Goal: Task Accomplishment & Management: Manage account settings

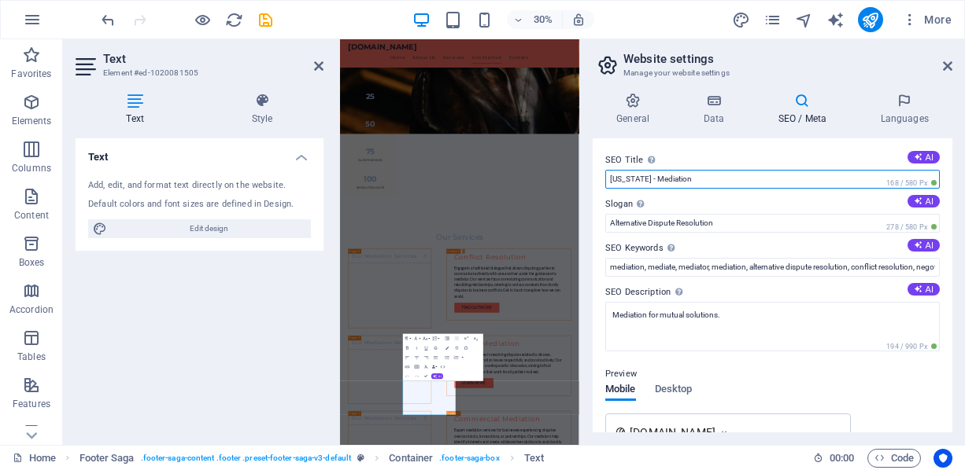
click at [638, 175] on input "[US_STATE] - Mediation" at bounding box center [772, 179] width 334 height 19
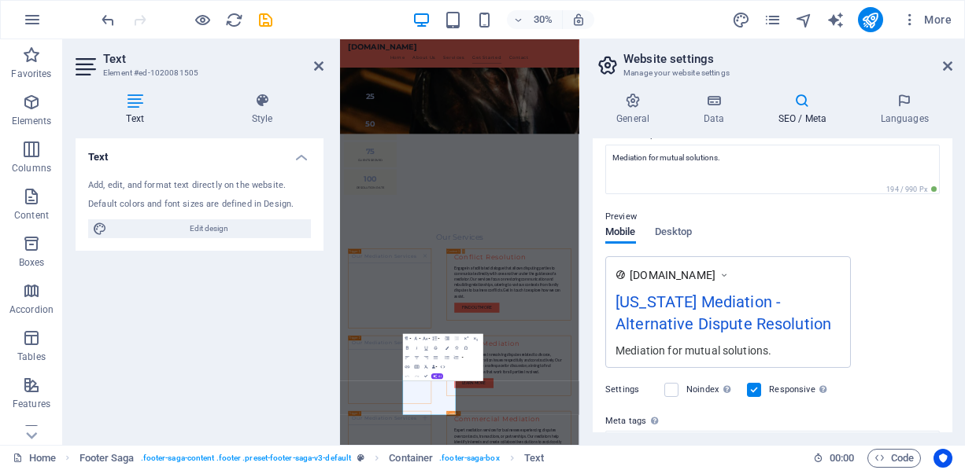
scroll to position [304, 0]
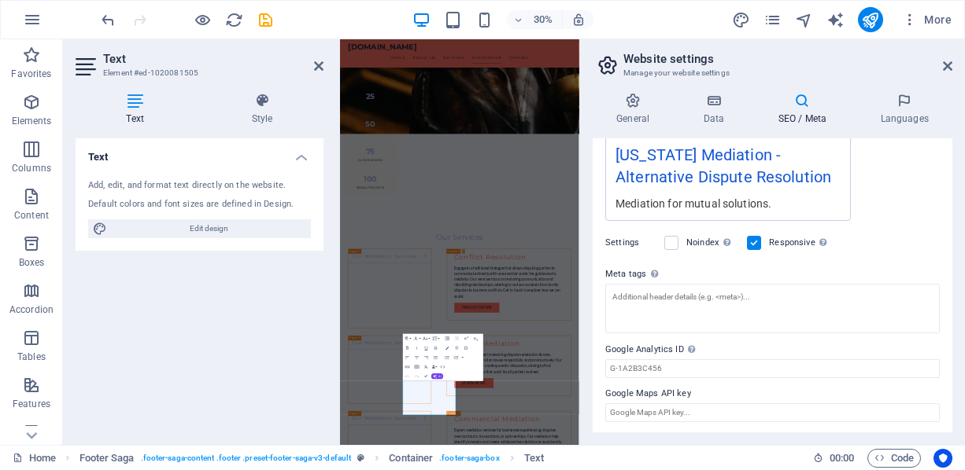
type input "[US_STATE] Mediation"
click at [680, 238] on div "Noindex Instruct search engines to exclude this website from search results." at bounding box center [699, 243] width 70 height 19
click at [676, 238] on label at bounding box center [671, 243] width 14 height 14
click at [0, 0] on input "Noindex Instruct search engines to exclude this website from search results." at bounding box center [0, 0] width 0 height 0
click at [859, 249] on div "Settings Noindex Instruct search engines to exclude this website from search re…" at bounding box center [772, 243] width 334 height 44
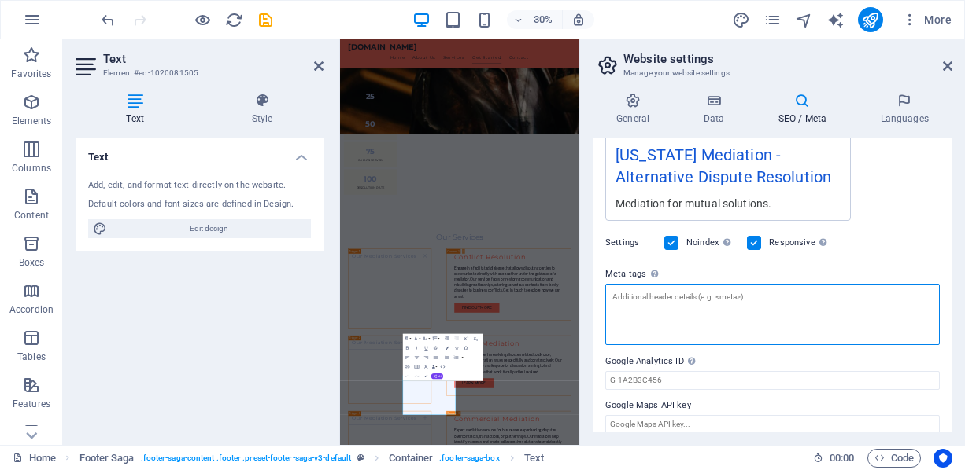
click at [773, 290] on textarea "Meta tags Enter HTML code here that will be placed inside the tags of your webs…" at bounding box center [772, 314] width 334 height 61
click at [693, 310] on textarea "Meta tags Enter HTML code here that will be placed inside the tags of your webs…" at bounding box center [772, 314] width 334 height 61
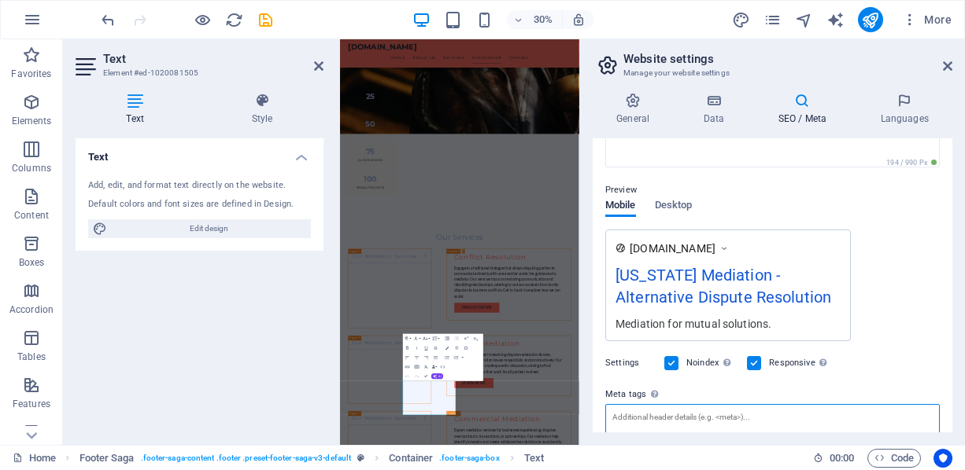
scroll to position [147, 0]
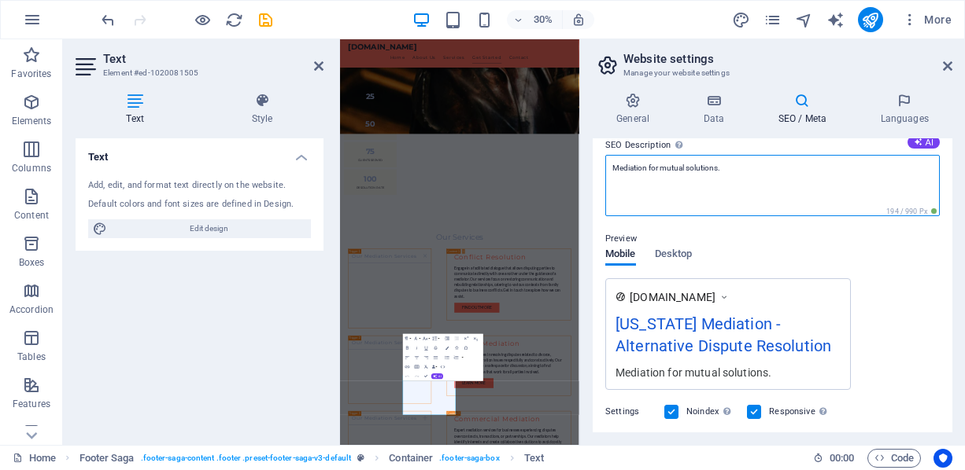
click at [618, 167] on textarea "Mediation for mutual solutions." at bounding box center [772, 185] width 334 height 61
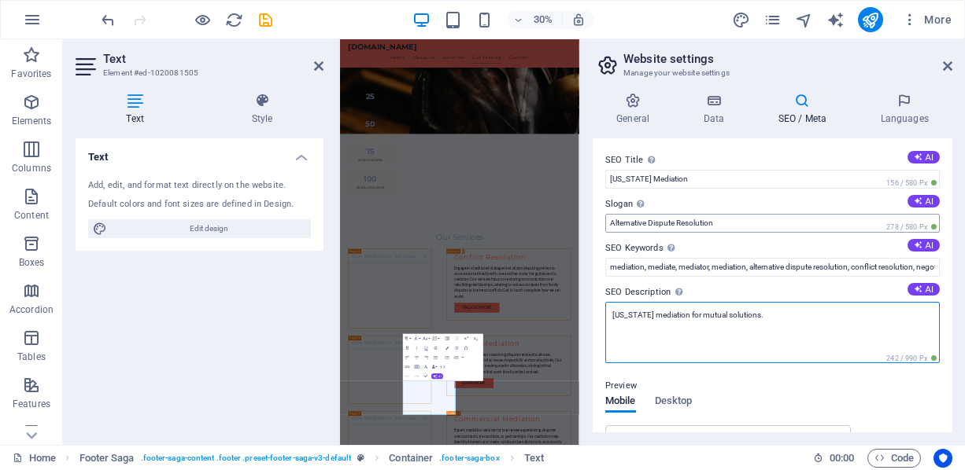
scroll to position [79, 0]
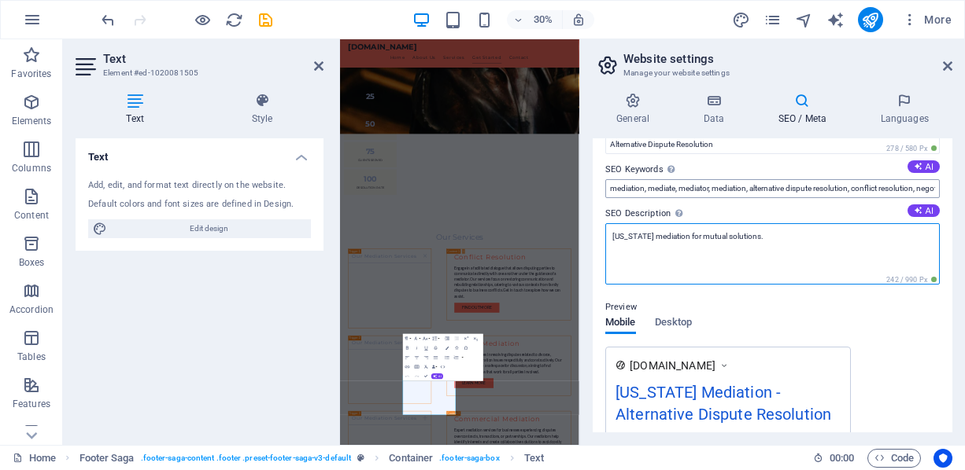
type textarea "[US_STATE] mediation for mutual solutions."
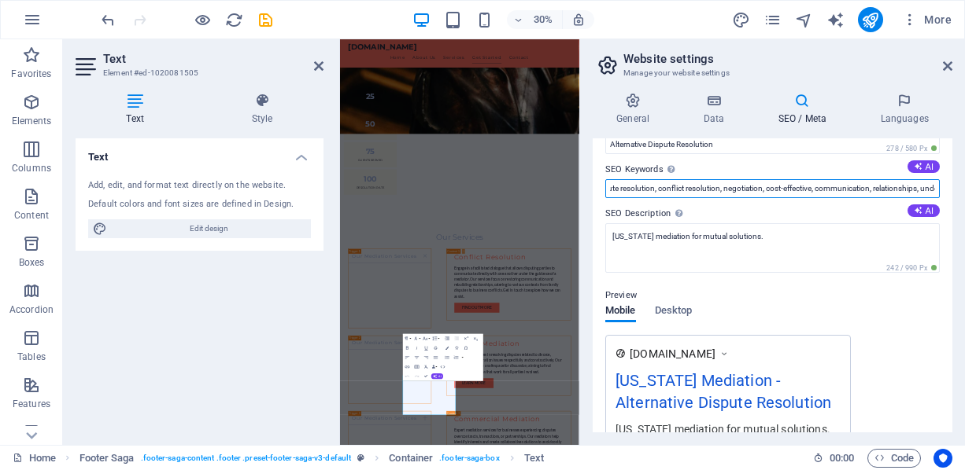
drag, startPoint x: 888, startPoint y: 186, endPoint x: 942, endPoint y: 195, distance: 54.2
click at [942, 195] on div "SEO Title The title of your website - make it something that stands out in sear…" at bounding box center [772, 285] width 360 height 294
click at [821, 187] on input "mediation, mediate, mediator, mediation, alternative dispute resolution, confli…" at bounding box center [772, 188] width 334 height 19
click at [835, 187] on input "mediation, mediate, mediator, mediation, alternative dispute resolution, confli…" at bounding box center [772, 188] width 334 height 19
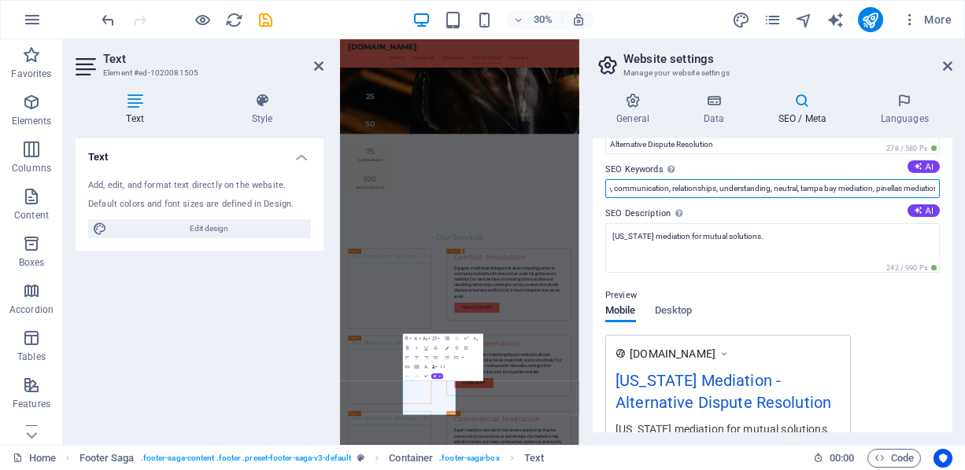
drag, startPoint x: 882, startPoint y: 190, endPoint x: 938, endPoint y: 196, distance: 56.1
click at [938, 196] on div "SEO Title The title of your website - make it something that stands out in sear…" at bounding box center [772, 285] width 360 height 294
click at [901, 182] on input "mediation, mediate, mediator, mediation, alternative dispute resolution, confli…" at bounding box center [772, 188] width 334 height 19
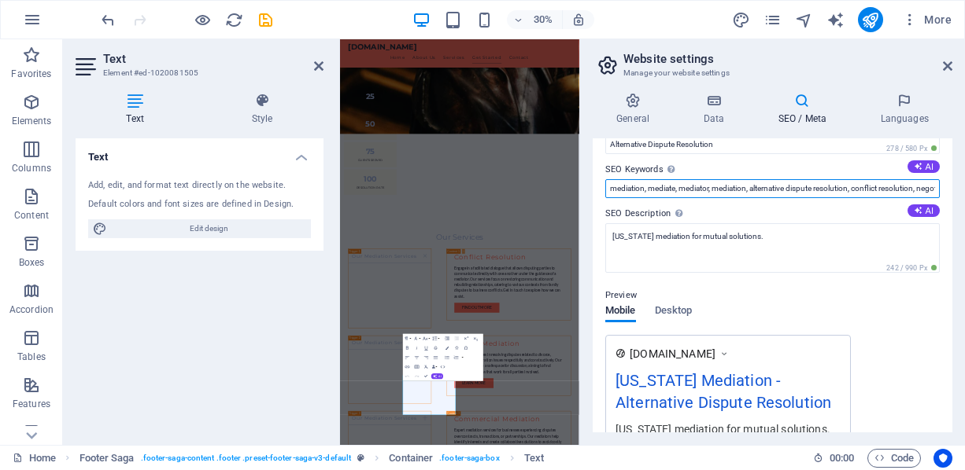
drag, startPoint x: 706, startPoint y: 186, endPoint x: 584, endPoint y: 187, distance: 122.7
click at [584, 187] on div "General Data SEO / Meta Languages Website name [DOMAIN_NAME] Logo Drag files he…" at bounding box center [772, 262] width 385 height 365
click at [658, 190] on input "mediation, mediate, mediator, mediation, alternative dispute resolution, confli…" at bounding box center [772, 188] width 334 height 19
click at [670, 190] on input "mediation, mediate, mediator, mediation, alternative dispute resolution, confli…" at bounding box center [772, 188] width 334 height 19
drag, startPoint x: 965, startPoint y: 224, endPoint x: 1113, endPoint y: 533, distance: 342.7
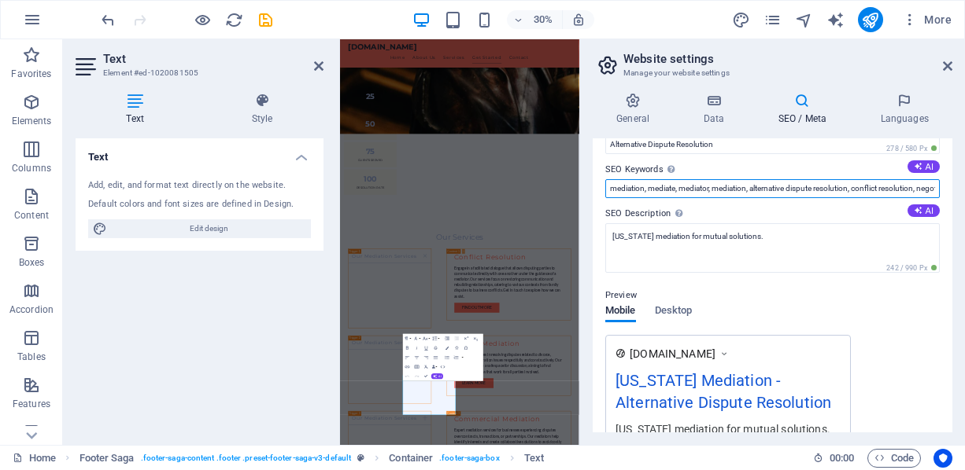
click at [616, 183] on input "mediation, mediate, mediator, mediation, alternative dispute resolution, confli…" at bounding box center [772, 188] width 334 height 19
click at [616, 188] on input "[US_STATE] mediation, mediation, mediate, mediator, mediation, alternative disp…" at bounding box center [772, 188] width 334 height 19
type input "[US_STATE] mediation, mediation, mediate, mediator, mediation, alternative disp…"
drag, startPoint x: 615, startPoint y: 189, endPoint x: 642, endPoint y: 30, distance: 161.2
click at [642, 30] on div "30% More" at bounding box center [527, 19] width 859 height 25
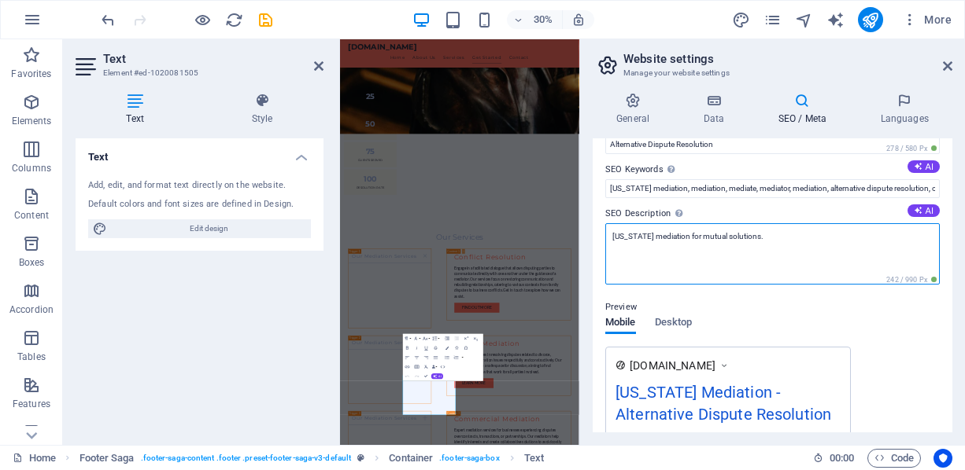
click at [722, 231] on textarea "[US_STATE] mediation for mutual solutions." at bounding box center [772, 253] width 334 height 61
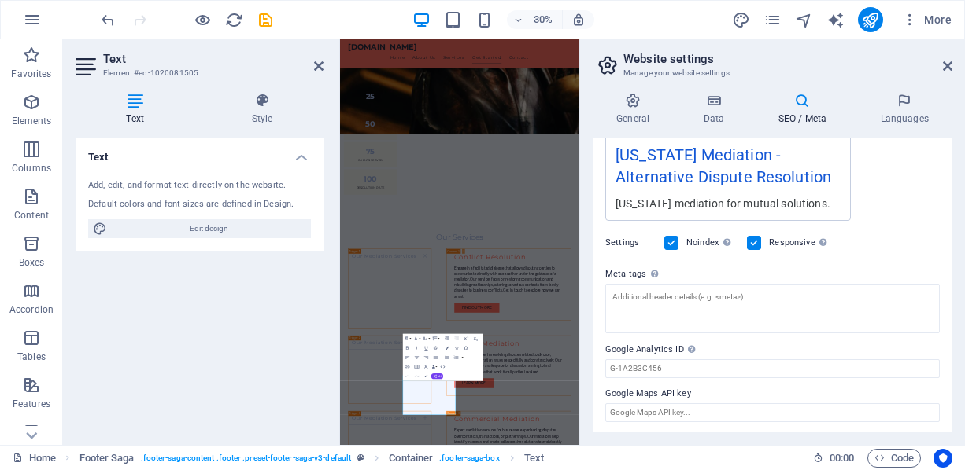
scroll to position [316, 0]
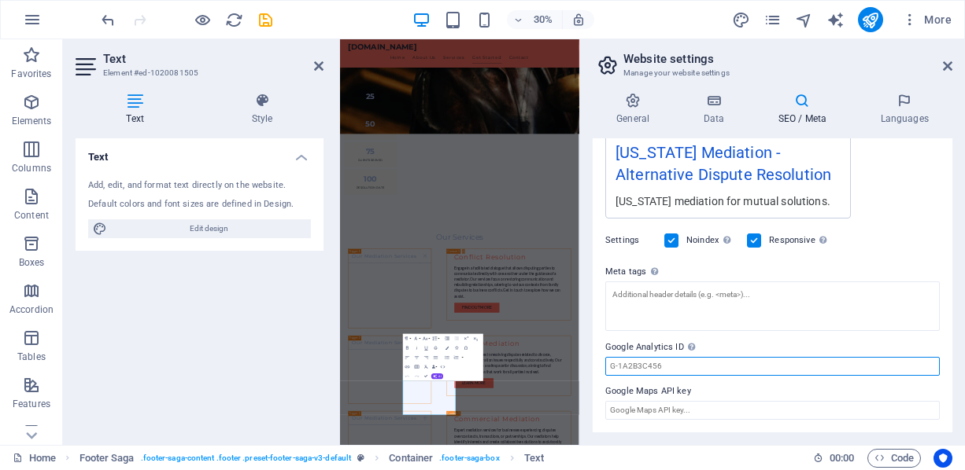
click at [834, 360] on input "Google Analytics ID Please only add the Google Analytics ID. We automatically i…" at bounding box center [772, 366] width 334 height 19
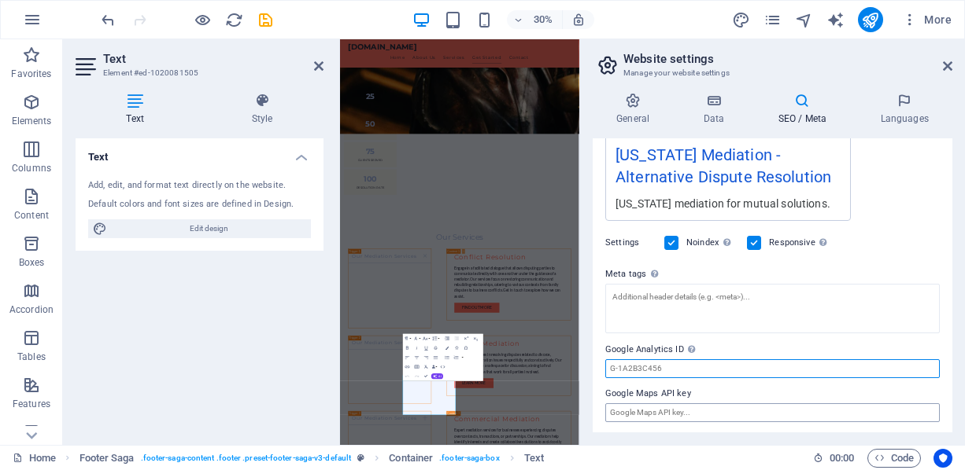
paste input "G-F2PCZ43XPM"
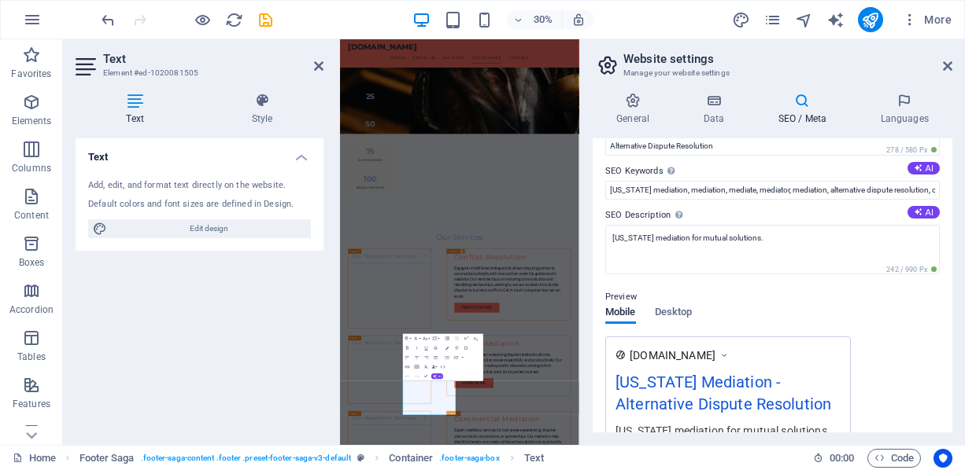
scroll to position [0, 0]
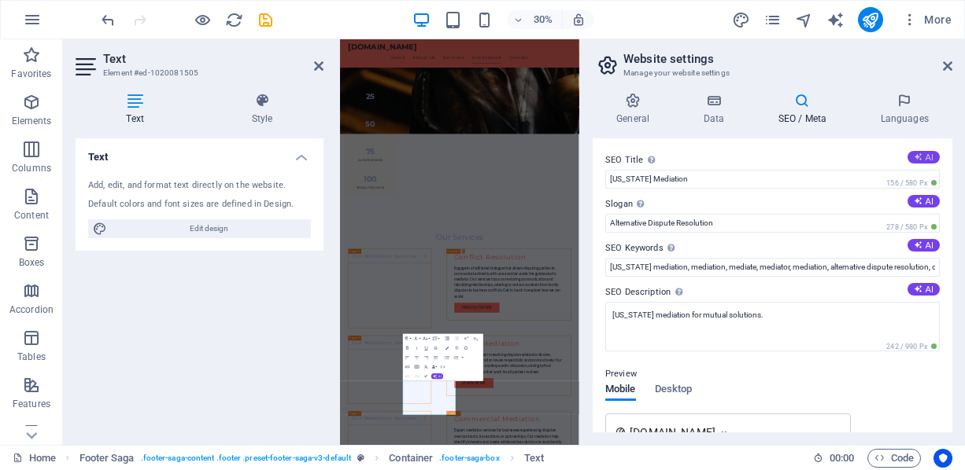
type input "G-F2PCZ43XPM"
click at [930, 156] on button "AI" at bounding box center [923, 157] width 32 height 13
type input "Themis ADR: Mediation Services"
click at [923, 205] on button "AI" at bounding box center [923, 201] width 32 height 13
type input "Empowering Mediation for Lasting Solutions"
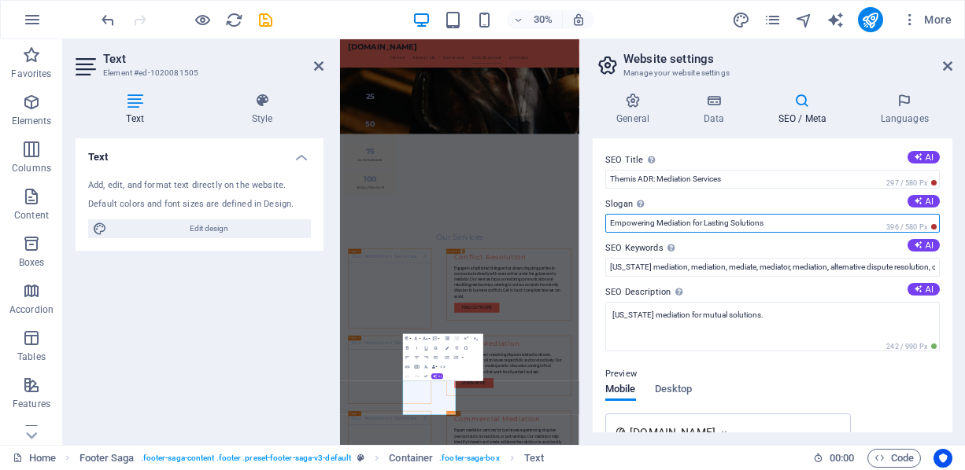
click at [717, 225] on input "Empowering Mediation for Lasting Solutions" at bounding box center [772, 223] width 334 height 19
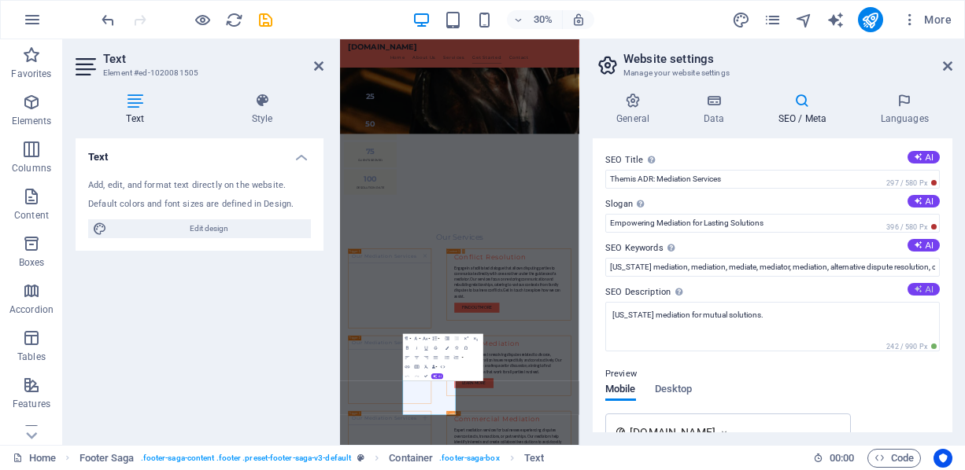
click at [924, 296] on button "AI" at bounding box center [923, 289] width 32 height 13
type textarea "Discover Themis ADR, your partner in mediation, enhancing communication and res…"
click at [918, 246] on icon at bounding box center [917, 245] width 9 height 9
type input "mediation services, conflict resolution, family mediation, commercial mediation…"
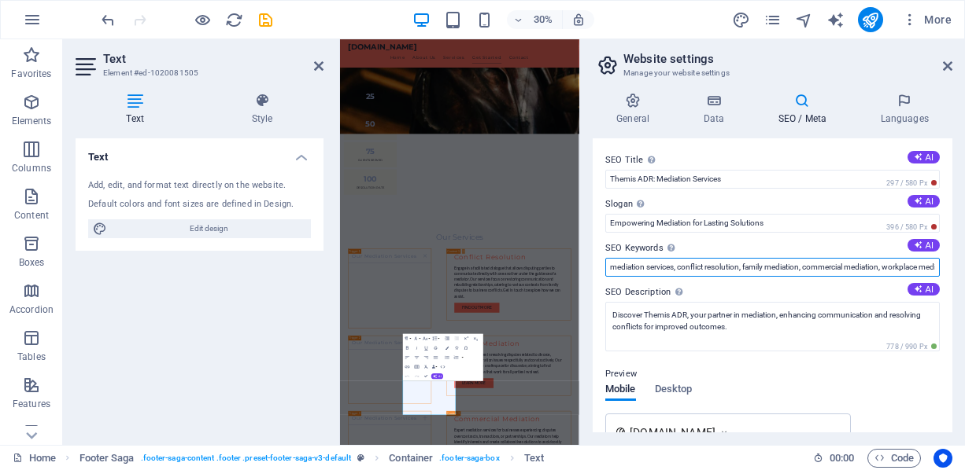
drag, startPoint x: 847, startPoint y: 267, endPoint x: 636, endPoint y: 260, distance: 211.8
click at [636, 260] on input "mediation services, conflict resolution, family mediation, commercial mediation…" at bounding box center [772, 267] width 334 height 19
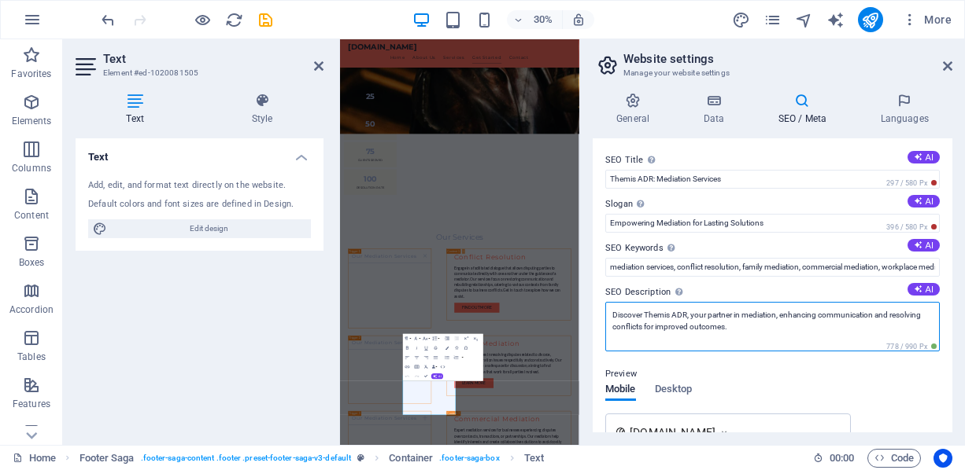
click at [797, 324] on textarea "Discover Themis ADR, your partner in mediation, enhancing communication and res…" at bounding box center [772, 327] width 334 height 50
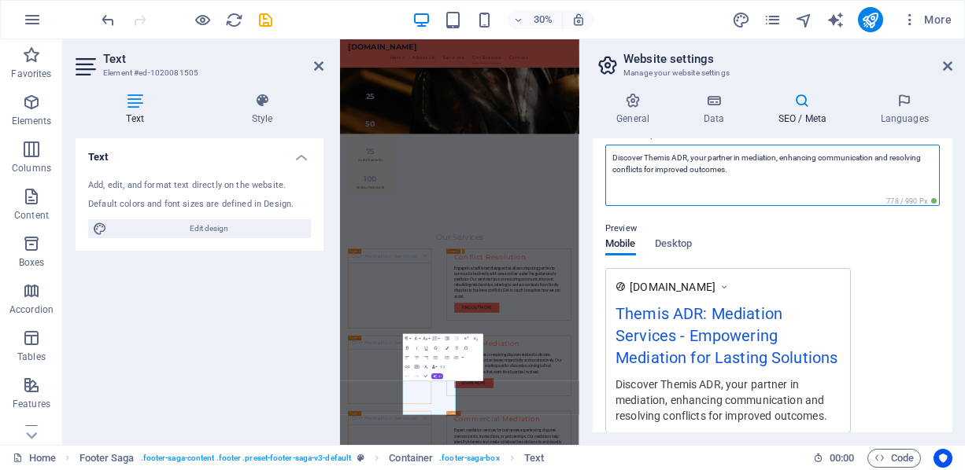
scroll to position [157, 0]
click at [780, 157] on textarea "Discover Themis ADR, your partner in mediation, enhancing communication and res…" at bounding box center [772, 175] width 334 height 61
click at [755, 161] on textarea "Themis ADR is your partner in mediation. Enhancing communication, resolving con…" at bounding box center [772, 175] width 334 height 61
click at [689, 153] on textarea "Themis ADR is your partner in mediation. Enhancing communication, resolving con…" at bounding box center [772, 175] width 334 height 61
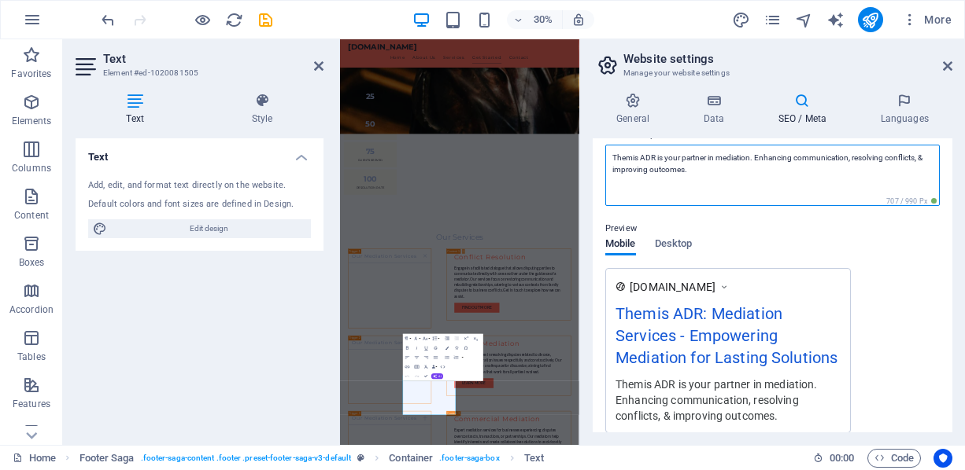
click at [724, 165] on textarea "Themis ADR is your partner in mediation. Enhancing communication, resolving con…" at bounding box center [772, 175] width 334 height 61
click at [778, 157] on textarea "Themis ADR is your partner in mediation. Enhancing communication, resolving con…" at bounding box center [772, 175] width 334 height 61
click at [698, 164] on textarea "Themis ADR is your partner in mediation. Enhancing communication, resolving con…" at bounding box center [772, 175] width 334 height 61
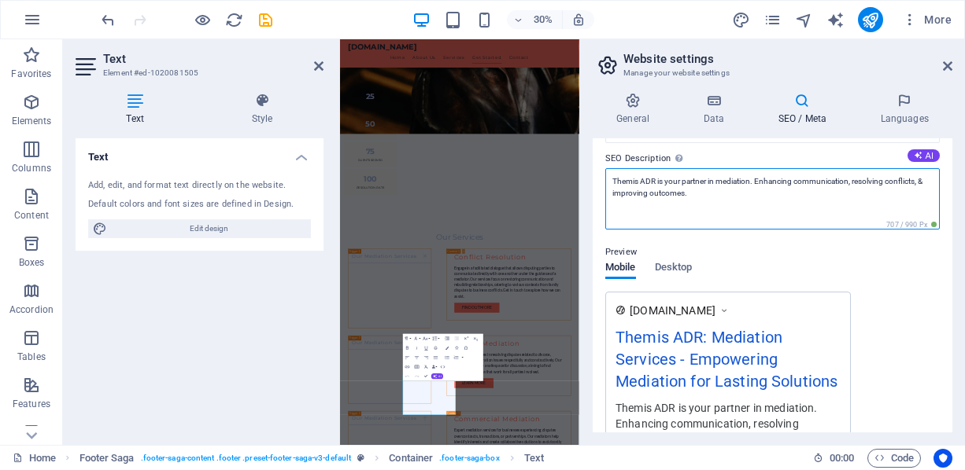
scroll to position [0, 0]
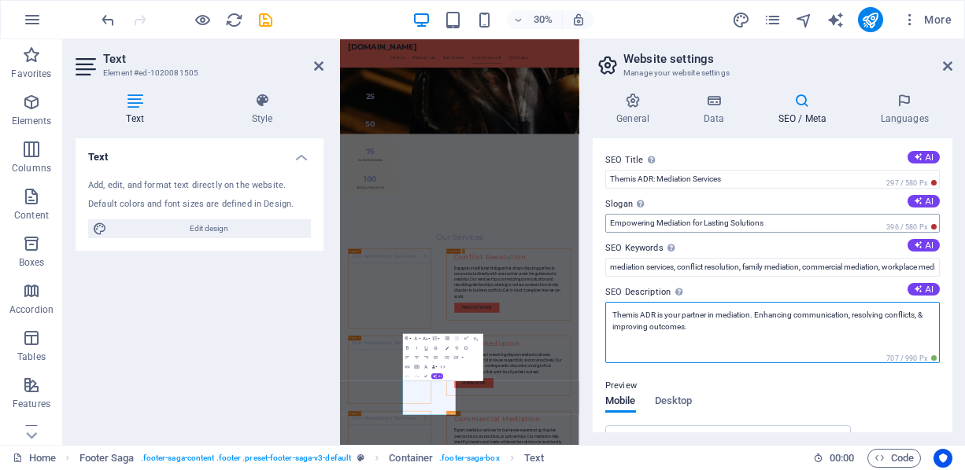
type textarea "Themis ADR is your partner in mediation. Enhancing communication, resolving con…"
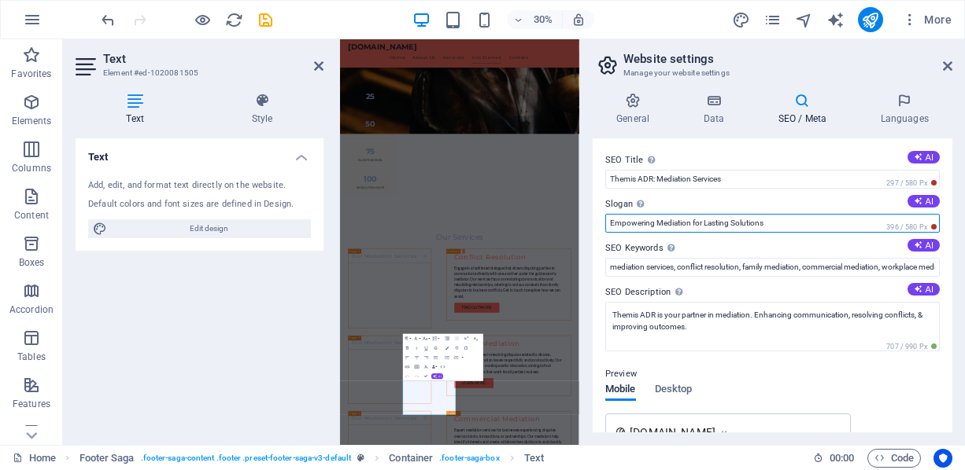
click at [699, 223] on input "Empowering Mediation for Lasting Solutions" at bounding box center [772, 223] width 334 height 19
type input "Empowering Mediation & Lasting Solutions"
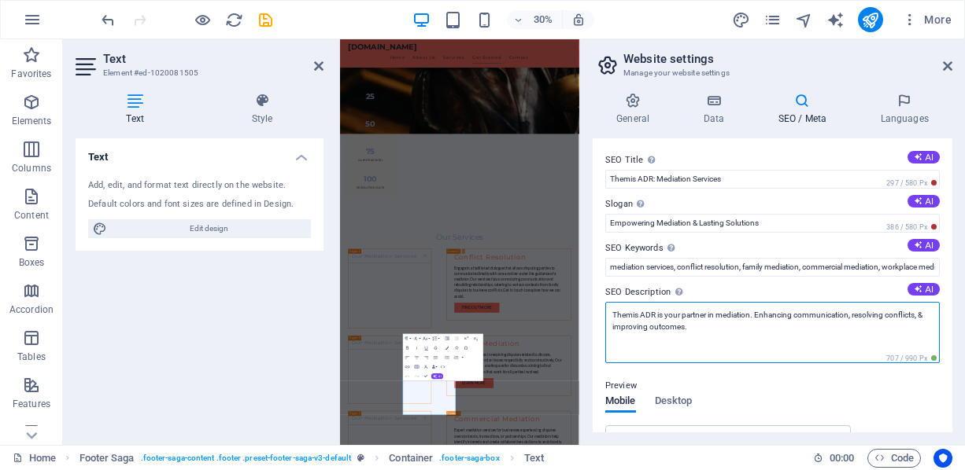
click at [739, 324] on textarea "Themis ADR is your partner in mediation. Enhancing communication, resolving con…" at bounding box center [772, 332] width 334 height 61
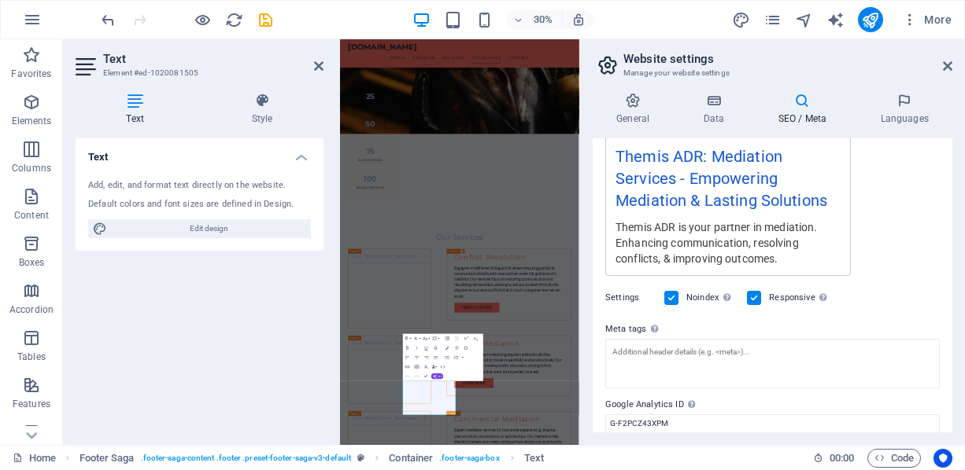
scroll to position [370, 0]
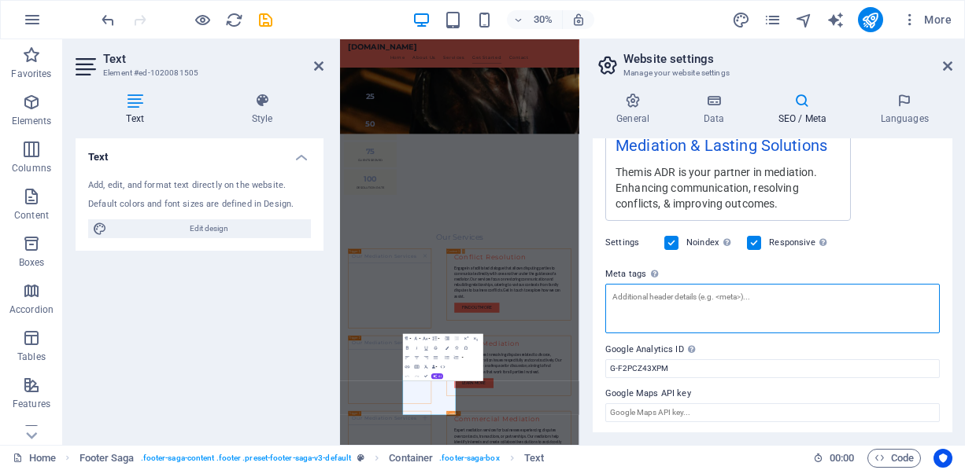
click at [738, 298] on textarea "Meta tags Enter HTML code here that will be placed inside the tags of your webs…" at bounding box center [772, 309] width 334 height 50
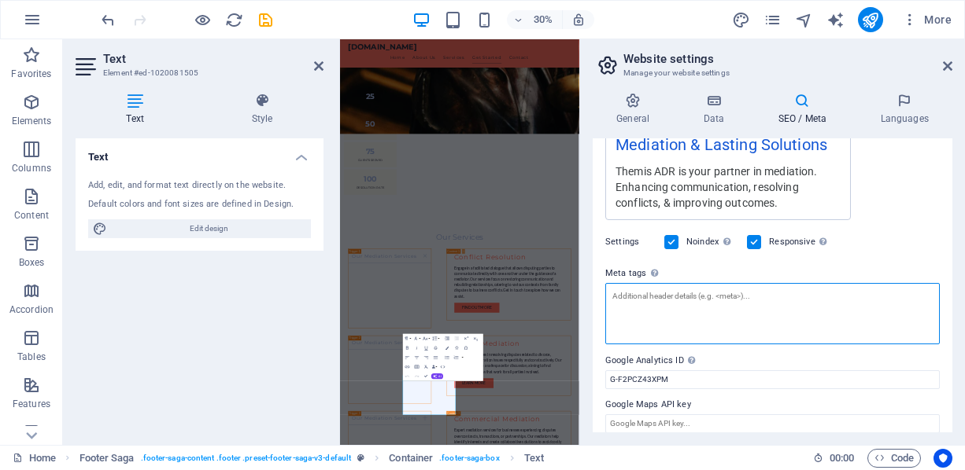
paste textarea "<meta name='topic' content=''>"
click at [710, 296] on textarea "<meta name='topic' content=''>" at bounding box center [772, 313] width 334 height 61
drag, startPoint x: 710, startPoint y: 295, endPoint x: 660, endPoint y: 296, distance: 50.4
click at [660, 296] on textarea "<meta name='topic' content=''>" at bounding box center [772, 313] width 334 height 61
click at [681, 298] on textarea "<meta name='topic' content=''>" at bounding box center [772, 313] width 334 height 61
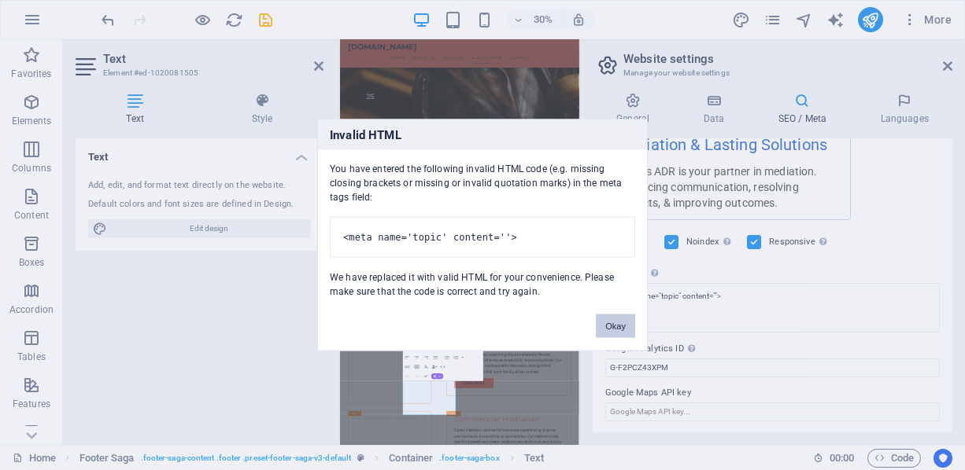
scroll to position [358, 0]
click at [572, 225] on pre "<meta name='topic' content=''>" at bounding box center [482, 237] width 305 height 41
click at [614, 326] on button "Okay" at bounding box center [615, 327] width 39 height 24
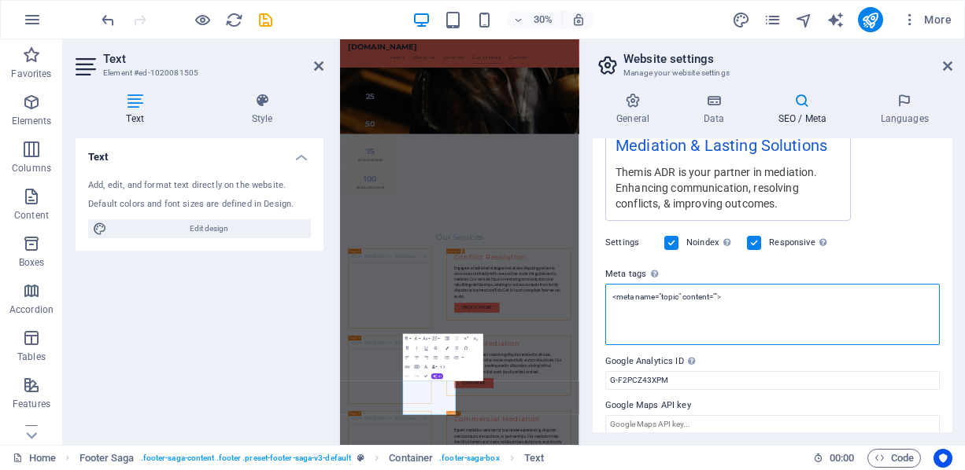
click at [682, 303] on textarea "<meta name="topic" content="">" at bounding box center [772, 314] width 334 height 61
click at [715, 291] on textarea "<meta name="topic" content="">" at bounding box center [772, 314] width 334 height 61
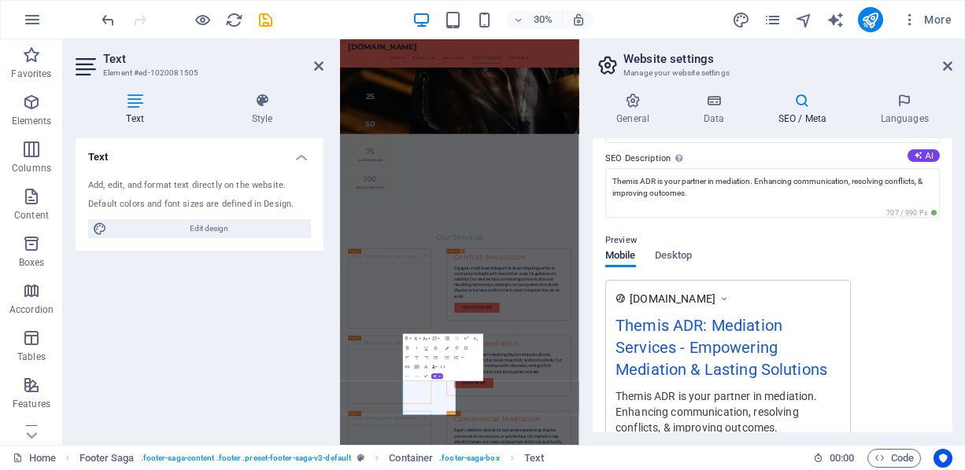
scroll to position [0, 0]
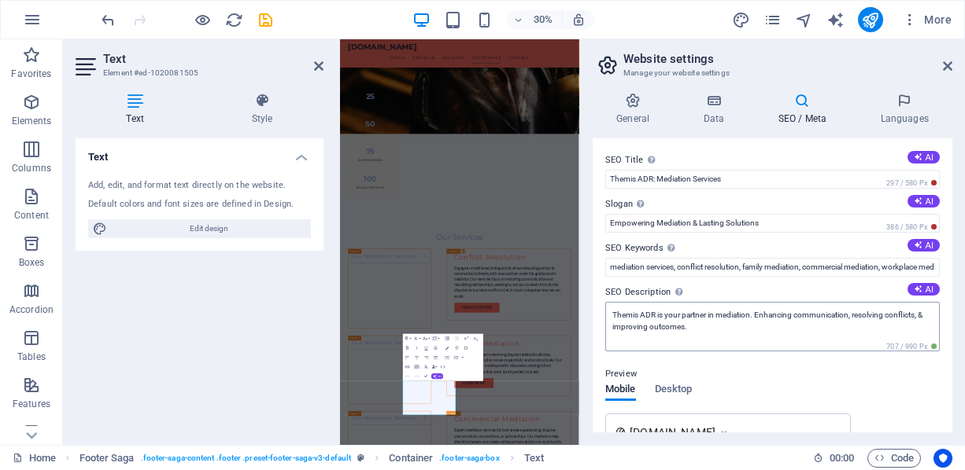
type textarea "<meta name="topic" content="[US_STATE] Mediation">"
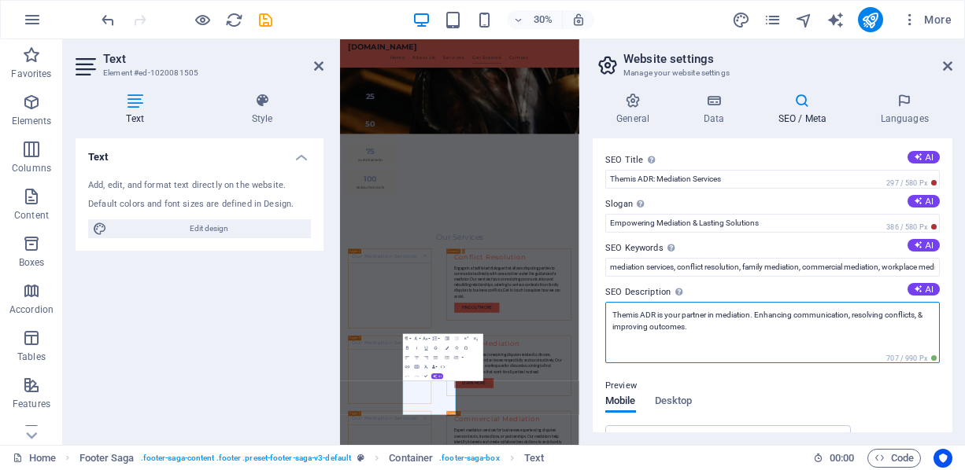
click at [712, 321] on textarea "Themis ADR is your partner in mediation. Enhancing communication, resolving con…" at bounding box center [772, 332] width 334 height 61
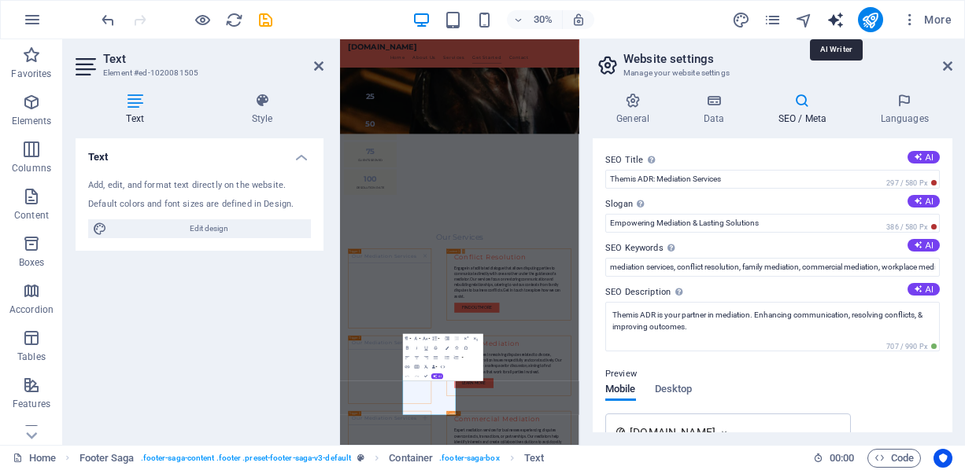
click at [839, 20] on icon "text_generator" at bounding box center [835, 20] width 18 height 18
select select "English"
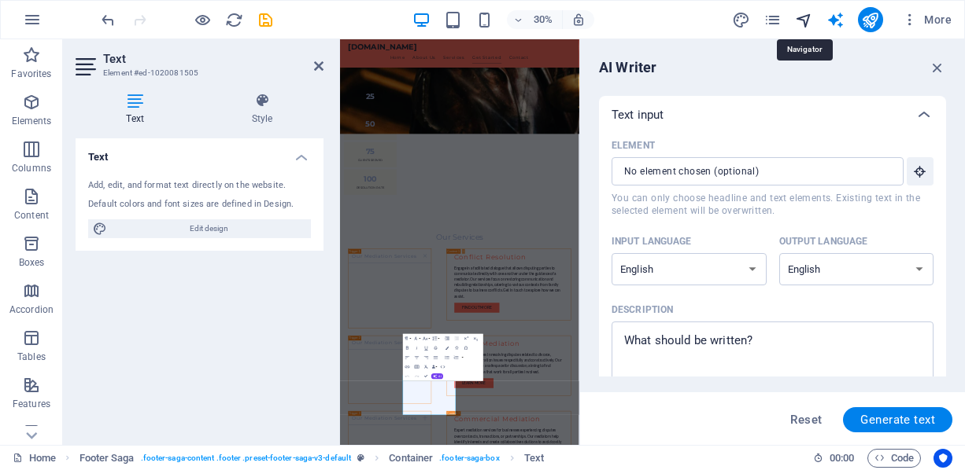
click at [806, 25] on icon "navigator" at bounding box center [804, 20] width 18 height 18
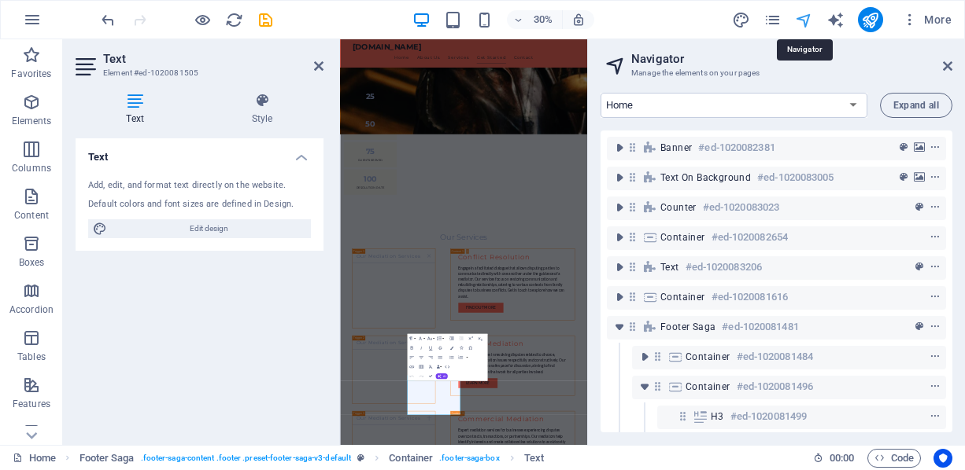
scroll to position [134, 0]
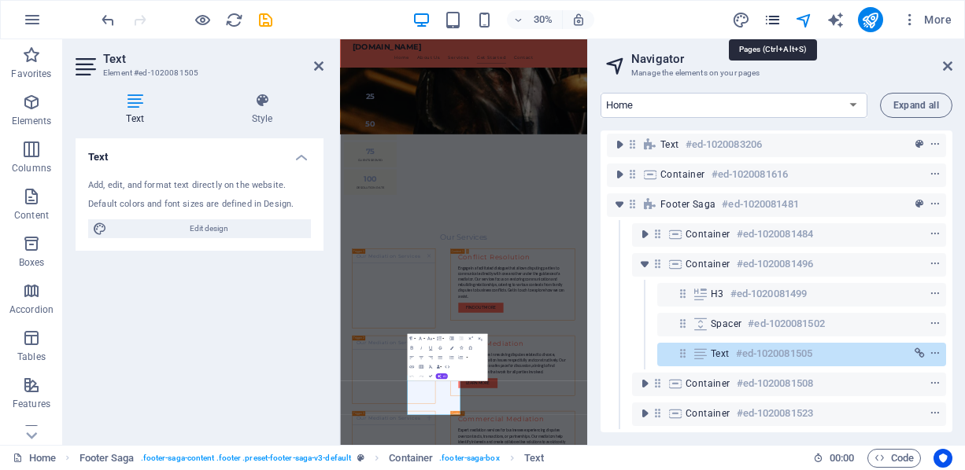
click at [773, 19] on icon "pages" at bounding box center [772, 20] width 18 height 18
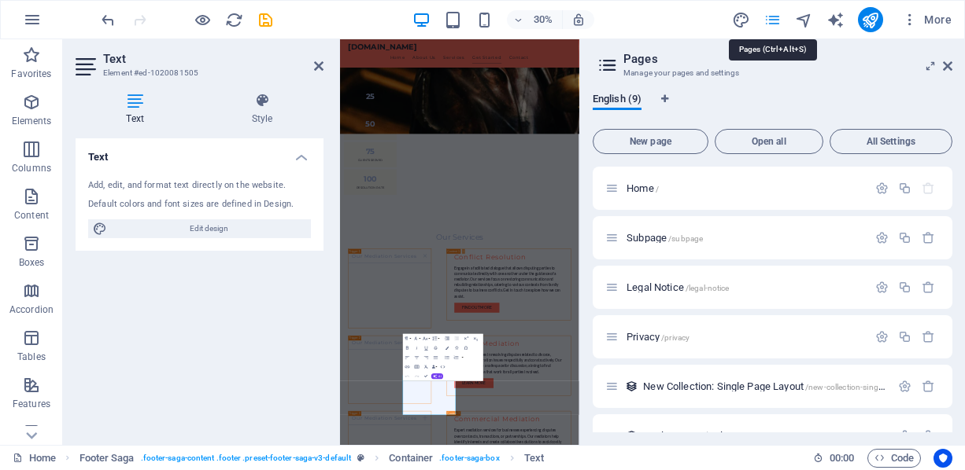
click at [774, 18] on icon "pages" at bounding box center [772, 20] width 18 height 18
click at [728, 225] on div "Subpage /subpage" at bounding box center [772, 237] width 360 height 43
click at [709, 242] on p "Subpage /subpage" at bounding box center [744, 238] width 236 height 10
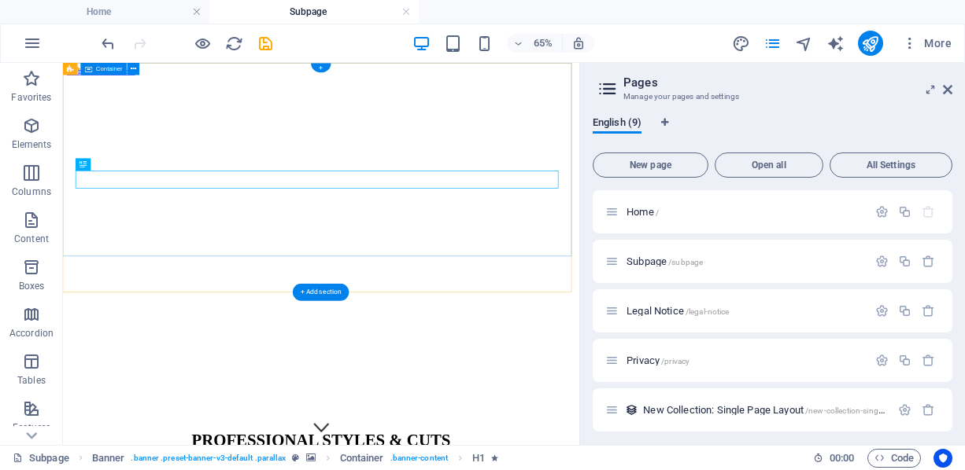
scroll to position [0, 0]
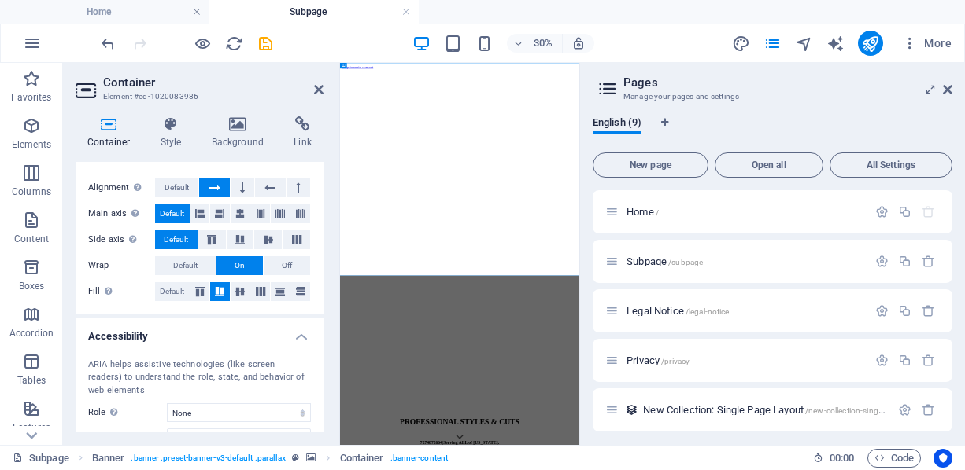
scroll to position [337, 0]
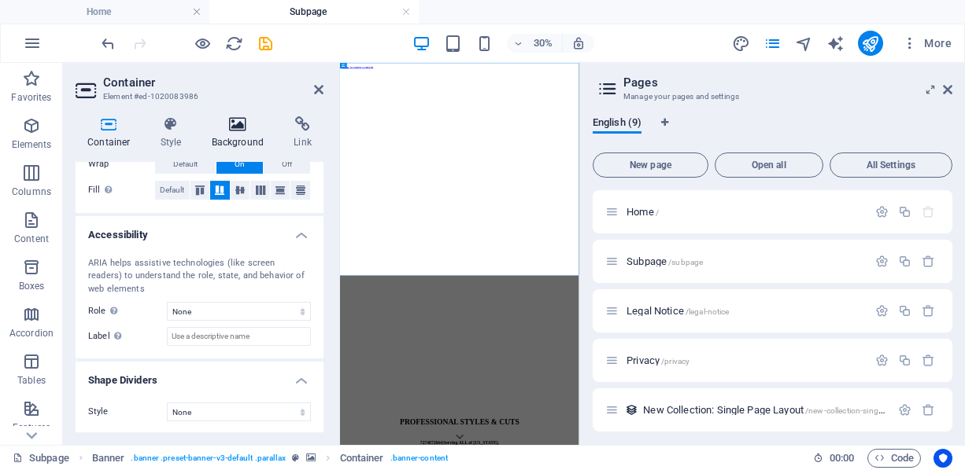
click at [227, 136] on h4 "Background" at bounding box center [241, 132] width 83 height 33
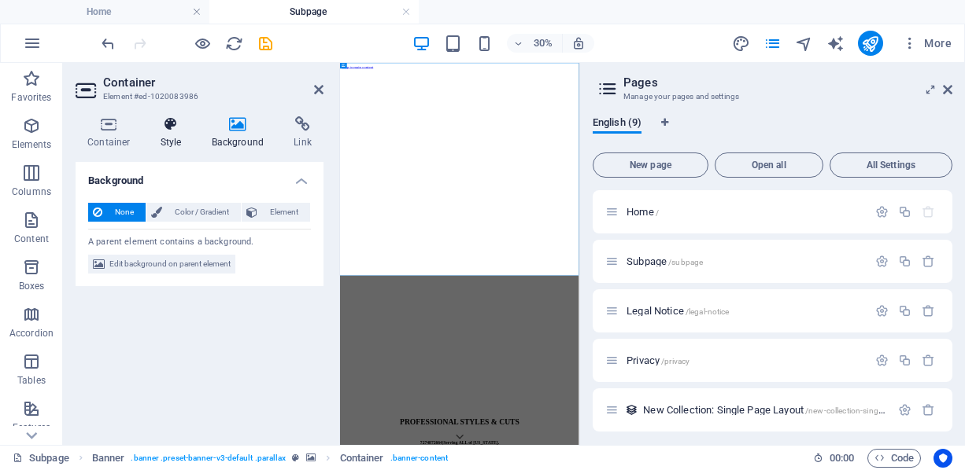
click at [165, 131] on icon at bounding box center [171, 124] width 45 height 16
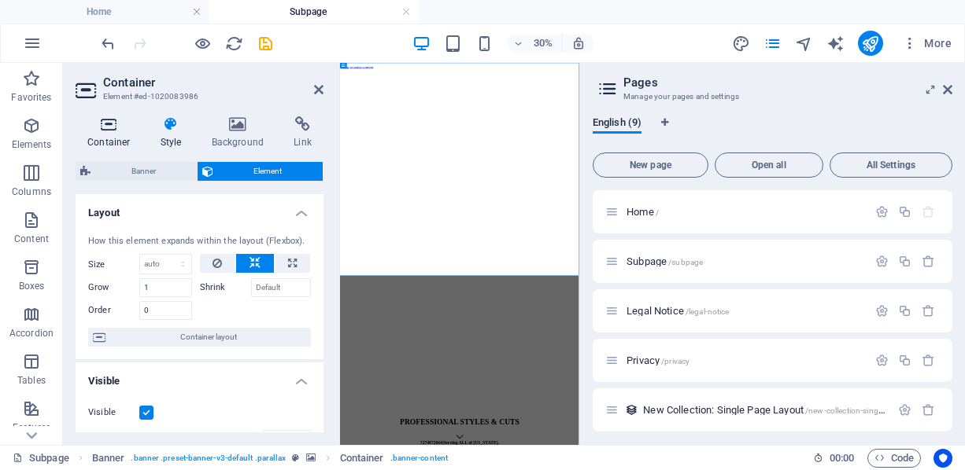
click at [124, 135] on h4 "Container" at bounding box center [112, 132] width 73 height 33
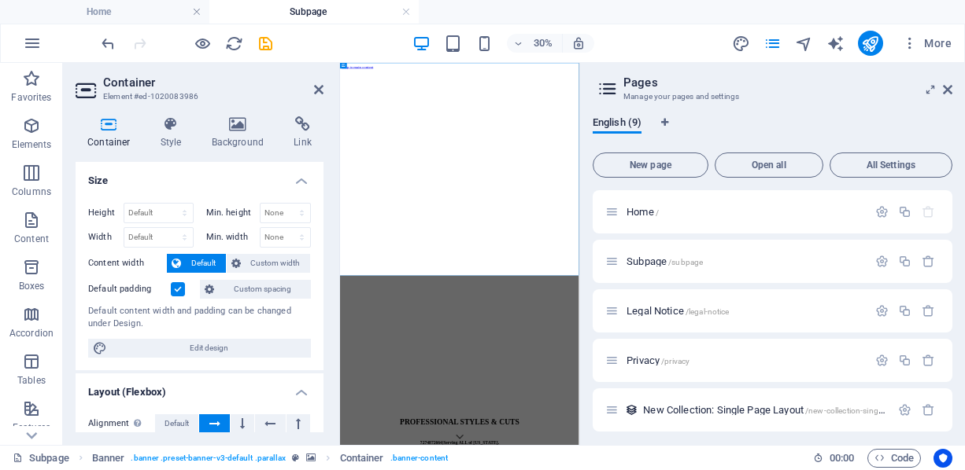
scroll to position [0, 0]
drag, startPoint x: 950, startPoint y: 89, endPoint x: 732, endPoint y: 40, distance: 223.3
click at [950, 89] on icon at bounding box center [946, 89] width 9 height 13
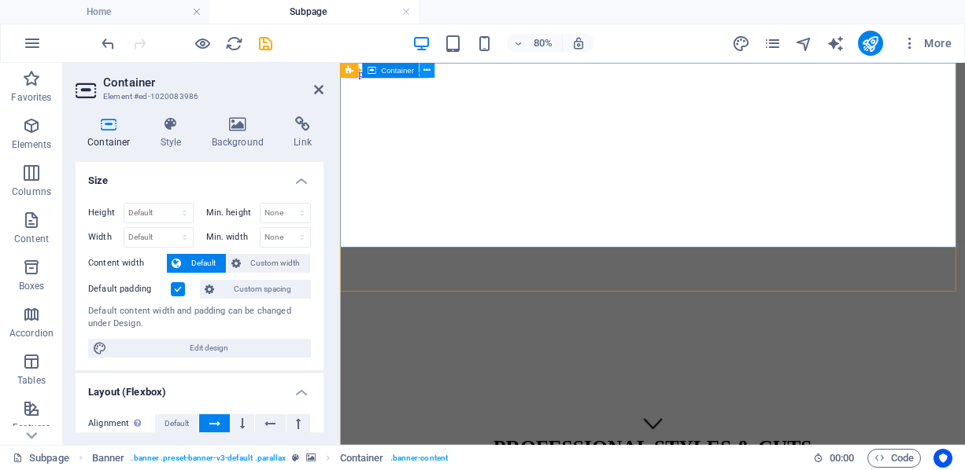
click at [429, 70] on icon at bounding box center [426, 70] width 7 height 13
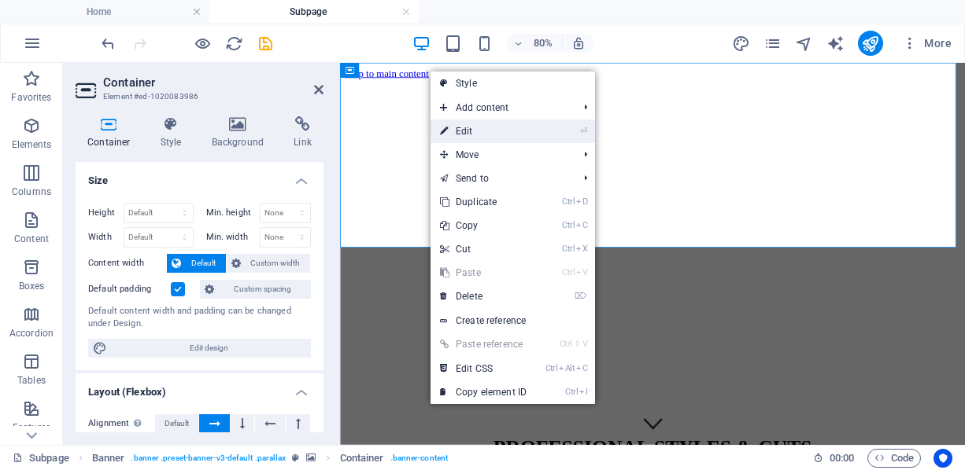
click at [501, 132] on link "⏎ Edit" at bounding box center [482, 132] width 105 height 24
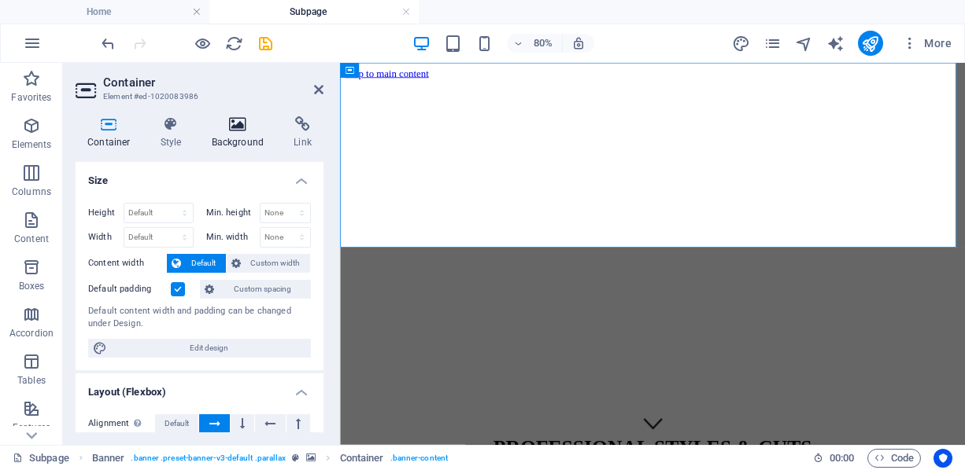
click at [244, 117] on icon at bounding box center [238, 124] width 76 height 16
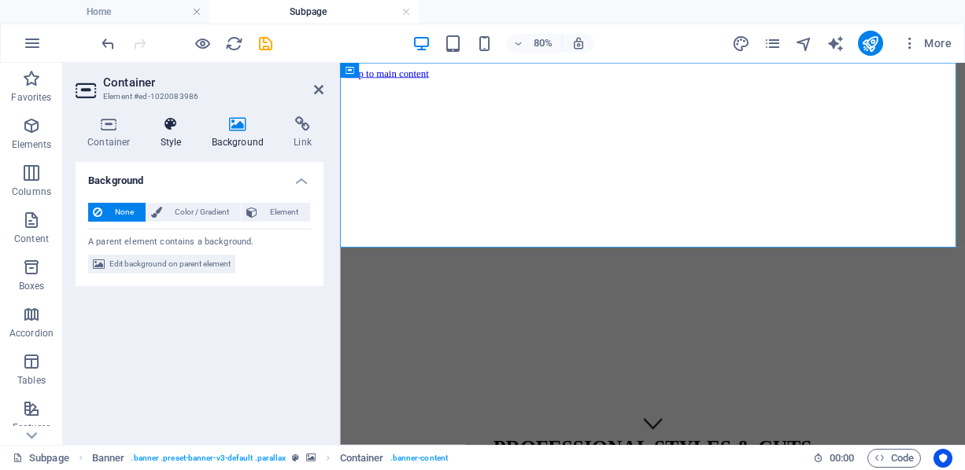
click at [168, 125] on icon at bounding box center [171, 124] width 45 height 16
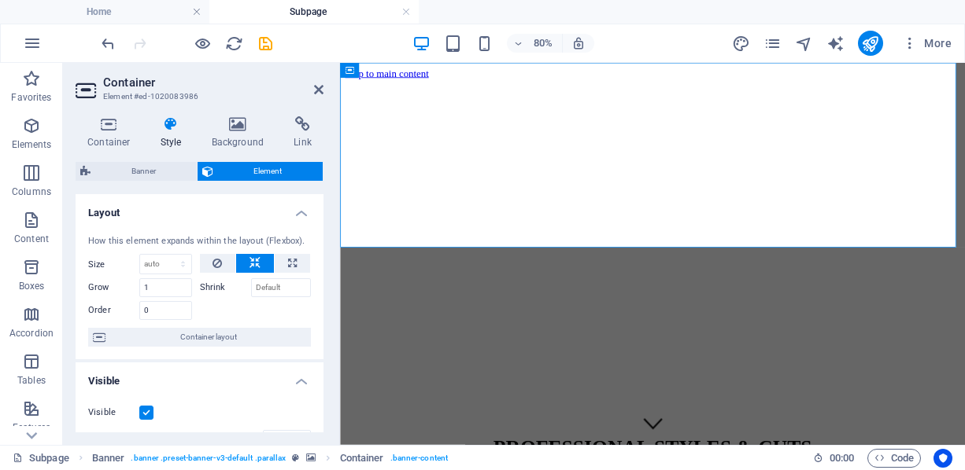
click at [157, 160] on div "Container Style Background Link Size Height Default px rem % vh vw Min. height …" at bounding box center [200, 274] width 248 height 316
click at [245, 138] on h4 "Background" at bounding box center [241, 132] width 83 height 33
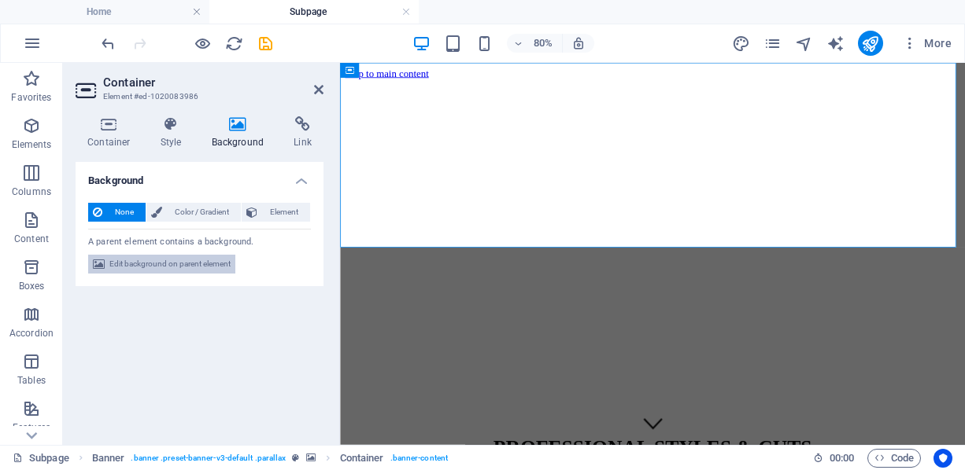
click at [201, 263] on span "Edit background on parent element" at bounding box center [169, 264] width 121 height 19
select select "%"
select select "px"
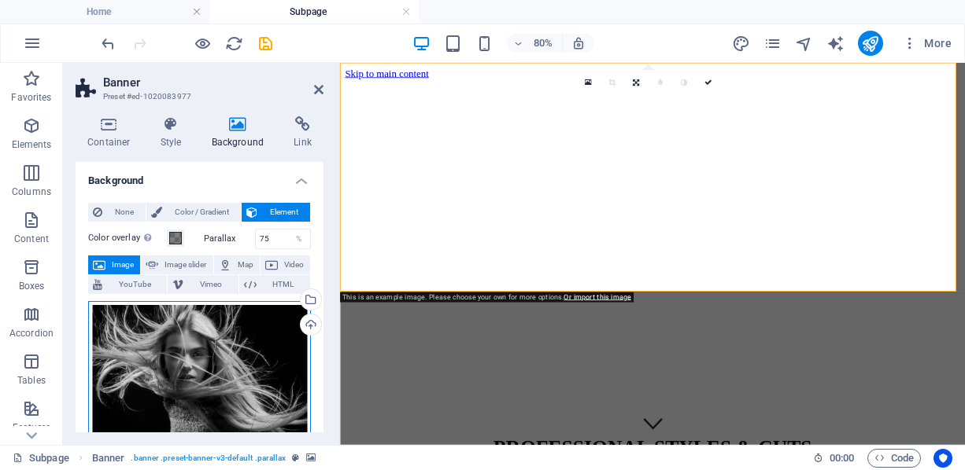
click at [226, 376] on div "Drag files here, click to choose files or select files from Files or our free s…" at bounding box center [199, 369] width 223 height 136
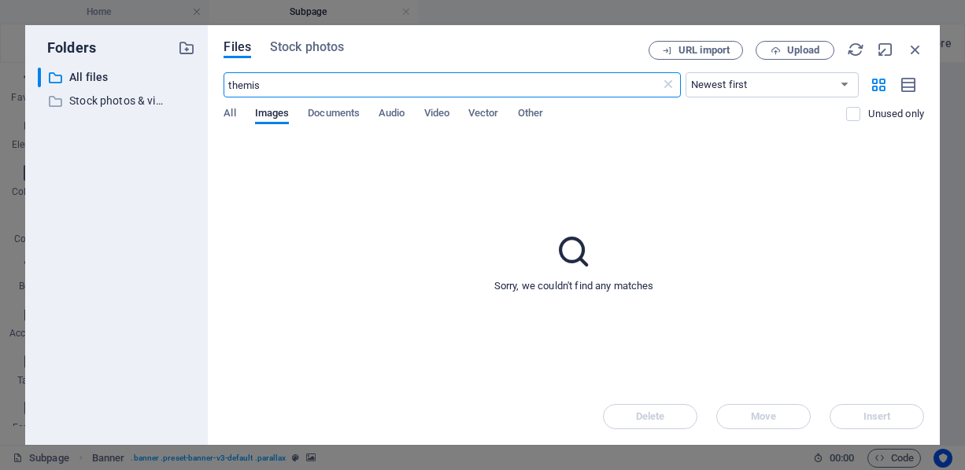
click at [308, 92] on input "themis" at bounding box center [441, 84] width 436 height 25
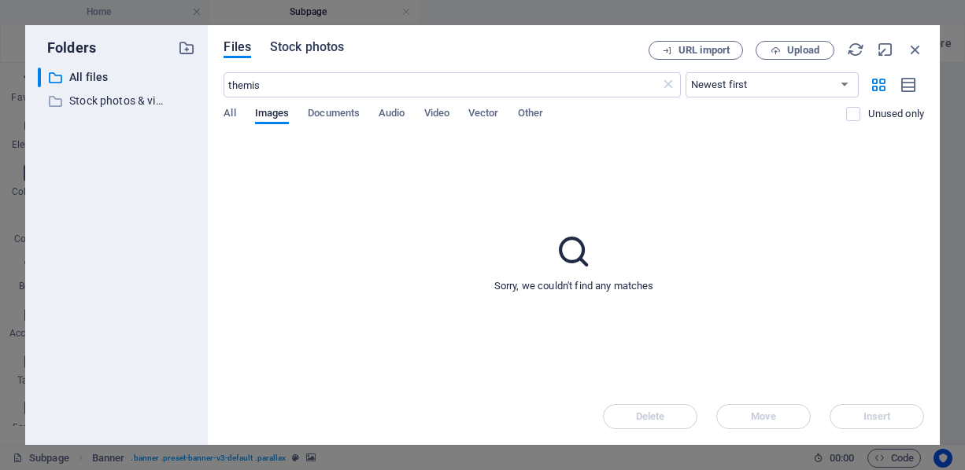
click at [311, 54] on span "Stock photos" at bounding box center [307, 47] width 74 height 19
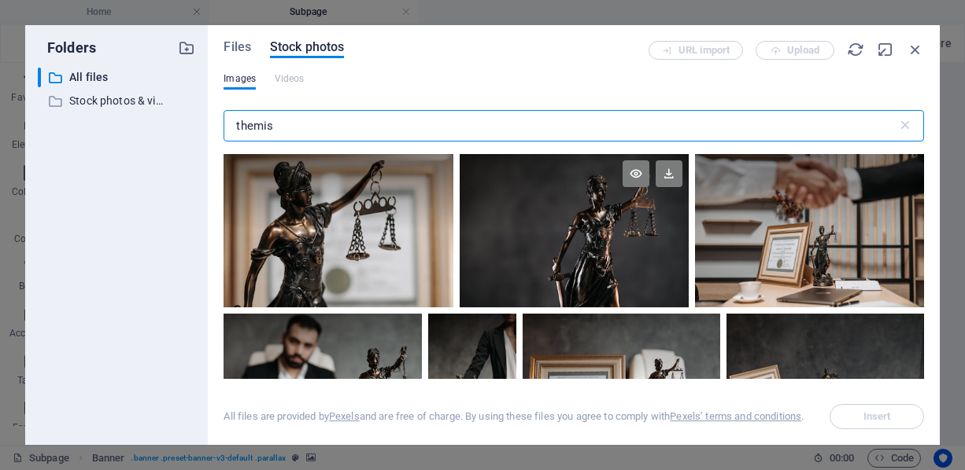
click at [518, 228] on div at bounding box center [573, 192] width 229 height 76
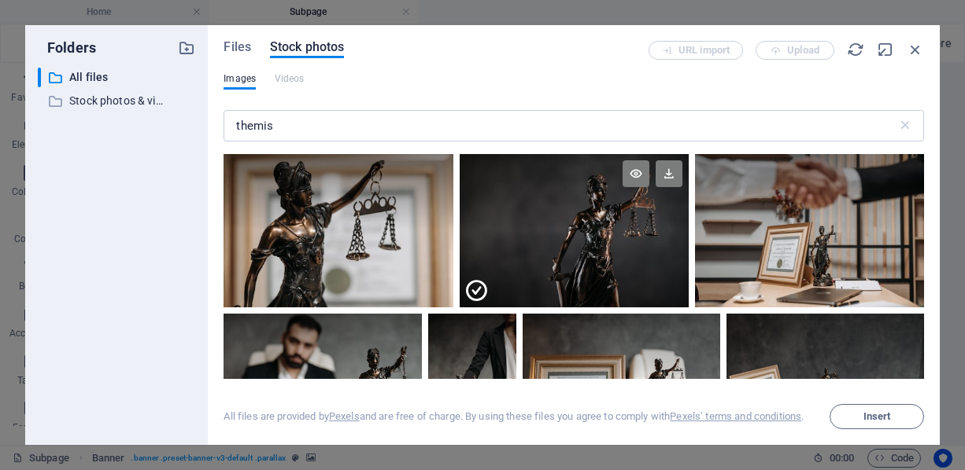
click at [518, 228] on div at bounding box center [573, 192] width 229 height 76
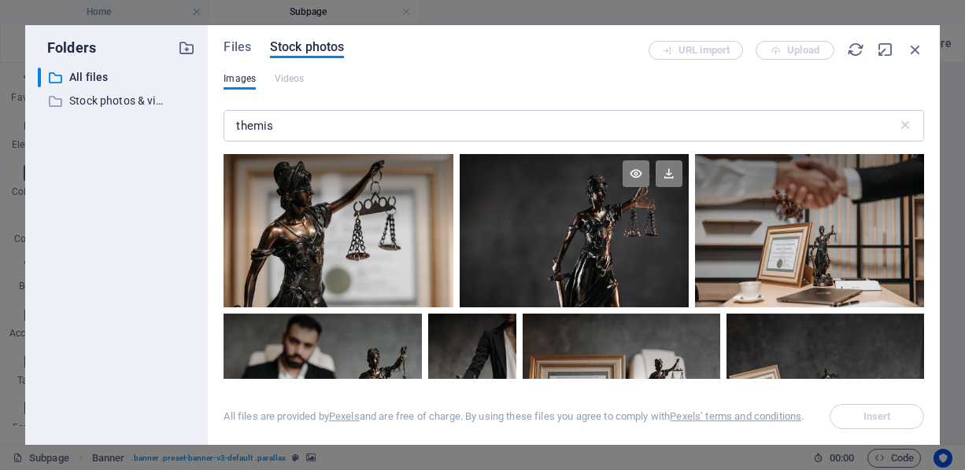
click at [518, 228] on div at bounding box center [573, 192] width 229 height 76
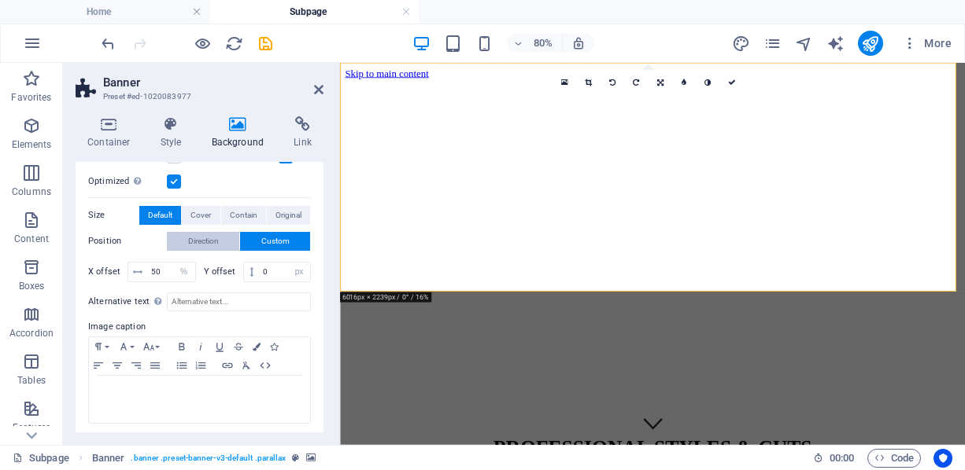
scroll to position [312, 0]
click at [209, 235] on span "Direction" at bounding box center [203, 240] width 31 height 19
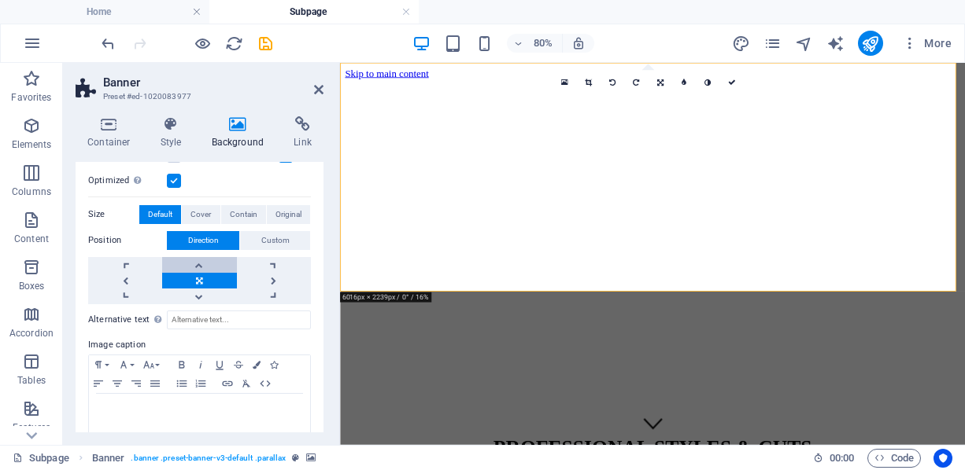
click at [201, 265] on link at bounding box center [199, 265] width 74 height 16
click at [208, 292] on link at bounding box center [199, 297] width 74 height 16
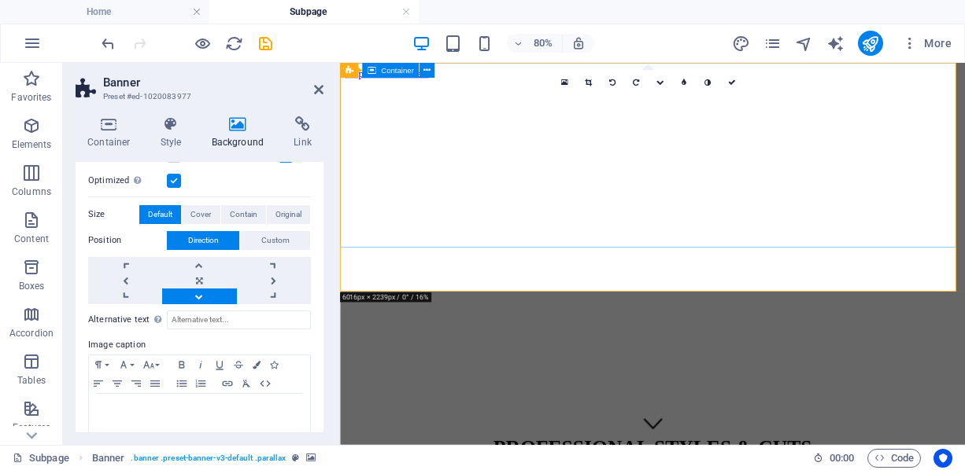
click at [473, 83] on figure at bounding box center [730, 83] width 769 height 0
click at [275, 241] on span "Custom" at bounding box center [275, 240] width 28 height 19
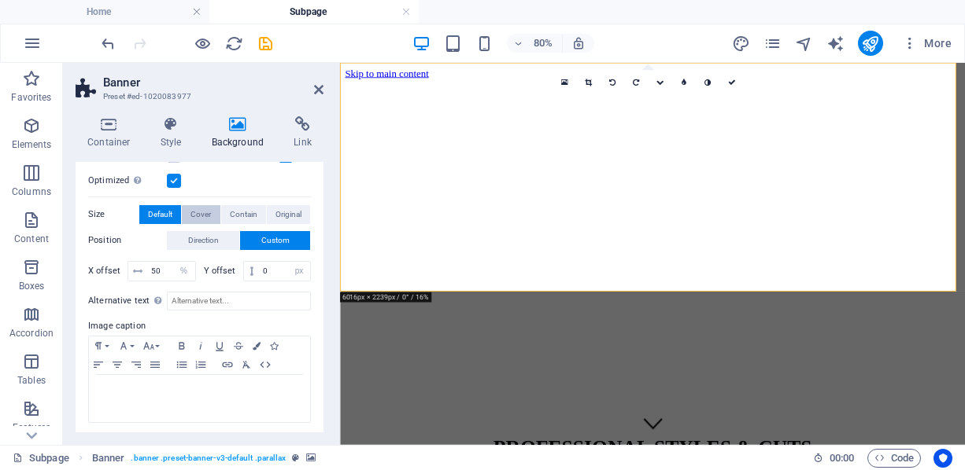
click at [194, 219] on span "Cover" at bounding box center [200, 214] width 20 height 19
click at [240, 210] on span "Contain" at bounding box center [244, 214] width 28 height 19
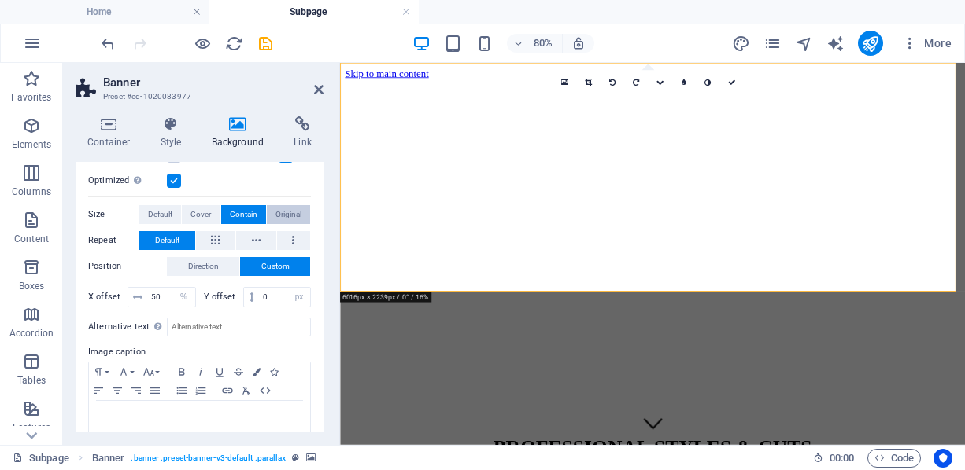
click at [278, 208] on span "Original" at bounding box center [288, 214] width 26 height 19
click at [205, 215] on span "Cover" at bounding box center [200, 214] width 20 height 19
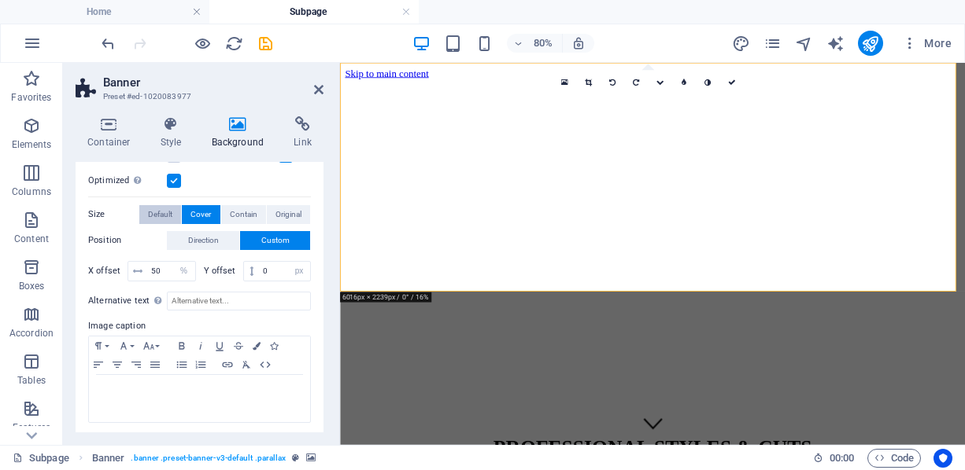
click at [153, 219] on span "Default" at bounding box center [160, 214] width 24 height 19
click at [241, 211] on span "Contain" at bounding box center [244, 214] width 28 height 19
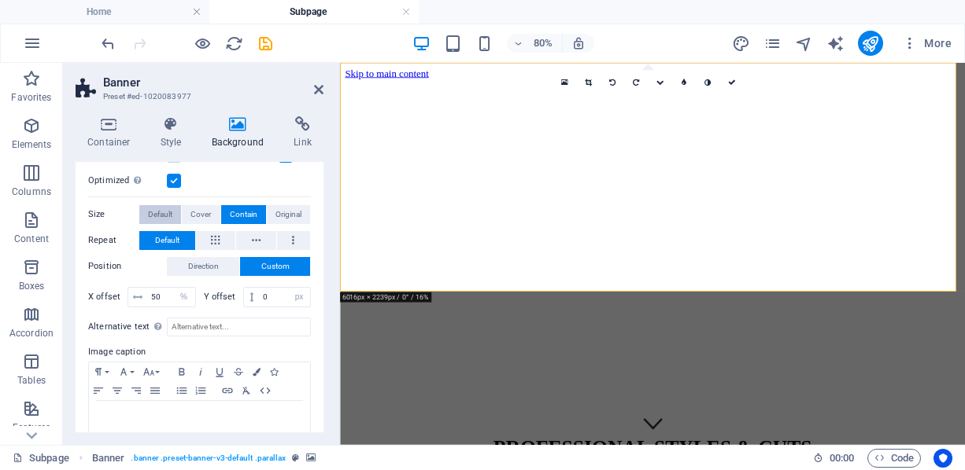
click at [158, 211] on span "Default" at bounding box center [160, 214] width 24 height 19
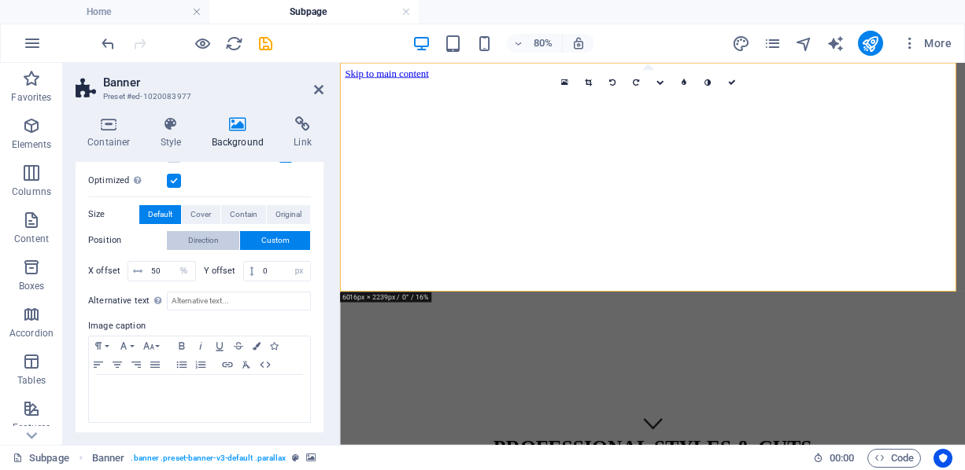
click at [205, 241] on span "Direction" at bounding box center [203, 240] width 31 height 19
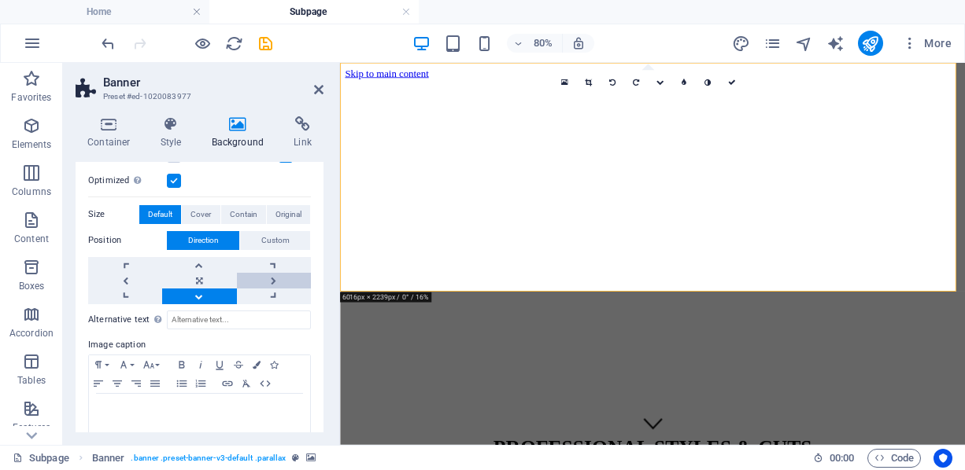
click at [270, 278] on link at bounding box center [274, 281] width 74 height 16
click at [281, 295] on link at bounding box center [274, 297] width 74 height 16
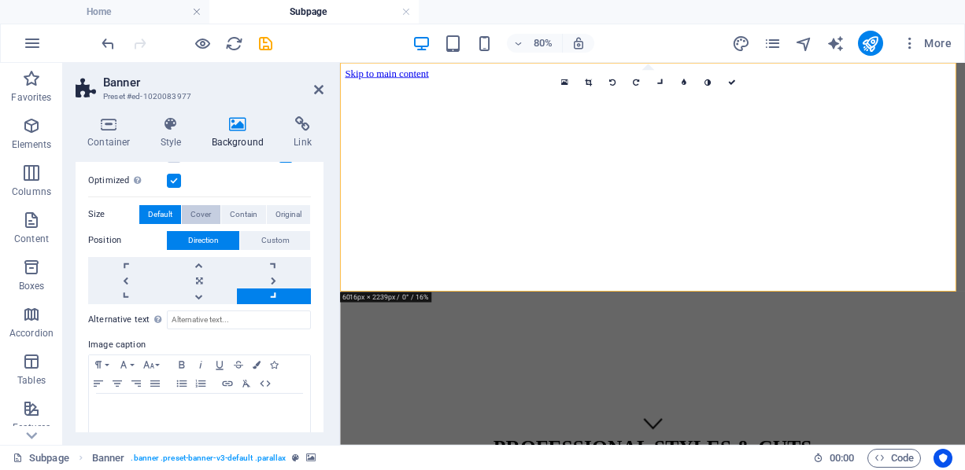
click at [202, 212] on span "Cover" at bounding box center [200, 214] width 20 height 19
click at [275, 257] on link at bounding box center [274, 265] width 74 height 16
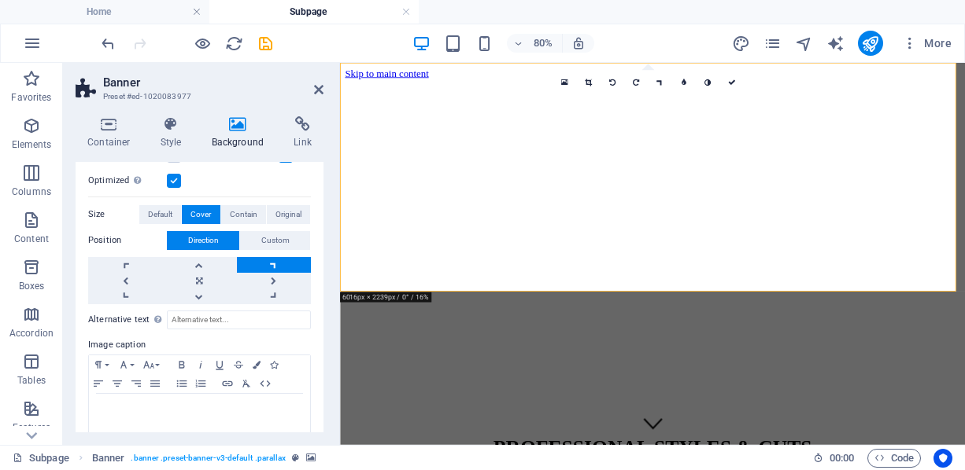
click at [275, 257] on link at bounding box center [274, 265] width 74 height 16
click at [254, 214] on span "Contain" at bounding box center [244, 214] width 28 height 19
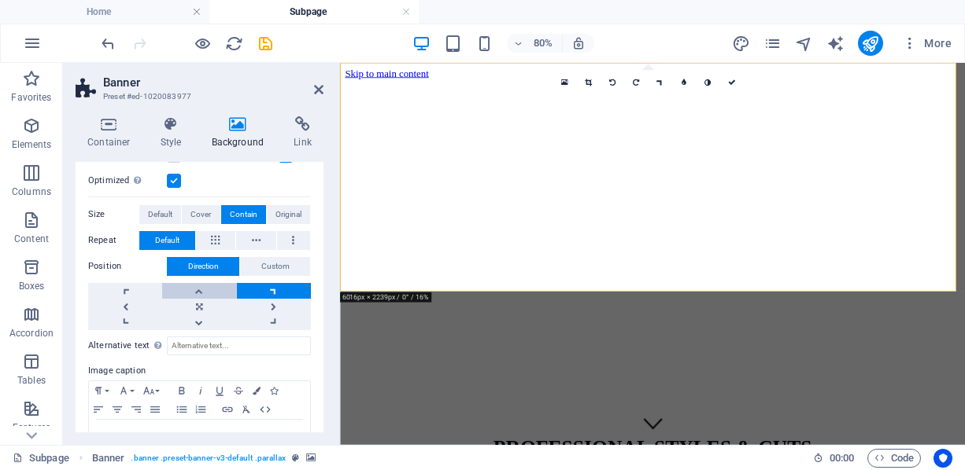
click at [193, 285] on link at bounding box center [199, 291] width 74 height 16
click at [138, 319] on link at bounding box center [125, 323] width 74 height 16
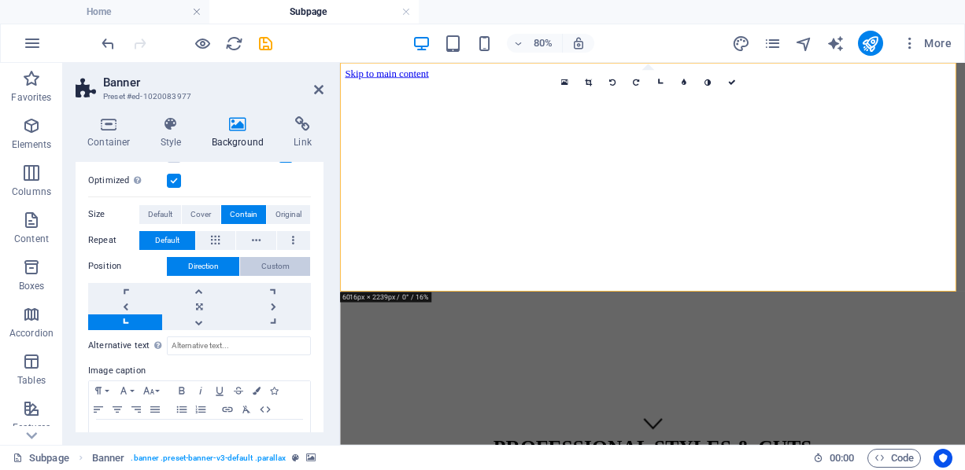
click at [287, 262] on button "Custom" at bounding box center [275, 266] width 70 height 19
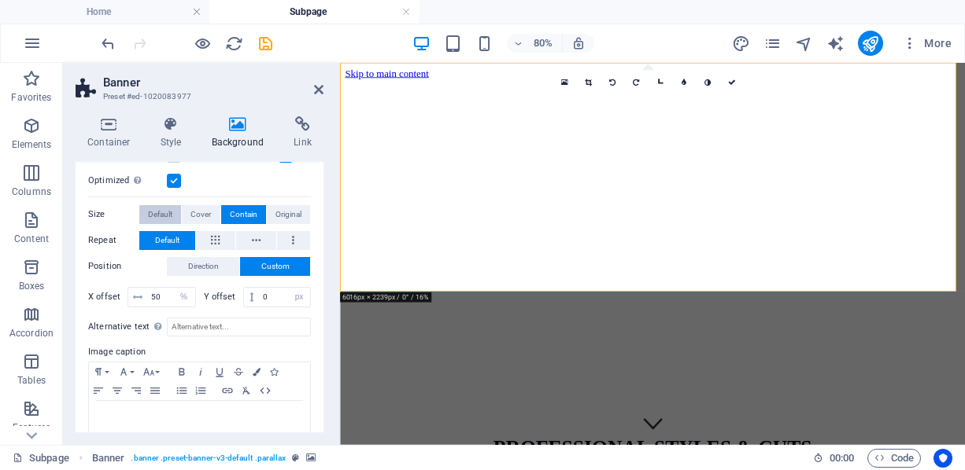
click at [157, 212] on span "Default" at bounding box center [160, 214] width 24 height 19
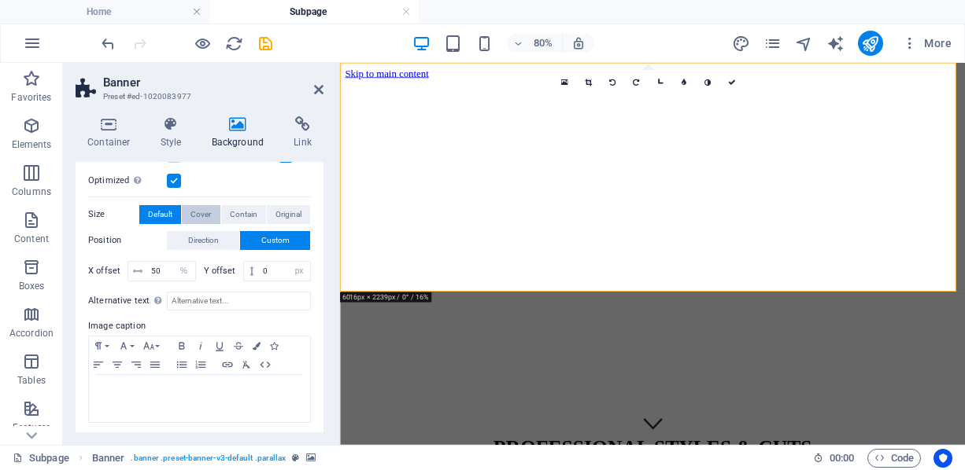
click at [197, 216] on span "Cover" at bounding box center [200, 214] width 20 height 19
click at [135, 267] on icon at bounding box center [137, 271] width 9 height 9
click at [153, 267] on input "50" at bounding box center [171, 271] width 48 height 19
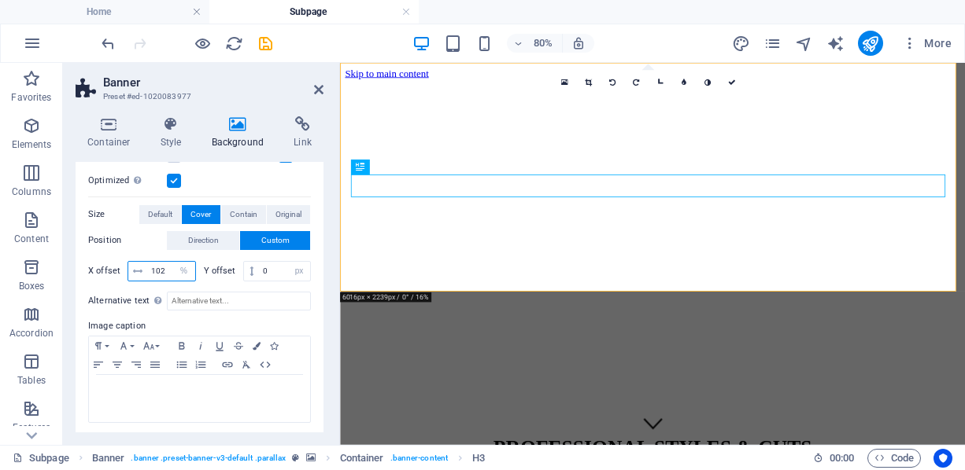
click at [158, 273] on input "102" at bounding box center [171, 271] width 48 height 19
click at [169, 212] on span "Default" at bounding box center [160, 214] width 24 height 19
click at [205, 240] on span "Direction" at bounding box center [203, 240] width 31 height 19
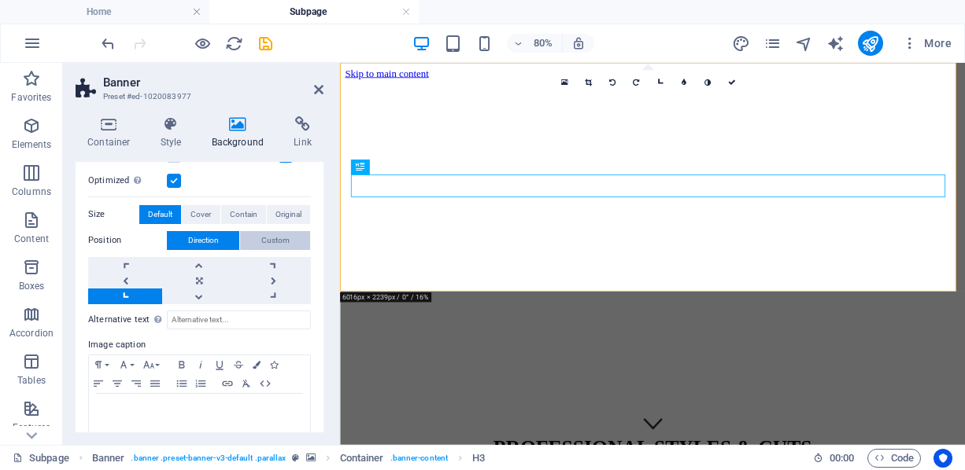
click at [253, 231] on button "Custom" at bounding box center [275, 240] width 70 height 19
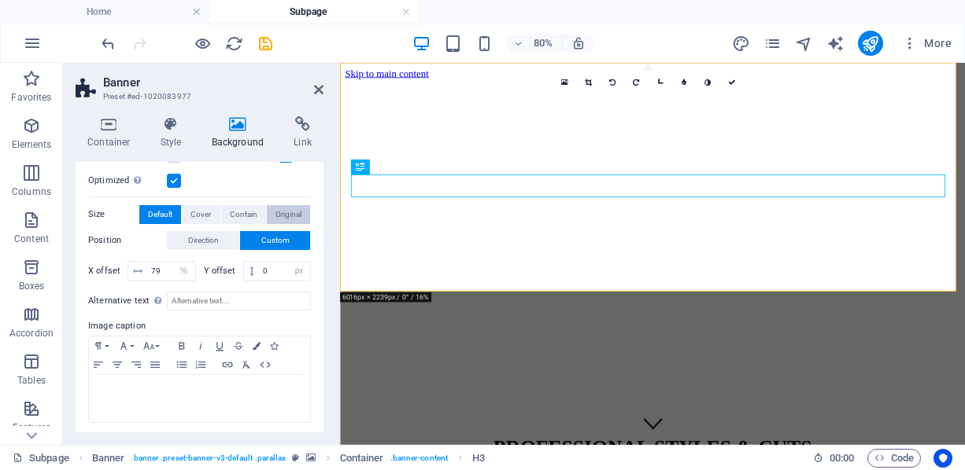
click at [285, 217] on span "Original" at bounding box center [288, 214] width 26 height 19
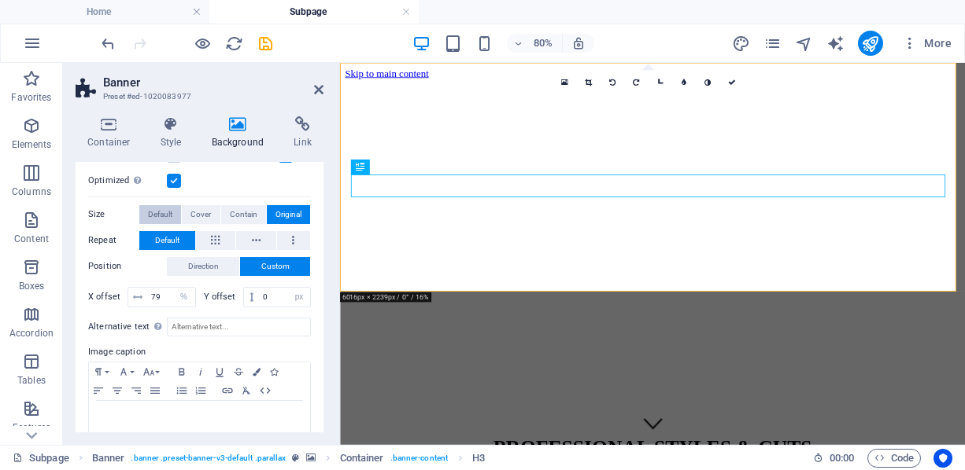
click at [174, 210] on button "Default" at bounding box center [160, 214] width 42 height 19
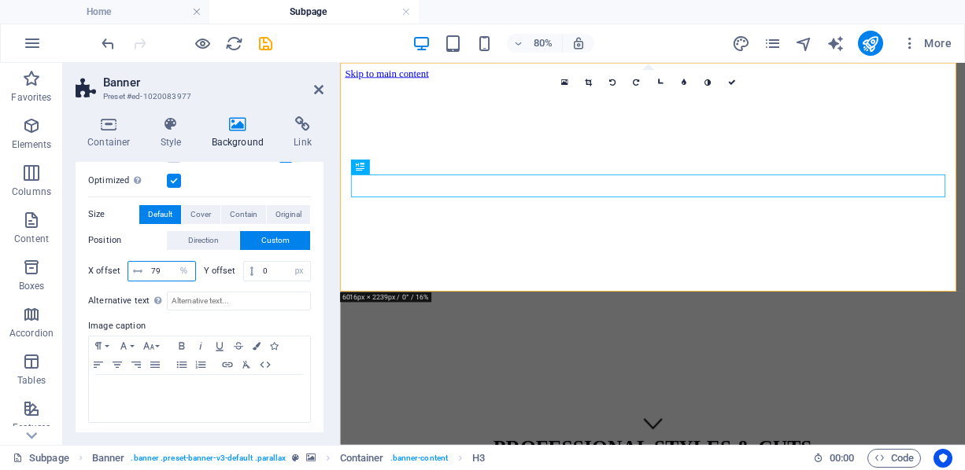
click at [160, 267] on input "79" at bounding box center [171, 271] width 48 height 19
type input "55"
click at [262, 271] on input "0" at bounding box center [284, 271] width 51 height 19
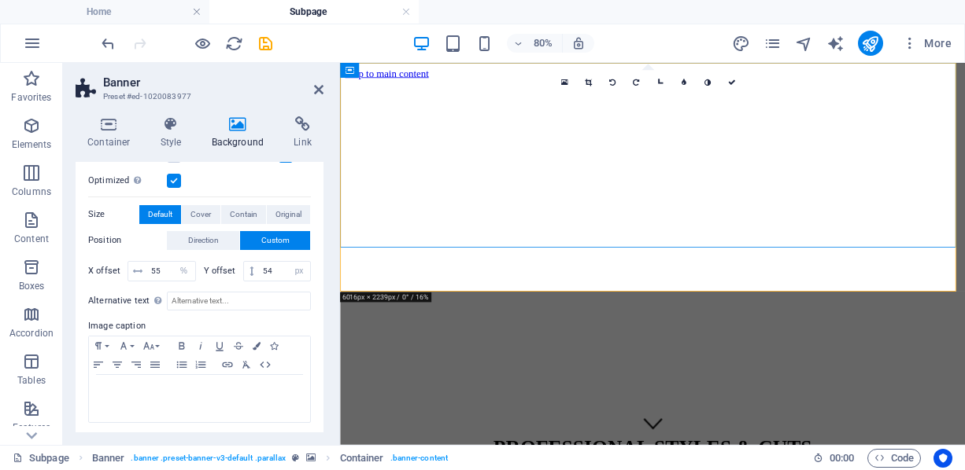
click at [499, 83] on figure at bounding box center [730, 83] width 769 height 0
click at [271, 266] on input "54" at bounding box center [284, 271] width 51 height 19
type input "55"
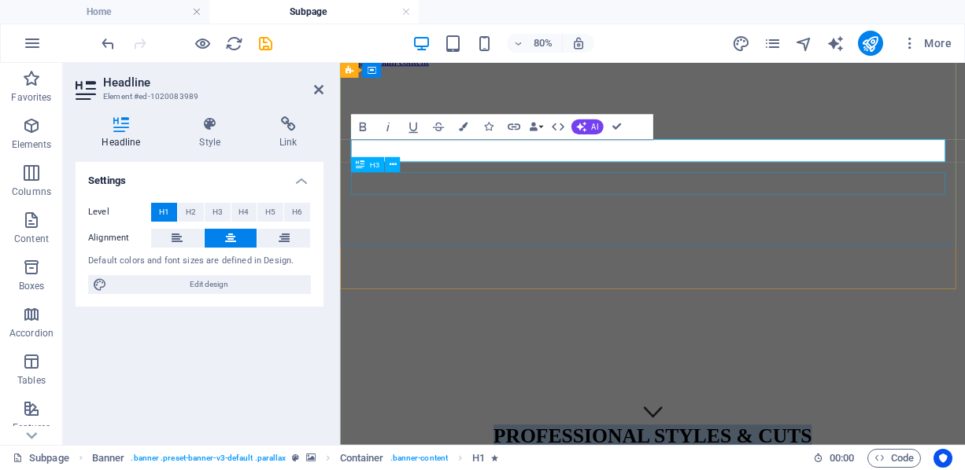
scroll to position [0, 0]
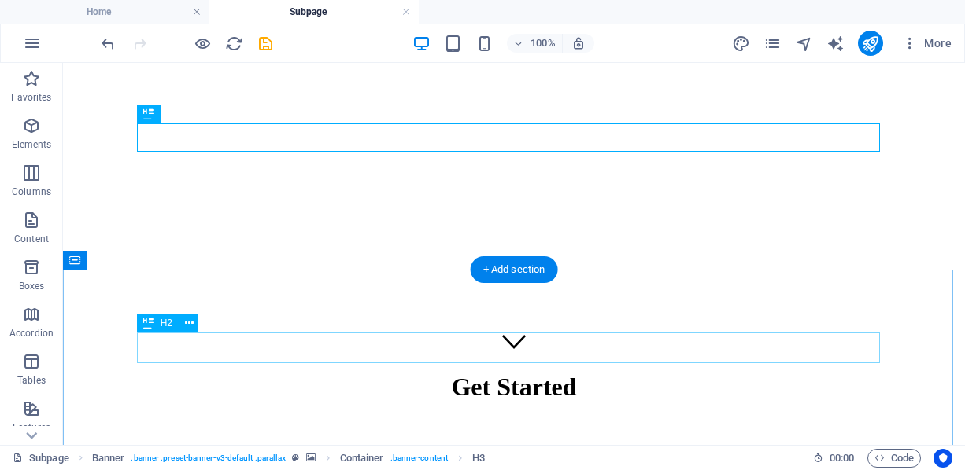
scroll to position [79, 0]
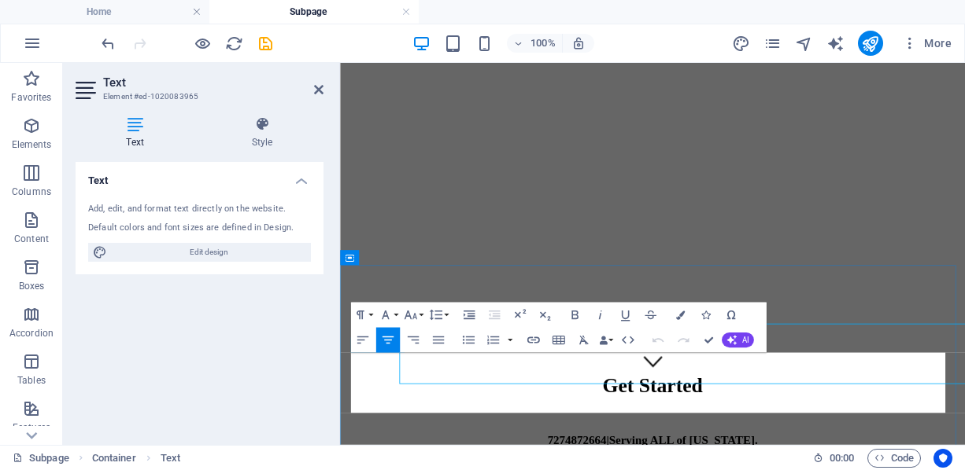
scroll to position [33, 0]
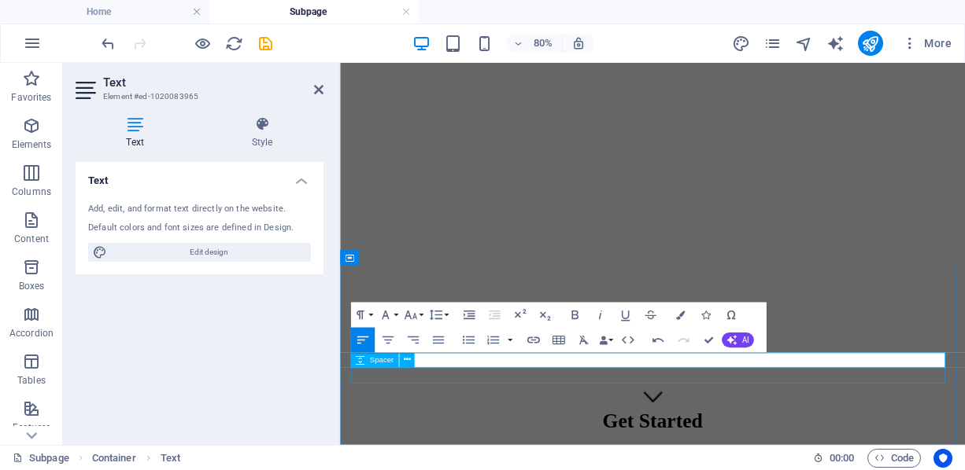
drag, startPoint x: 644, startPoint y: 437, endPoint x: 717, endPoint y: 448, distance: 74.7
click at [254, 322] on div "Text Add, edit, and format text directly on the website. Default colors and fon…" at bounding box center [200, 297] width 248 height 271
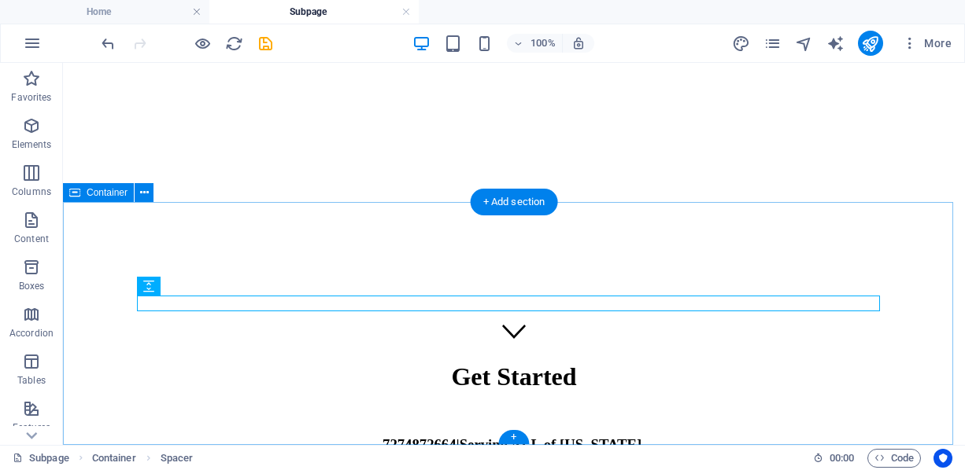
scroll to position [110, 0]
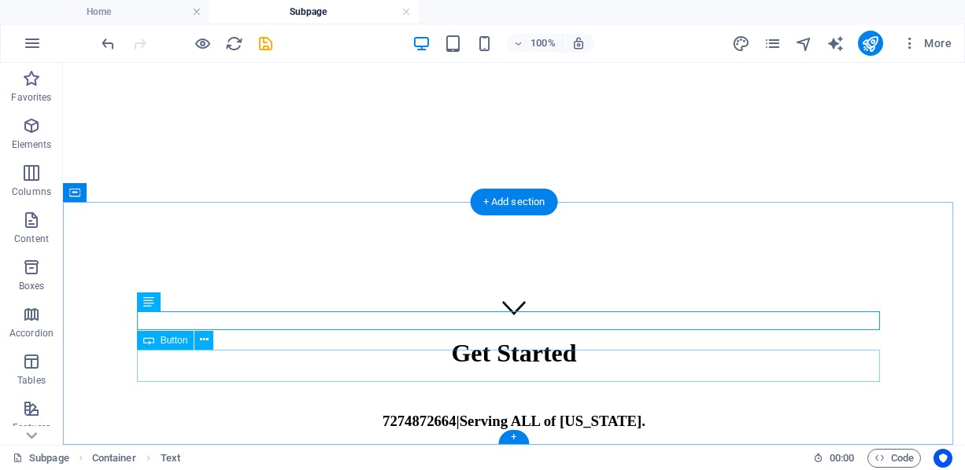
scroll to position [0, 0]
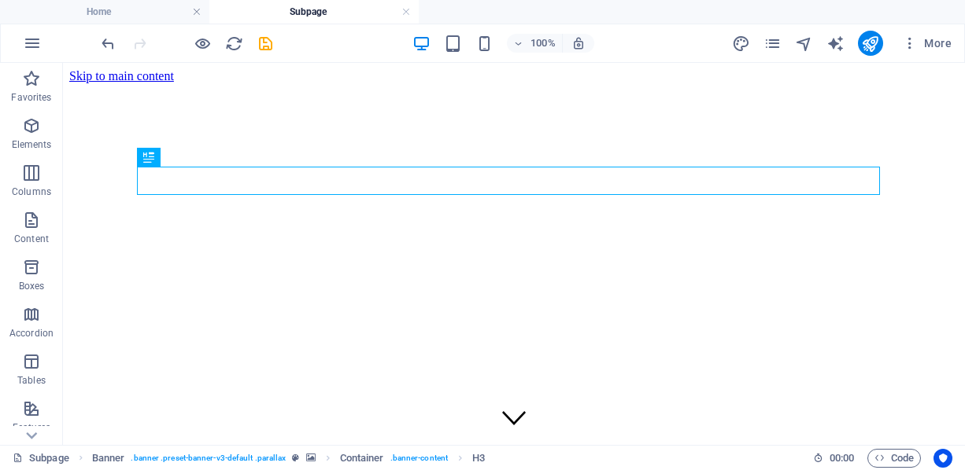
click at [292, 14] on h4 "Subpage" at bounding box center [313, 11] width 209 height 17
click at [73, 7] on h4 "Home" at bounding box center [104, 11] width 209 height 17
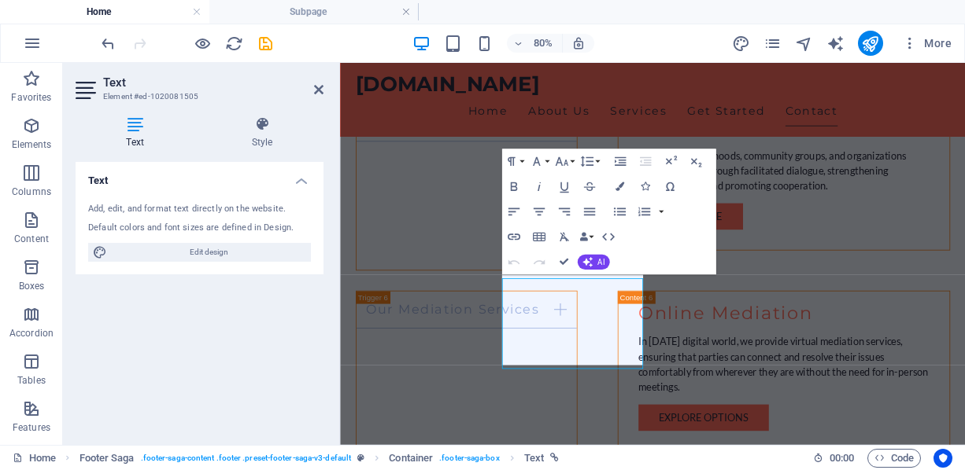
scroll to position [3071, 0]
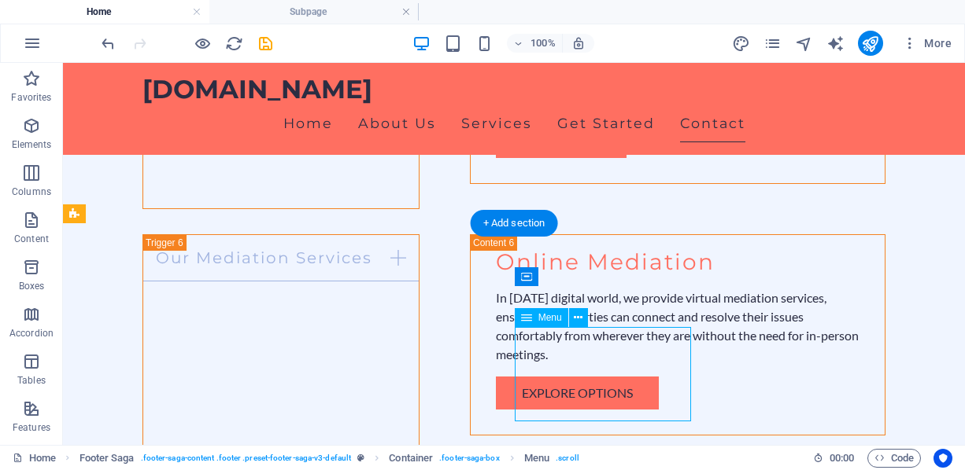
select select
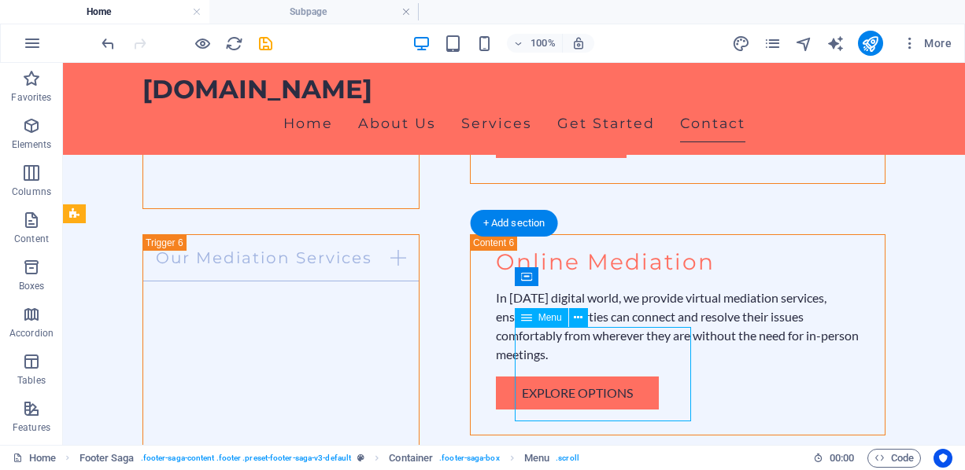
select select
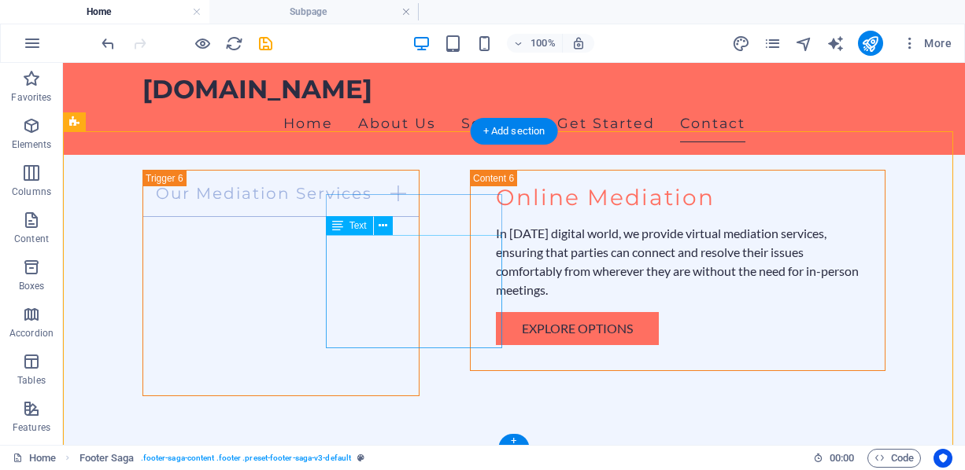
scroll to position [3167, 0]
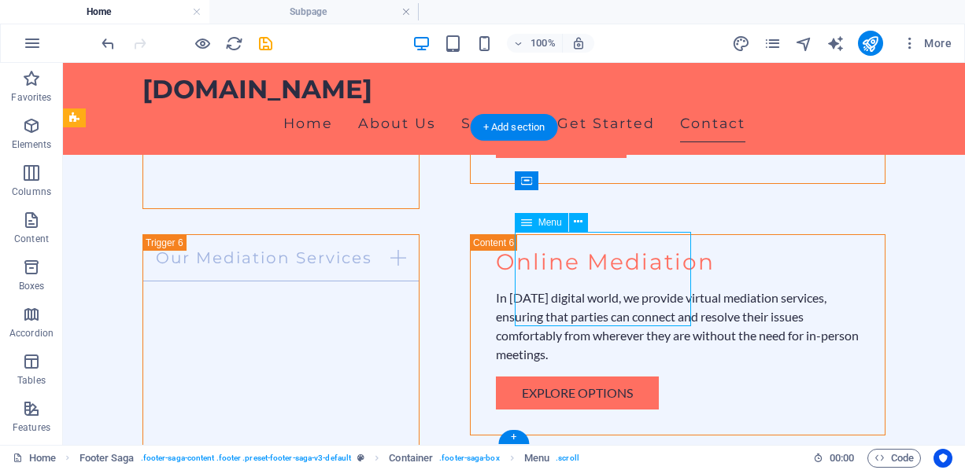
select select
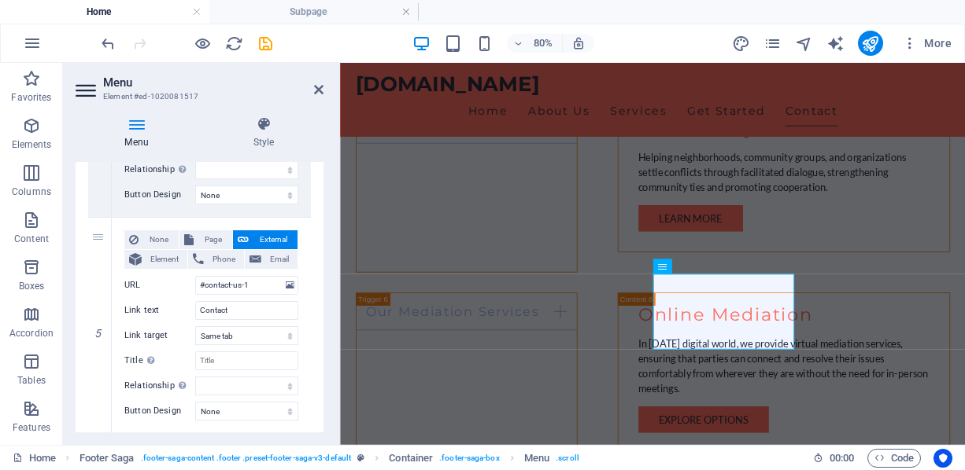
scroll to position [1002, 0]
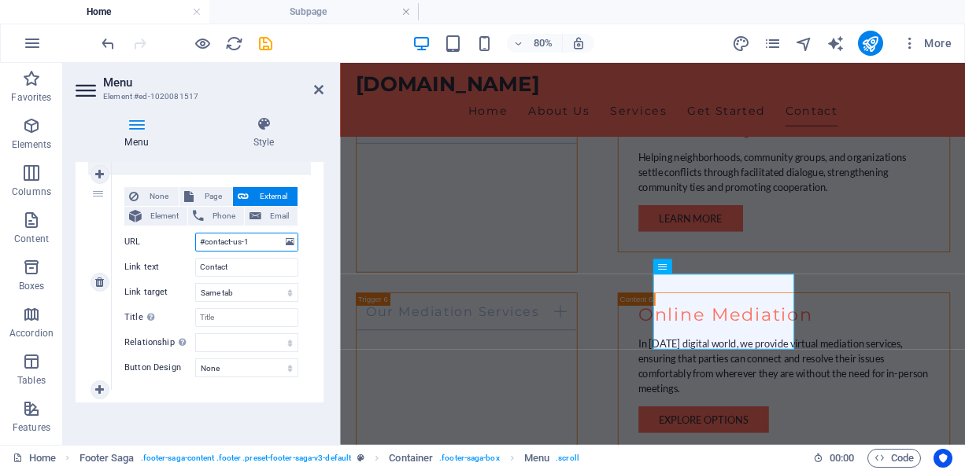
click at [270, 244] on input "#contact-us-1" at bounding box center [246, 242] width 103 height 19
type input "#contact"
select select
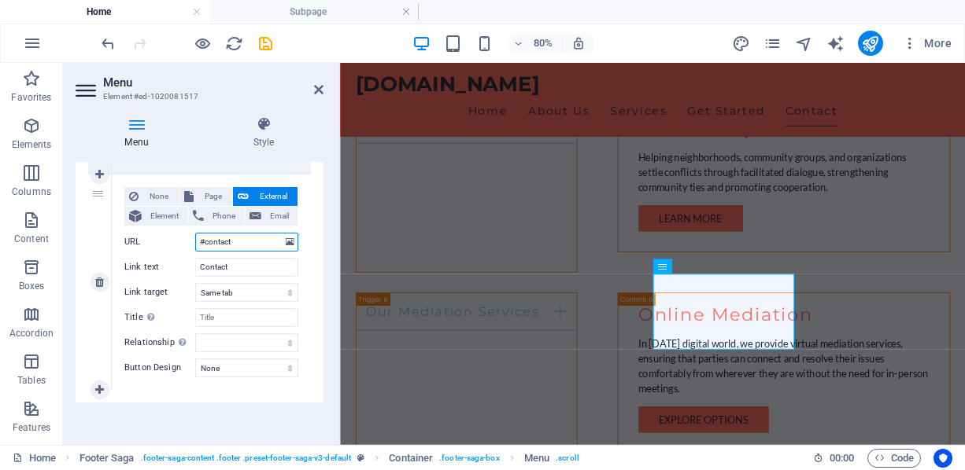
select select
type input "#contact"
click at [220, 296] on select "New tab Same tab Overlay" at bounding box center [246, 292] width 103 height 19
select select "blank"
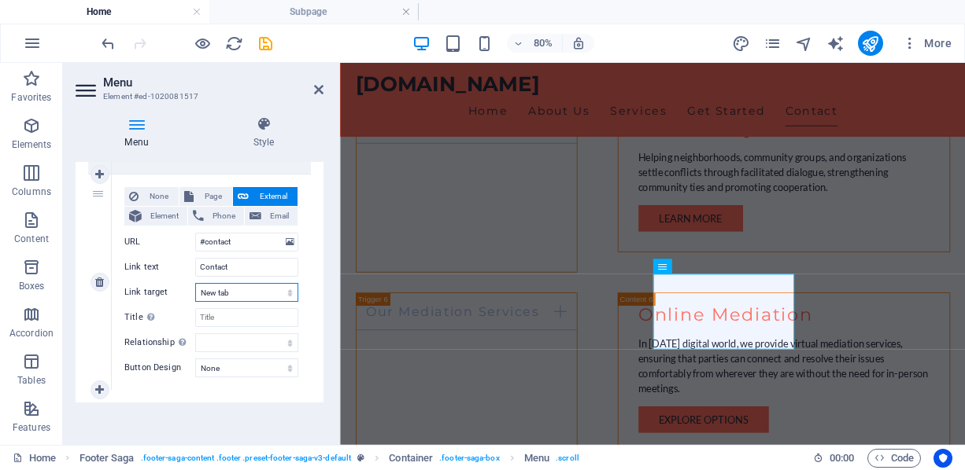
click at [195, 283] on select "New tab Same tab Overlay" at bounding box center [246, 292] width 103 height 19
select select
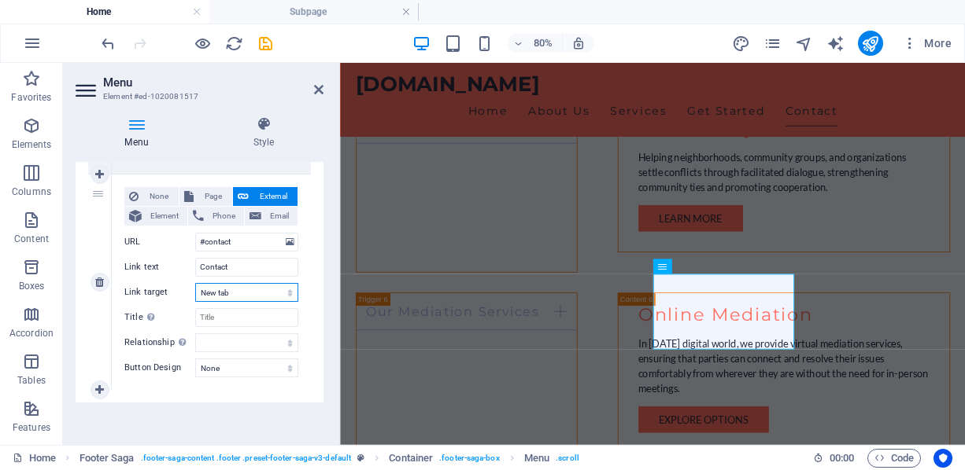
select select
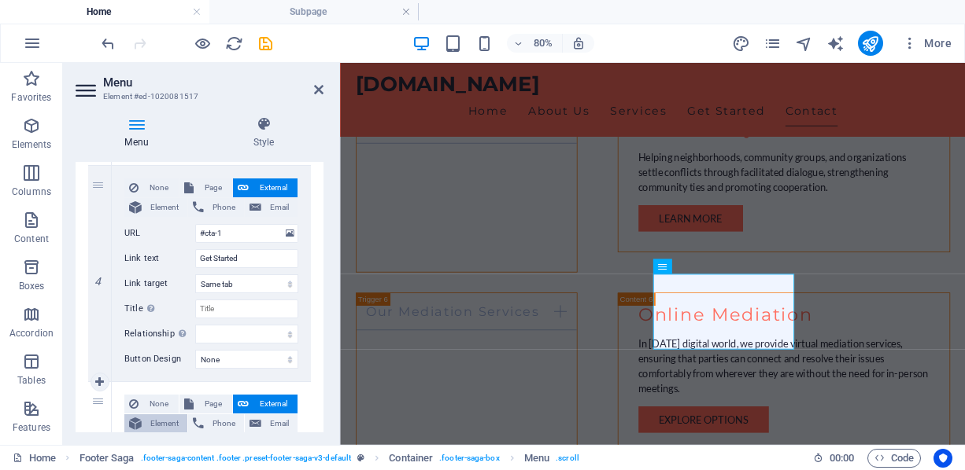
scroll to position [766, 0]
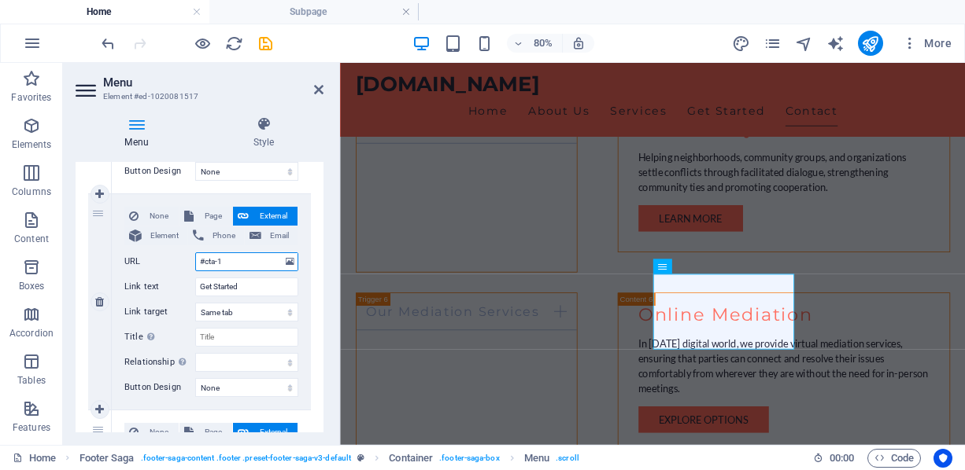
click at [256, 260] on input "#cta-1" at bounding box center [246, 262] width 103 height 19
type input "#"
select select
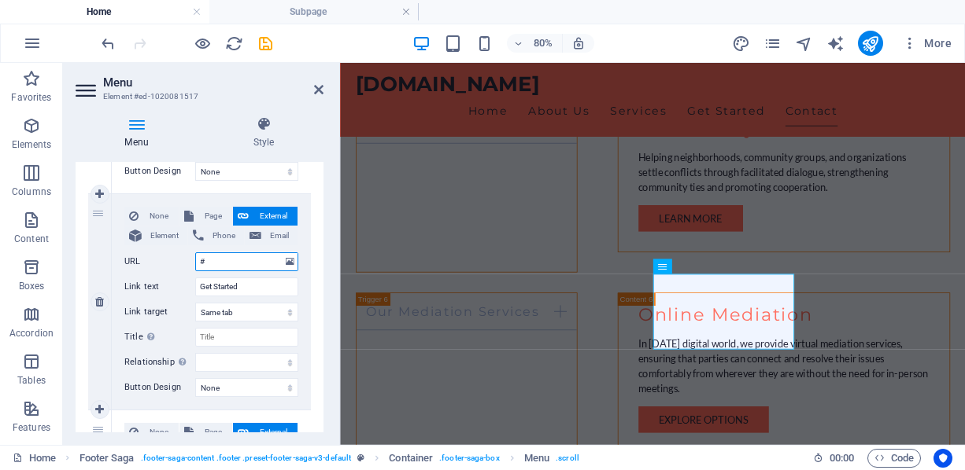
select select
type input "#get"
select select
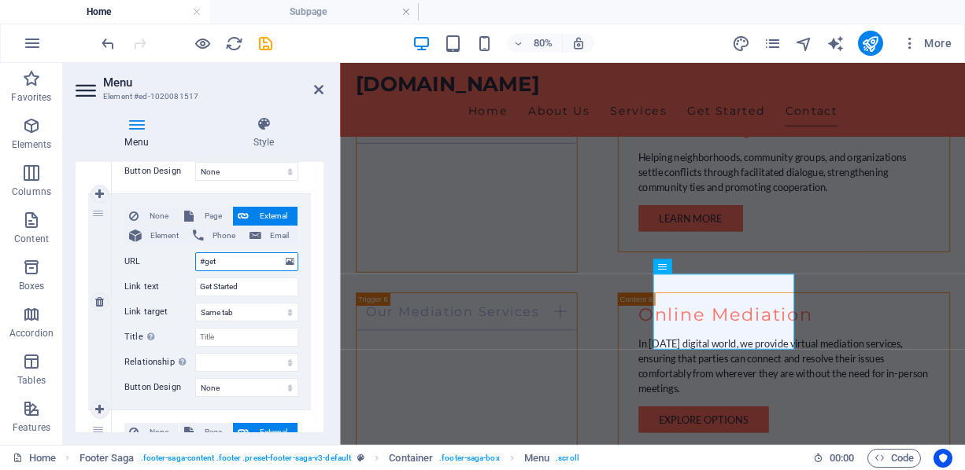
select select
type input "#get-started"
select select
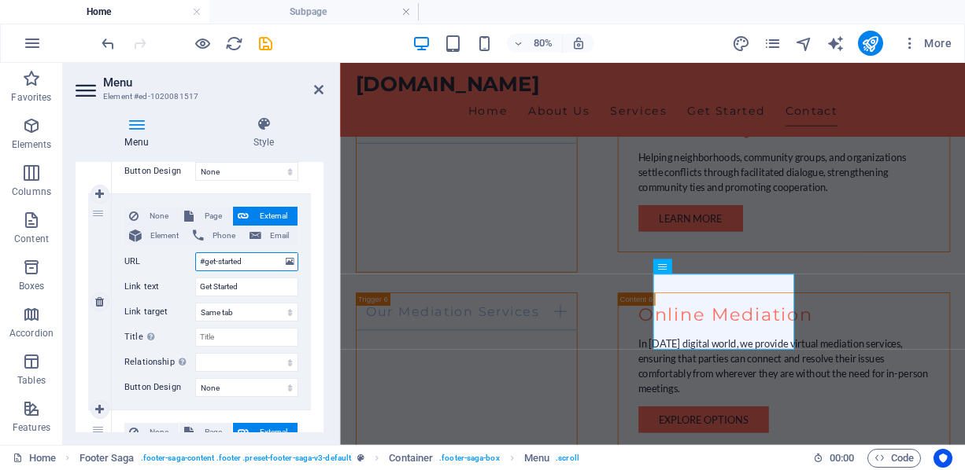
select select
type input "#get-started"
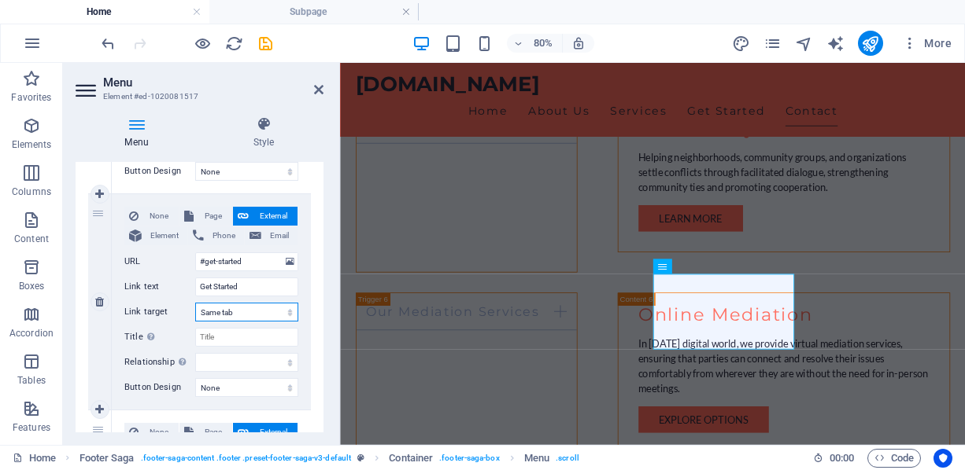
click at [249, 308] on select "New tab Same tab Overlay" at bounding box center [246, 312] width 103 height 19
select select "blank"
click at [195, 303] on select "New tab Same tab Overlay" at bounding box center [246, 312] width 103 height 19
select select
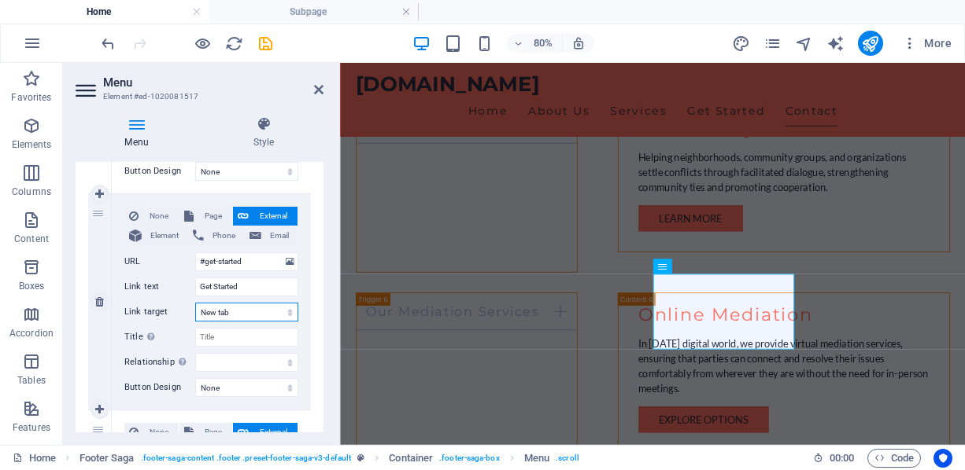
select select
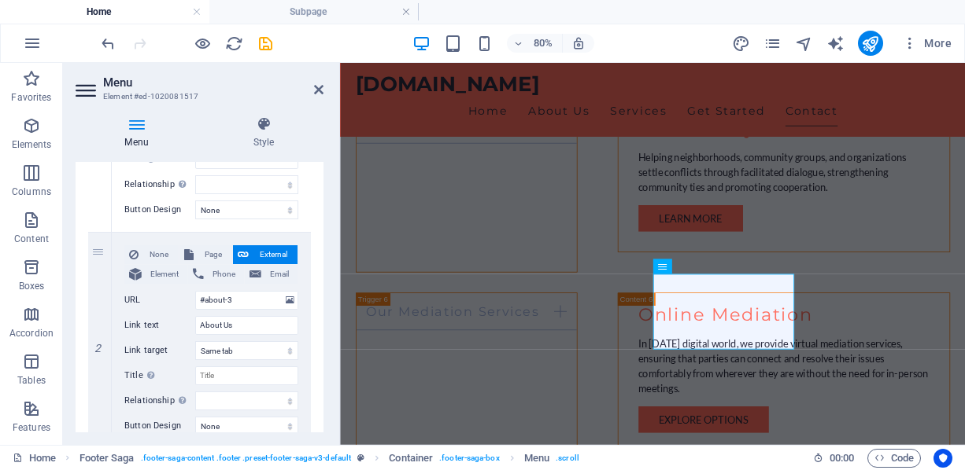
scroll to position [294, 0]
click at [244, 293] on input "#about-3" at bounding box center [246, 301] width 103 height 19
type input "#about"
select select
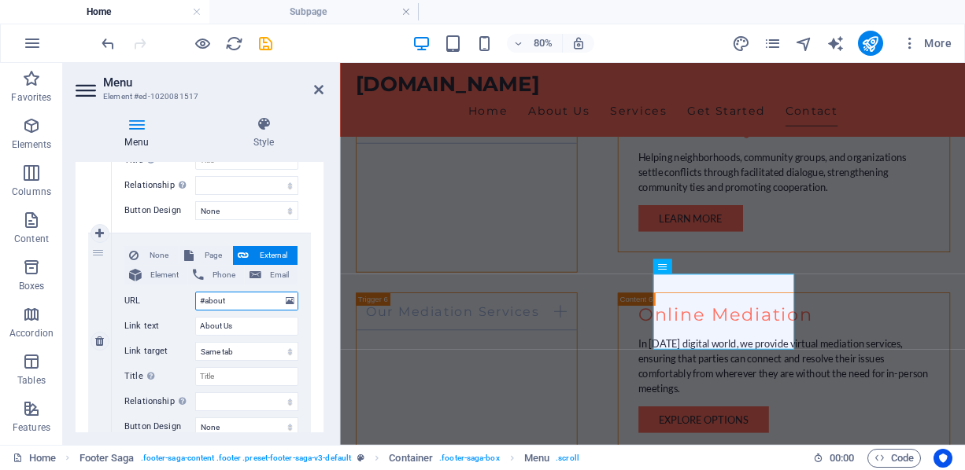
select select
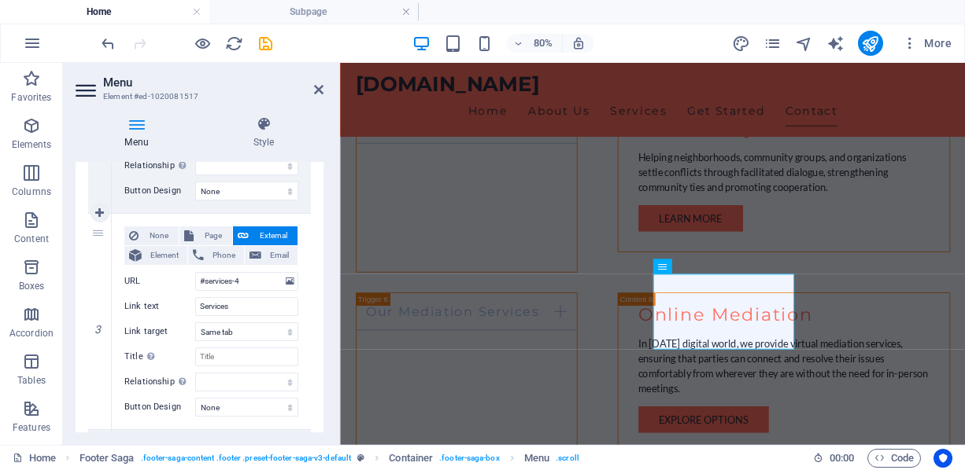
scroll to position [530, 0]
type input "#about"
click at [251, 273] on input "#services-4" at bounding box center [246, 281] width 103 height 19
type input "#services"
select select
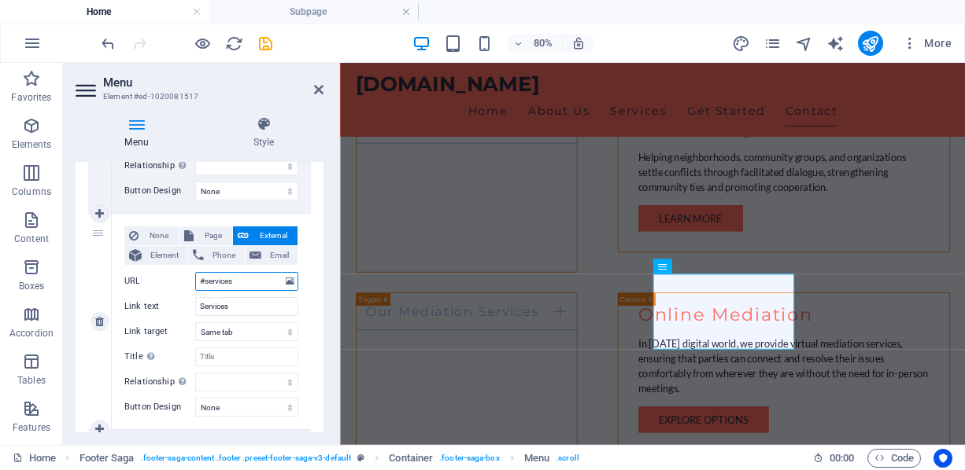
select select
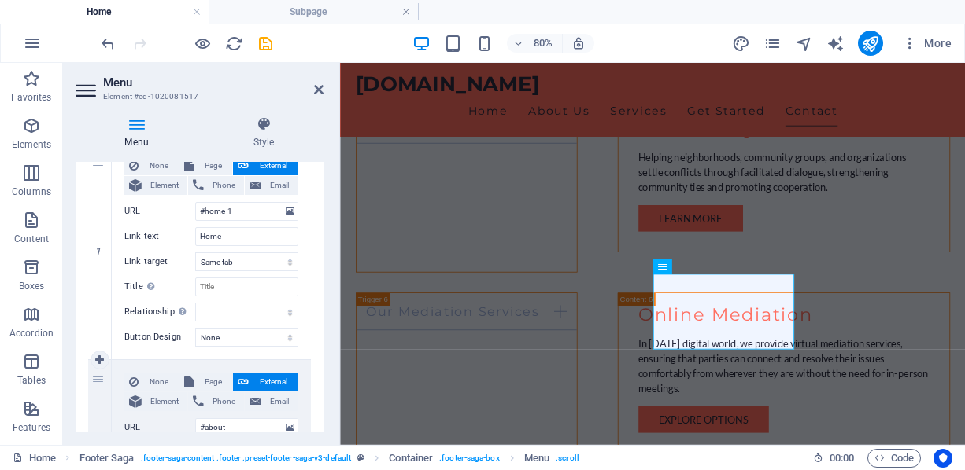
scroll to position [137, 0]
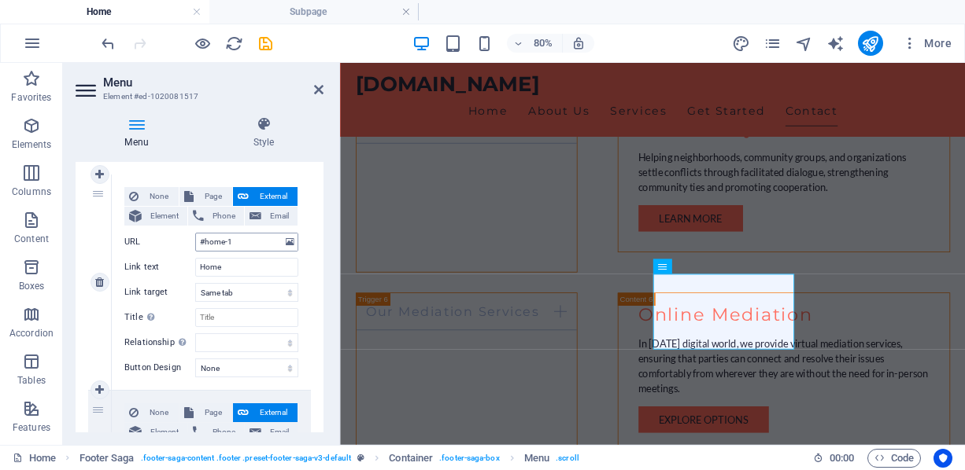
type input "#services"
click at [248, 234] on input "#home-1" at bounding box center [246, 242] width 103 height 19
type input "#home"
select select
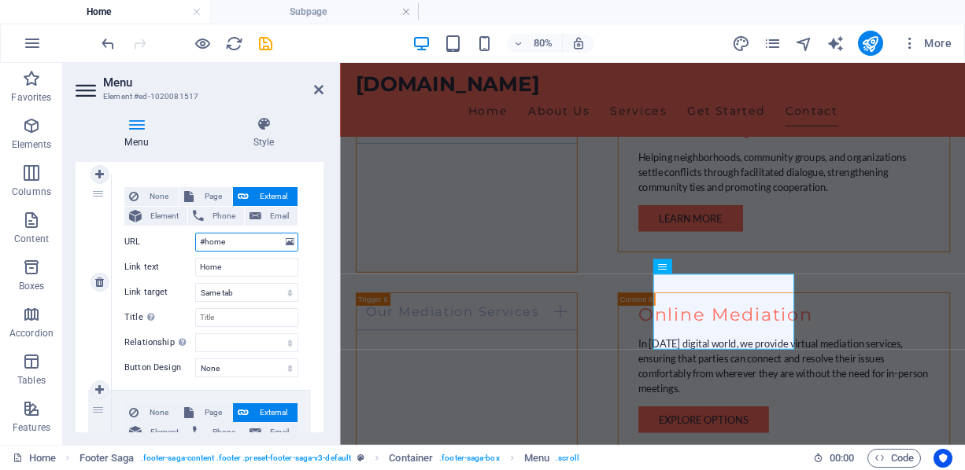
select select
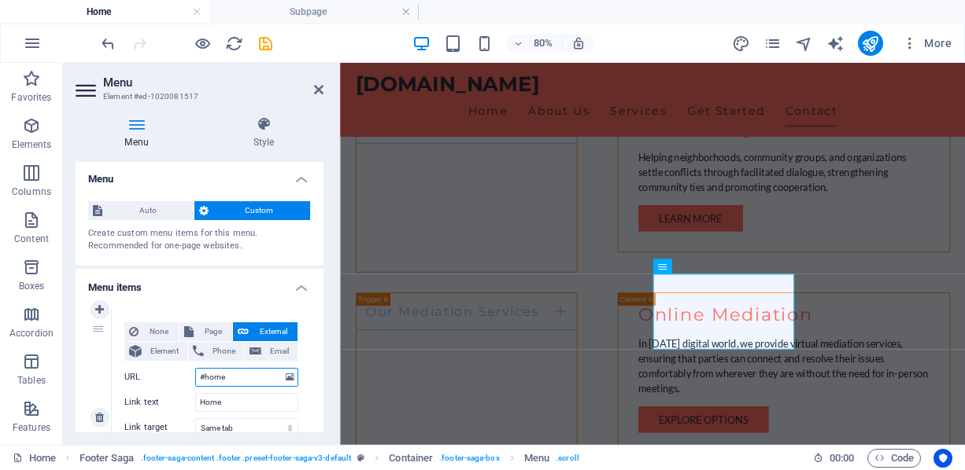
scroll to position [0, 0]
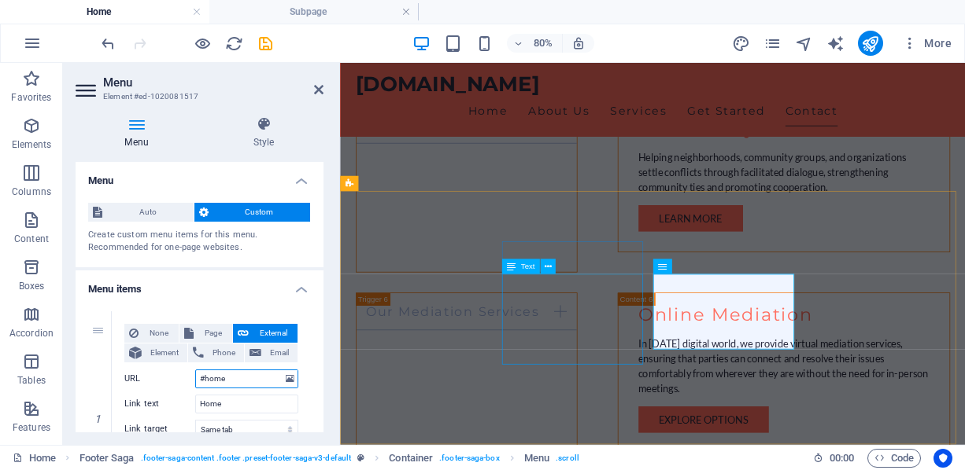
type input "#home"
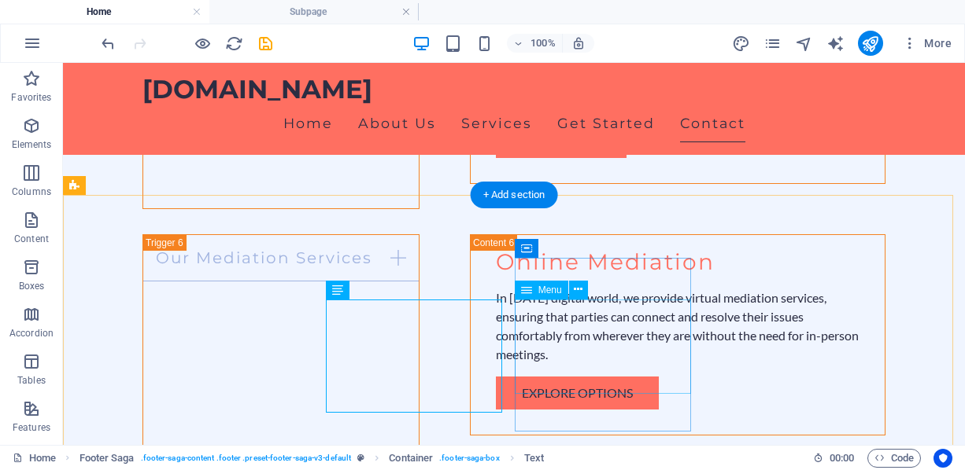
scroll to position [3150, 0]
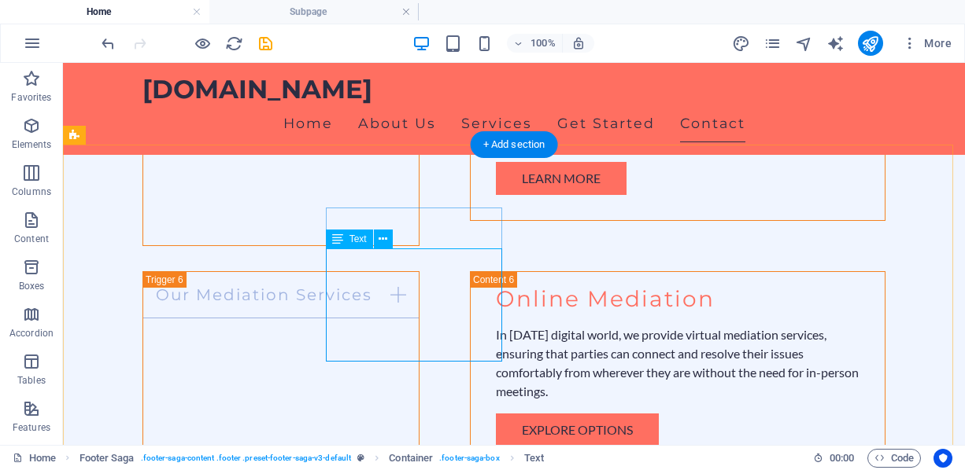
scroll to position [3071, 0]
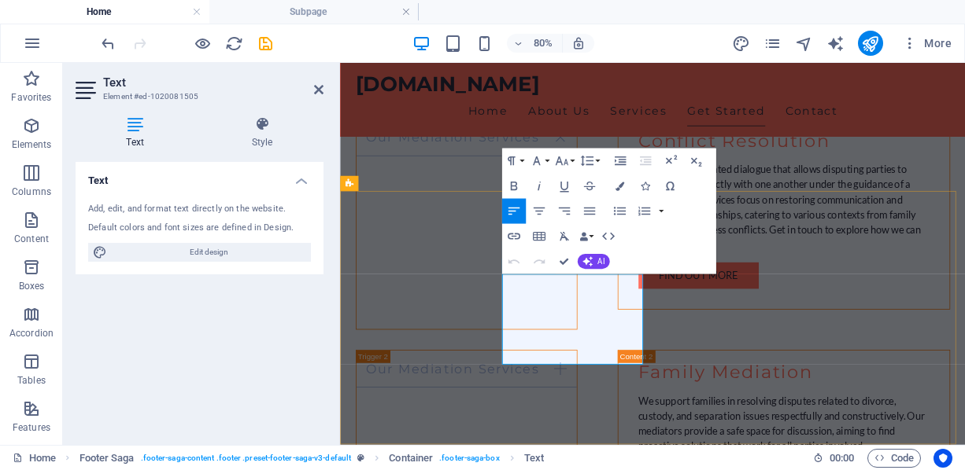
scroll to position [2587, 0]
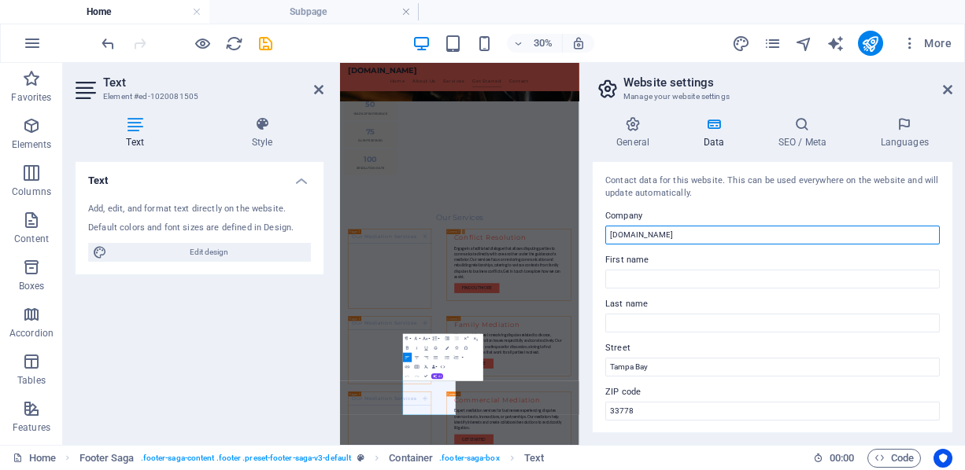
click at [699, 234] on input "[DOMAIN_NAME]" at bounding box center [772, 235] width 334 height 19
type input "ThemisADR"
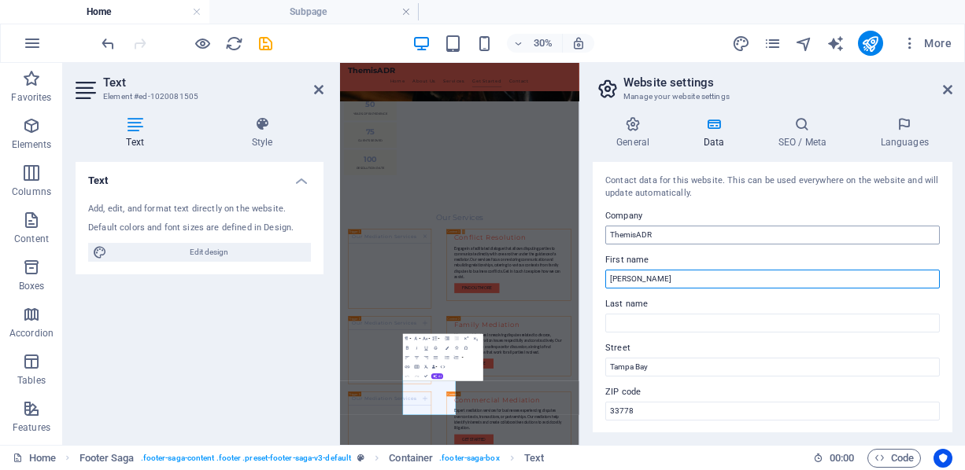
type input "[PERSON_NAME]"
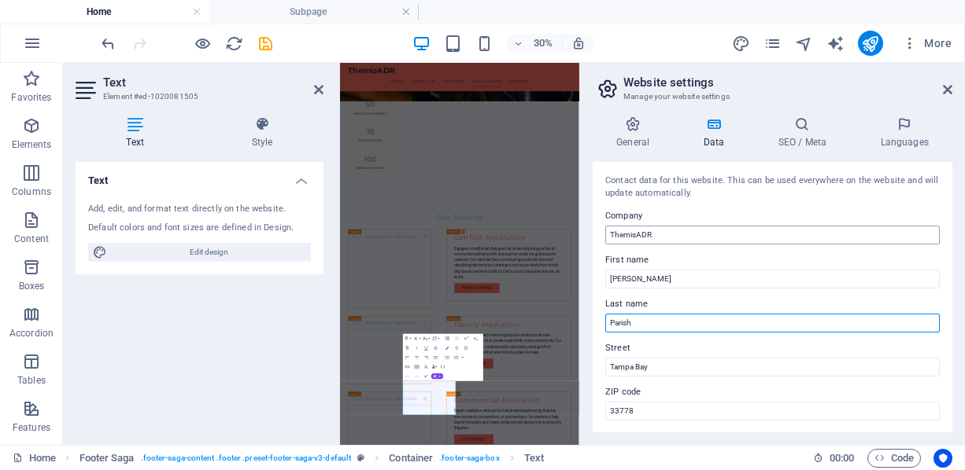
type input "Parish"
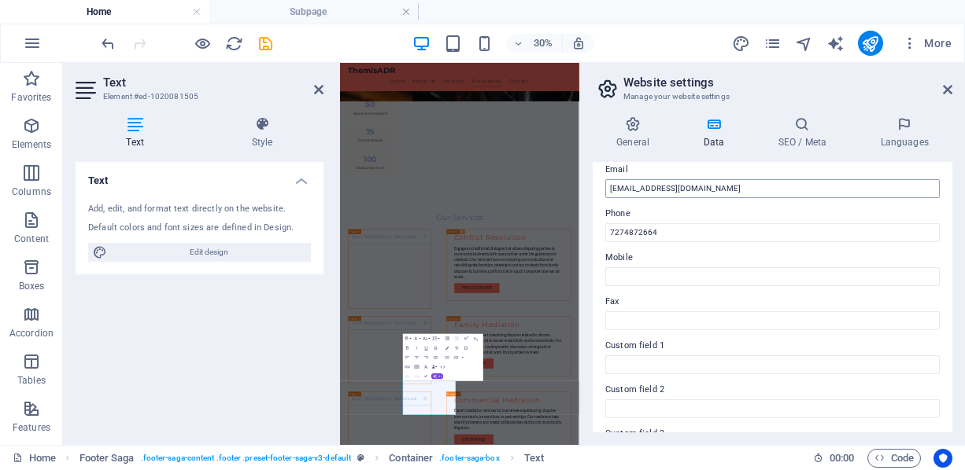
scroll to position [315, 0]
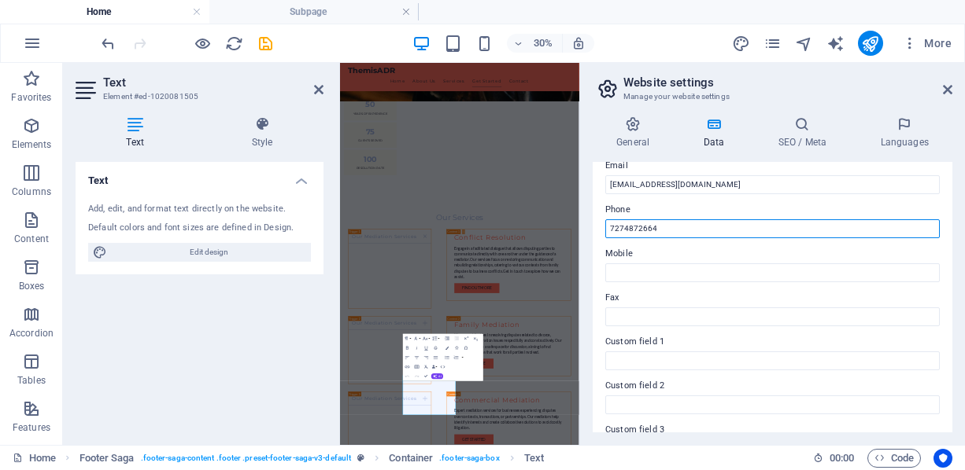
click at [662, 234] on input "7274872664" at bounding box center [772, 228] width 334 height 19
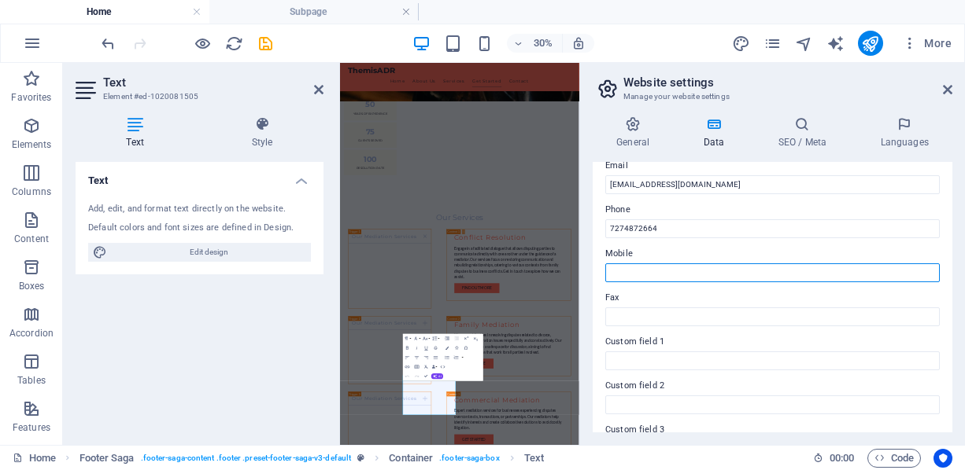
click at [666, 271] on input "Mobile" at bounding box center [772, 273] width 334 height 19
paste input "7274872664"
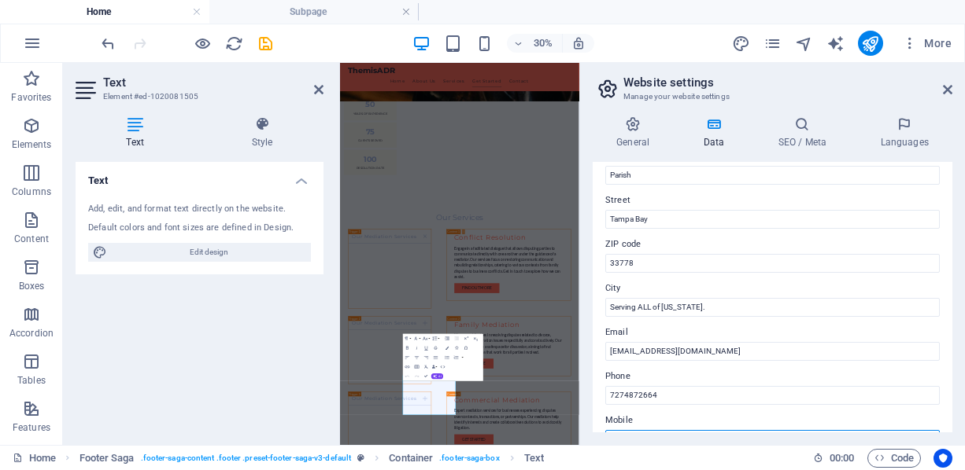
scroll to position [0, 0]
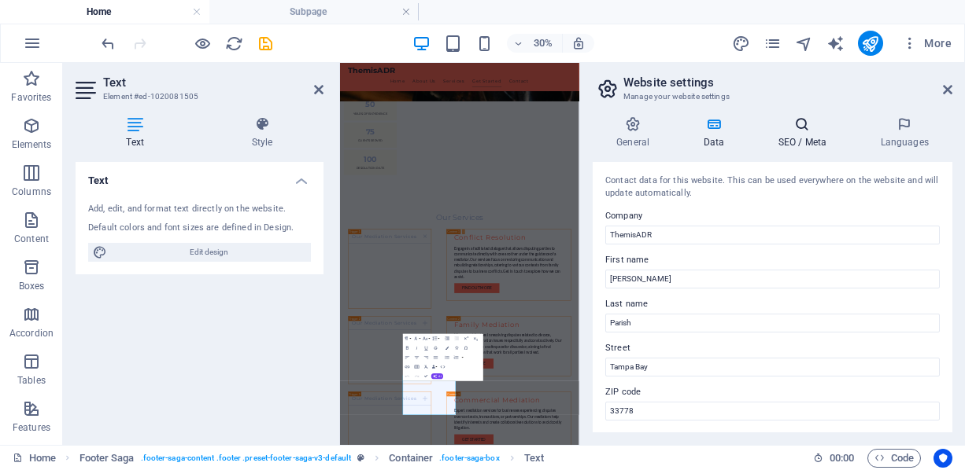
type input "7274872664"
click at [826, 137] on h4 "SEO / Meta" at bounding box center [805, 132] width 102 height 33
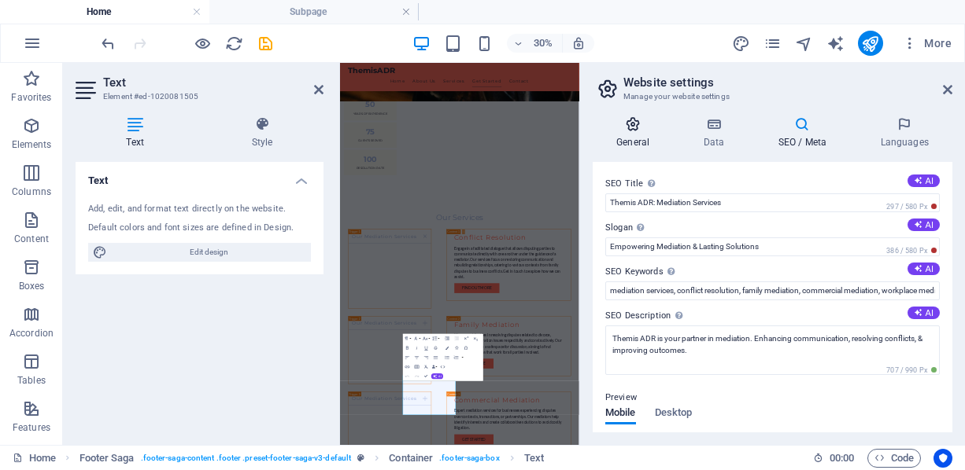
click at [658, 141] on h4 "General" at bounding box center [635, 132] width 87 height 33
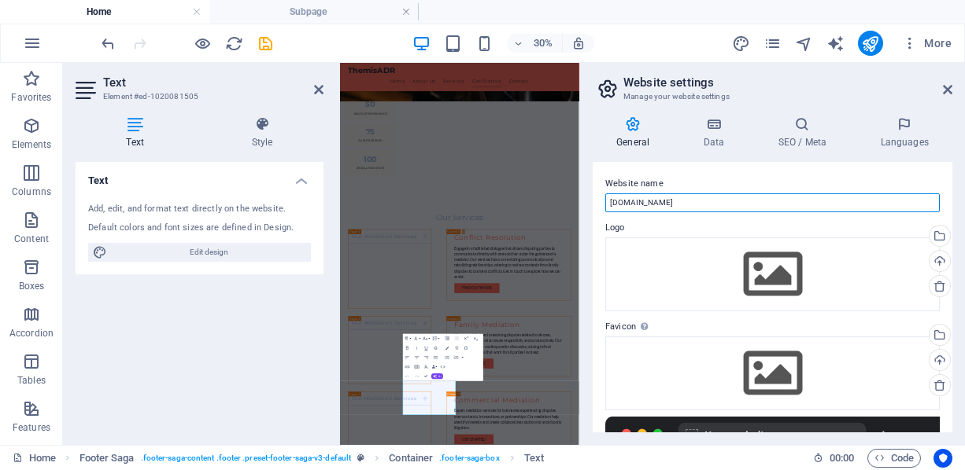
drag, startPoint x: 684, startPoint y: 201, endPoint x: 631, endPoint y: 198, distance: 52.8
click at [631, 198] on input "[DOMAIN_NAME]" at bounding box center [772, 203] width 334 height 19
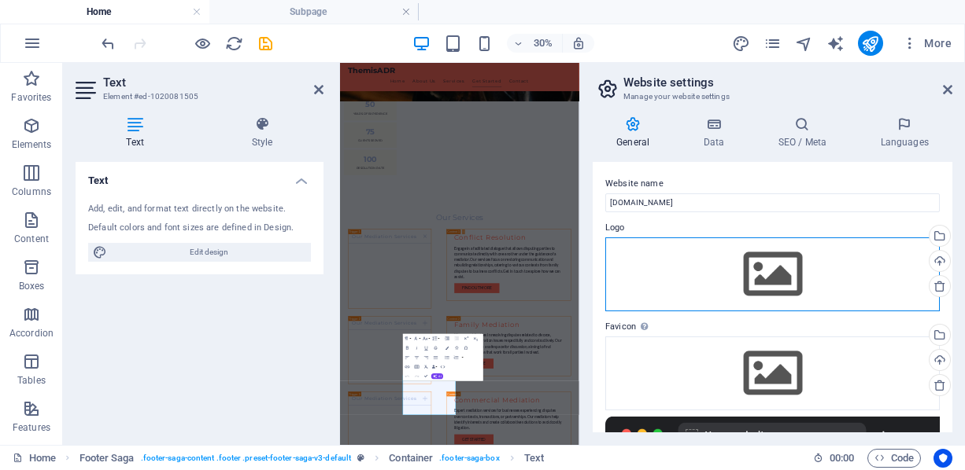
click at [769, 288] on div "Drag files here, click to choose files or select files from Files or our free s…" at bounding box center [772, 275] width 334 height 74
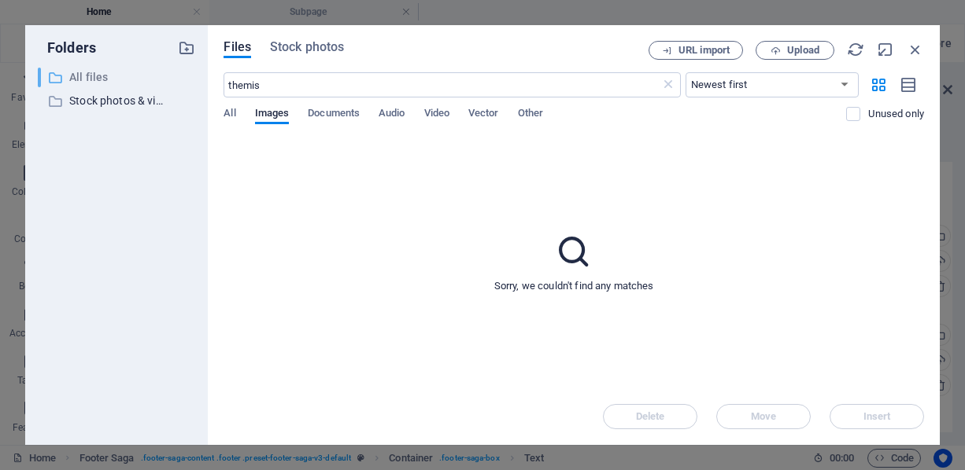
click at [87, 79] on p "All files" at bounding box center [118, 77] width 98 height 18
click at [190, 44] on icon "button" at bounding box center [186, 47] width 17 height 17
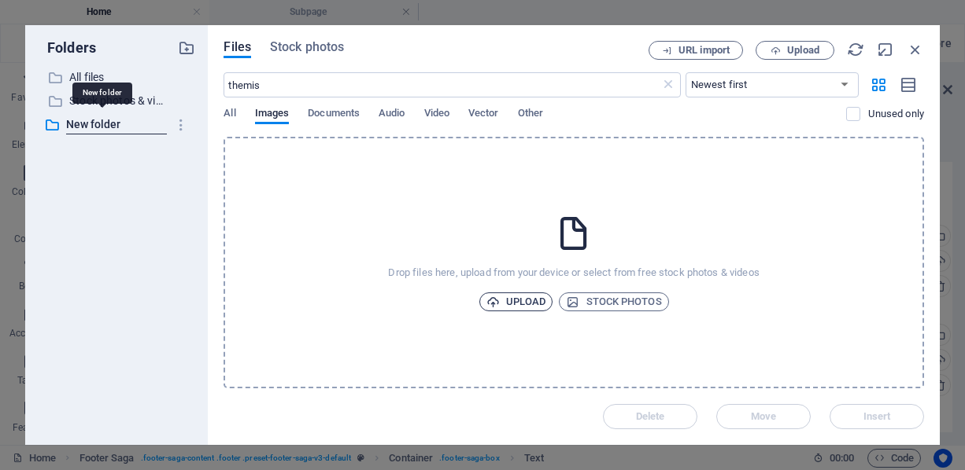
click at [529, 307] on span "Upload" at bounding box center [516, 302] width 60 height 19
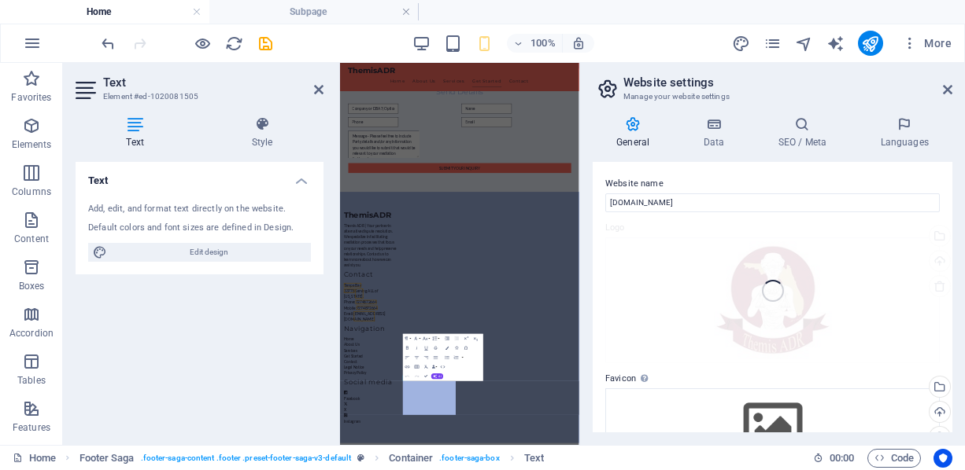
scroll to position [2587, 0]
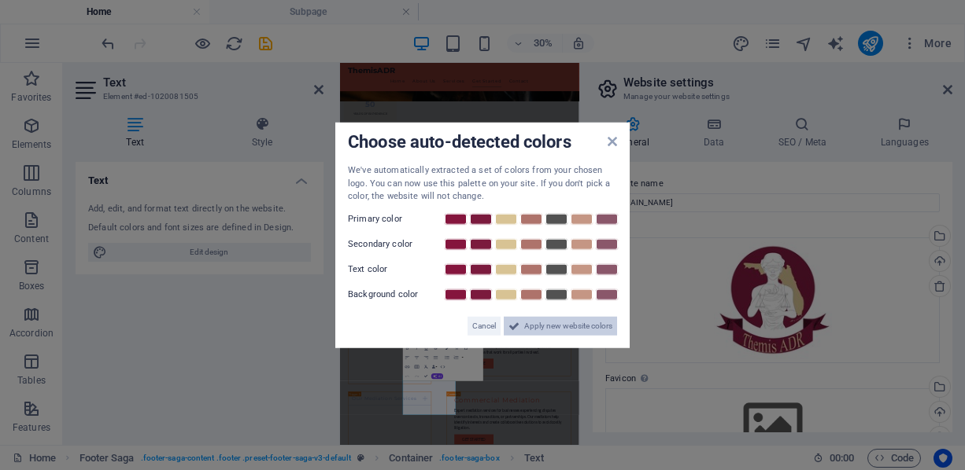
click at [562, 329] on span "Apply new website colors" at bounding box center [568, 325] width 88 height 19
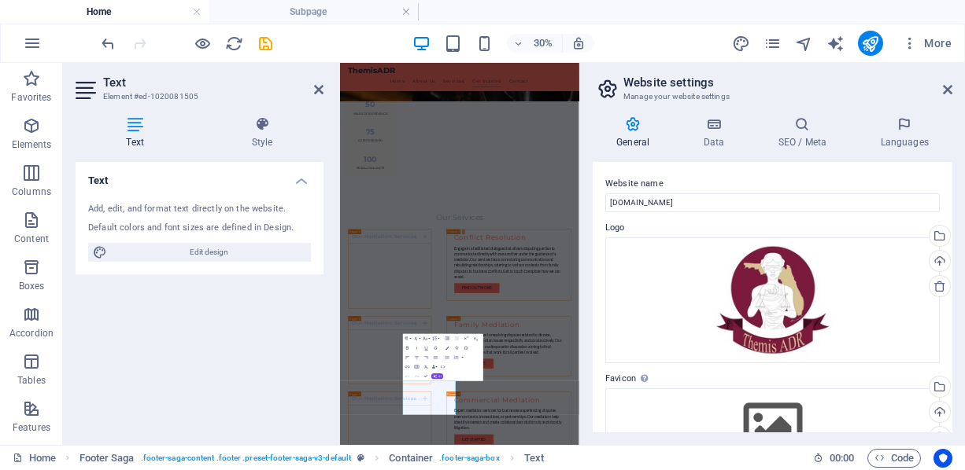
scroll to position [79, 0]
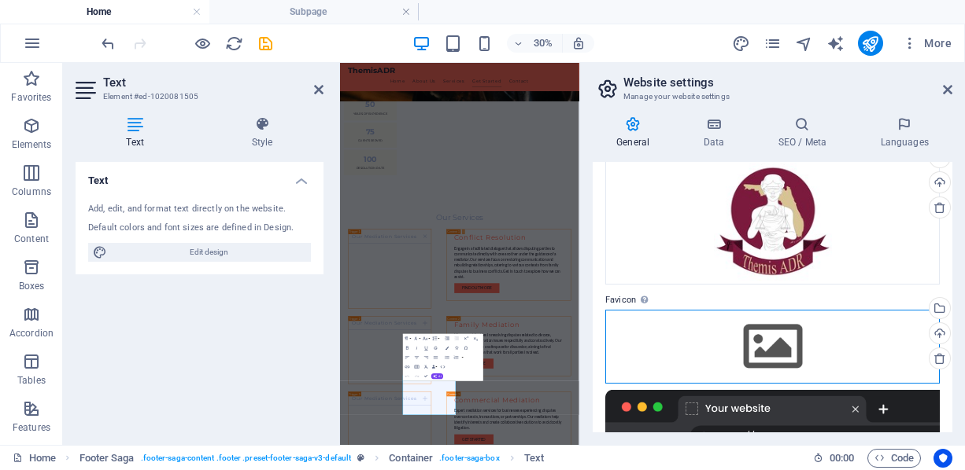
click at [778, 353] on div "Drag files here, click to choose files or select files from Files or our free s…" at bounding box center [772, 347] width 334 height 74
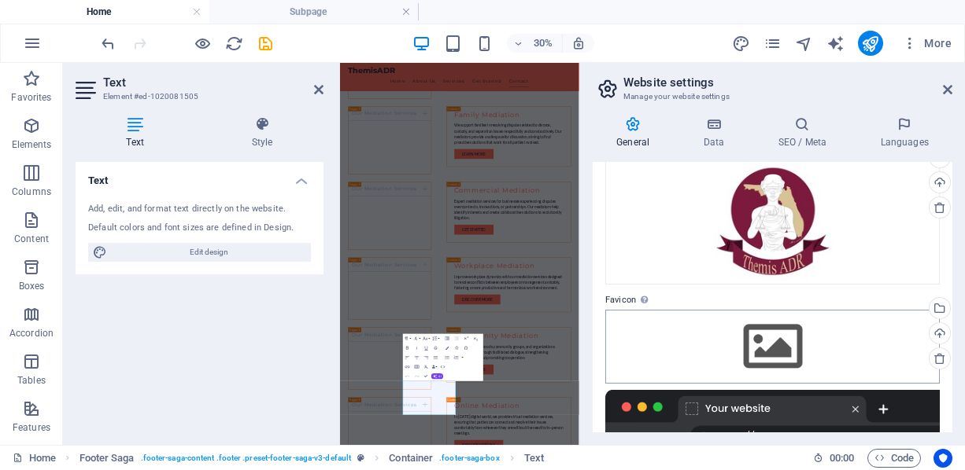
scroll to position [9653, 0]
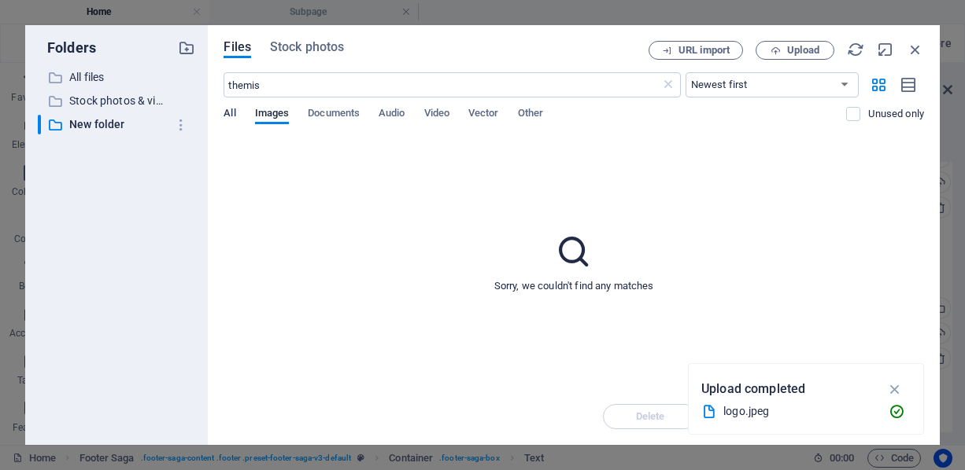
click at [228, 116] on span "All" at bounding box center [229, 115] width 12 height 22
click at [277, 94] on input "themis" at bounding box center [441, 84] width 436 height 25
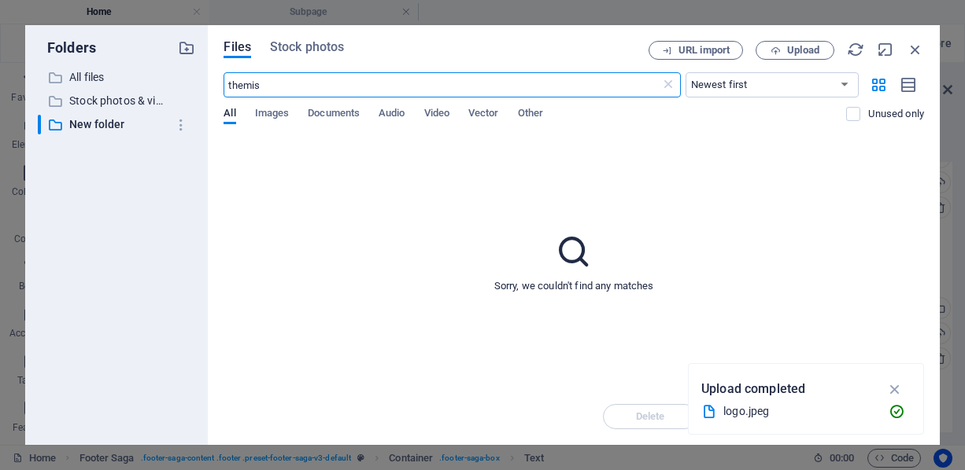
click at [277, 94] on input "themis" at bounding box center [441, 84] width 436 height 25
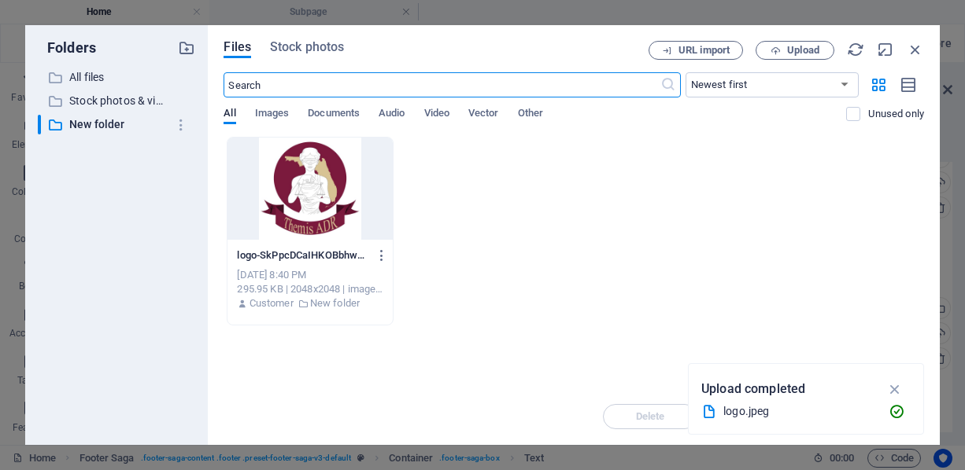
click at [279, 190] on div at bounding box center [309, 189] width 164 height 102
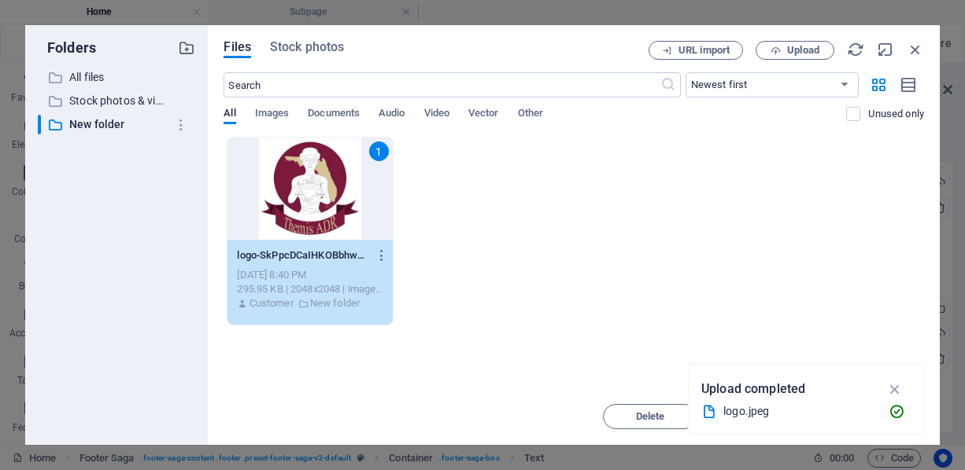
click at [279, 190] on div "1" at bounding box center [309, 189] width 164 height 102
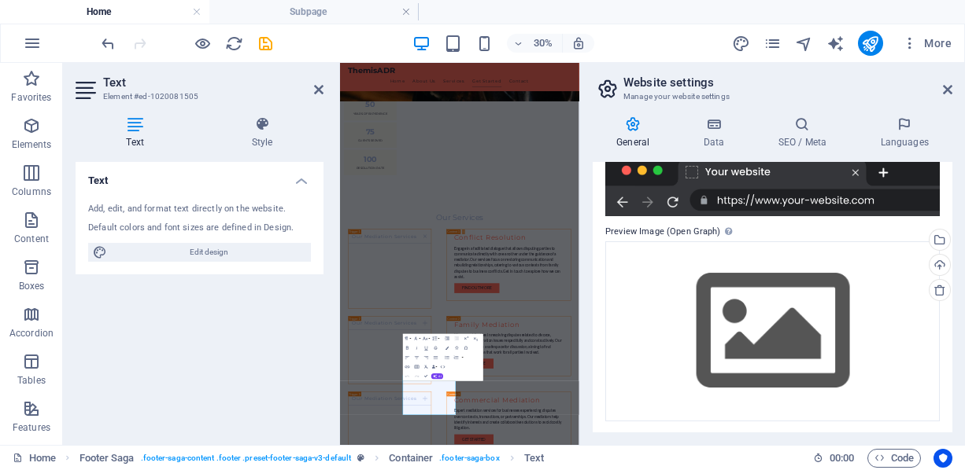
scroll to position [368, 0]
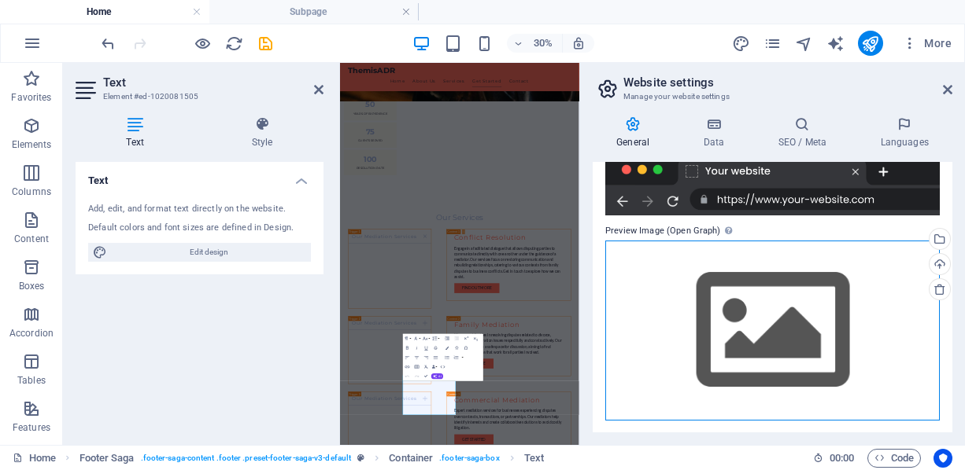
click at [717, 286] on div "Drag files here, click to choose files or select files from Files or our free s…" at bounding box center [772, 331] width 334 height 180
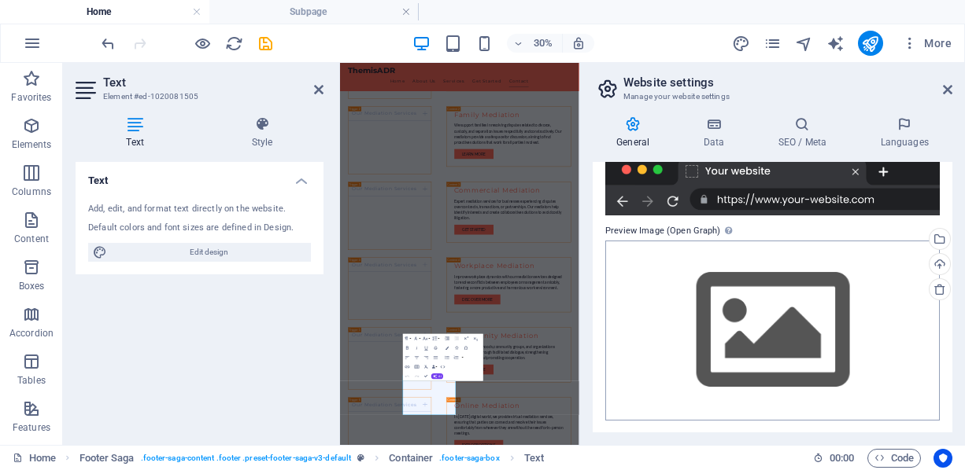
scroll to position [9653, 0]
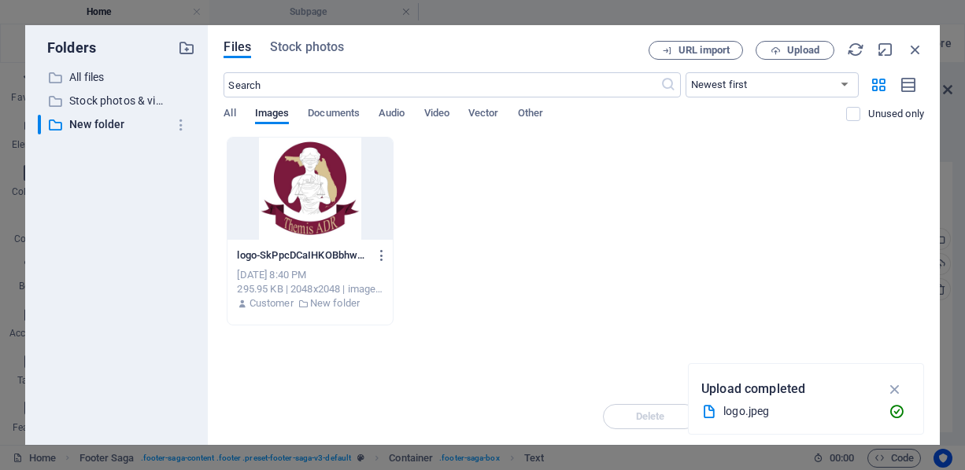
click at [308, 212] on div at bounding box center [309, 189] width 164 height 102
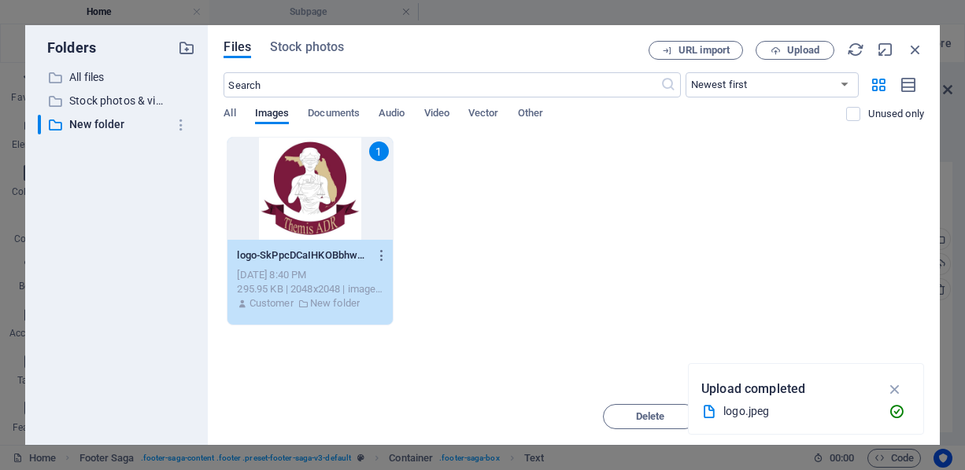
click at [308, 212] on div "1" at bounding box center [309, 189] width 164 height 102
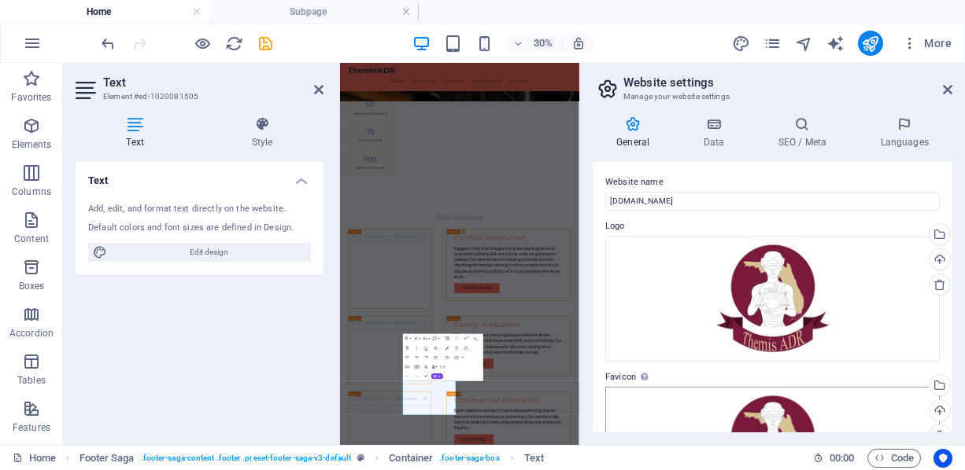
scroll to position [0, 0]
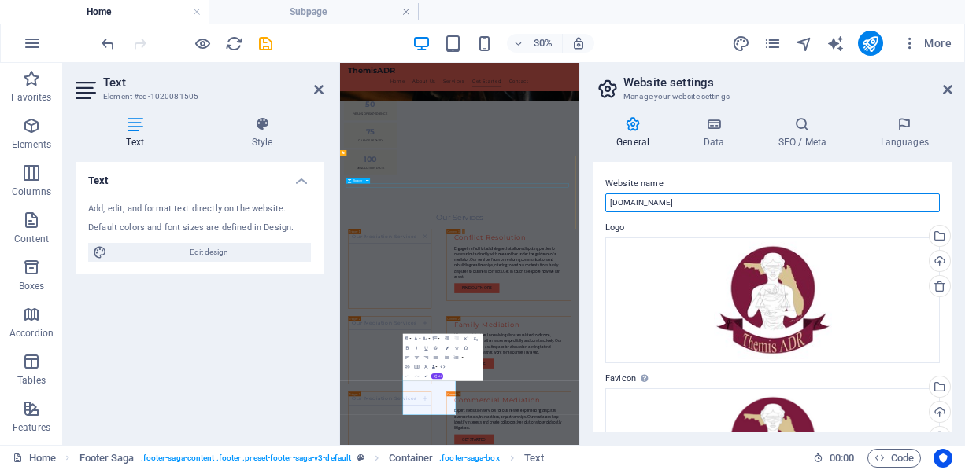
drag, startPoint x: 1032, startPoint y: 264, endPoint x: 678, endPoint y: 470, distance: 409.7
click at [685, 208] on input "[DOMAIN_NAME]" at bounding box center [772, 203] width 334 height 19
type input "Themis ADR"
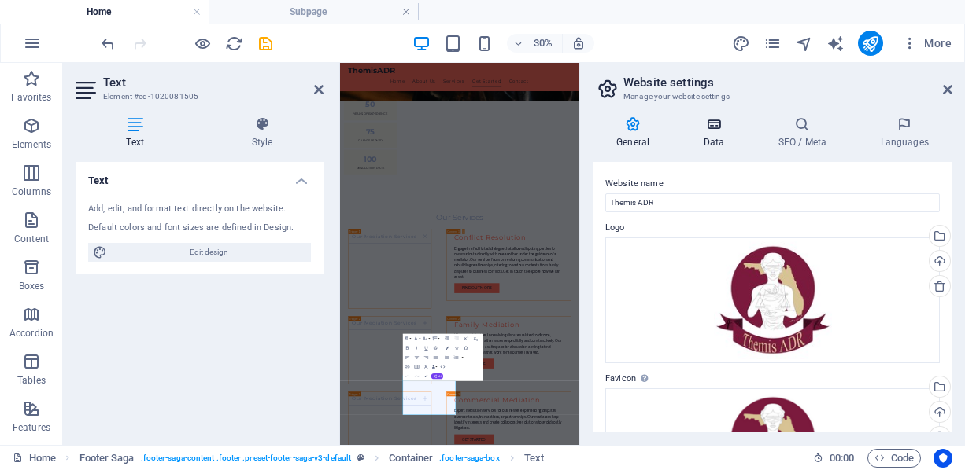
click at [707, 124] on icon at bounding box center [713, 124] width 68 height 16
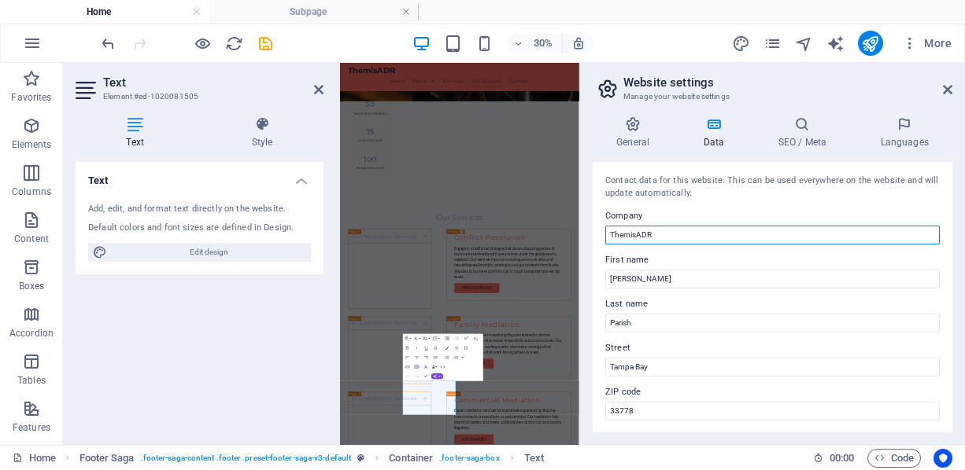
click at [636, 234] on input "ThemisADR" at bounding box center [772, 235] width 334 height 19
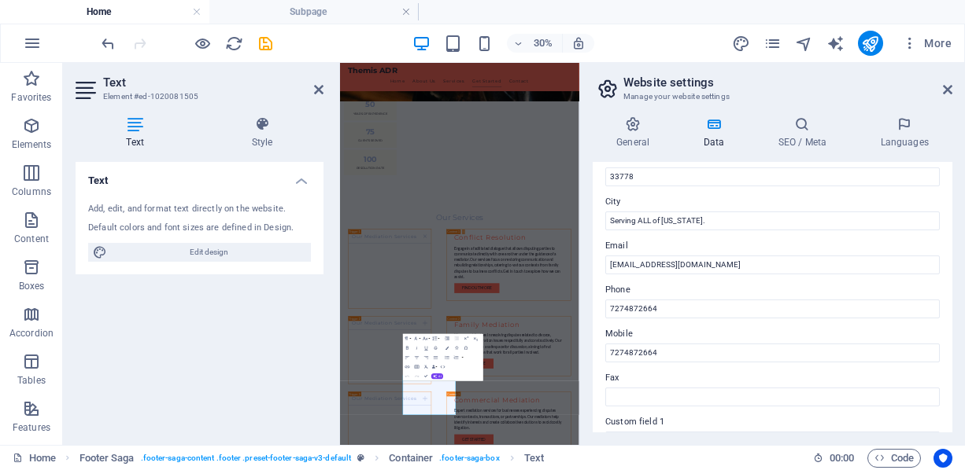
scroll to position [236, 0]
type input "Themis ADR"
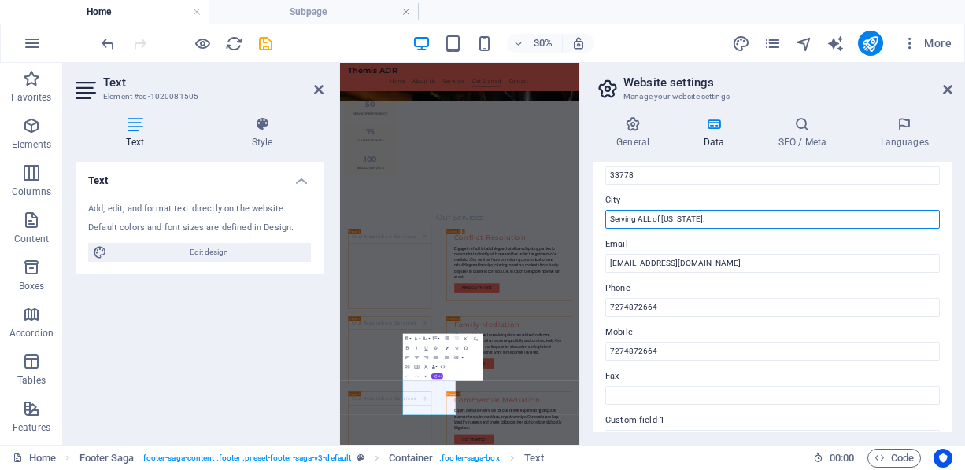
click at [706, 220] on input "Serving ALL of [US_STATE]." at bounding box center [772, 219] width 334 height 19
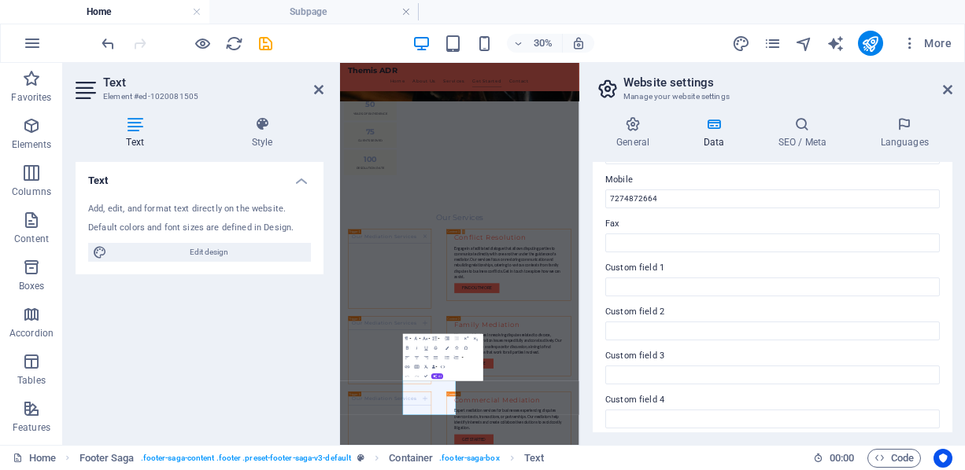
scroll to position [249, 0]
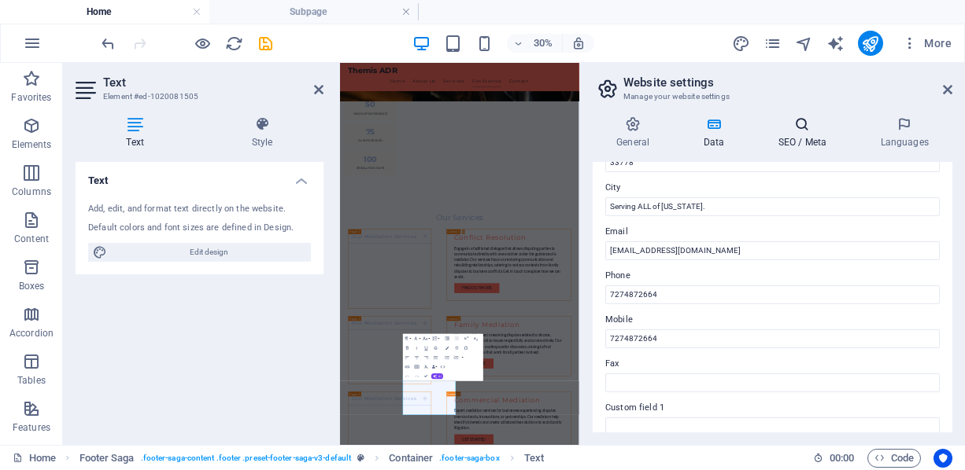
click at [811, 138] on h4 "SEO / Meta" at bounding box center [805, 132] width 102 height 33
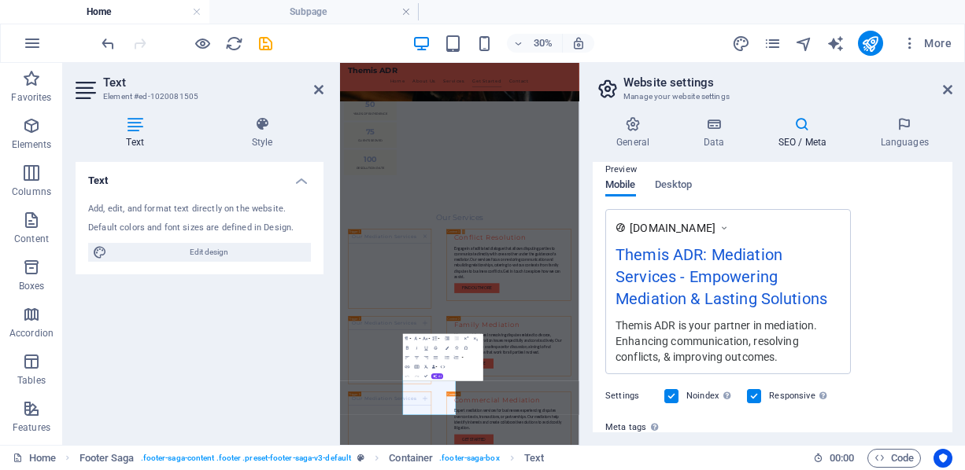
scroll to position [236, 0]
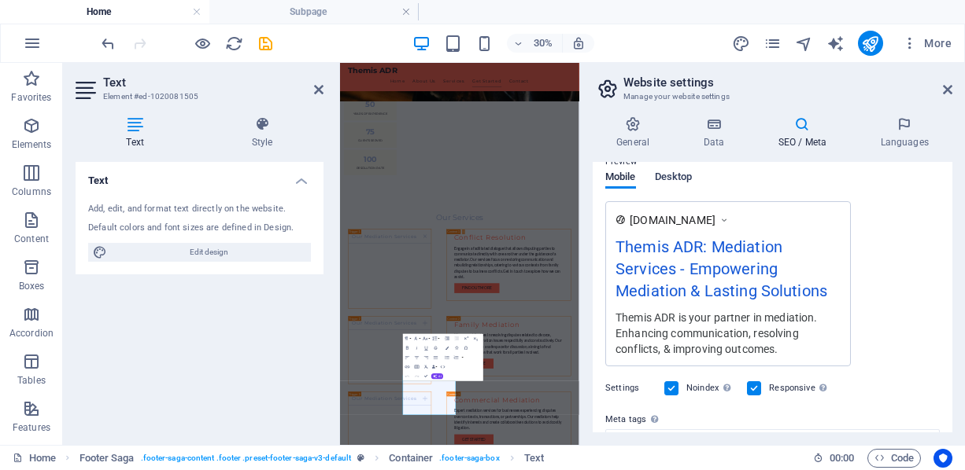
click at [683, 172] on span "Desktop" at bounding box center [674, 179] width 38 height 22
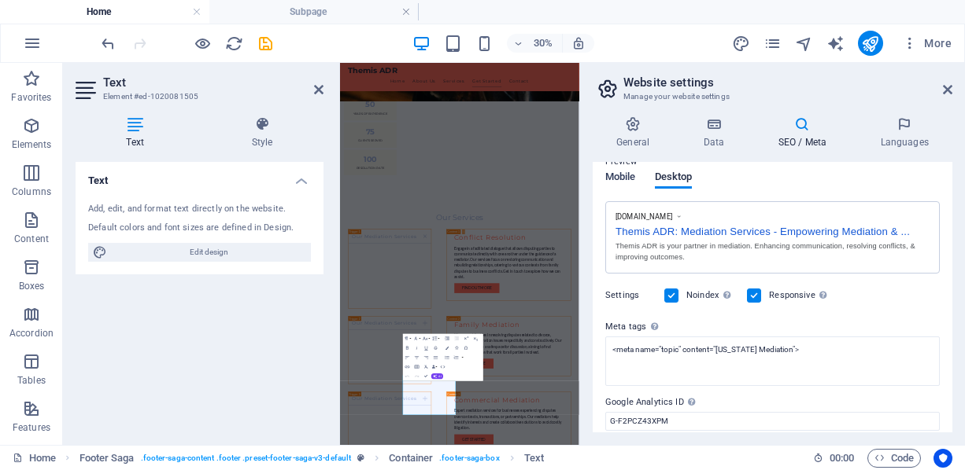
click at [631, 172] on span "Mobile" at bounding box center [620, 179] width 31 height 22
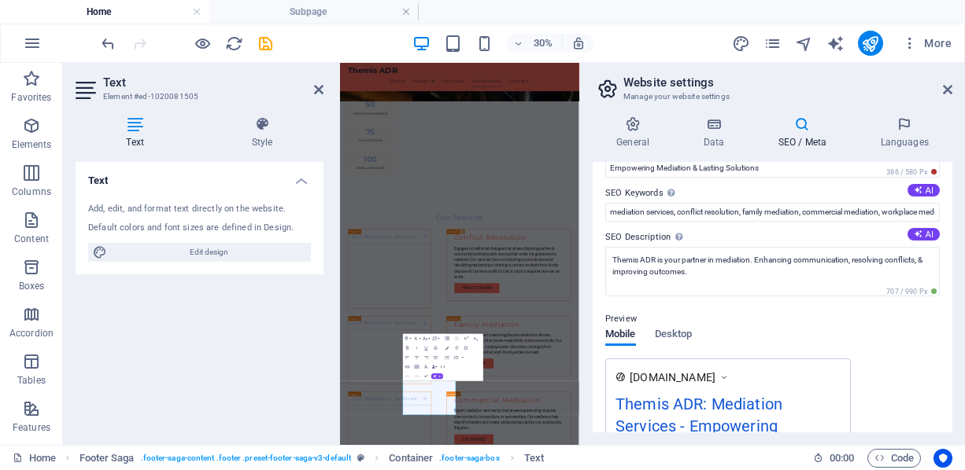
scroll to position [0, 0]
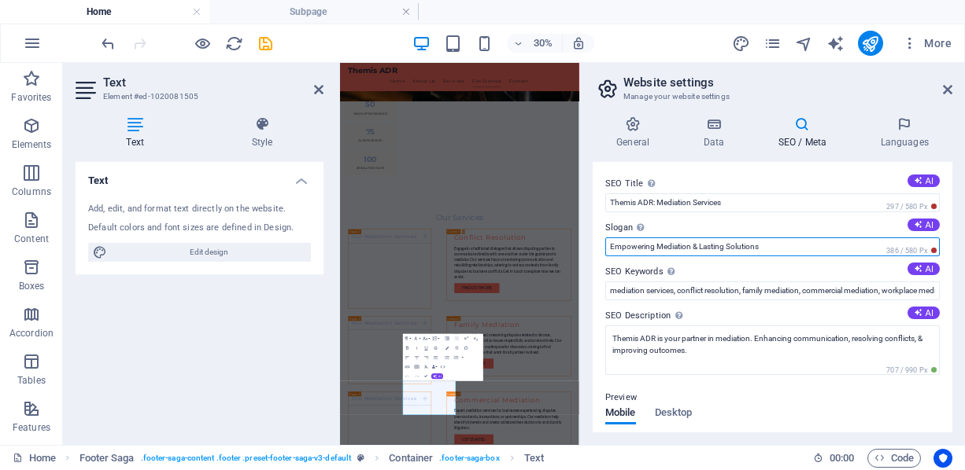
drag, startPoint x: 723, startPoint y: 245, endPoint x: 651, endPoint y: 243, distance: 71.6
click at [651, 243] on input "Empowering Mediation & Lasting Solutions" at bounding box center [772, 247] width 334 height 19
type input "Empowering Solutions"
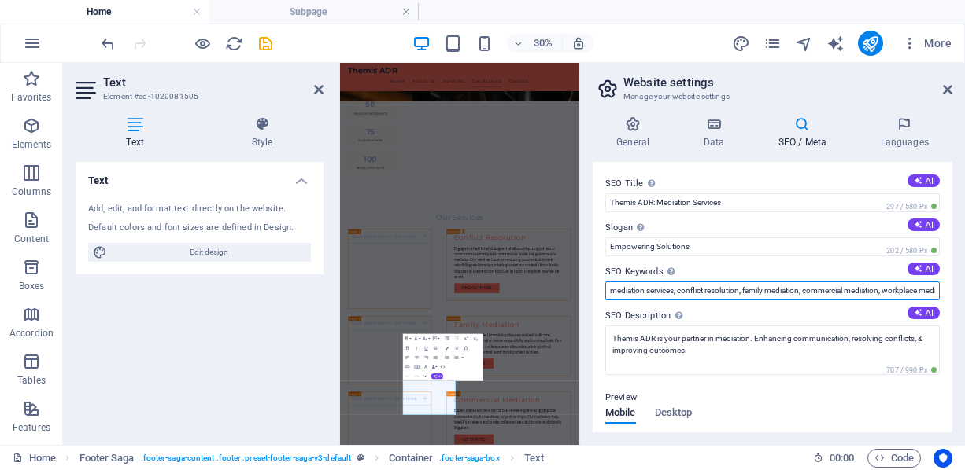
drag, startPoint x: 740, startPoint y: 294, endPoint x: 690, endPoint y: 297, distance: 50.4
click at [690, 297] on input "mediation services, conflict resolution, family mediation, commercial mediation…" at bounding box center [772, 291] width 334 height 19
click at [667, 288] on input "mediation services, conflict resolution, family mediation, commercial mediation…" at bounding box center [772, 291] width 334 height 19
click at [610, 290] on input "mediation services, conflict resolution, family mediation, commercial mediation…" at bounding box center [772, 291] width 334 height 19
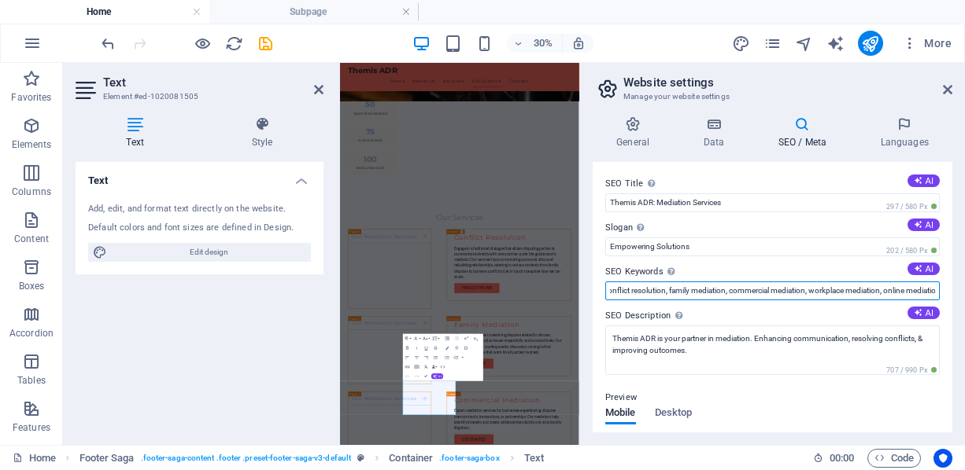
drag, startPoint x: 909, startPoint y: 296, endPoint x: 965, endPoint y: 286, distance: 56.6
click at [964, 286] on html "[DOMAIN_NAME] Home Subpage Favorites Elements Columns Content Boxes Accordion T…" at bounding box center [482, 235] width 965 height 470
click at [913, 291] on input "[US_STATE] mediation, mediation services, conflict resolution, family mediation…" at bounding box center [772, 291] width 334 height 19
click at [929, 291] on input "[US_STATE] mediation, mediation services, conflict resolution, family mediation…" at bounding box center [772, 291] width 334 height 19
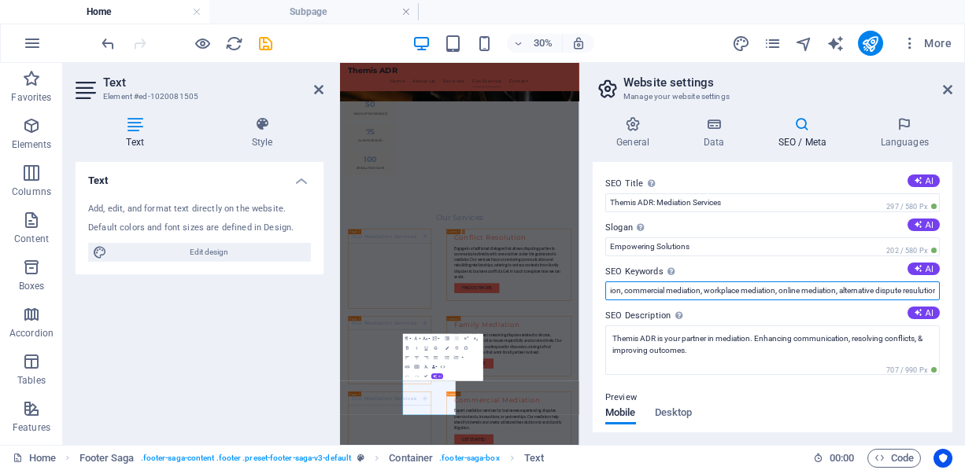
click at [910, 293] on input "[US_STATE] mediation, mediation services, conflict resolution, family mediation…" at bounding box center [772, 291] width 334 height 19
type input "[US_STATE] mediation, mediation services, conflict resolution, family mediation…"
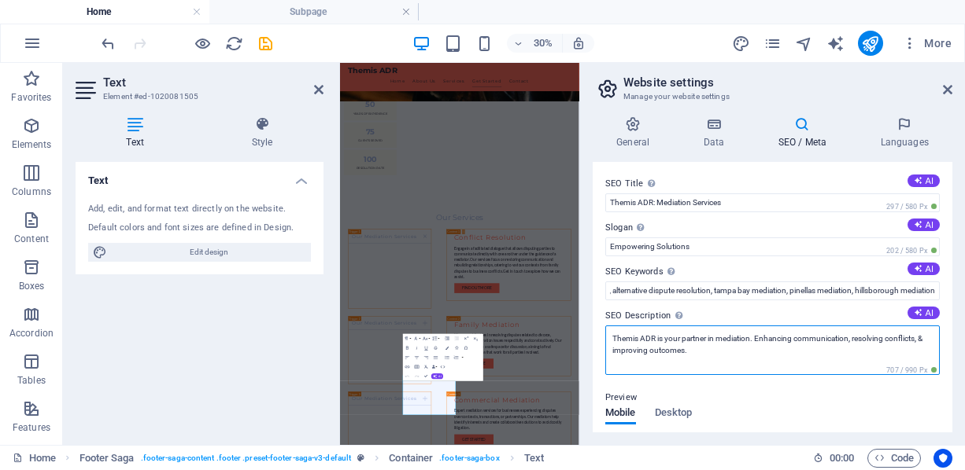
scroll to position [0, 0]
click at [799, 345] on textarea "Themis ADR is your partner in mediation. Enhancing communication, resolving con…" at bounding box center [772, 351] width 334 height 50
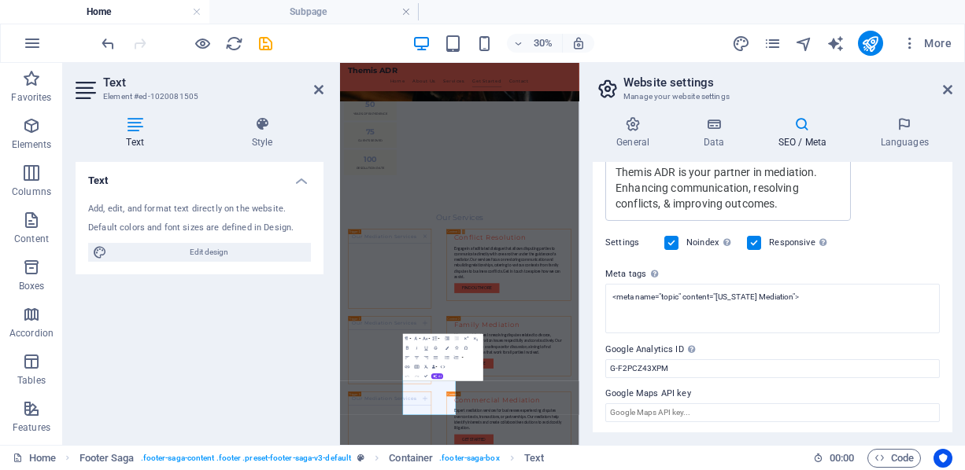
scroll to position [157, 0]
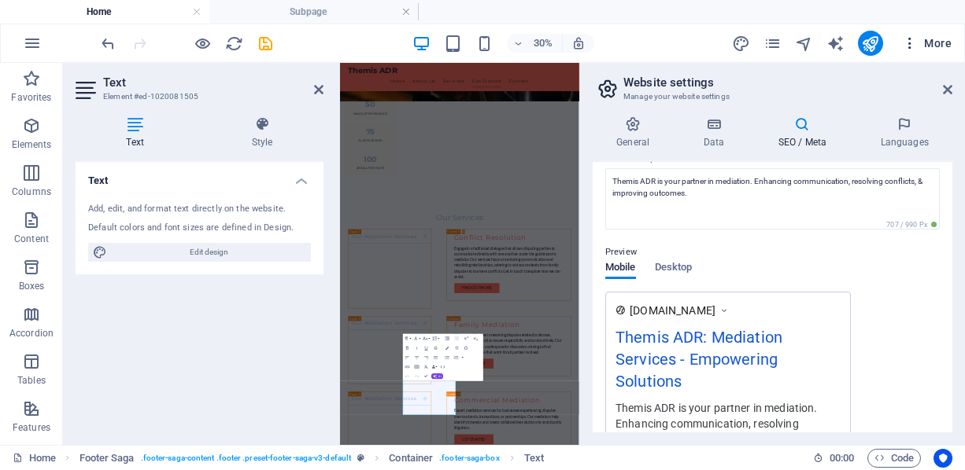
click at [946, 37] on span "More" at bounding box center [927, 43] width 50 height 16
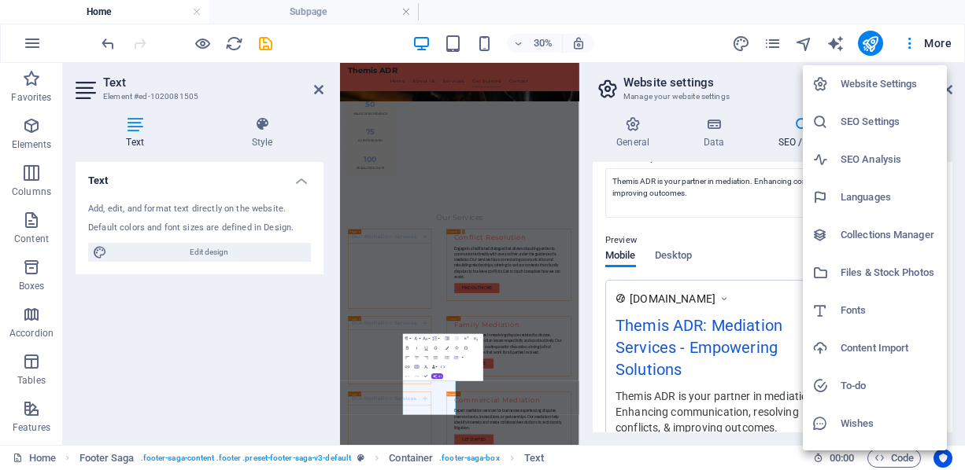
click at [725, 206] on div at bounding box center [482, 235] width 965 height 470
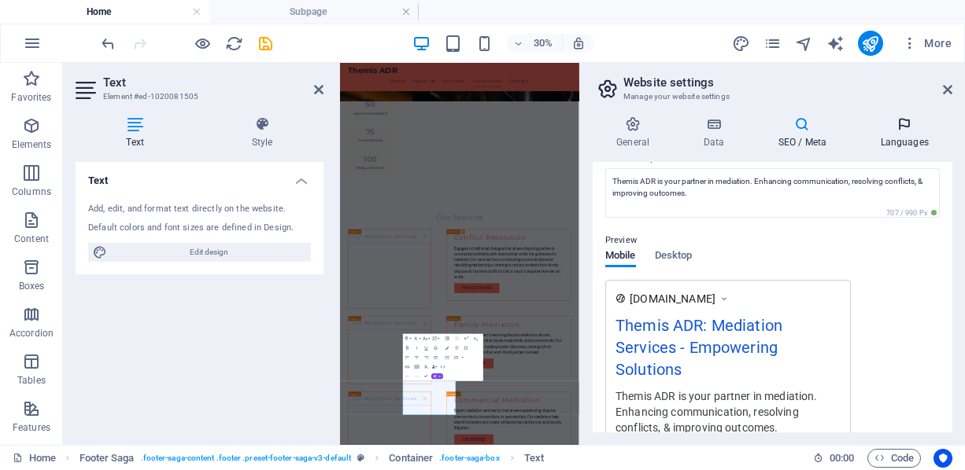
click at [913, 123] on icon at bounding box center [904, 124] width 96 height 16
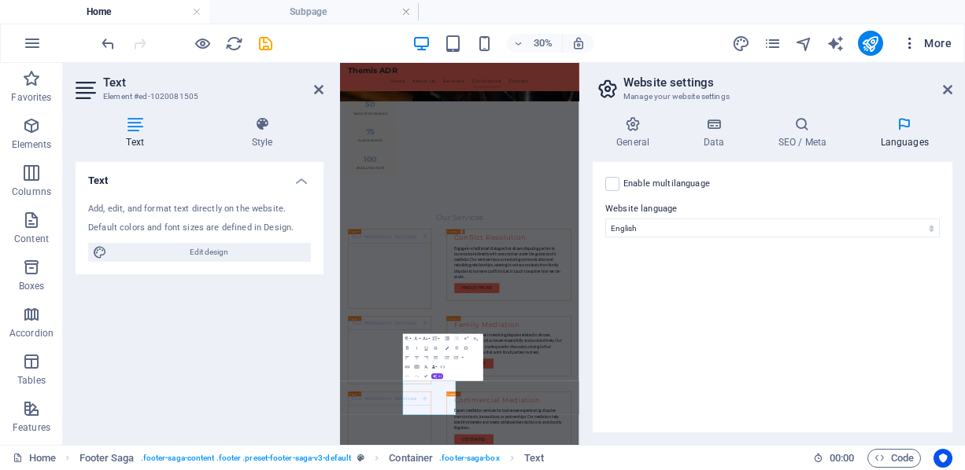
click at [937, 44] on span "More" at bounding box center [927, 43] width 50 height 16
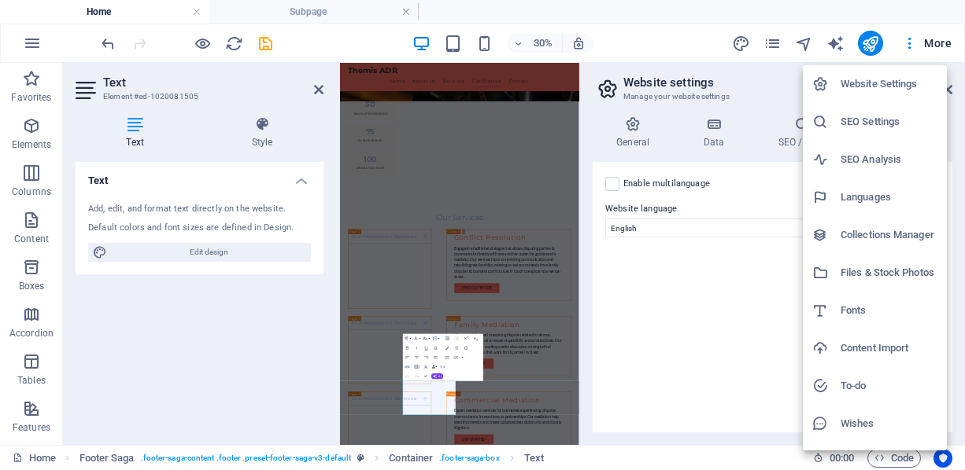
click at [879, 163] on h6 "SEO Analysis" at bounding box center [888, 159] width 97 height 19
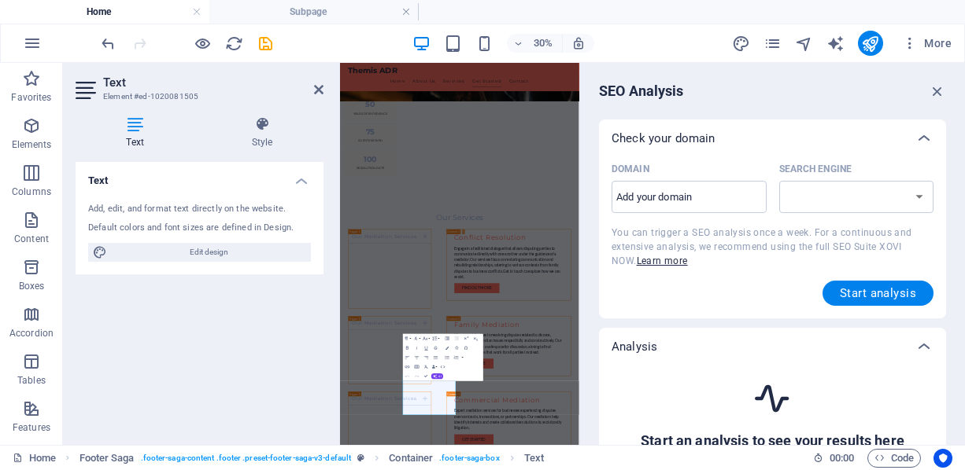
select select "[DOMAIN_NAME]"
click at [720, 195] on input "Domain ​" at bounding box center [688, 197] width 155 height 25
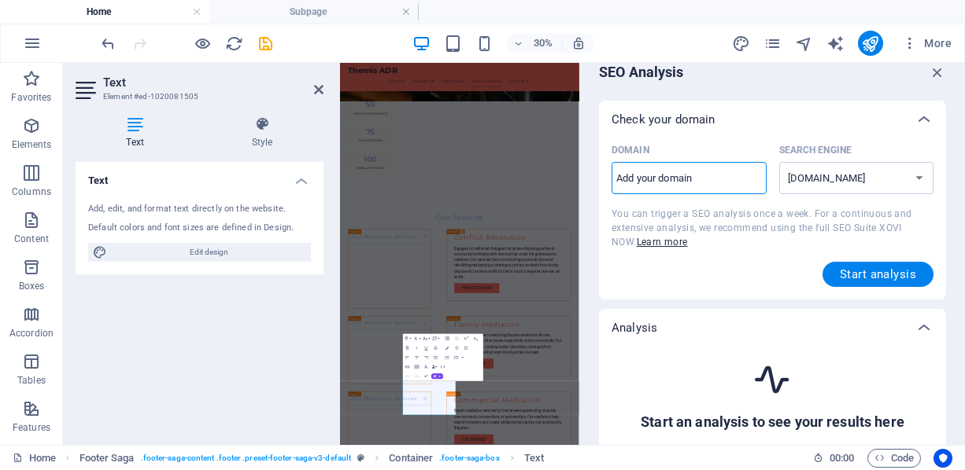
scroll to position [0, 0]
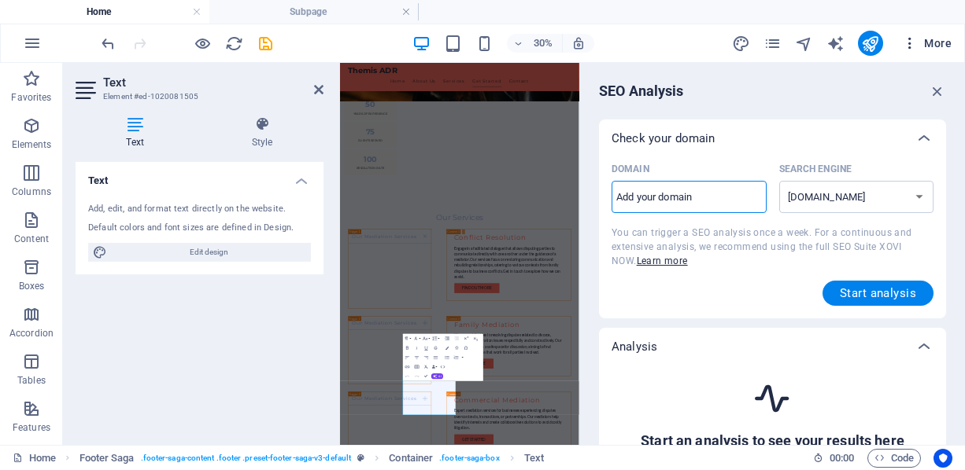
click at [931, 38] on span "More" at bounding box center [927, 43] width 50 height 16
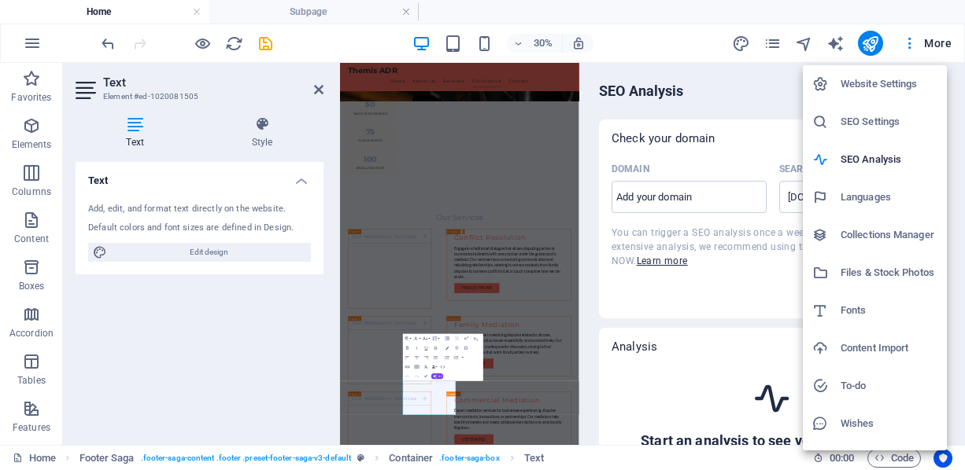
click at [203, 334] on div at bounding box center [482, 235] width 965 height 470
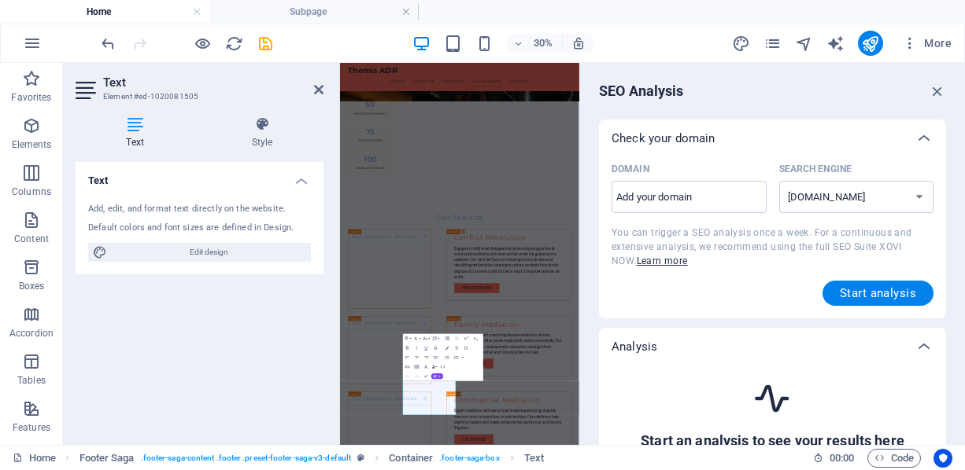
click at [252, 116] on div "Text Style Text Add, edit, and format text directly on the website. Default col…" at bounding box center [199, 274] width 273 height 341
click at [253, 128] on icon at bounding box center [262, 124] width 123 height 16
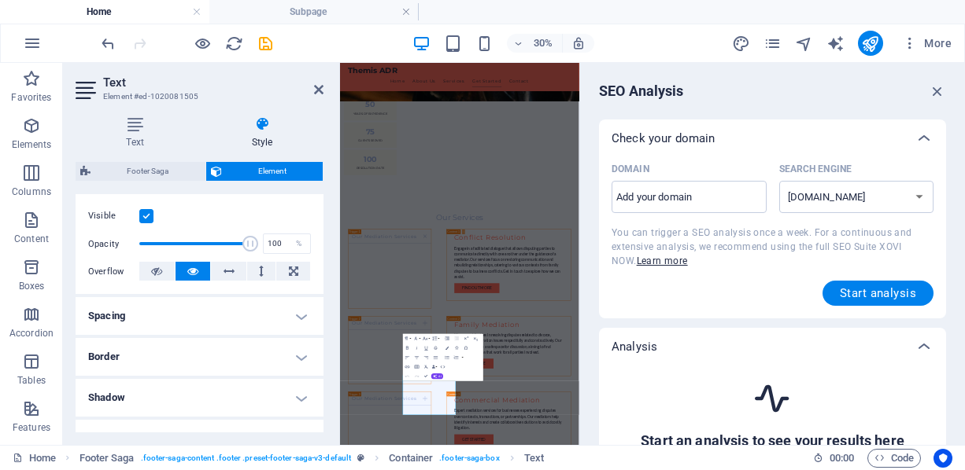
scroll to position [190, 0]
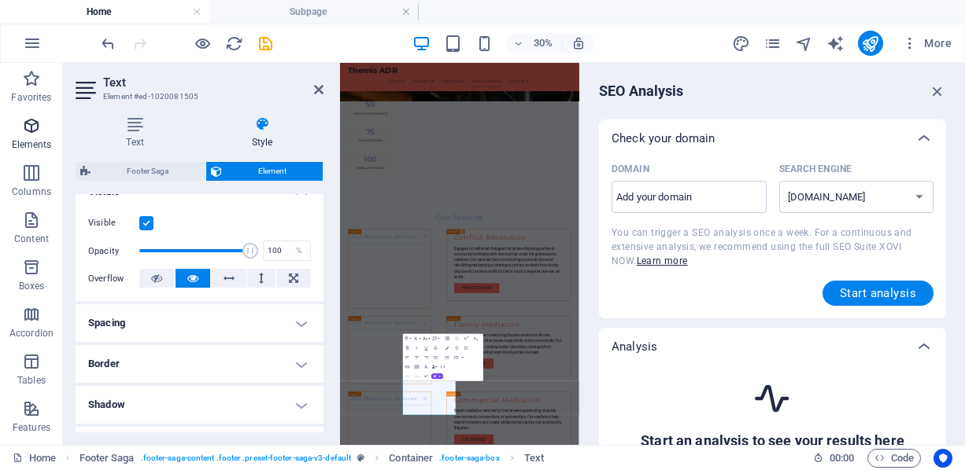
click at [35, 124] on icon "button" at bounding box center [31, 125] width 19 height 19
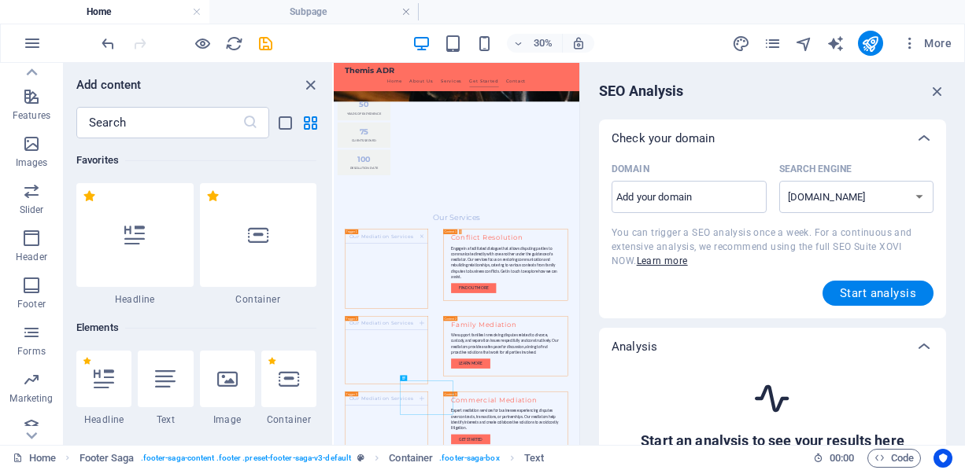
scroll to position [315, 0]
click at [315, 12] on h4 "Subpage" at bounding box center [313, 11] width 209 height 17
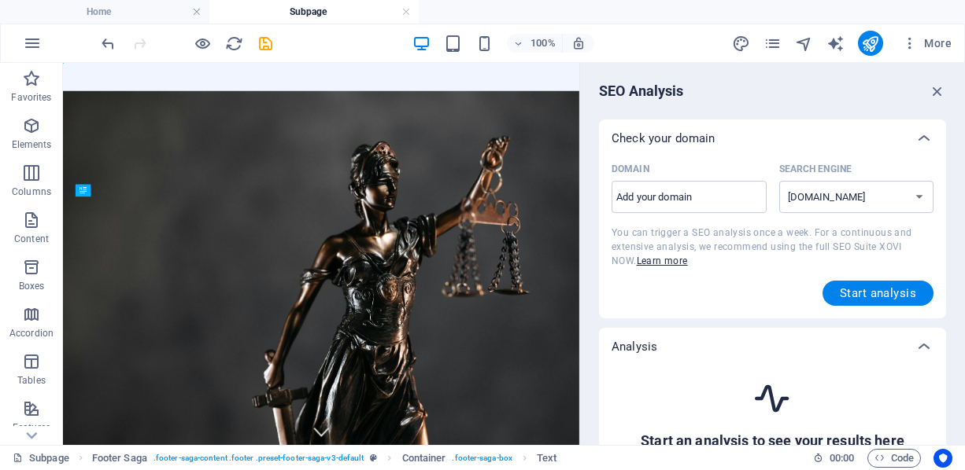
scroll to position [0, 0]
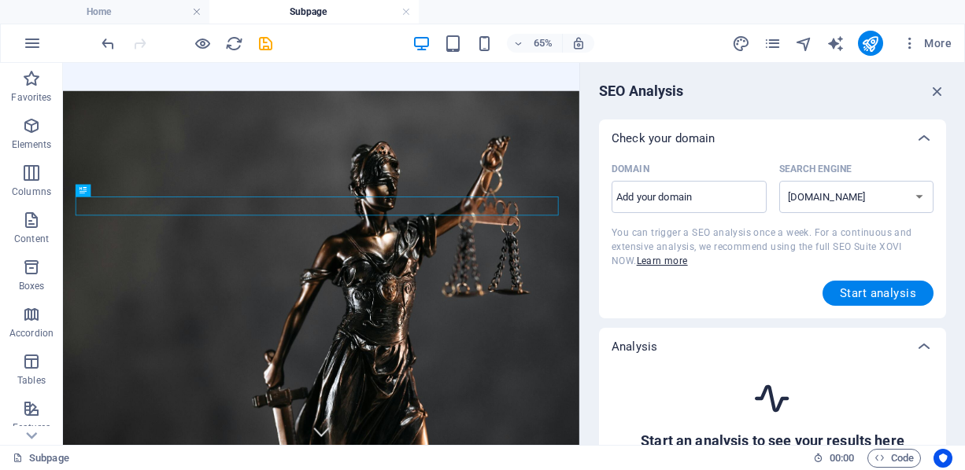
click at [311, 13] on h4 "Subpage" at bounding box center [313, 11] width 209 height 17
drag, startPoint x: 311, startPoint y: 13, endPoint x: 297, endPoint y: 14, distance: 14.2
click at [262, 42] on icon "save" at bounding box center [265, 44] width 18 height 18
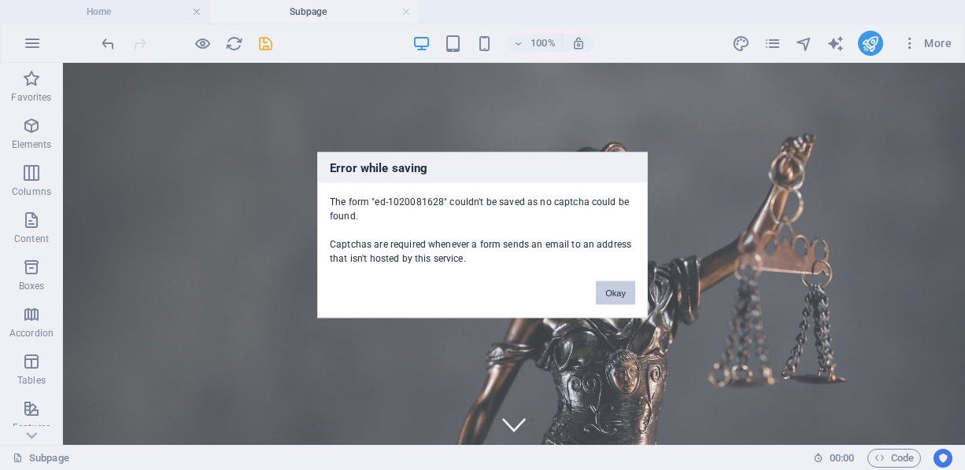
click at [621, 293] on button "Okay" at bounding box center [615, 294] width 39 height 24
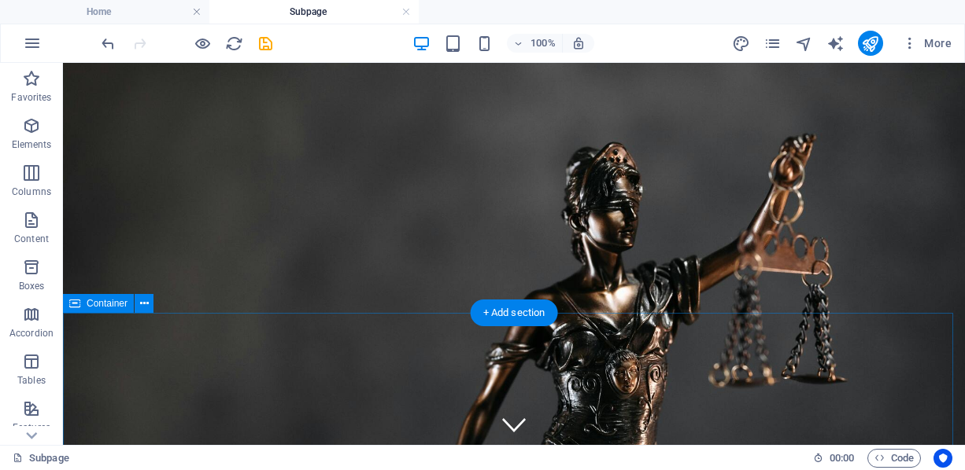
scroll to position [110, 0]
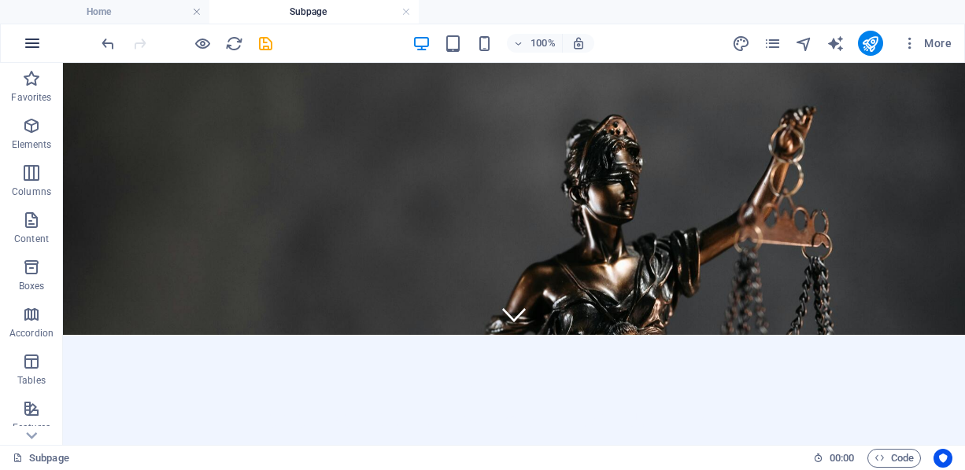
click at [17, 47] on button "button" at bounding box center [32, 43] width 38 height 38
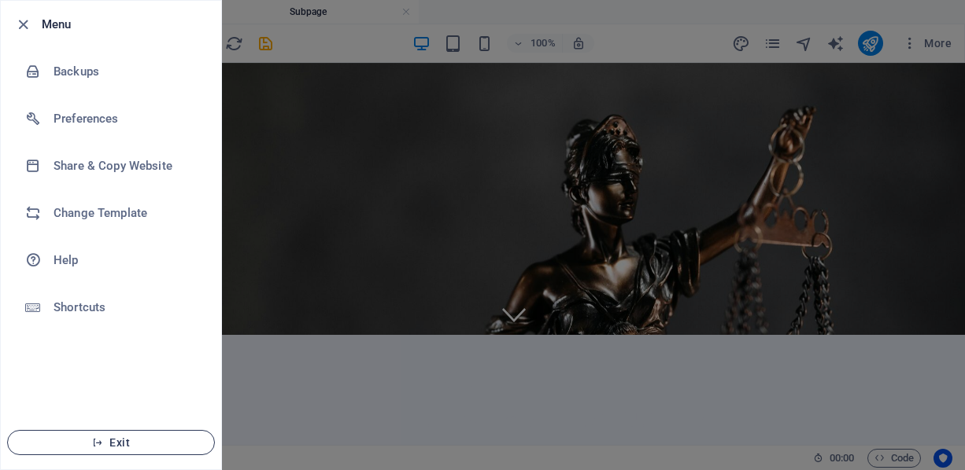
click at [129, 448] on span "Exit" at bounding box center [110, 443] width 181 height 13
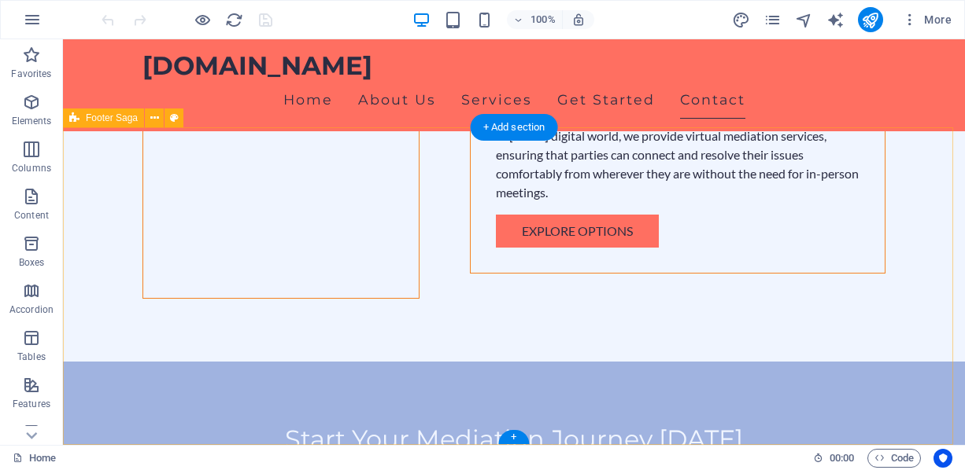
scroll to position [2803, 0]
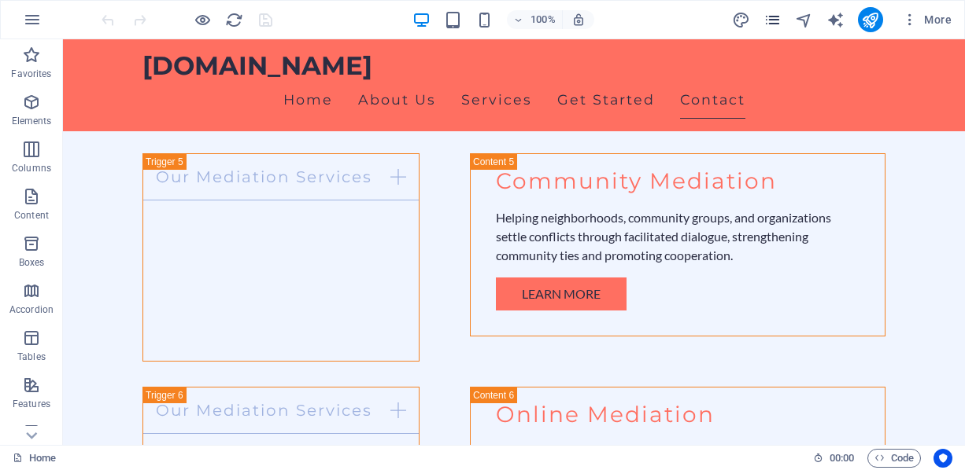
click at [778, 25] on icon "pages" at bounding box center [772, 20] width 18 height 18
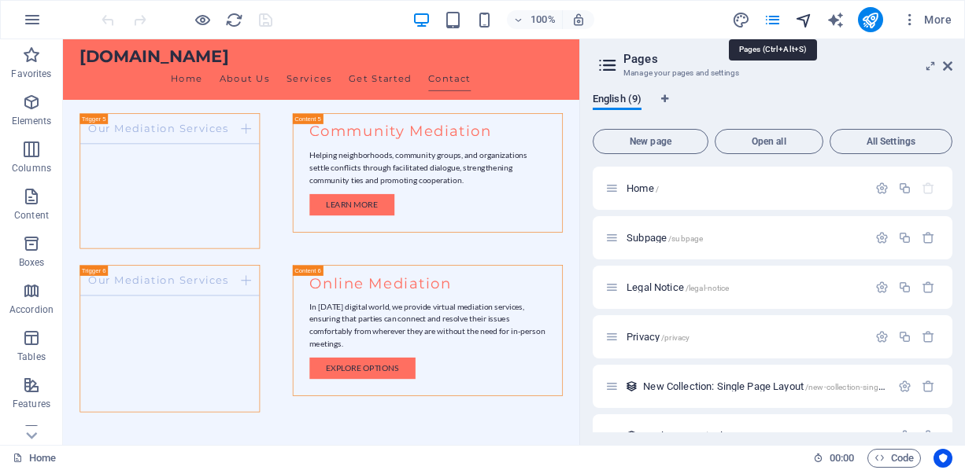
scroll to position [2822, 0]
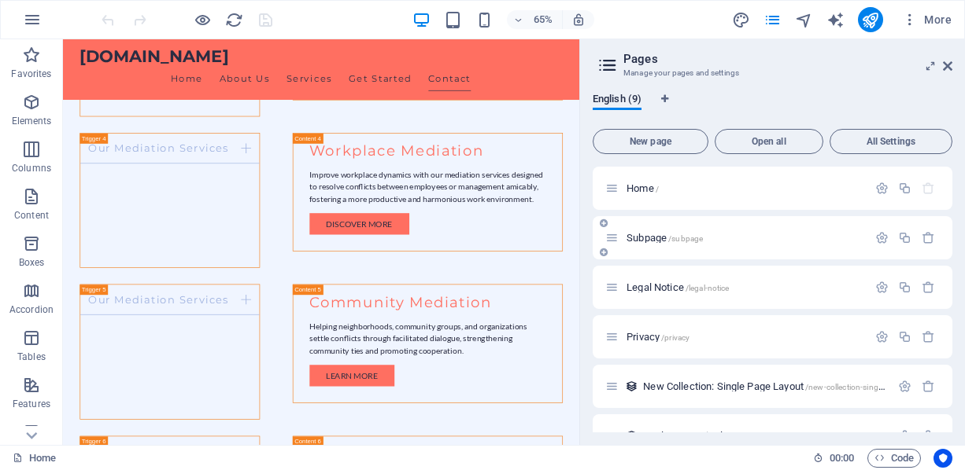
click at [688, 241] on span "/subpage" at bounding box center [685, 238] width 35 height 9
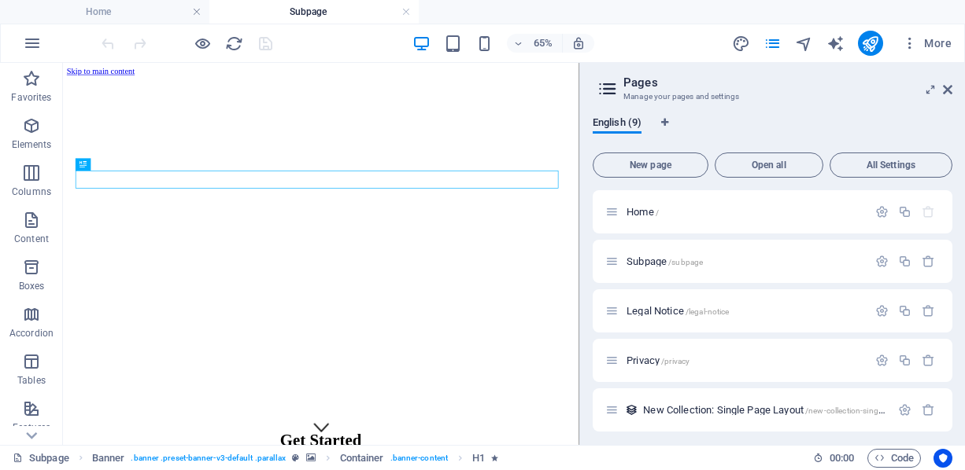
scroll to position [0, 0]
drag, startPoint x: 647, startPoint y: 260, endPoint x: 857, endPoint y: 258, distance: 209.3
click at [857, 258] on p "Subpage /subpage" at bounding box center [744, 261] width 236 height 10
click at [876, 263] on icon "button" at bounding box center [881, 261] width 13 height 13
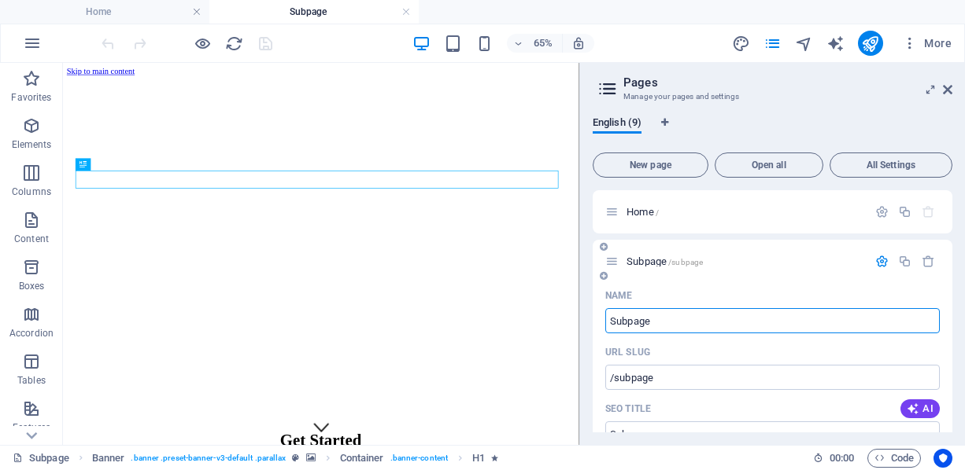
click at [739, 319] on input "Subpage" at bounding box center [772, 320] width 334 height 25
type input "Get Started"
type input "/get-started"
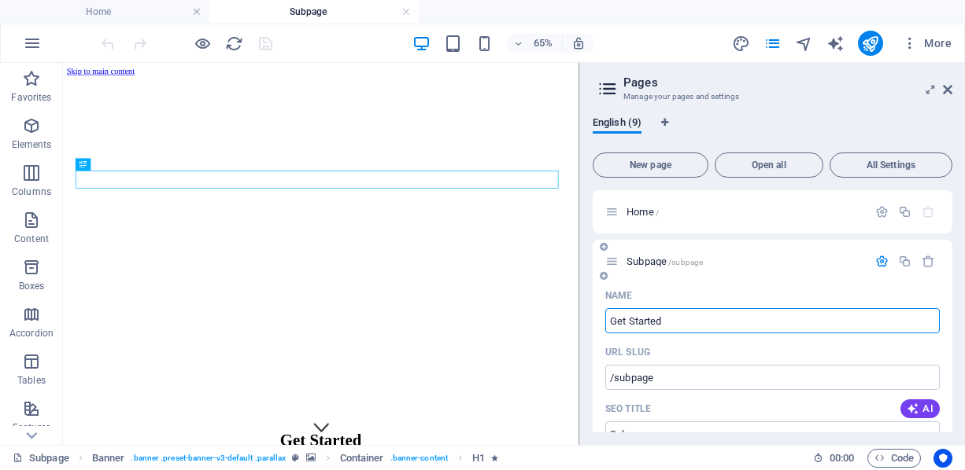
type input "Get Started"
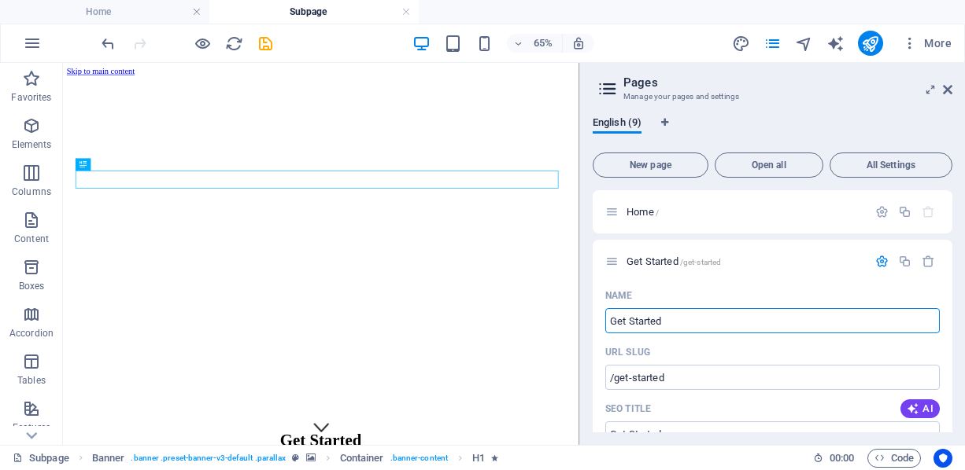
type input "Get Started"
click at [828, 179] on div "New page Open all All Settings Home / Get Started /get-started Name Get Started…" at bounding box center [772, 289] width 360 height 286
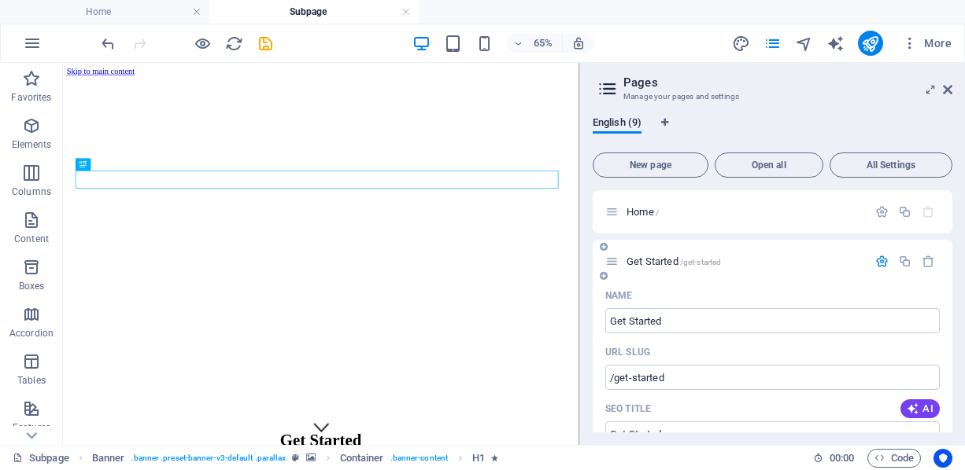
click at [883, 258] on icon "button" at bounding box center [881, 261] width 13 height 13
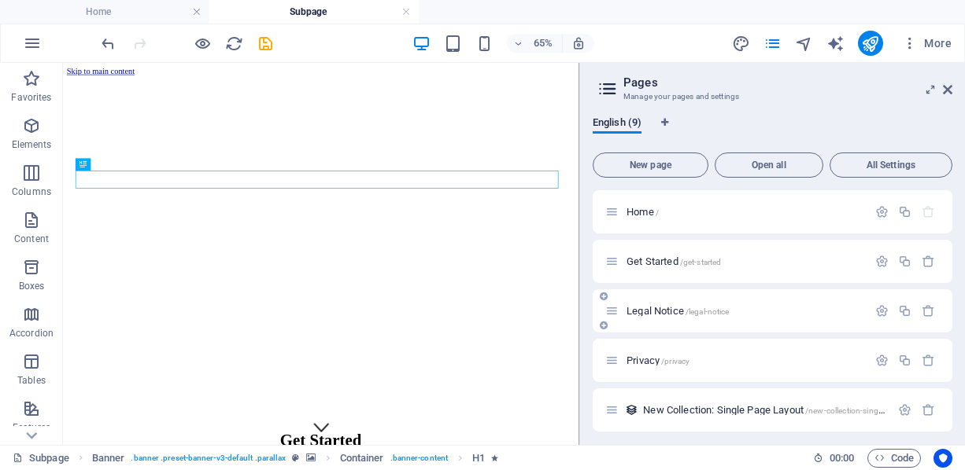
click at [655, 308] on span "Legal Notice /legal-notice" at bounding box center [677, 311] width 102 height 12
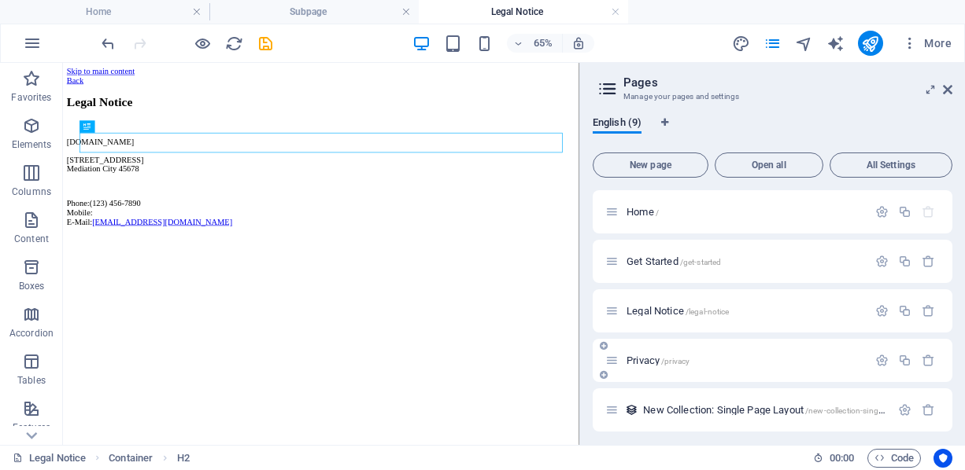
click at [633, 367] on div "Privacy /privacy" at bounding box center [736, 361] width 262 height 18
click at [635, 360] on span "Privacy /privacy" at bounding box center [657, 361] width 63 height 12
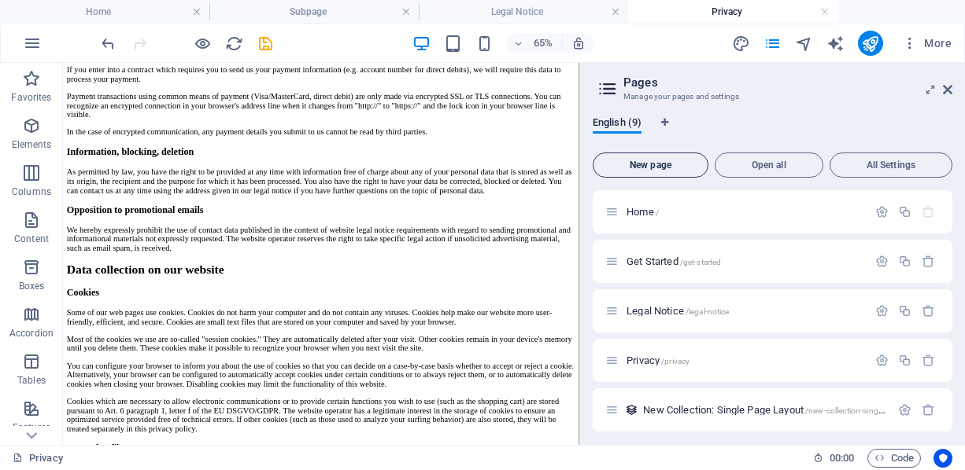
click at [680, 161] on span "New page" at bounding box center [649, 164] width 101 height 9
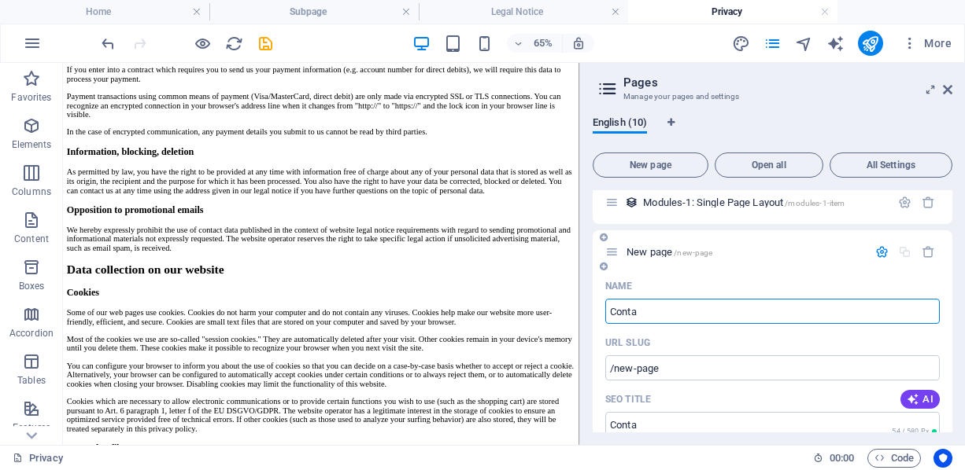
type input "Contac"
type input "/conta"
type input "Contact"
type input "/contact"
type input "Contact"
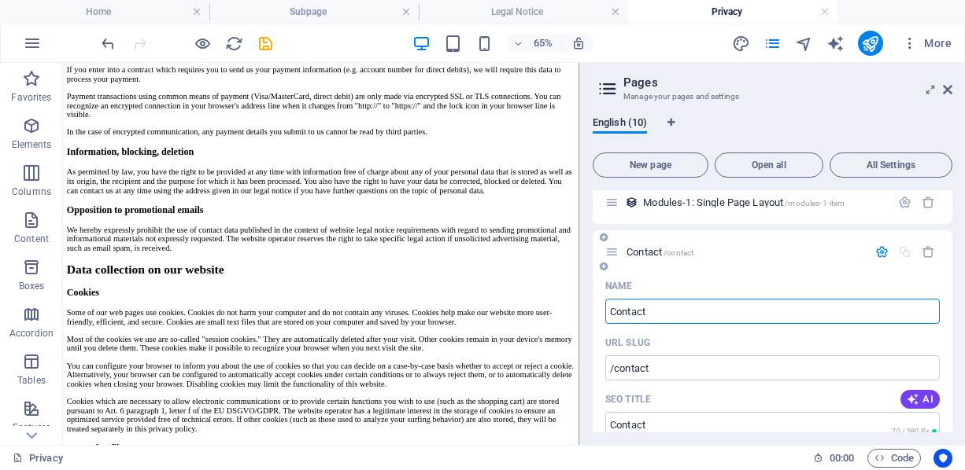
click at [741, 256] on p "Contact /contact" at bounding box center [744, 252] width 236 height 10
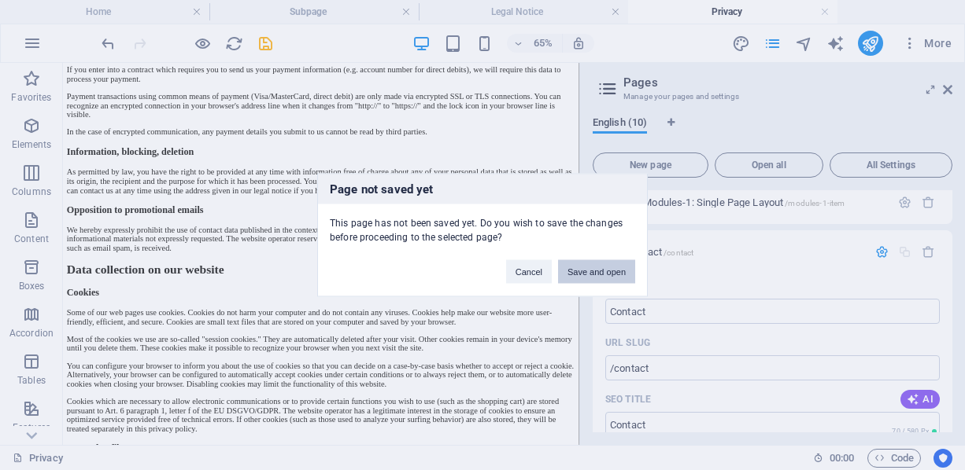
click at [585, 269] on button "Save and open" at bounding box center [596, 272] width 77 height 24
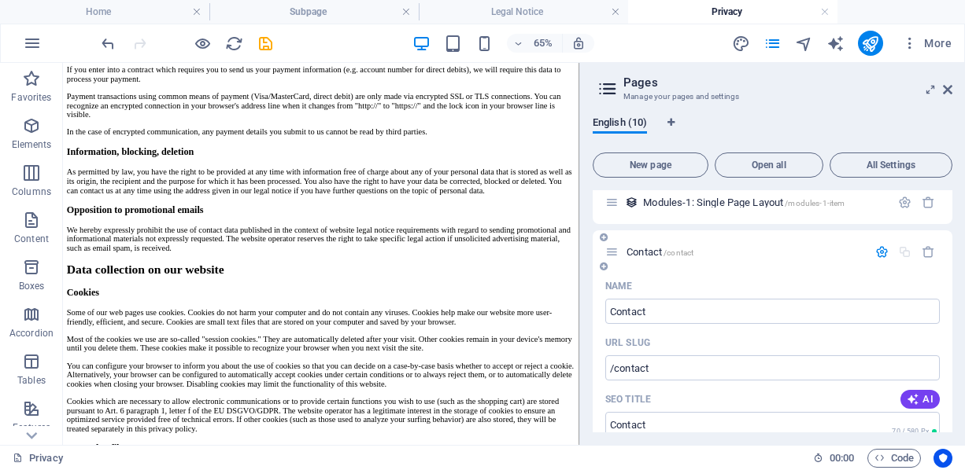
click at [765, 261] on div "Contact /contact" at bounding box center [772, 252] width 360 height 43
click at [731, 76] on div "Real Estate: Single Page Layout /real-estate-single-page-layout" at bounding box center [772, 53] width 360 height 43
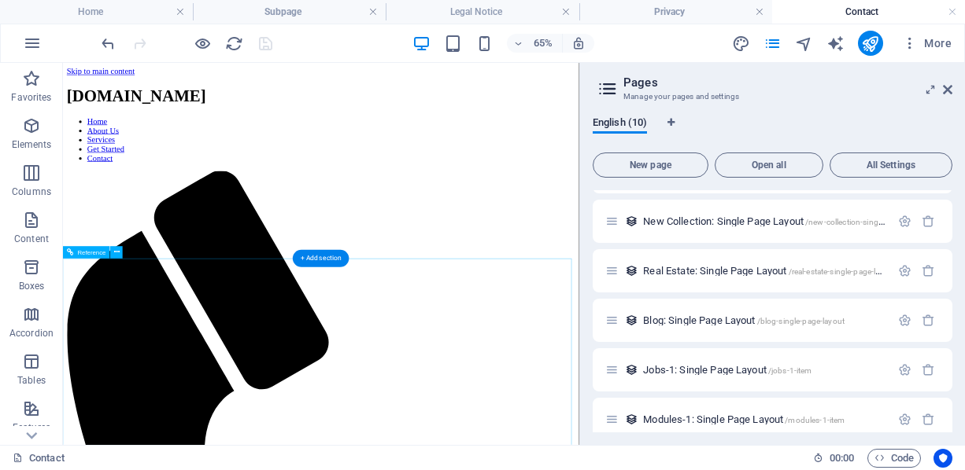
scroll to position [0, 0]
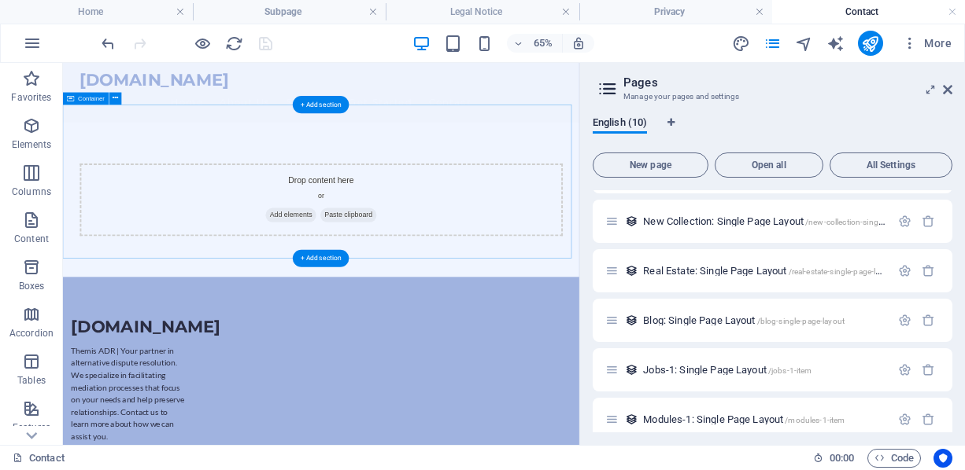
click at [411, 286] on span "Add elements" at bounding box center [413, 297] width 78 height 22
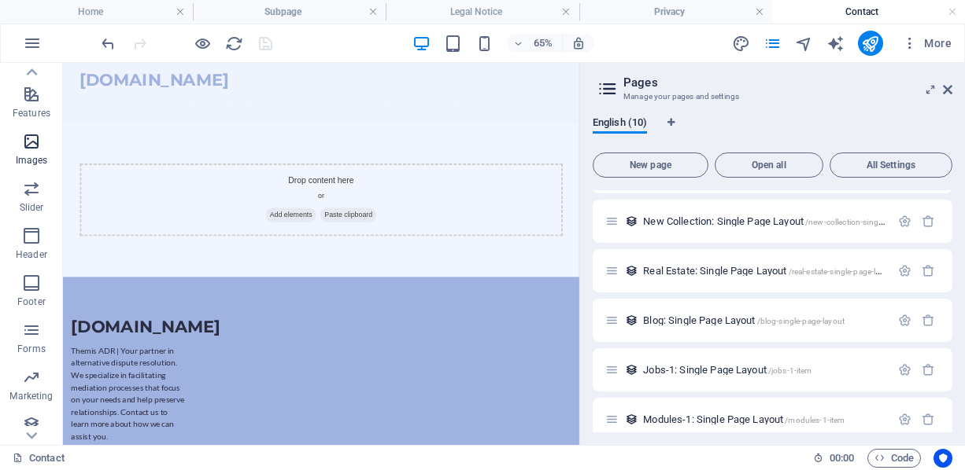
scroll to position [326, 0]
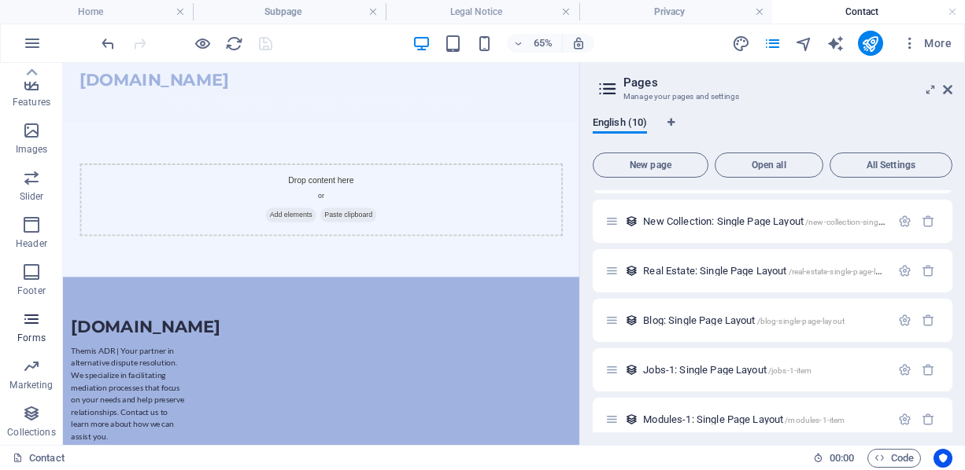
click at [31, 328] on icon "button" at bounding box center [31, 319] width 19 height 19
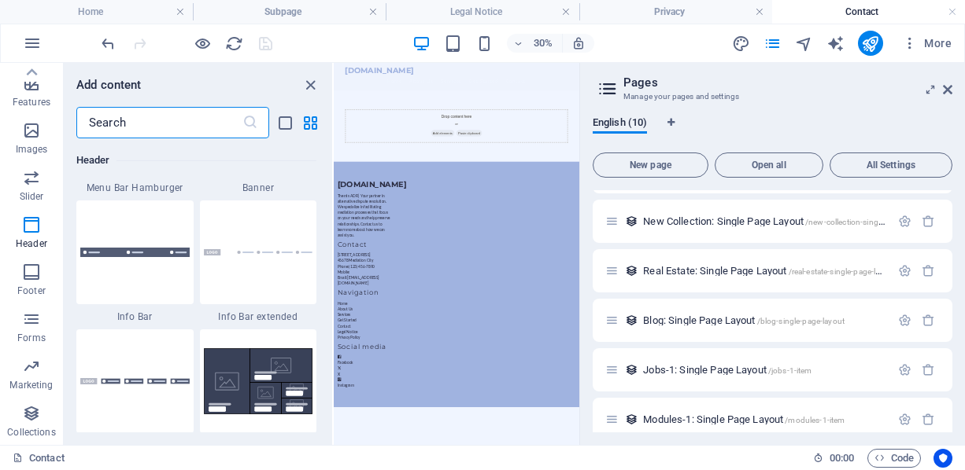
scroll to position [10149, 0]
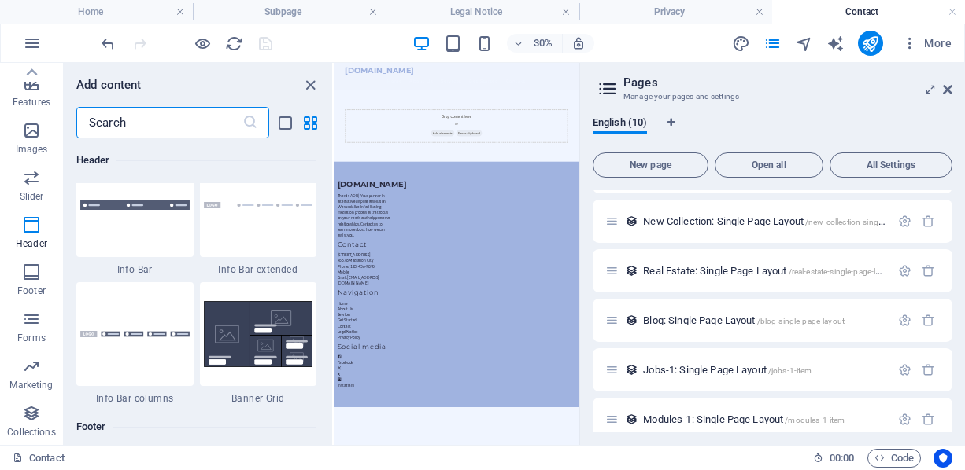
click at [158, 128] on input "text" at bounding box center [159, 122] width 166 height 31
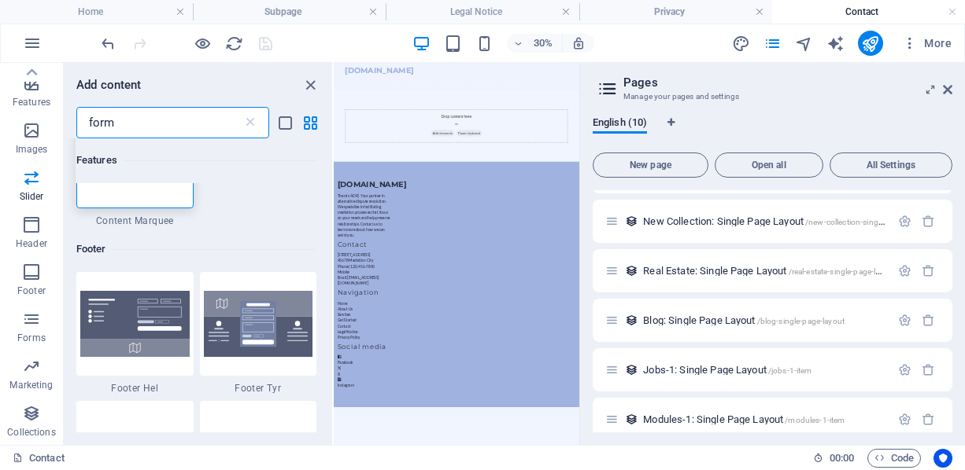
scroll to position [0, 0]
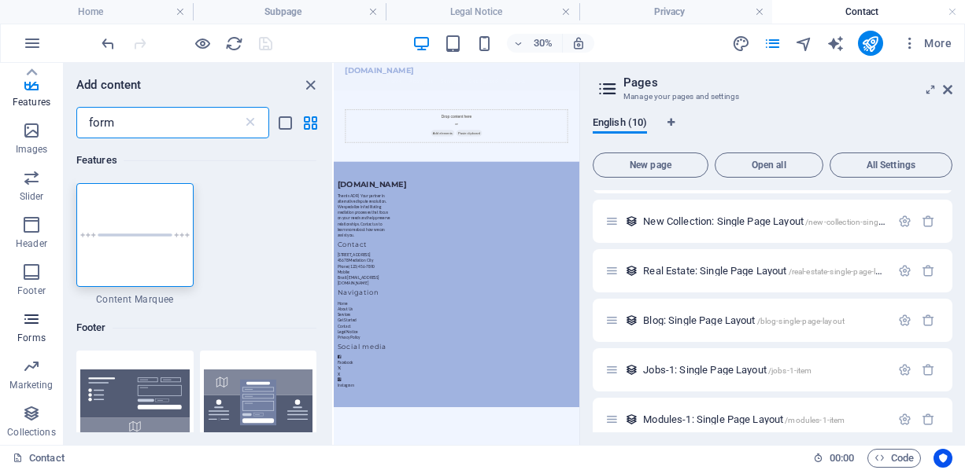
type input "form"
click at [42, 323] on span "Forms" at bounding box center [31, 329] width 63 height 38
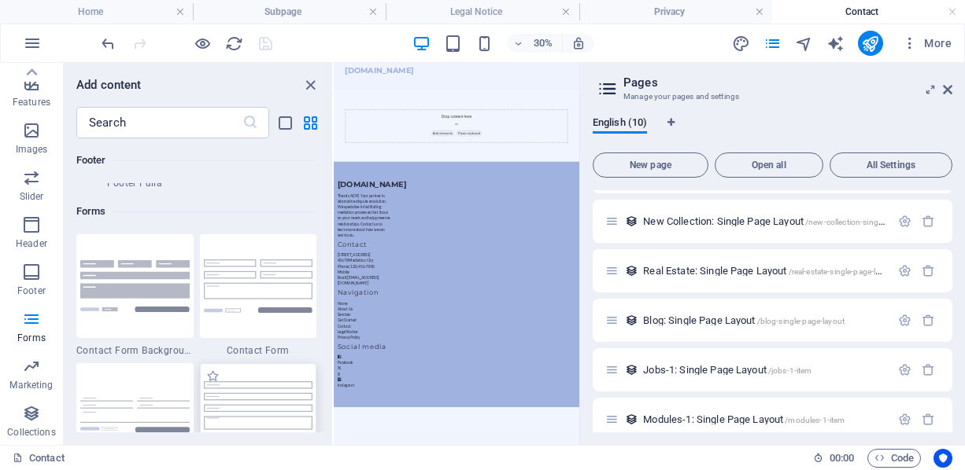
scroll to position [11407, 0]
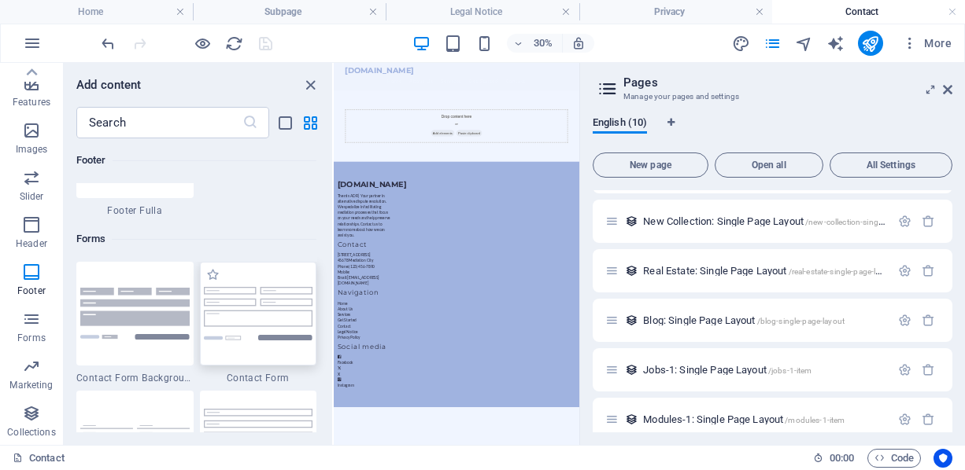
click at [257, 298] on img at bounding box center [258, 313] width 109 height 53
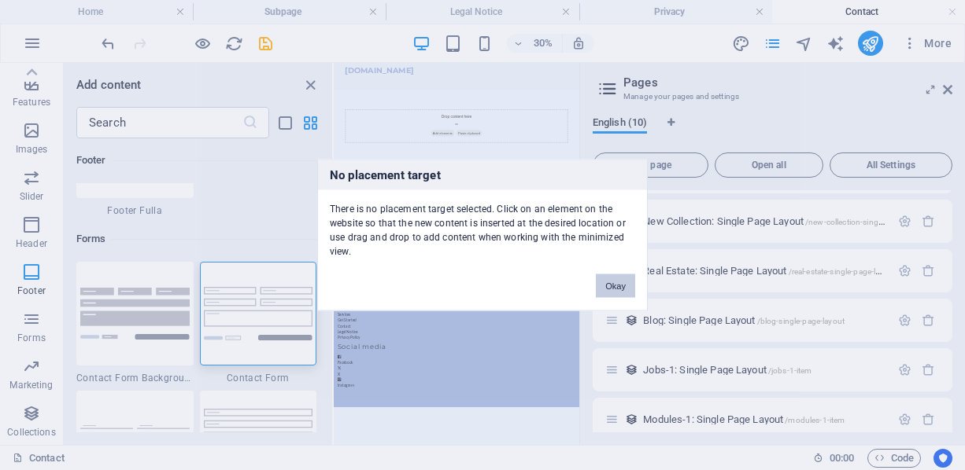
click at [620, 282] on button "Okay" at bounding box center [615, 287] width 39 height 24
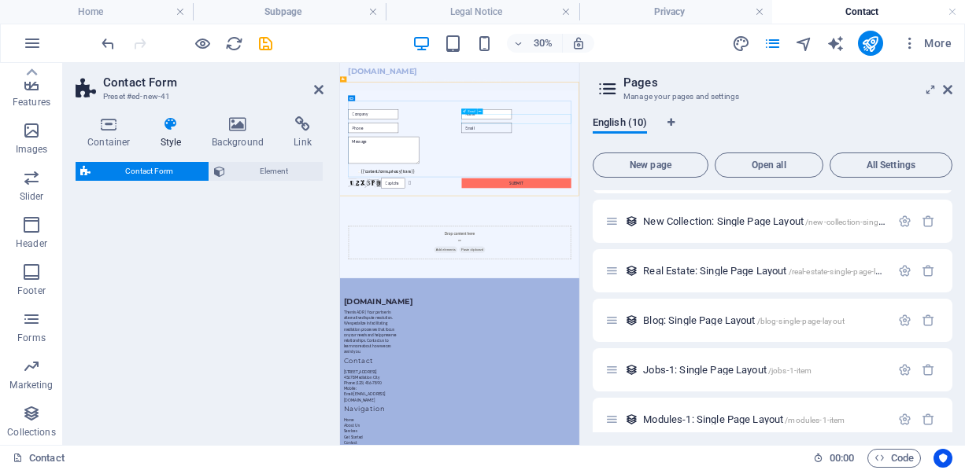
select select "rem"
select select "preset-contact-form-v3-default"
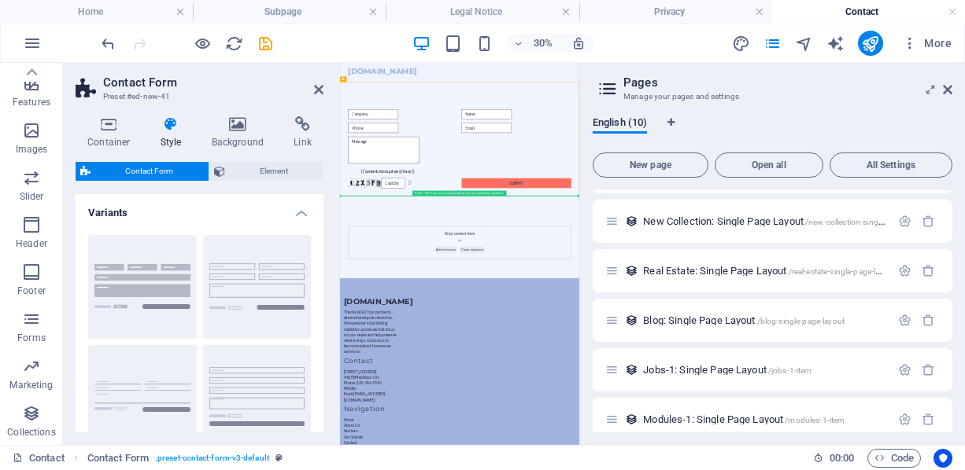
drag, startPoint x: 667, startPoint y: 485, endPoint x: 667, endPoint y: 561, distance: 75.5
drag, startPoint x: 666, startPoint y: 468, endPoint x: 636, endPoint y: 701, distance: 234.8
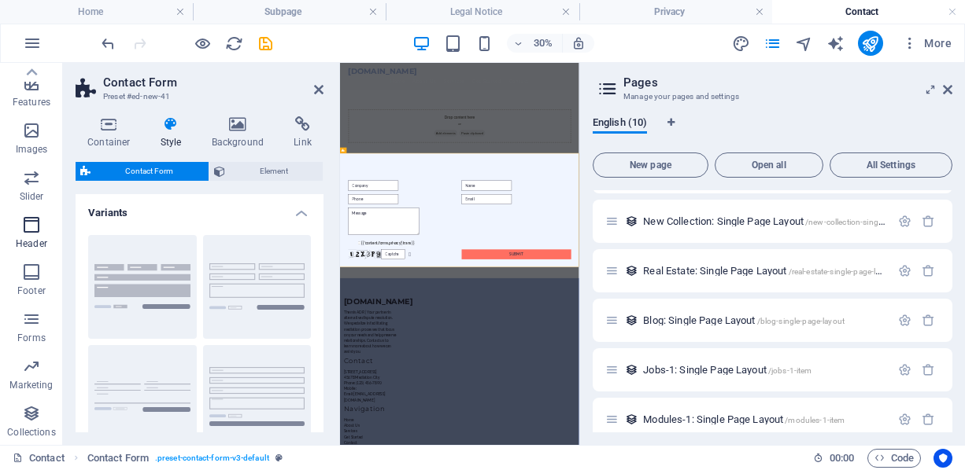
click at [38, 225] on icon "button" at bounding box center [31, 225] width 19 height 19
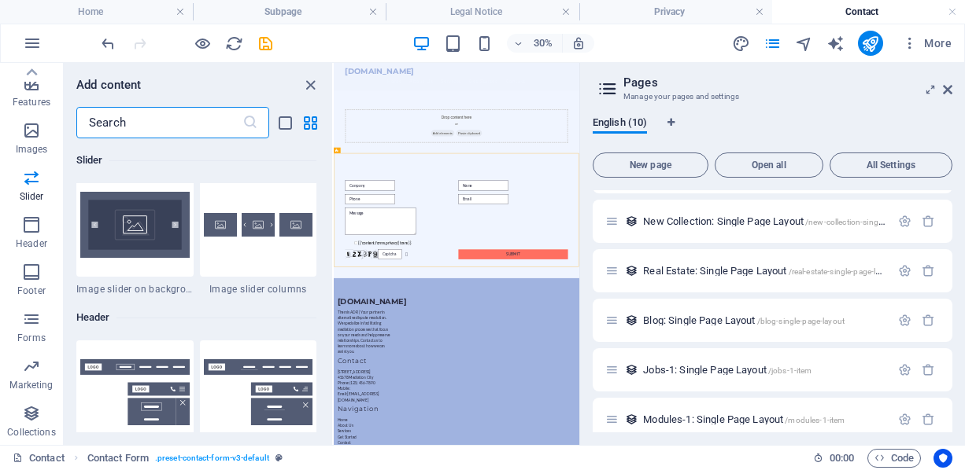
scroll to position [9395, 0]
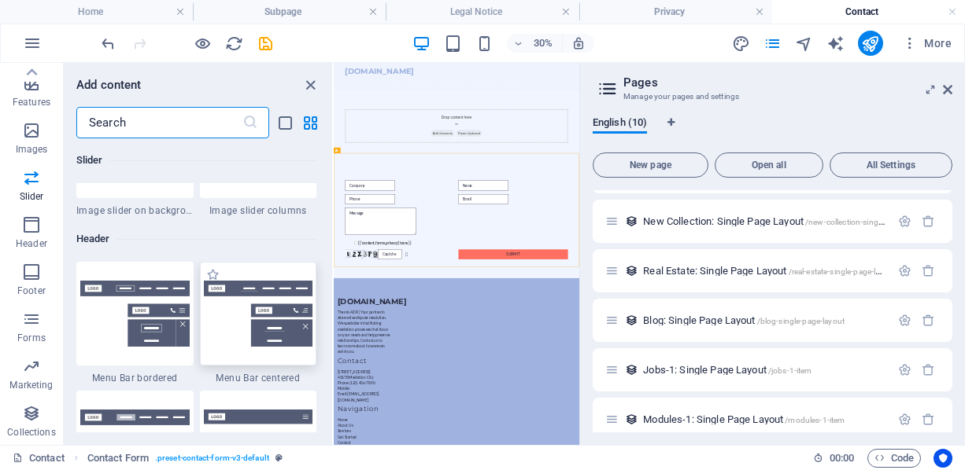
click at [236, 308] on img at bounding box center [258, 314] width 109 height 66
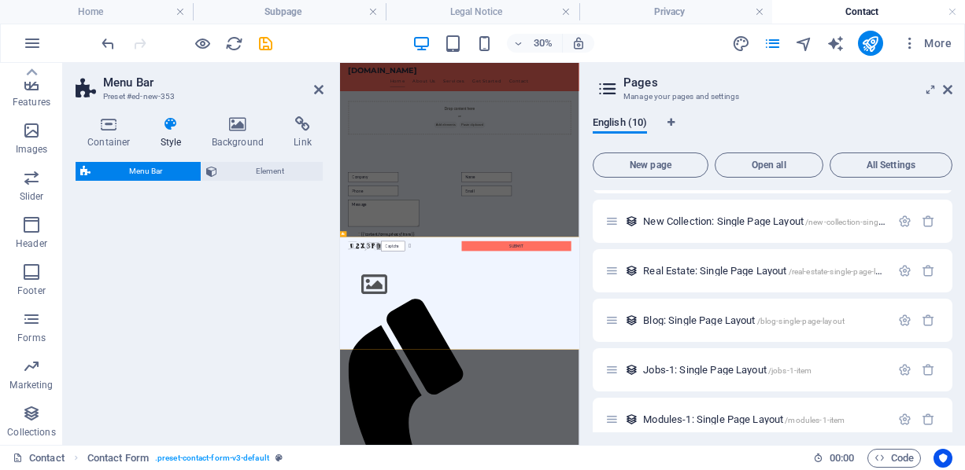
select select "rem"
select select "preset-menu-v2-centered"
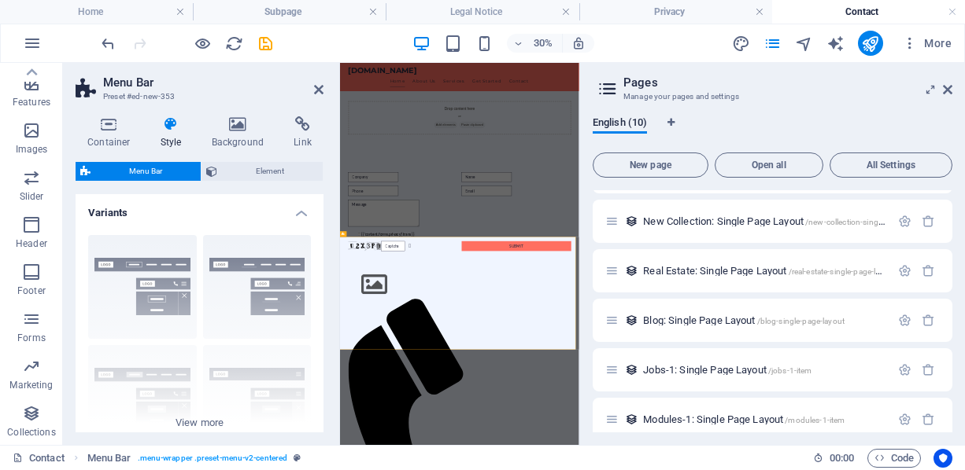
scroll to position [101, 0]
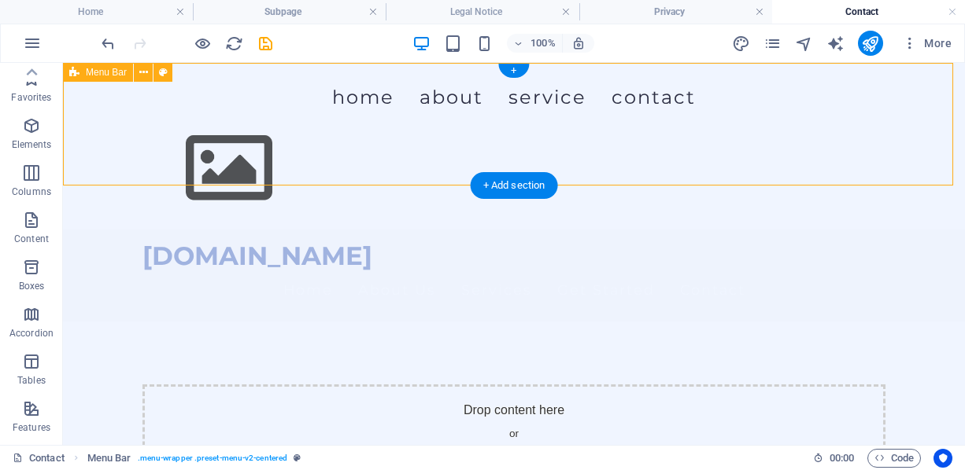
scroll to position [326, 0]
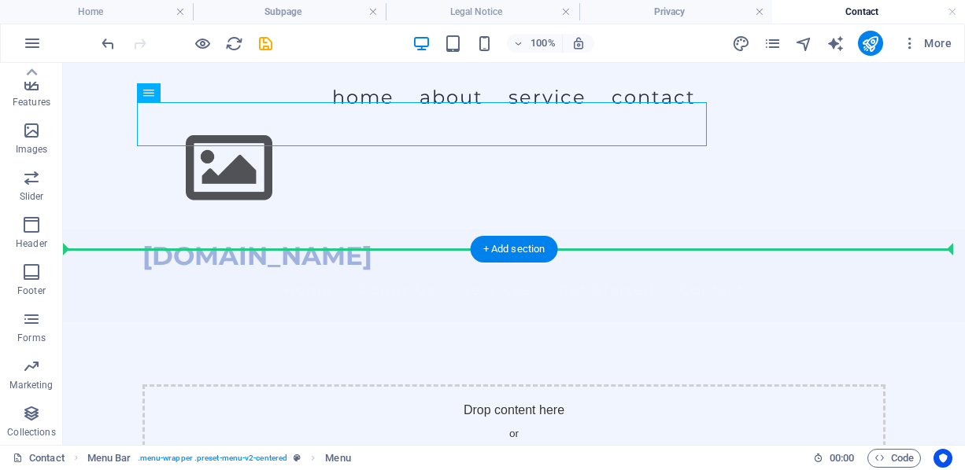
drag, startPoint x: 208, startPoint y: 142, endPoint x: 358, endPoint y: 252, distance: 185.8
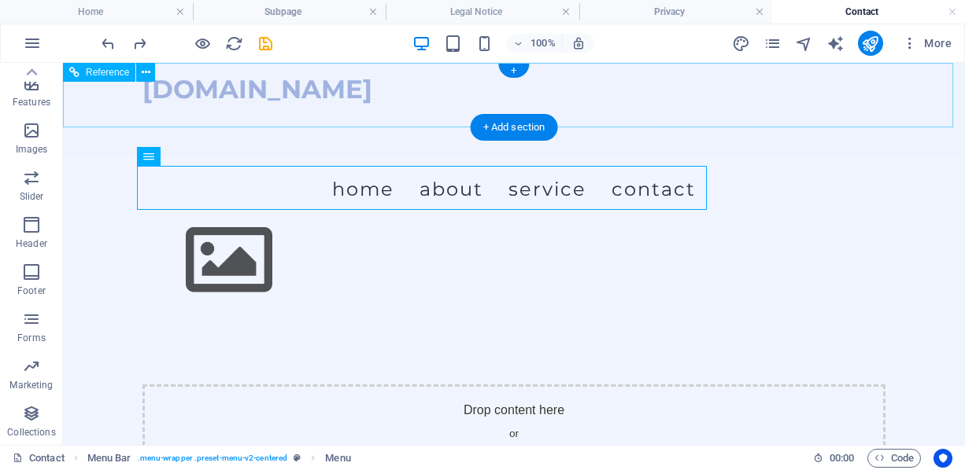
click at [333, 104] on div "[DOMAIN_NAME]" at bounding box center [513, 90] width 743 height 28
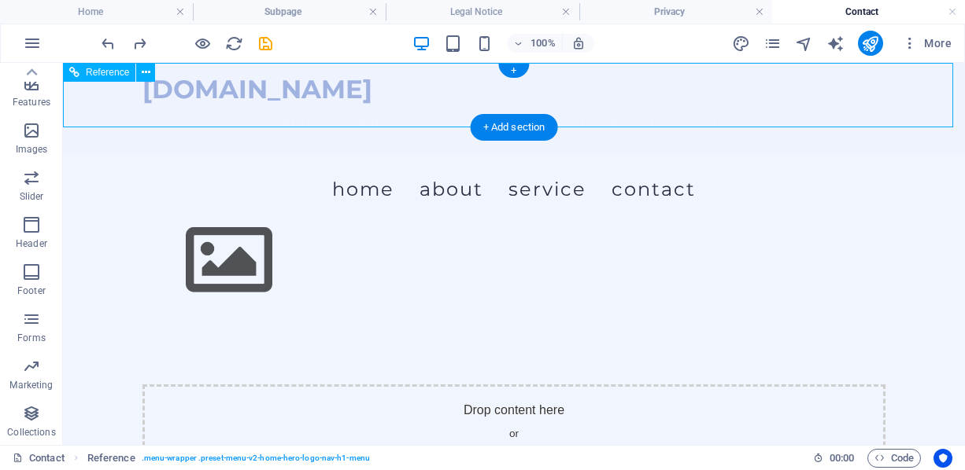
click at [390, 104] on nav "Home About Us Services Get Started Contact" at bounding box center [513, 123] width 743 height 39
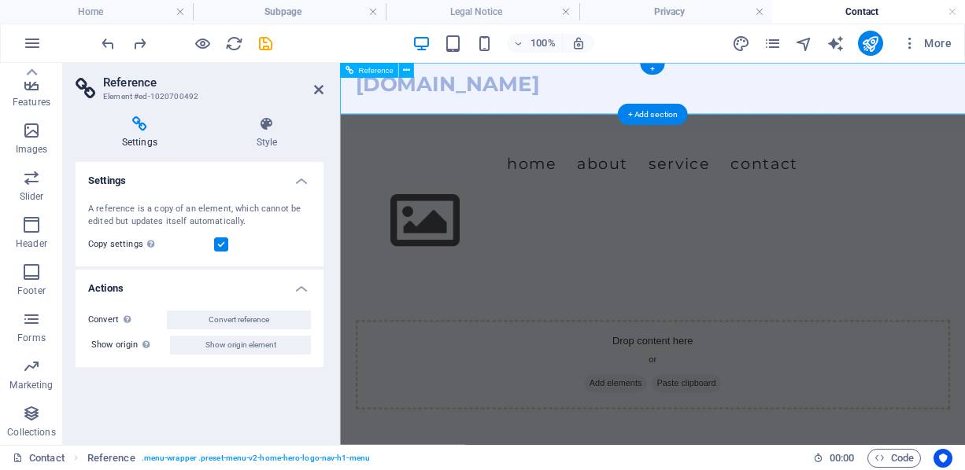
click at [403, 111] on div "themisadr.com Home About Us Services Get Started Contact" at bounding box center [730, 109] width 781 height 92
click at [263, 131] on icon at bounding box center [266, 124] width 113 height 16
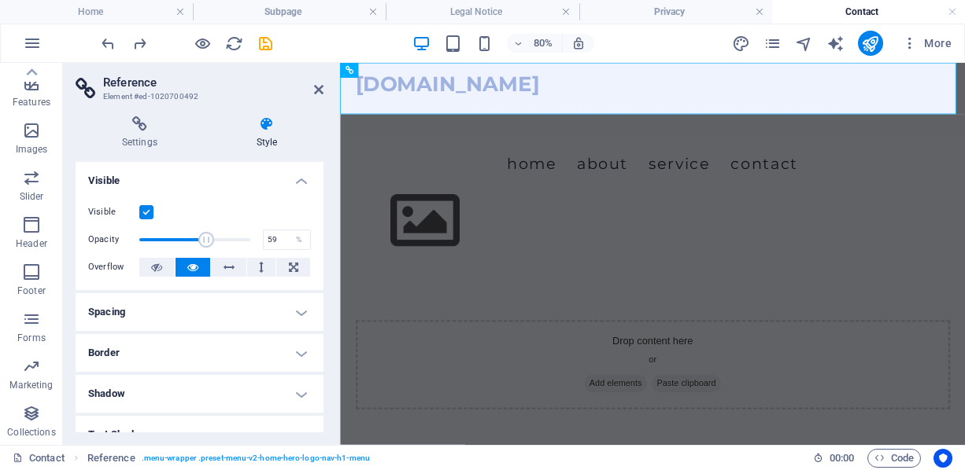
drag, startPoint x: 213, startPoint y: 239, endPoint x: 198, endPoint y: 238, distance: 15.0
click at [201, 239] on span at bounding box center [194, 240] width 111 height 24
type input "57.99"
click at [245, 293] on h4 "Spacing" at bounding box center [200, 312] width 248 height 38
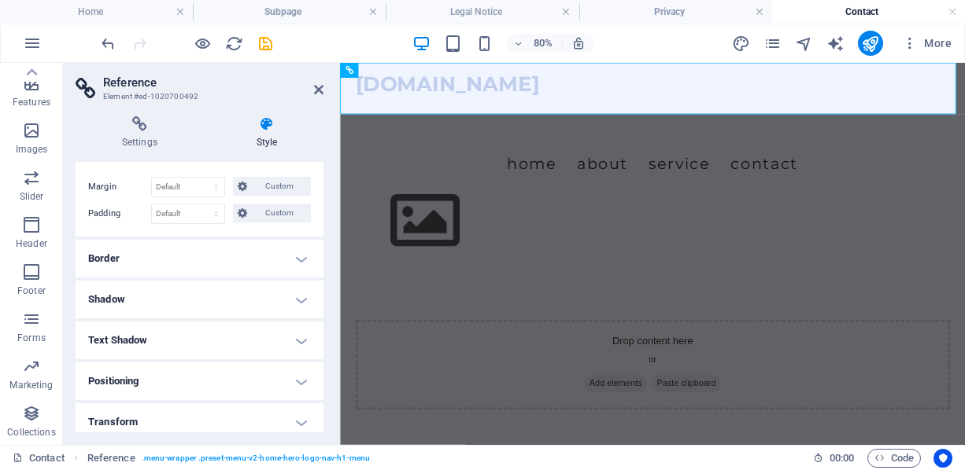
scroll to position [236, 0]
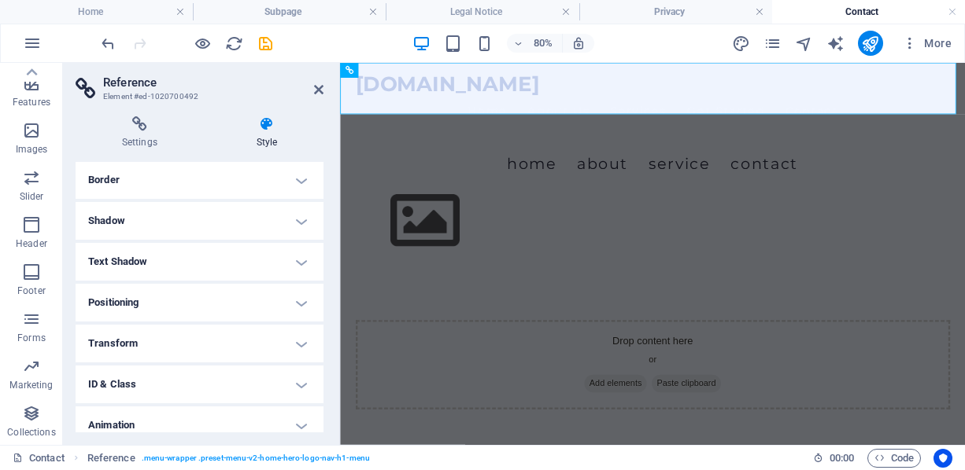
click at [244, 292] on h4 "Positioning" at bounding box center [200, 303] width 248 height 38
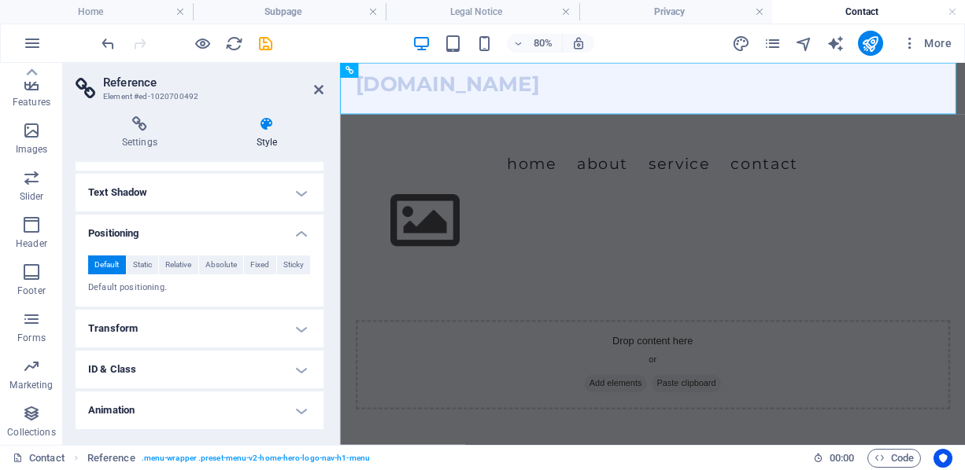
scroll to position [315, 0]
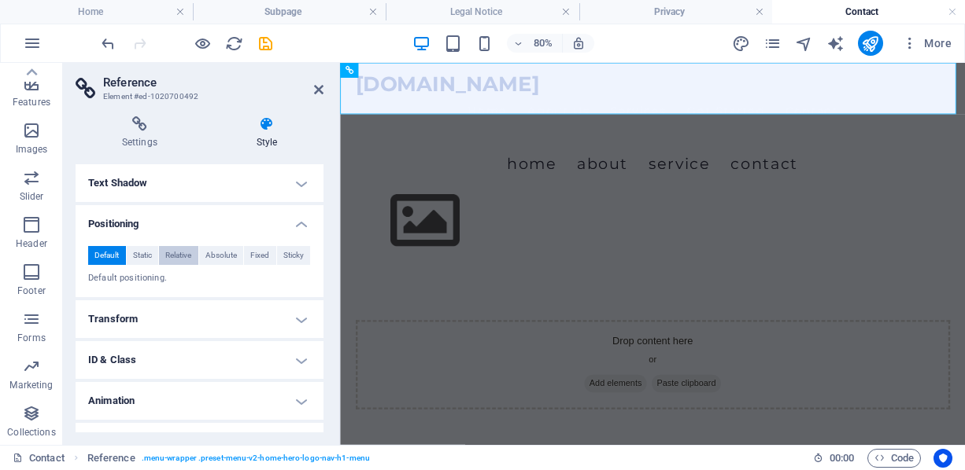
click at [186, 252] on span "Relative" at bounding box center [178, 255] width 26 height 19
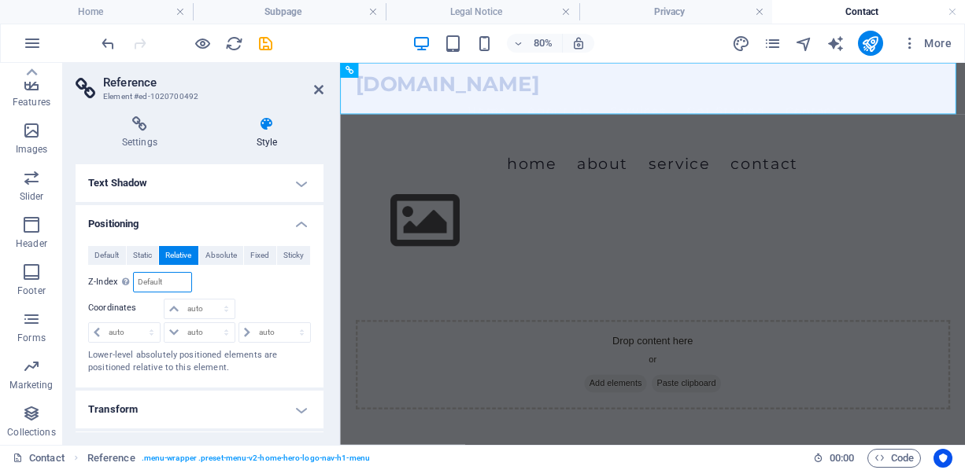
click at [182, 279] on input "number" at bounding box center [162, 282] width 57 height 19
type input "1"
click at [285, 253] on span "Sticky" at bounding box center [293, 255] width 20 height 19
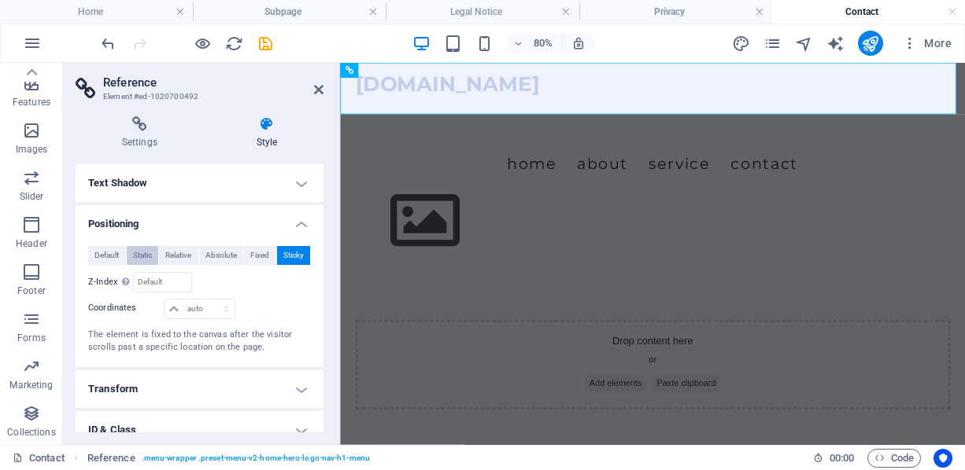
click at [142, 260] on span "Static" at bounding box center [142, 255] width 19 height 19
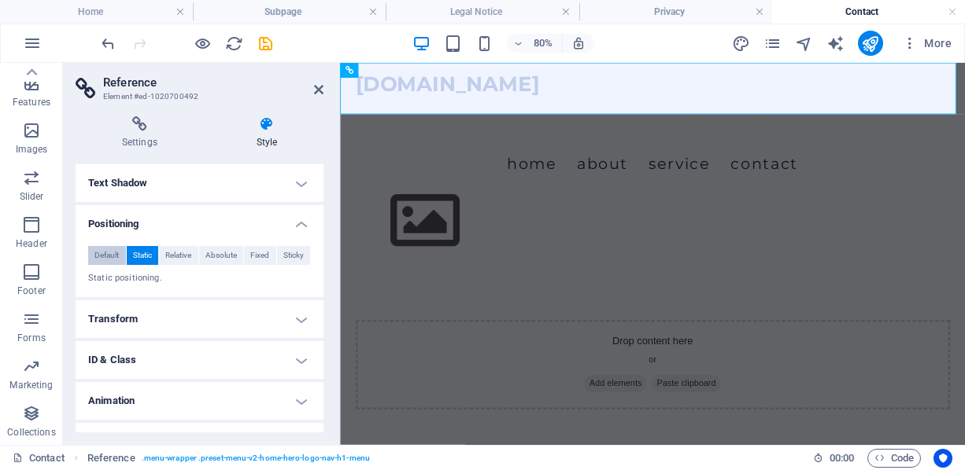
click at [106, 256] on span "Default" at bounding box center [106, 255] width 24 height 19
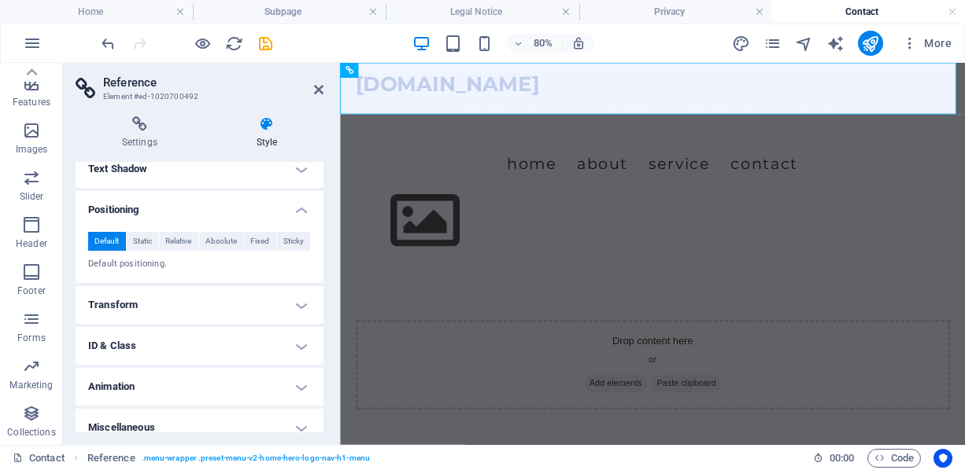
scroll to position [341, 0]
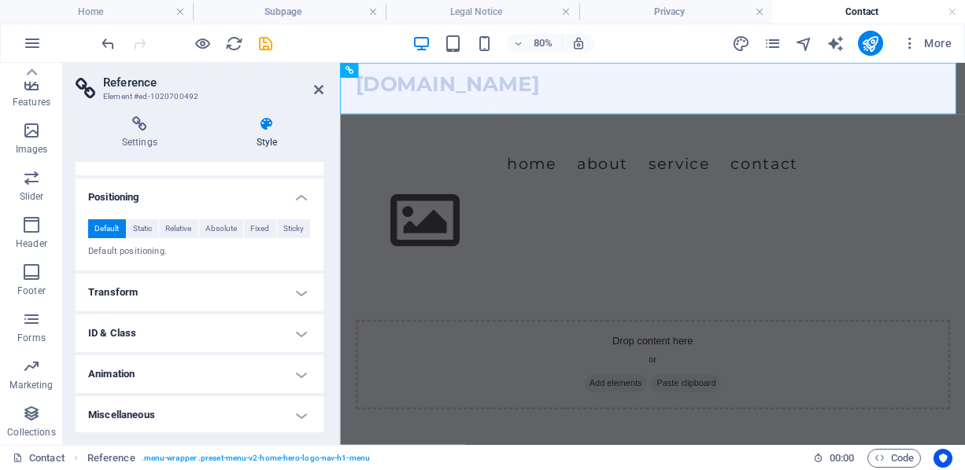
click at [297, 290] on h4 "Transform" at bounding box center [200, 293] width 248 height 38
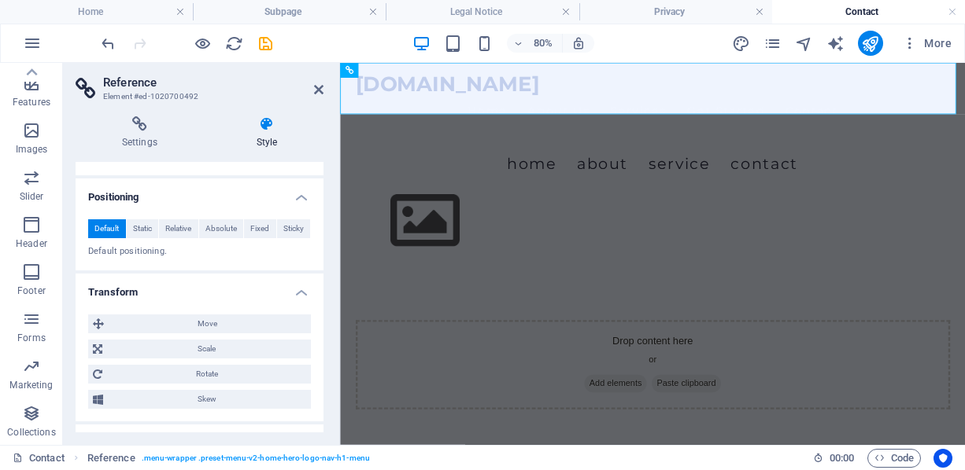
click at [297, 290] on h4 "Transform" at bounding box center [200, 288] width 248 height 28
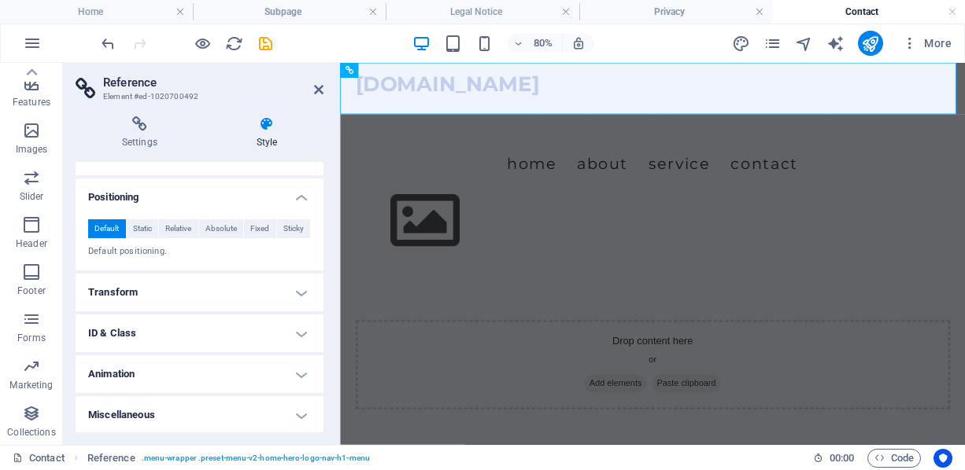
click at [299, 334] on h4 "ID & Class" at bounding box center [200, 334] width 248 height 38
click at [301, 332] on h4 "ID & Class" at bounding box center [200, 329] width 248 height 28
click at [522, 322] on div "Drop content here or Add elements Paste clipboard" at bounding box center [730, 441] width 781 height 238
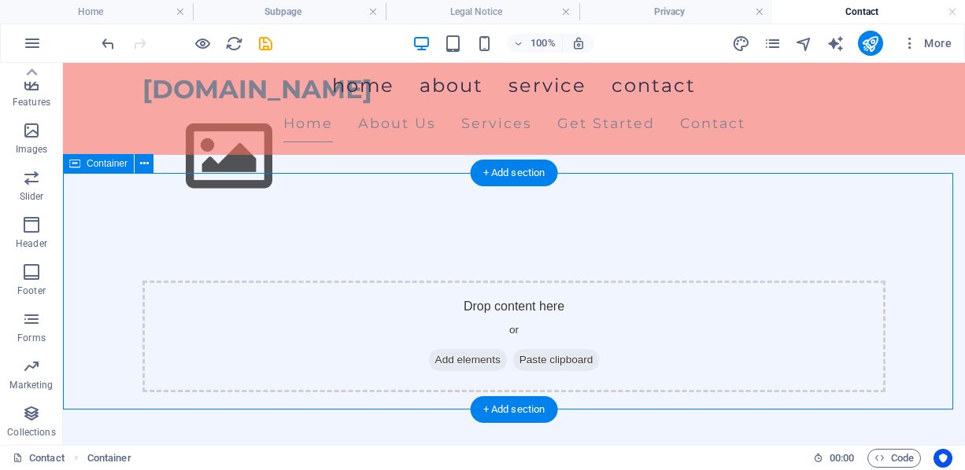
scroll to position [173, 0]
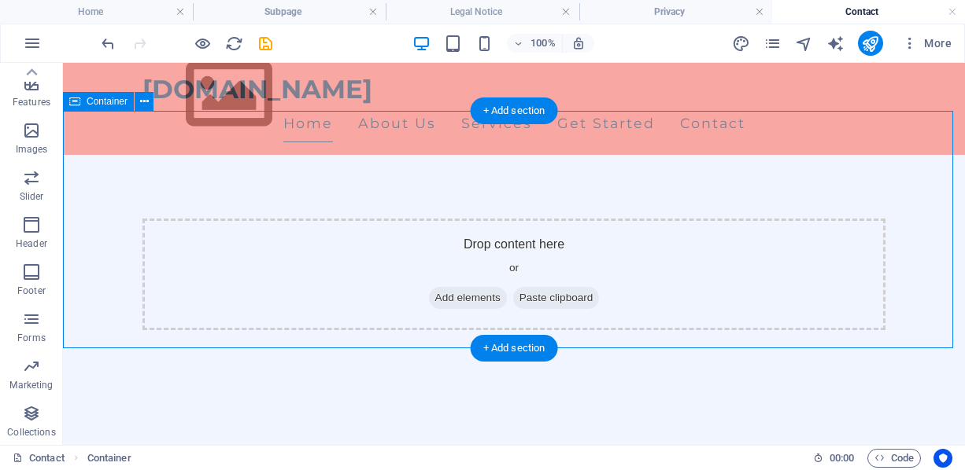
click at [367, 324] on div "Drop content here or Add elements Paste clipboard" at bounding box center [514, 275] width 902 height 238
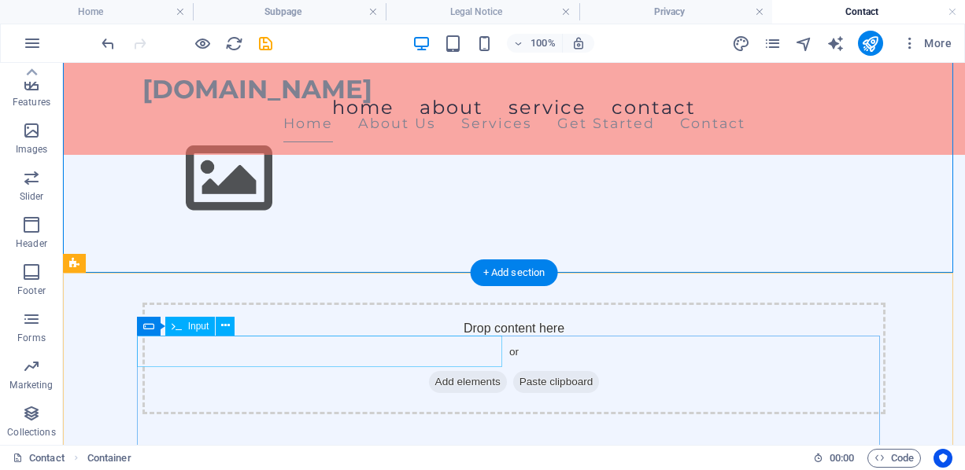
scroll to position [74, 0]
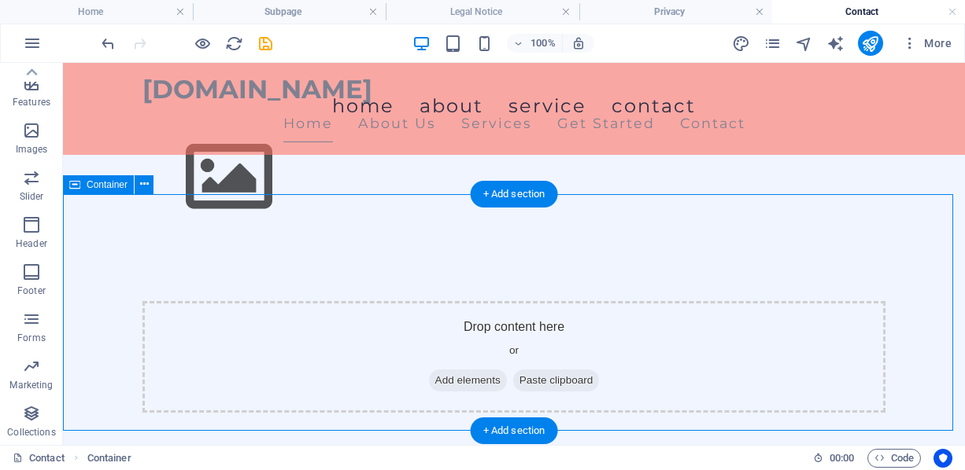
click at [380, 346] on div "Drop content here or Add elements Paste clipboard" at bounding box center [513, 357] width 743 height 112
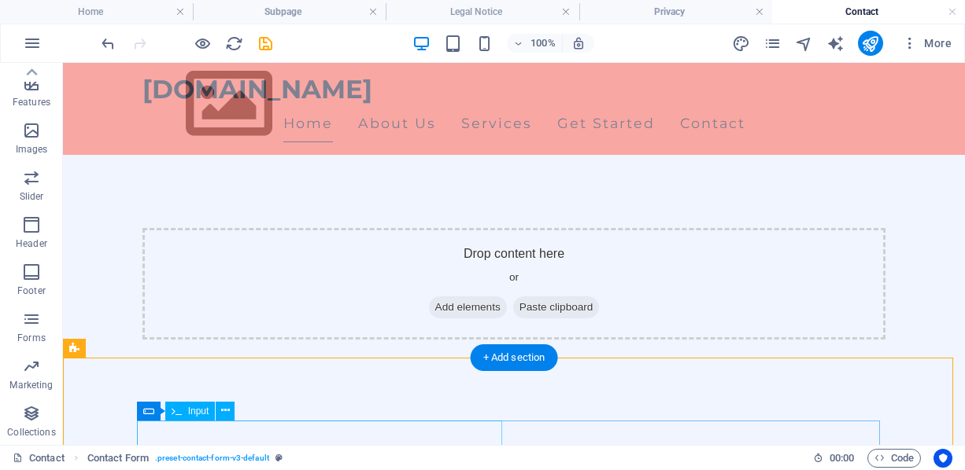
scroll to position [148, 0]
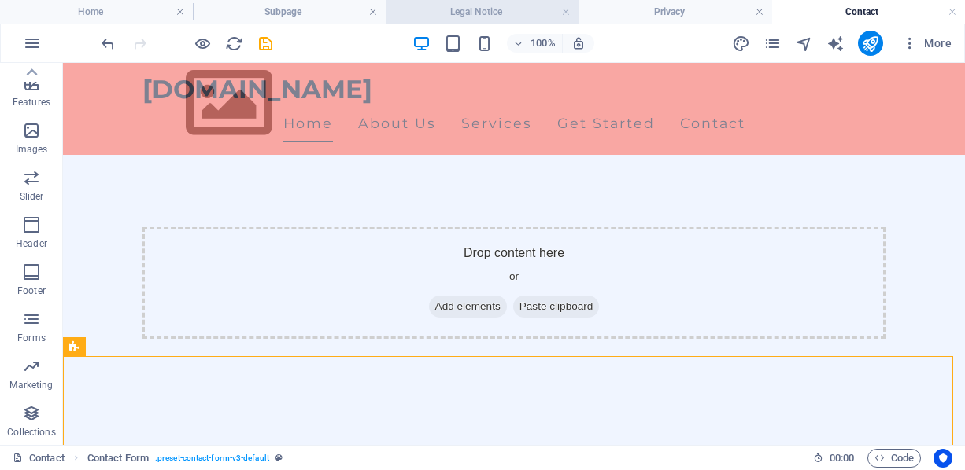
click at [419, 19] on h4 "Legal Notice" at bounding box center [481, 11] width 193 height 17
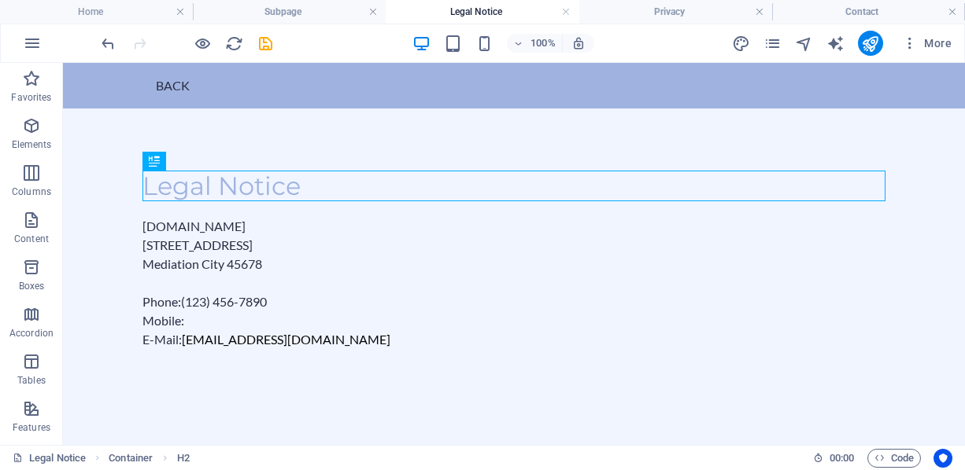
scroll to position [0, 0]
click at [566, 11] on link at bounding box center [565, 12] width 9 height 15
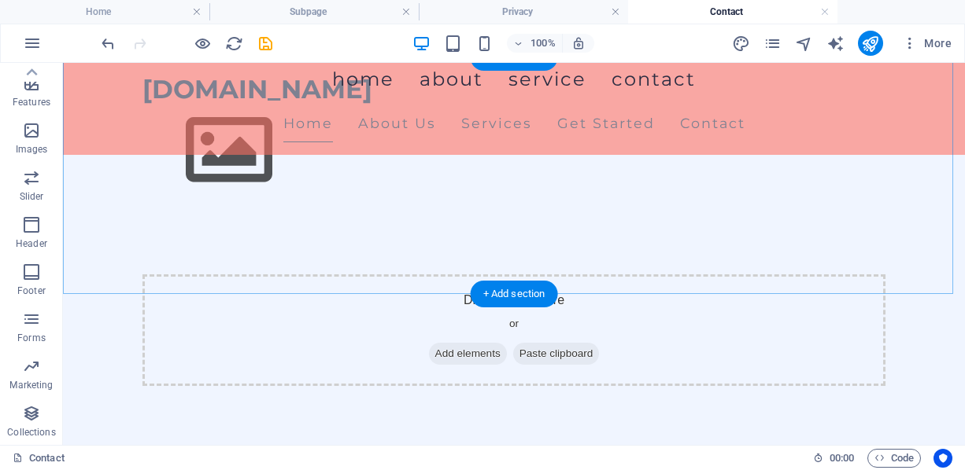
scroll to position [160, 0]
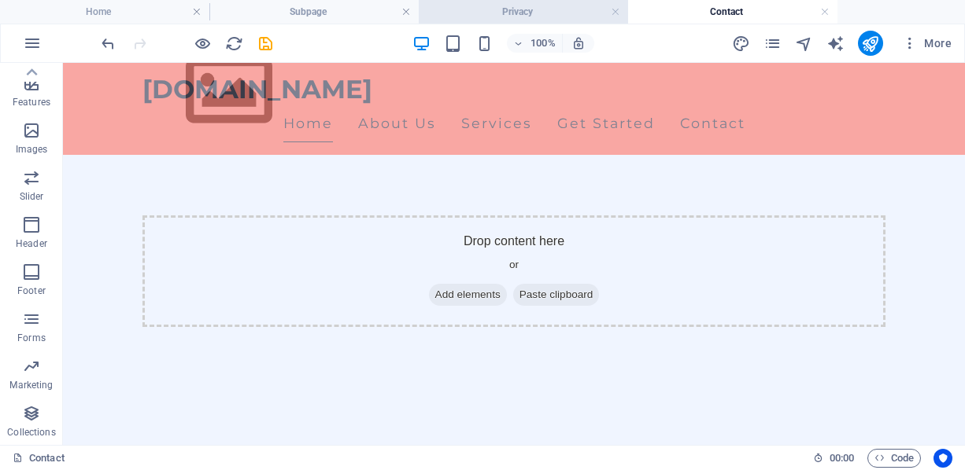
click at [548, 9] on h4 "Privacy" at bounding box center [523, 11] width 209 height 17
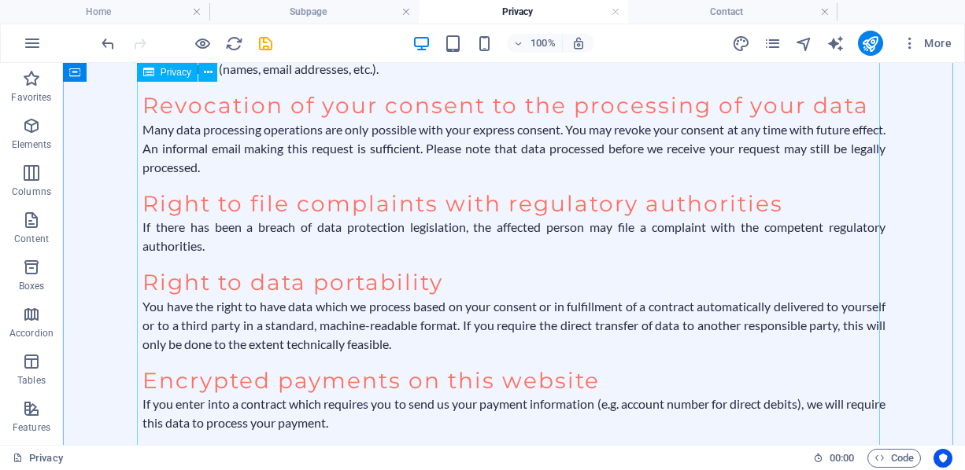
scroll to position [1416, 0]
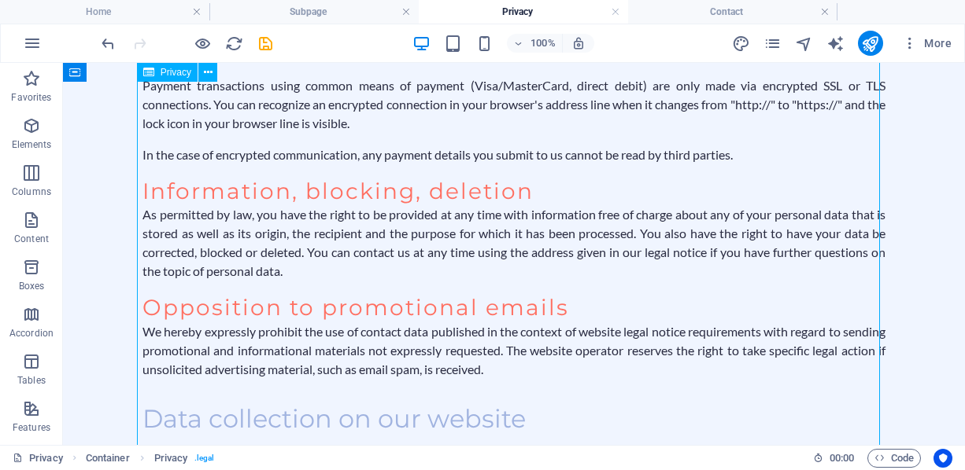
scroll to position [1573, 0]
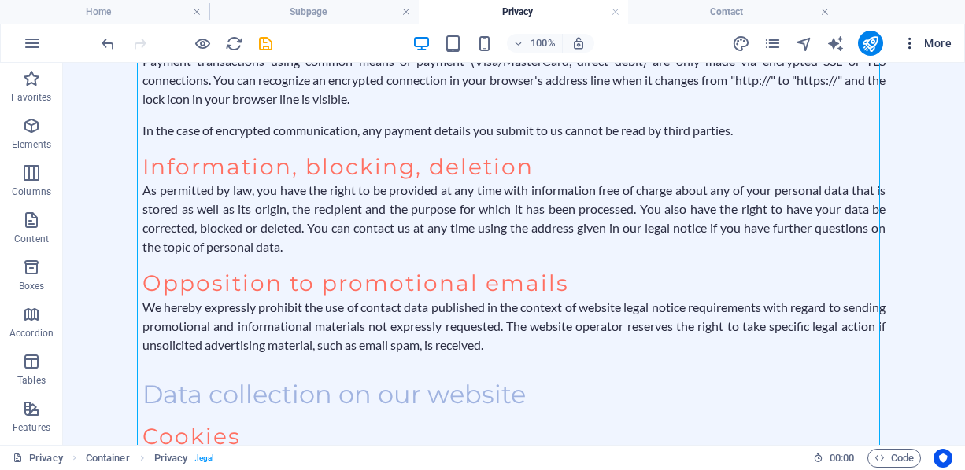
click at [937, 44] on span "More" at bounding box center [927, 43] width 50 height 16
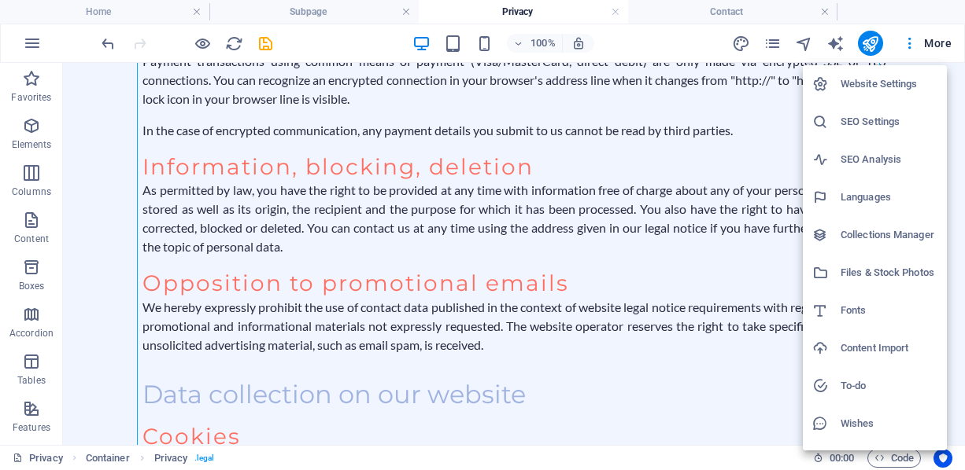
click at [881, 96] on li "Website Settings" at bounding box center [874, 84] width 144 height 38
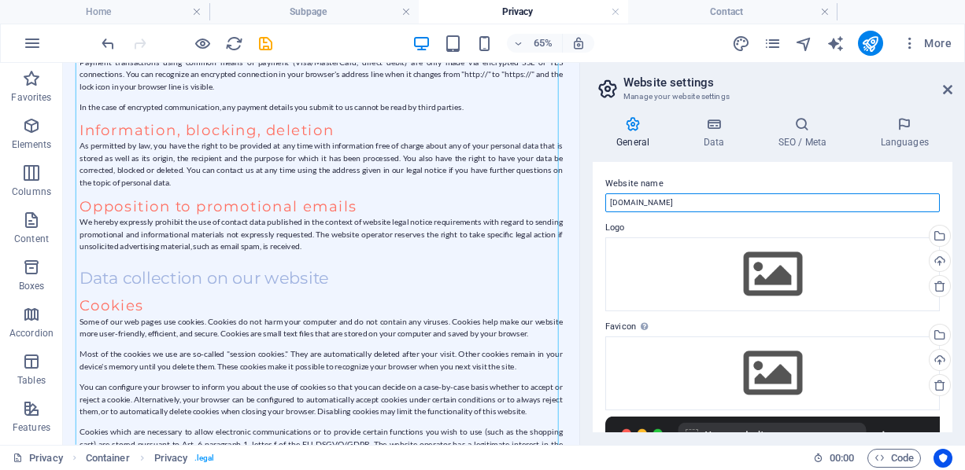
click at [798, 205] on input "[DOMAIN_NAME]" at bounding box center [772, 203] width 334 height 19
type input "Themis ADR"
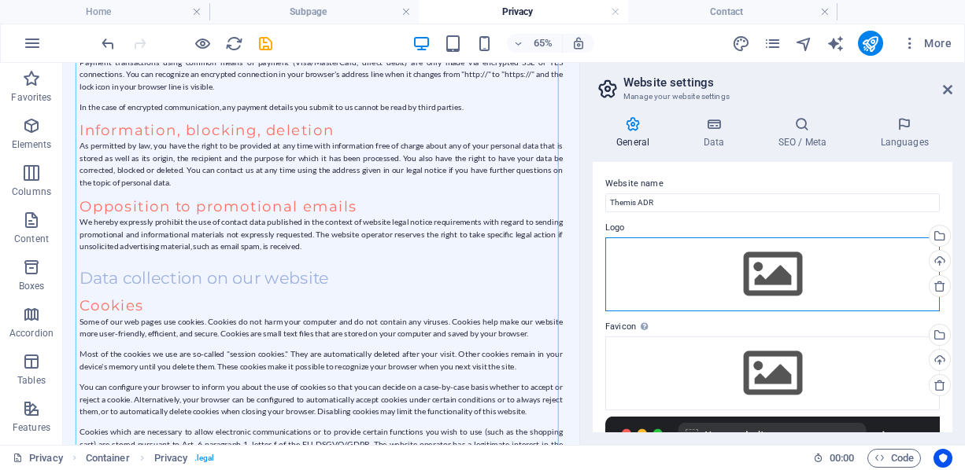
click at [839, 296] on div "Drag files here, click to choose files or select files from Files or our free s…" at bounding box center [772, 275] width 334 height 74
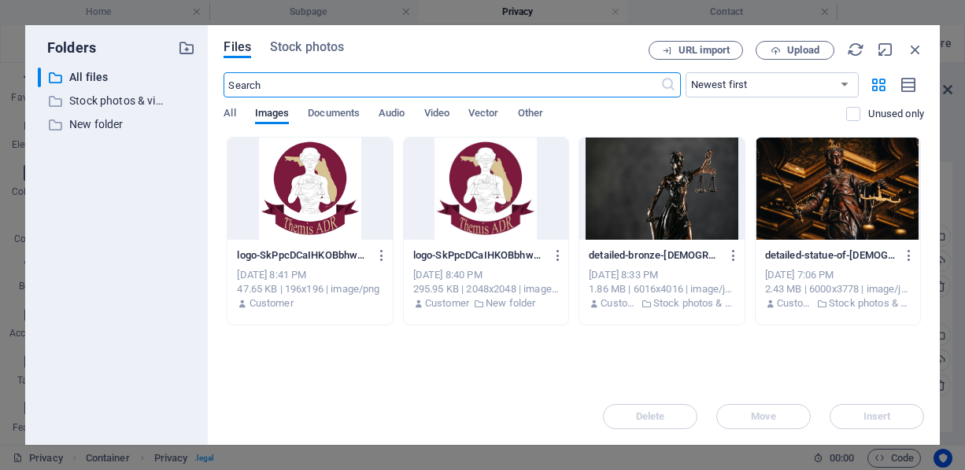
scroll to position [1592, 0]
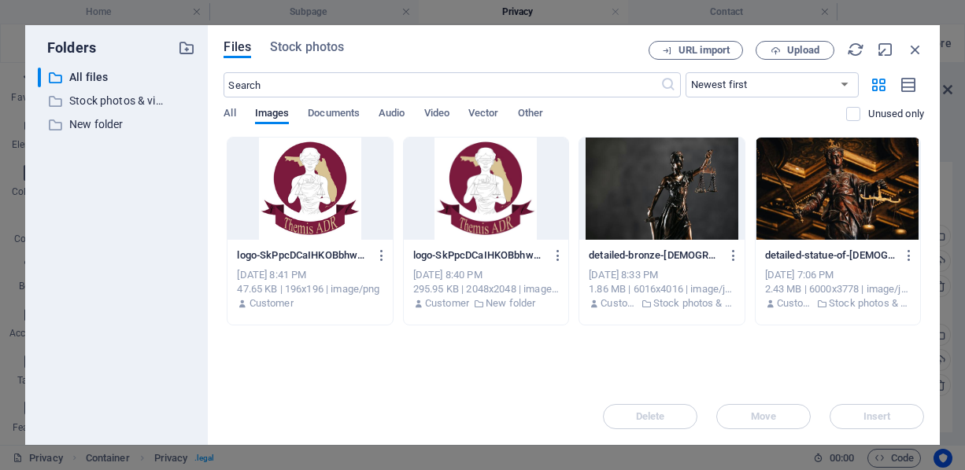
click at [339, 178] on div at bounding box center [309, 189] width 164 height 102
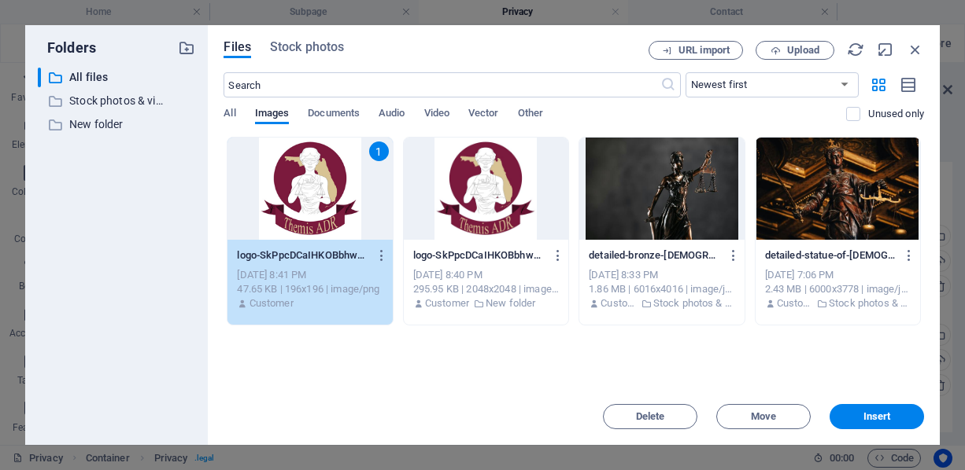
click at [339, 178] on div "1" at bounding box center [309, 189] width 164 height 102
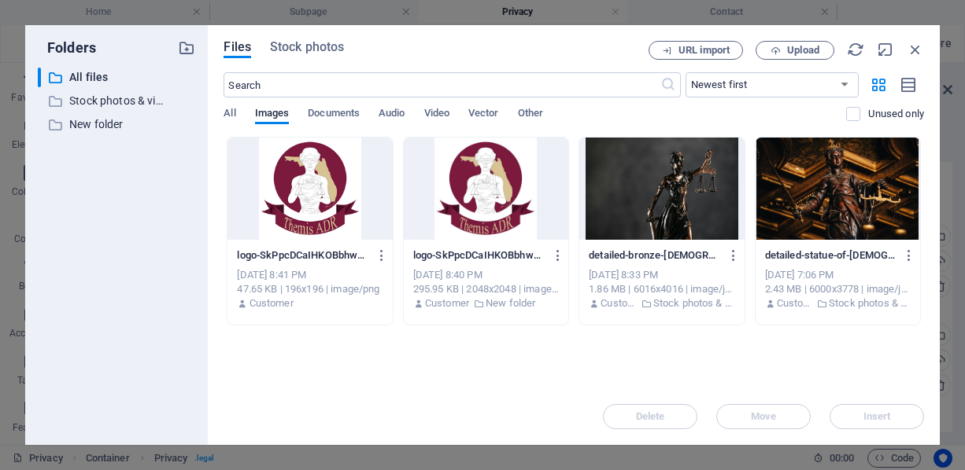
click at [339, 178] on div at bounding box center [309, 189] width 164 height 102
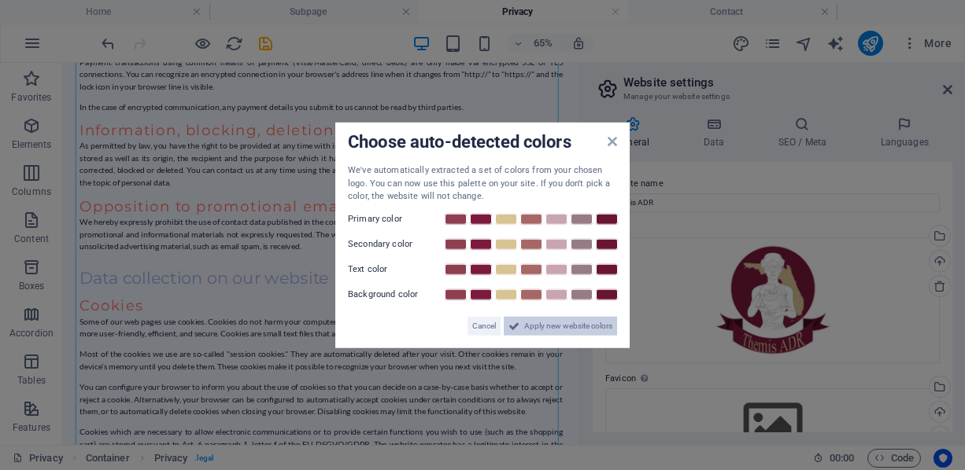
click at [518, 324] on button "Apply new website colors" at bounding box center [559, 325] width 113 height 19
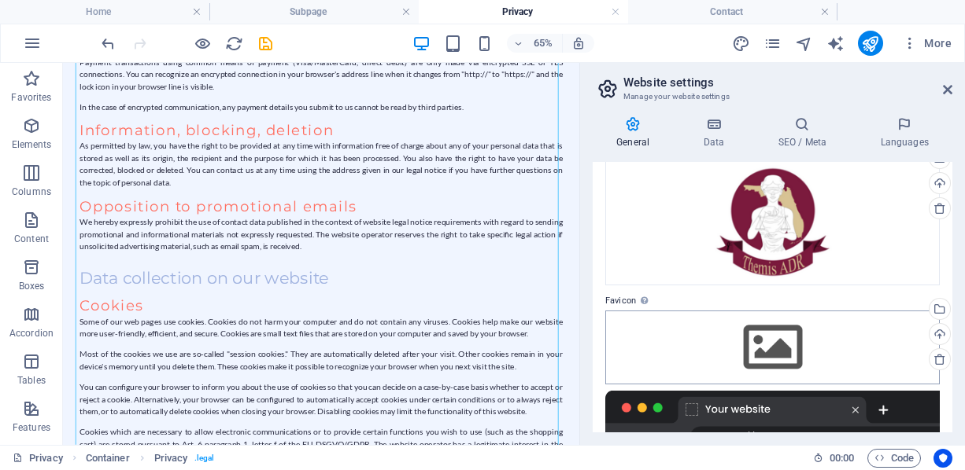
scroll to position [79, 0]
click at [700, 343] on div "Drag files here, click to choose files or select files from Files or our free s…" at bounding box center [772, 347] width 334 height 74
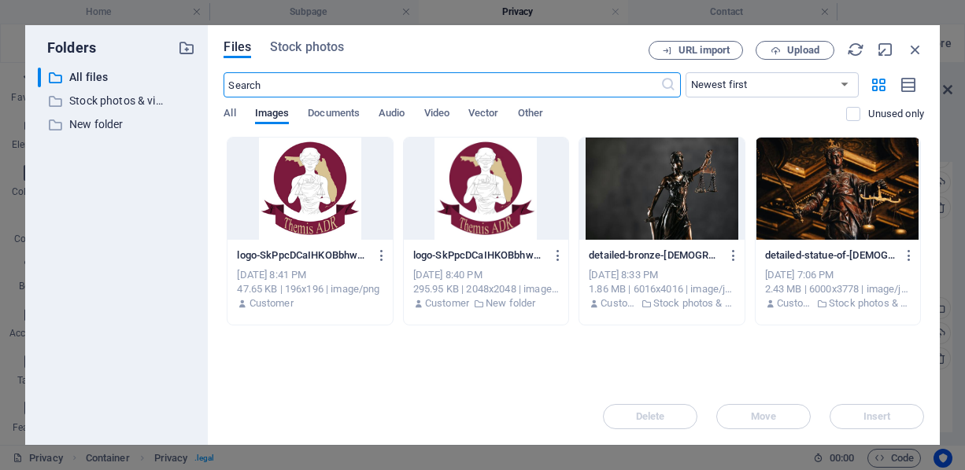
click at [473, 201] on div at bounding box center [486, 189] width 164 height 102
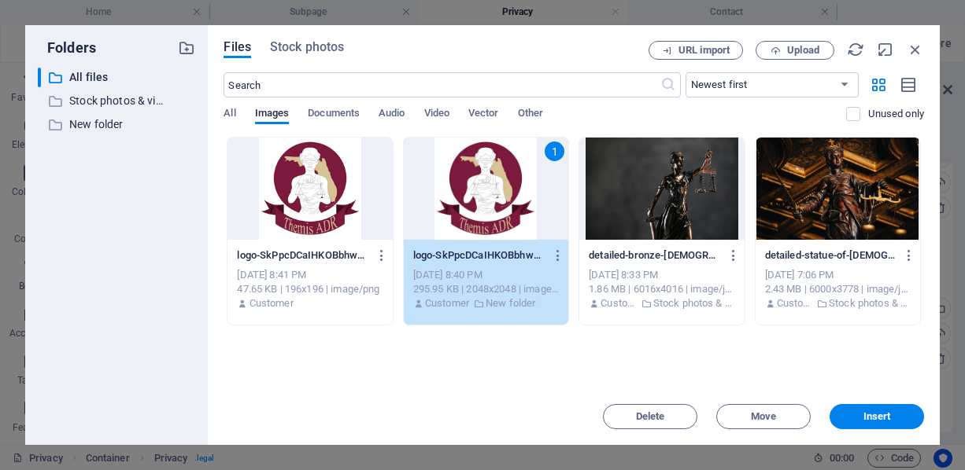
click at [473, 201] on div "1" at bounding box center [486, 189] width 164 height 102
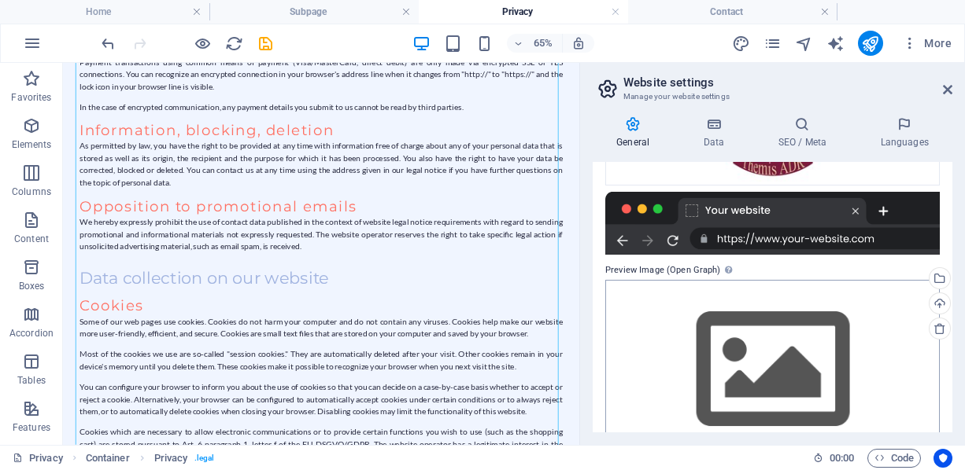
scroll to position [368, 0]
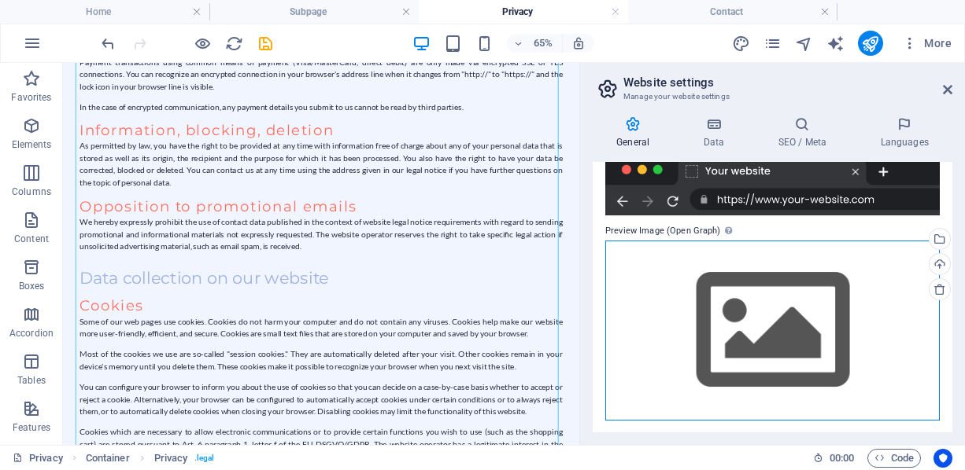
click at [758, 341] on div "Drag files here, click to choose files or select files from Files or our free s…" at bounding box center [772, 331] width 334 height 180
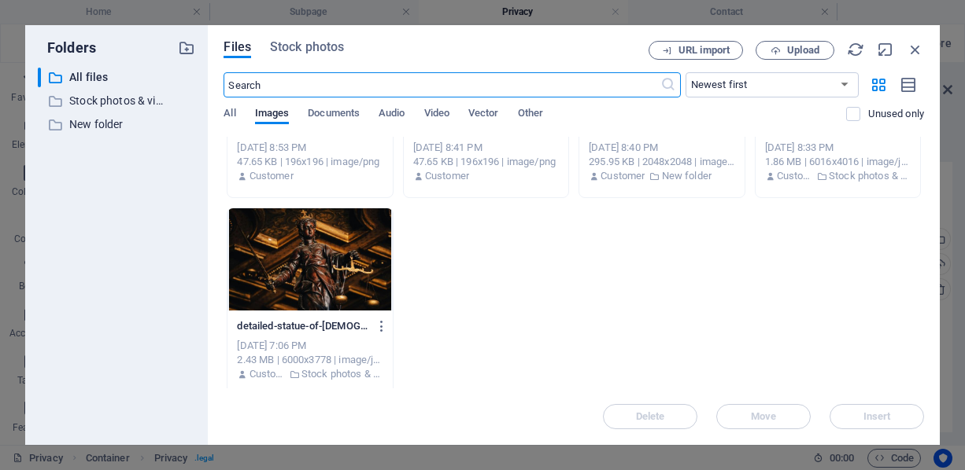
scroll to position [135, 0]
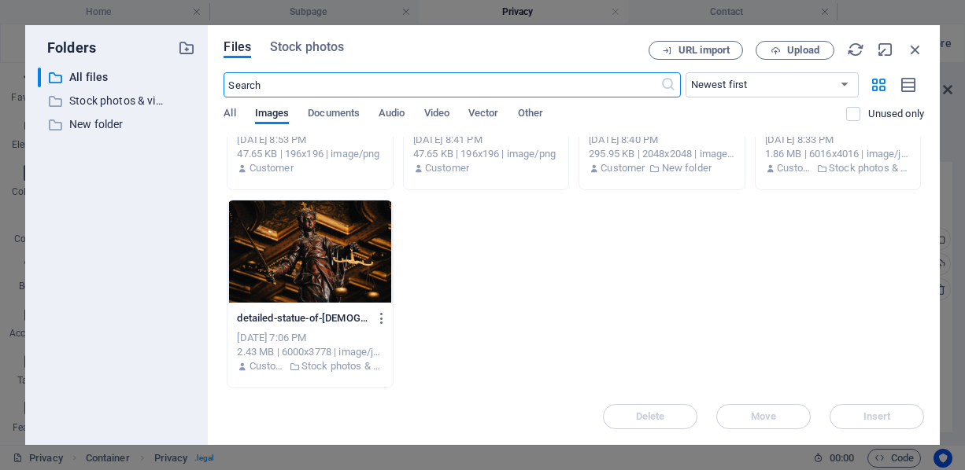
click at [338, 257] on div at bounding box center [309, 252] width 164 height 102
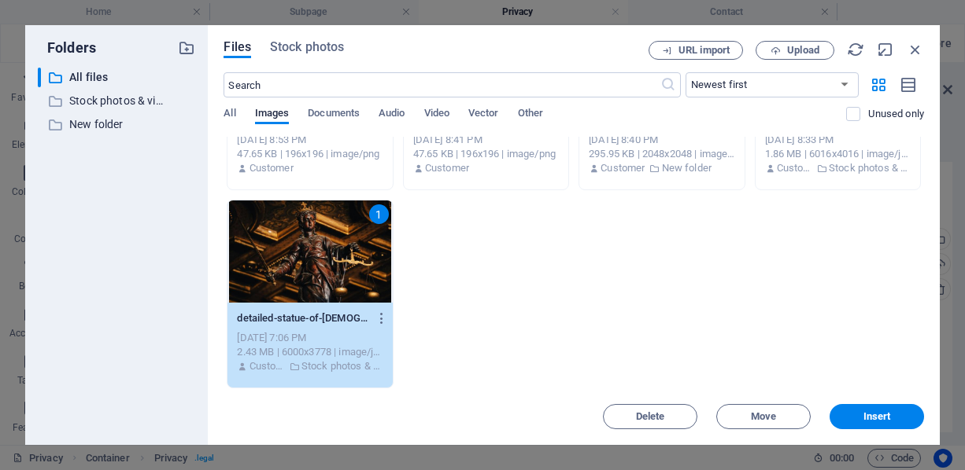
click at [338, 257] on div "1" at bounding box center [309, 252] width 164 height 102
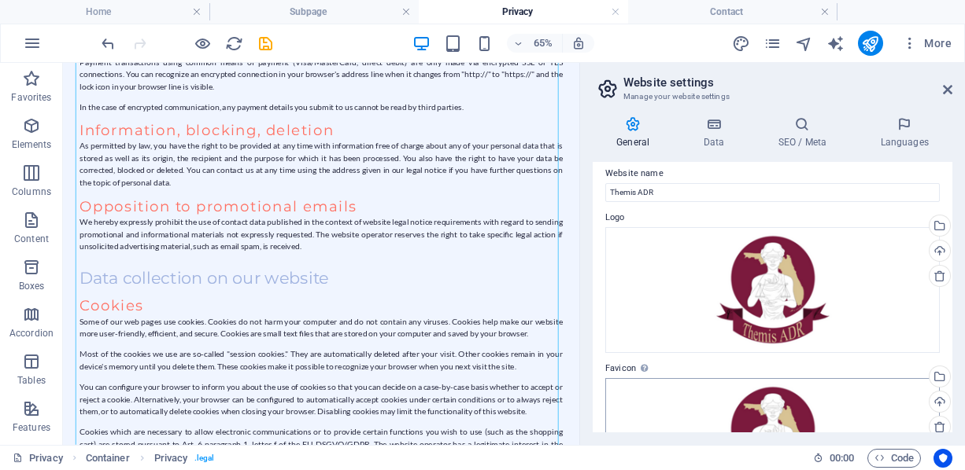
scroll to position [0, 0]
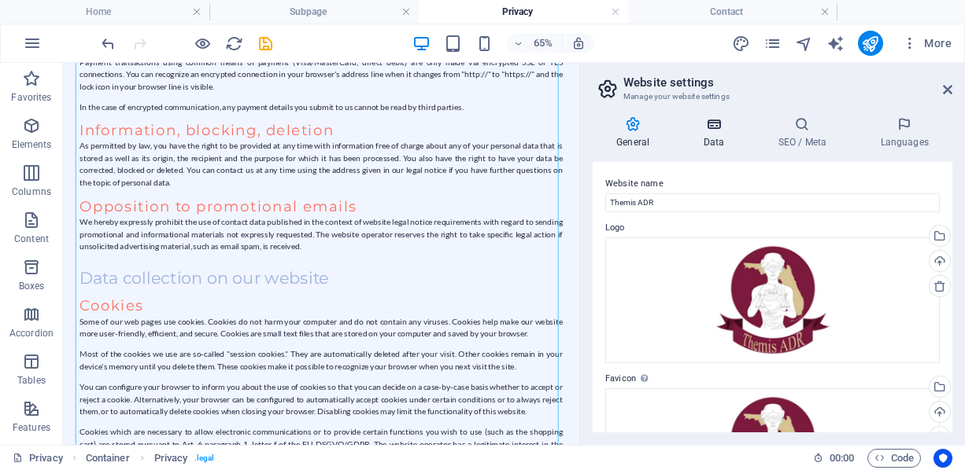
click at [721, 138] on h4 "Data" at bounding box center [716, 132] width 75 height 33
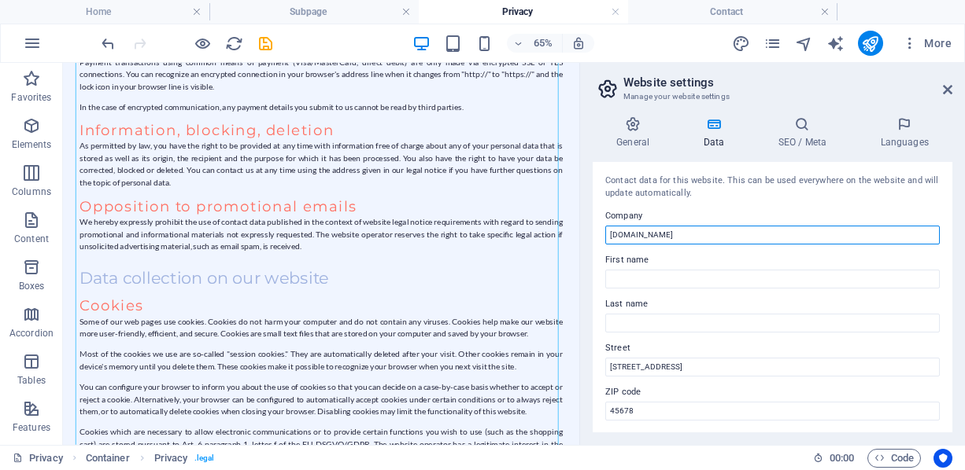
click at [658, 234] on input "[DOMAIN_NAME]" at bounding box center [772, 235] width 334 height 19
type input "Themis ADR"
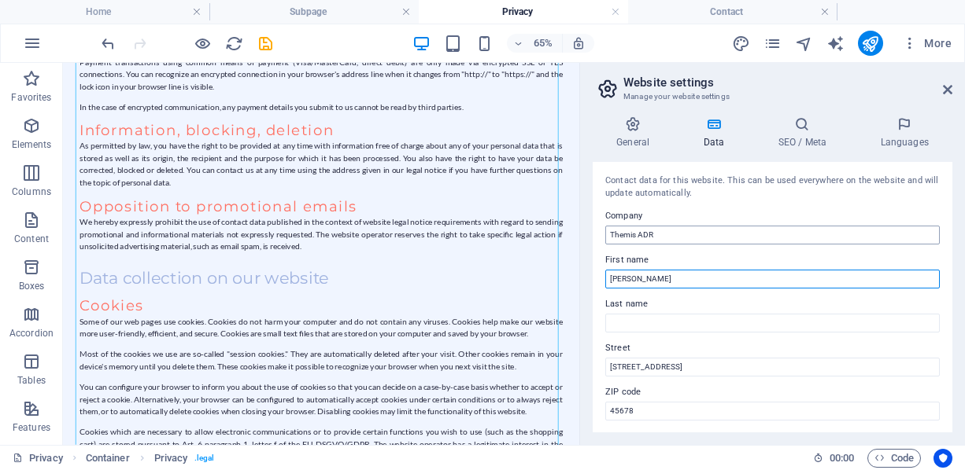
type input "[PERSON_NAME]"
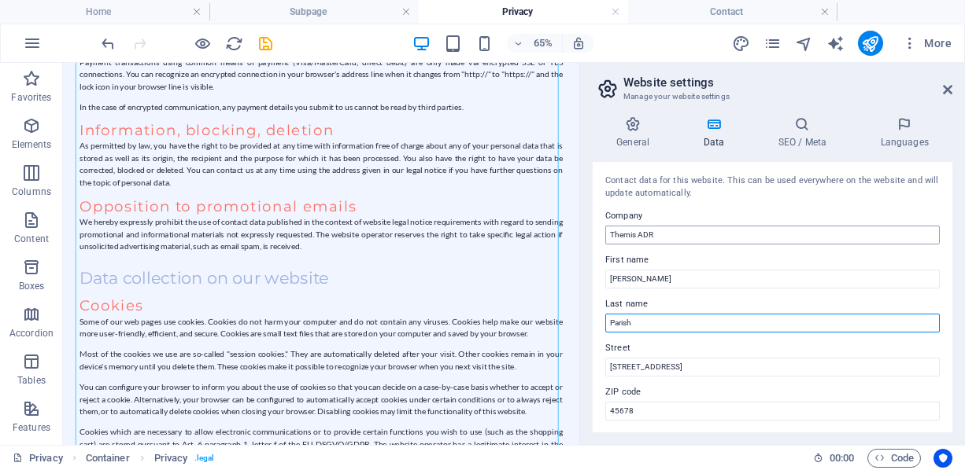
type input "Parish"
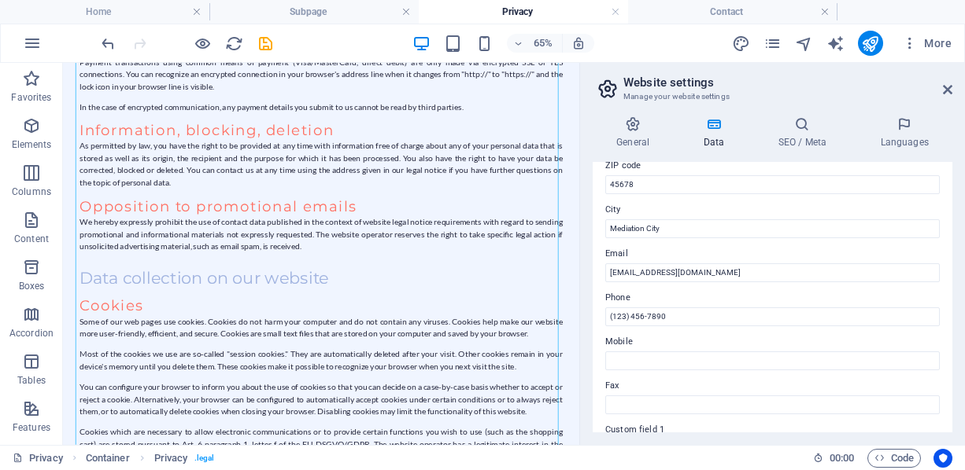
scroll to position [236, 0]
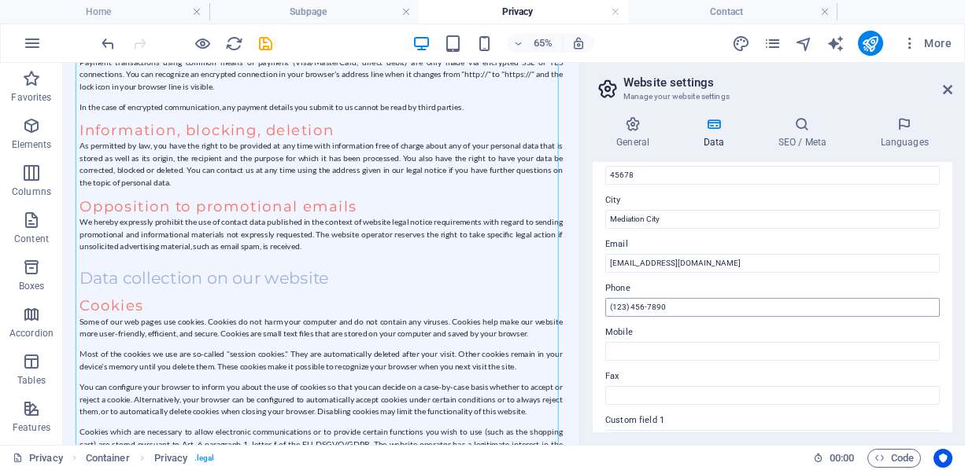
type input "Tampa Bay"
click at [651, 304] on input "(123) 456-7890" at bounding box center [772, 307] width 334 height 19
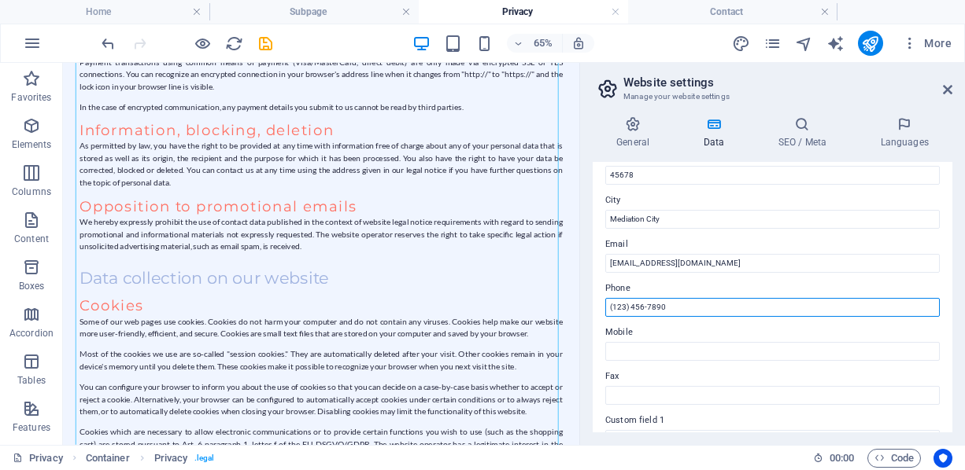
click at [616, 308] on input "(123) 456-7890" at bounding box center [772, 307] width 334 height 19
click at [640, 306] on input "(727) 456-7890" at bounding box center [772, 307] width 334 height 19
click at [651, 305] on input "(727) 487-7890" at bounding box center [772, 307] width 334 height 19
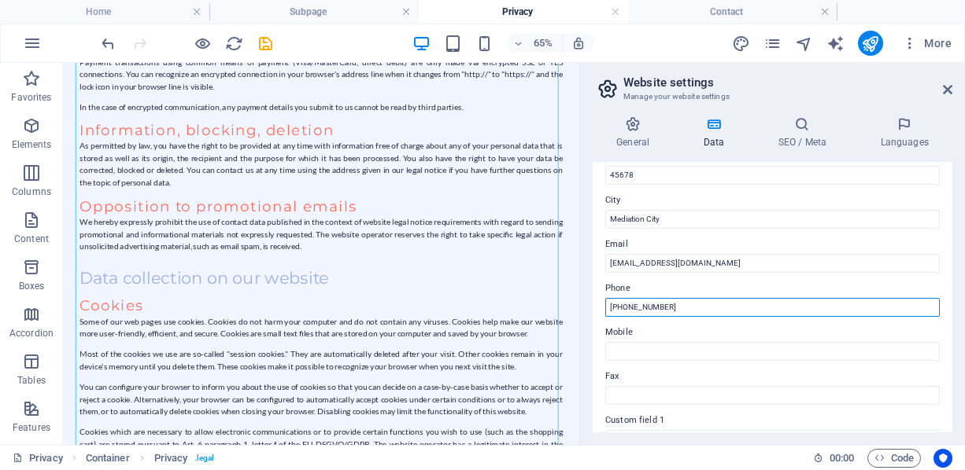
click at [651, 305] on input "(727) 487-7890" at bounding box center [772, 307] width 334 height 19
type input "(727) 487-2664"
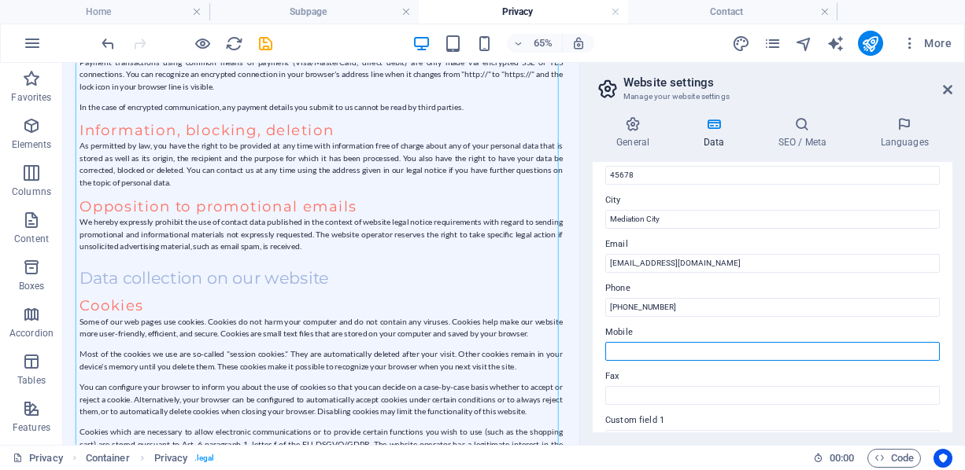
click at [726, 351] on input "Mobile" at bounding box center [772, 351] width 334 height 19
paste input "(727) 487-2664"
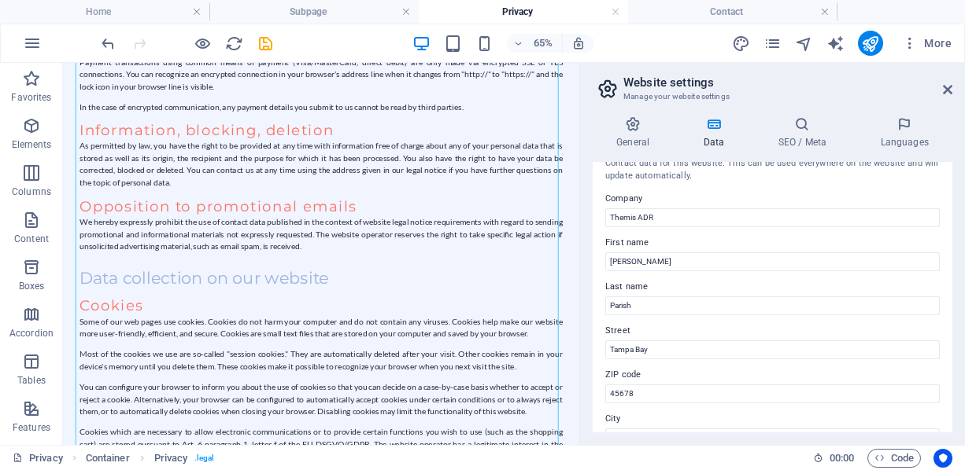
scroll to position [13, 0]
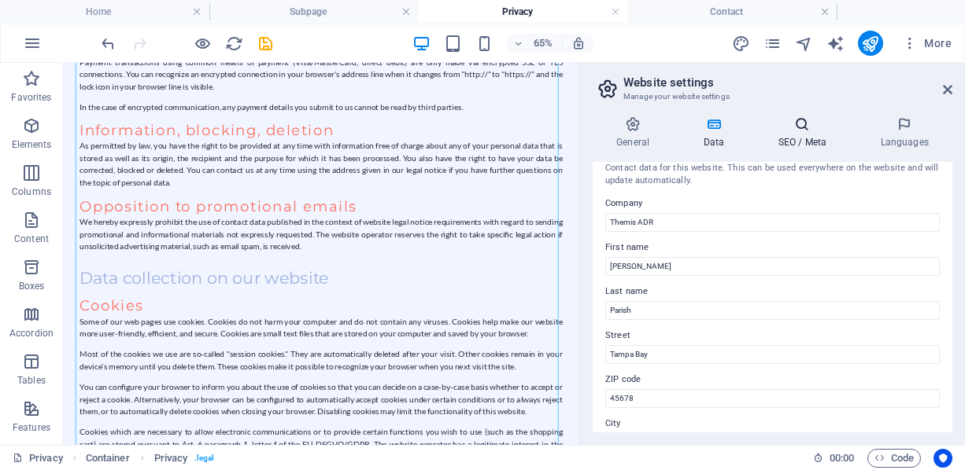
type input "(727) 487-2664"
click at [799, 130] on icon at bounding box center [802, 124] width 96 height 16
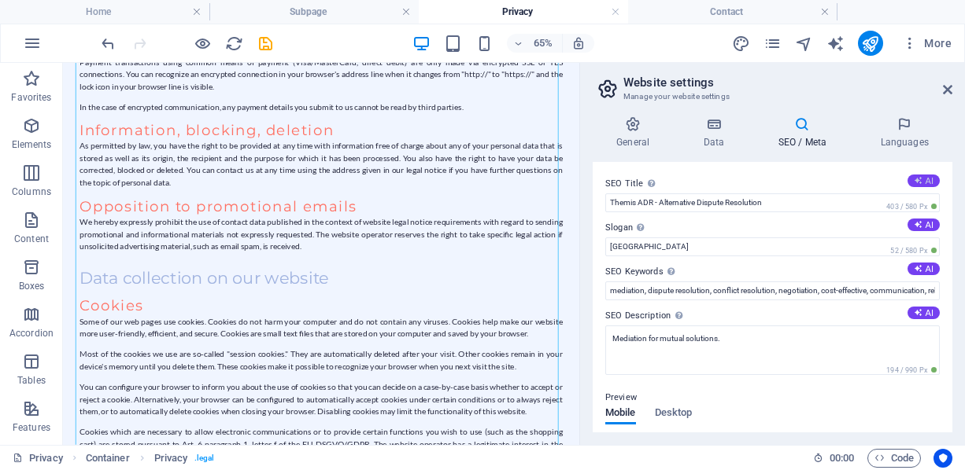
click at [916, 183] on icon at bounding box center [917, 180] width 9 height 9
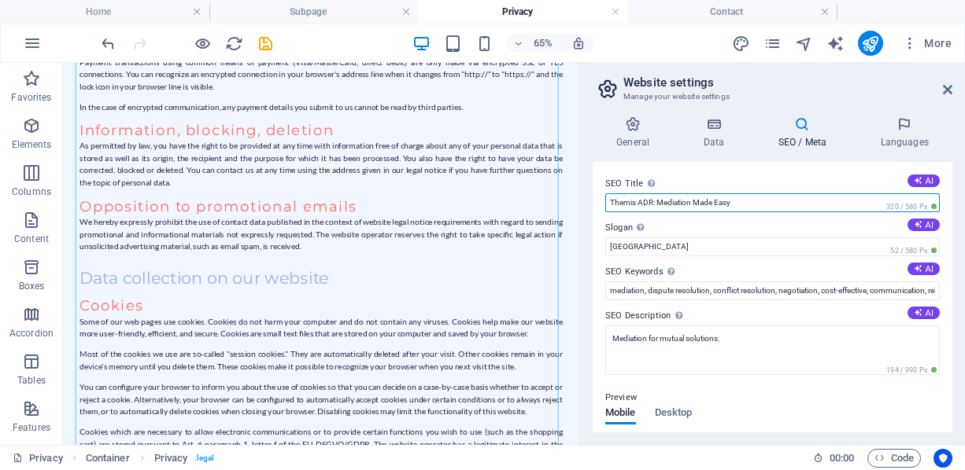
drag, startPoint x: 694, startPoint y: 201, endPoint x: 748, endPoint y: 188, distance: 55.9
click at [748, 188] on div "SEO Title The title of your website - make it something that stands out in sear…" at bounding box center [772, 194] width 334 height 38
type input "Themis ADR: Mediation Services"
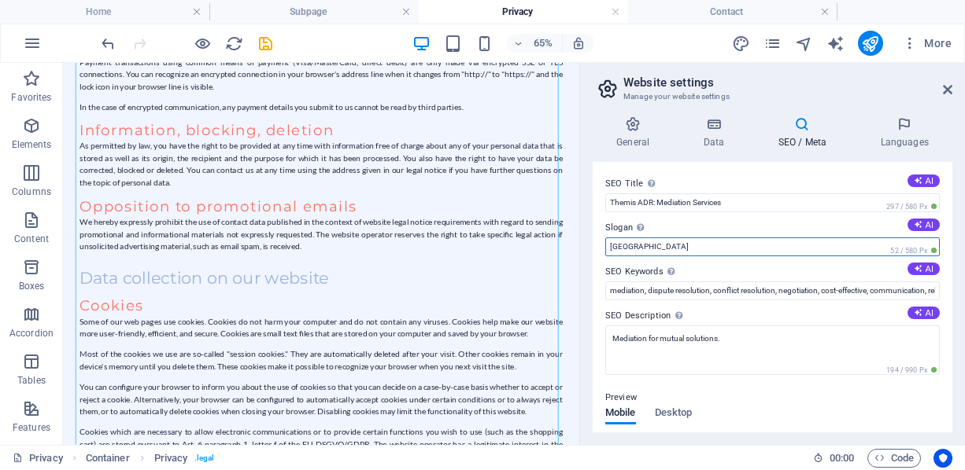
click at [711, 240] on input "Berlin" at bounding box center [772, 247] width 334 height 19
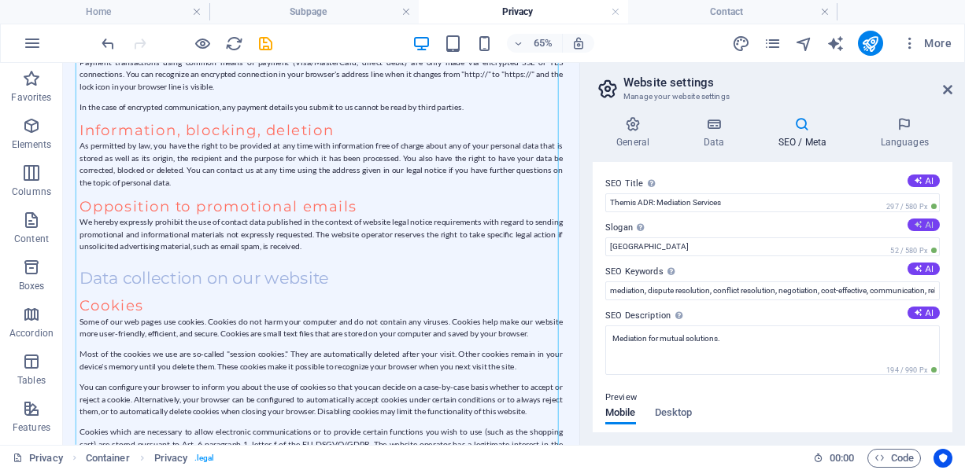
click at [933, 221] on button "AI" at bounding box center [923, 225] width 32 height 13
click at [934, 223] on button "AI" at bounding box center [923, 225] width 32 height 13
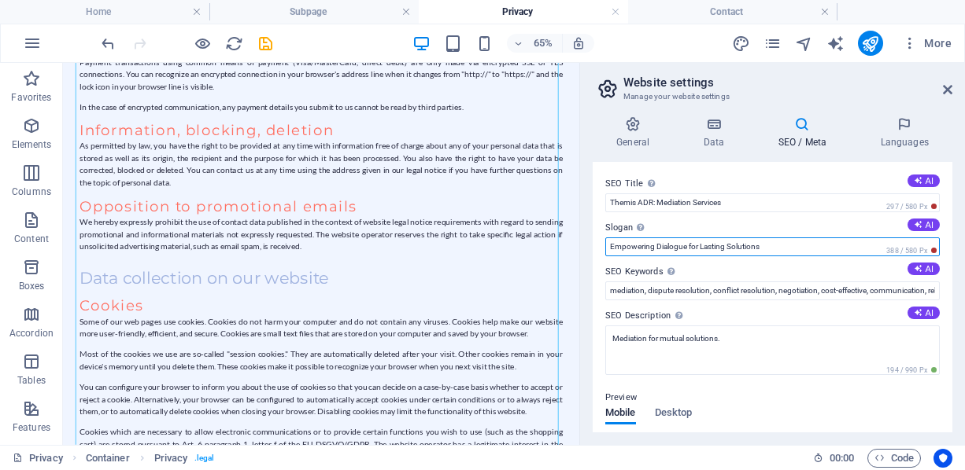
drag, startPoint x: 725, startPoint y: 245, endPoint x: 654, endPoint y: 252, distance: 71.1
click at [654, 252] on input "Empowering Dialogue for Lasting Solutions" at bounding box center [772, 247] width 334 height 19
type input "Empowering Solutions"
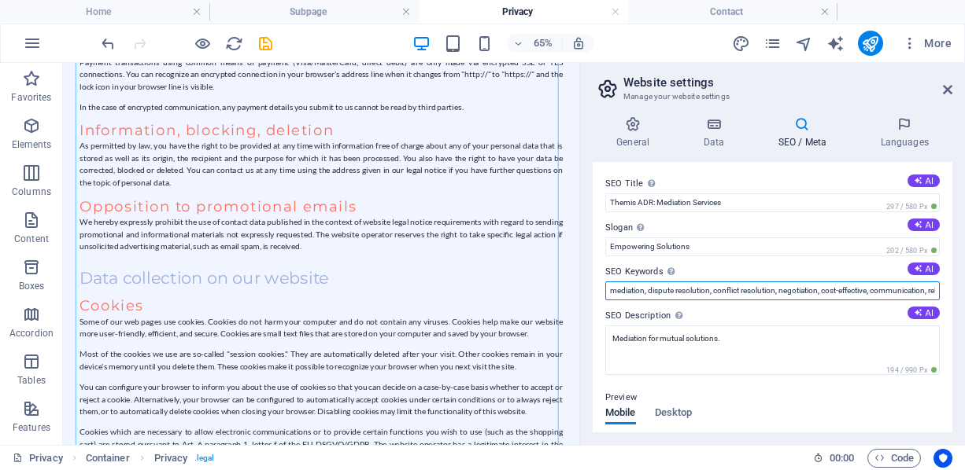
click at [609, 290] on input "mediation, dispute resolution, conflict resolution, negotiation, cost-effective…" at bounding box center [772, 291] width 334 height 19
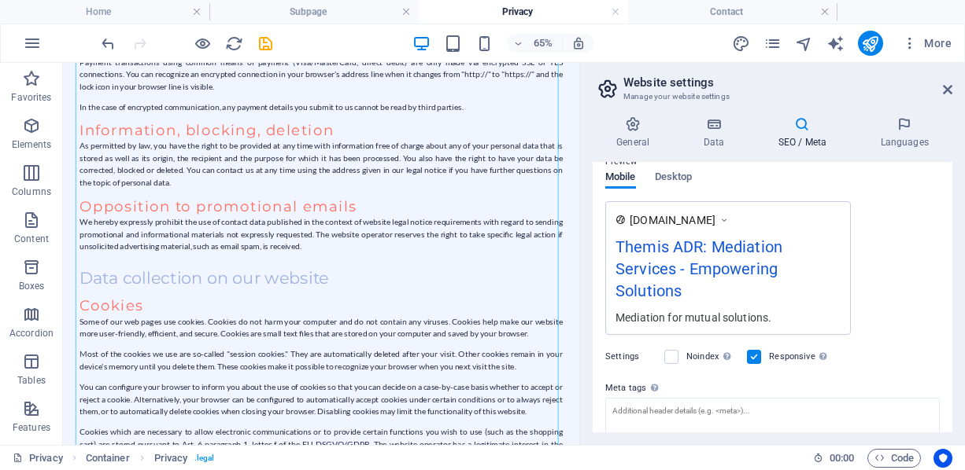
scroll to position [0, 0]
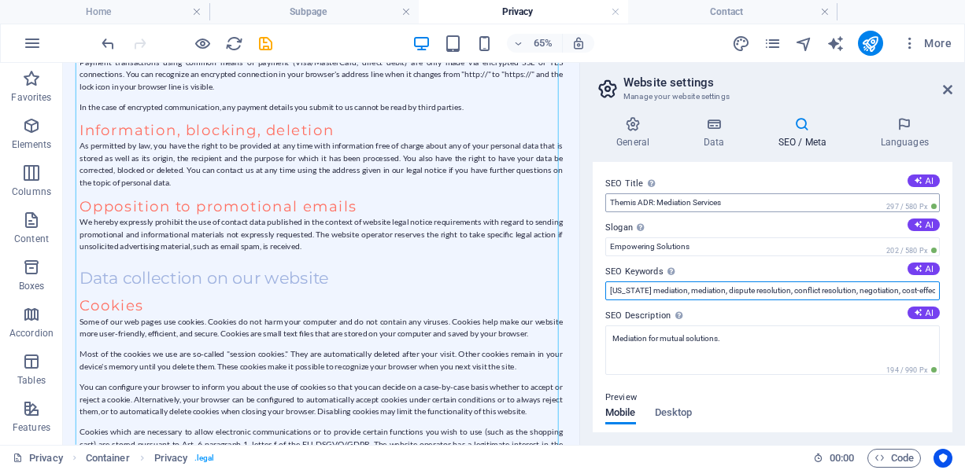
type input "florida mediation, mediation, dispute resolution, conflict resolution, negotiat…"
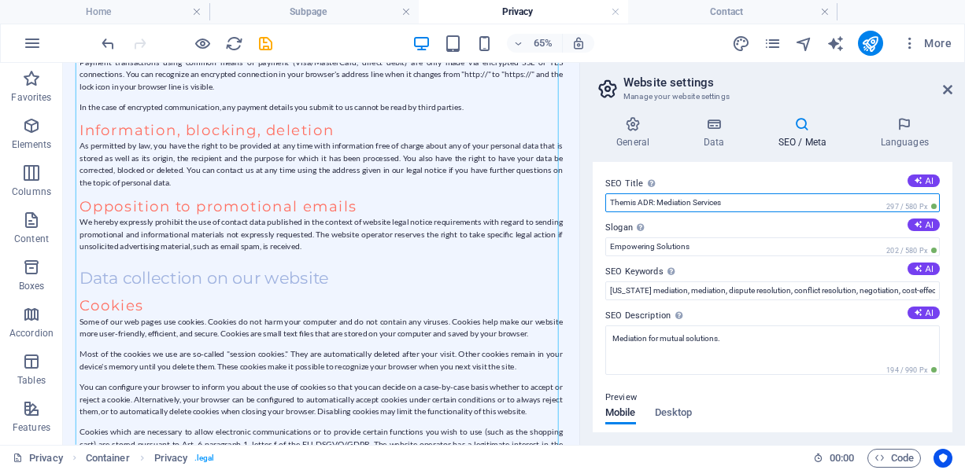
click at [707, 198] on input "Themis ADR: Mediation Services" at bounding box center [772, 203] width 334 height 19
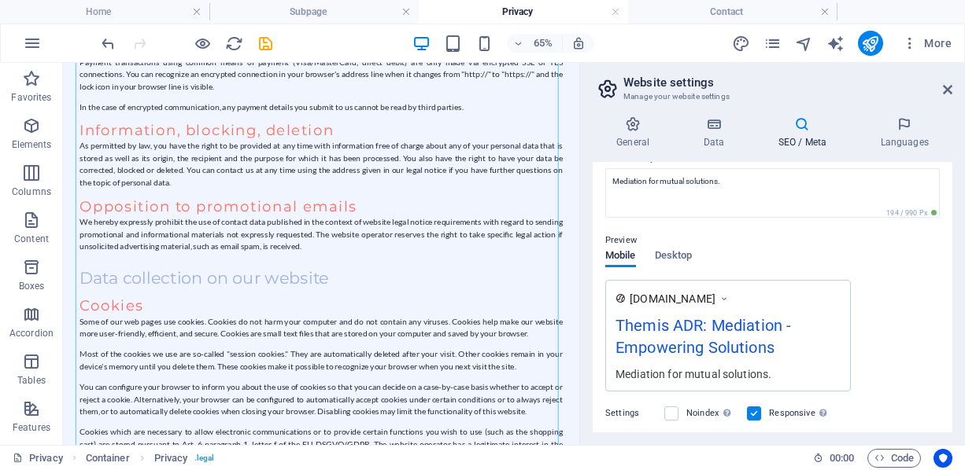
scroll to position [315, 0]
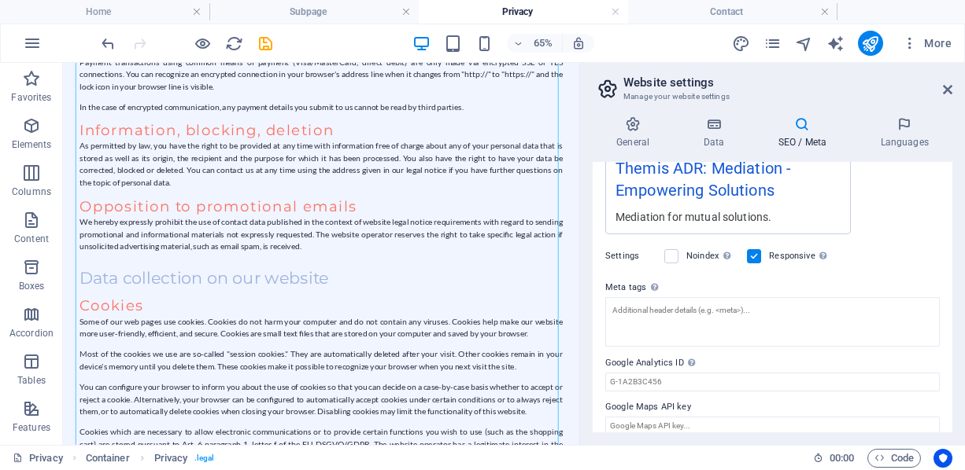
type input "Themis ADR: Mediation"
click at [690, 257] on label "Noindex Instruct search engines to exclude this website from search results." at bounding box center [711, 256] width 51 height 19
click at [0, 0] on input "Noindex Instruct search engines to exclude this website from search results." at bounding box center [0, 0] width 0 height 0
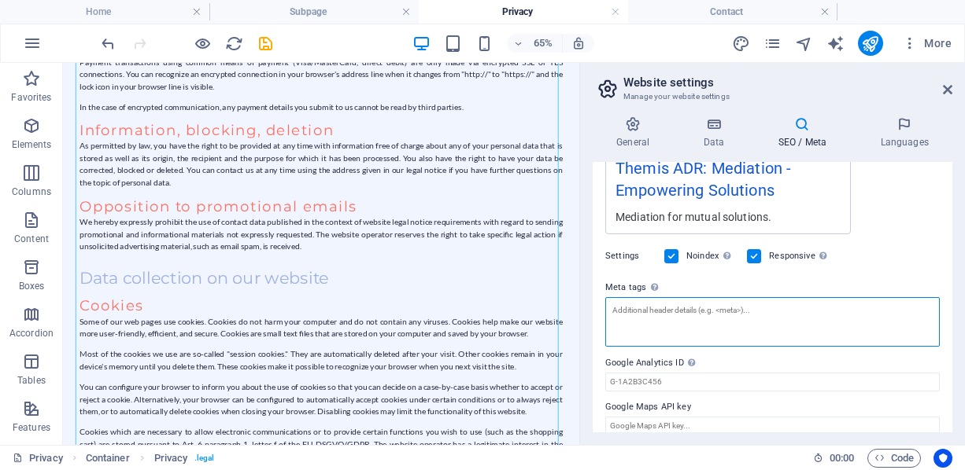
click at [725, 315] on textarea "Meta tags Enter HTML code here that will be placed inside the tags of your webs…" at bounding box center [772, 322] width 334 height 50
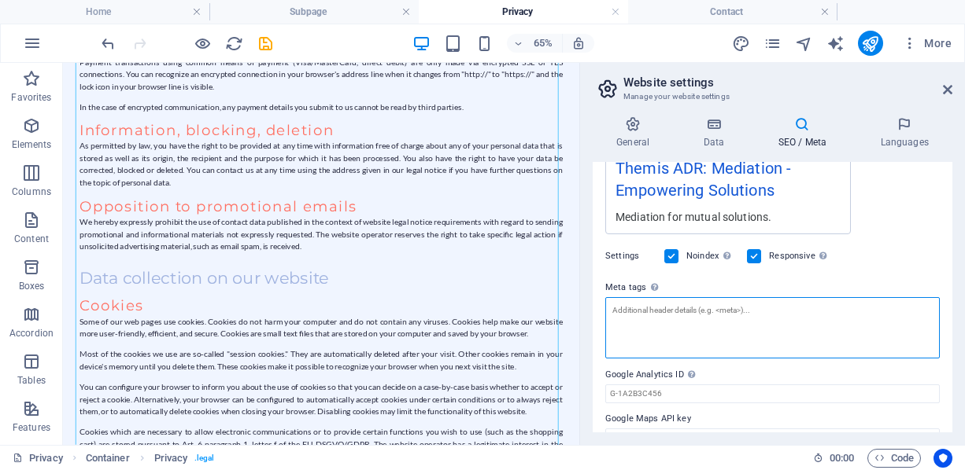
paste textarea "(727) 487-2664"
type textarea "(727) 487-2664"
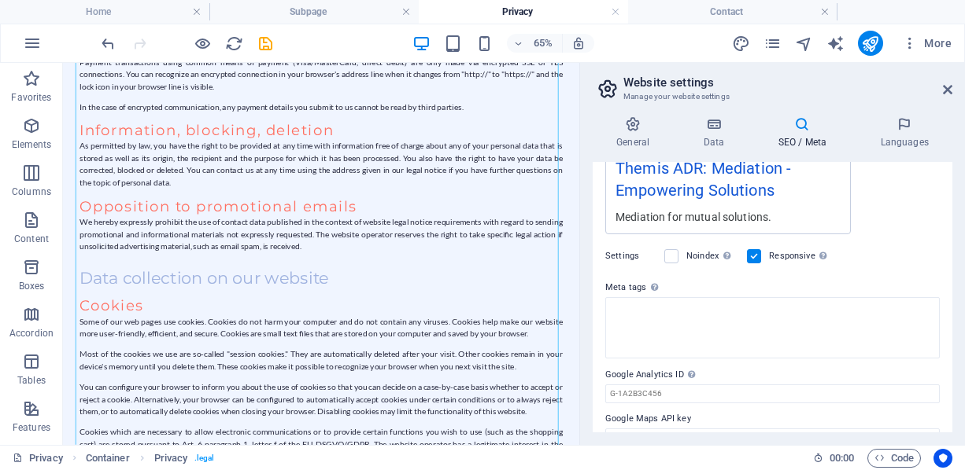
click at [679, 256] on body "themisadr.com Home Subpage Privacy Contact Favorites Elements Columns Content B…" at bounding box center [482, 235] width 965 height 470
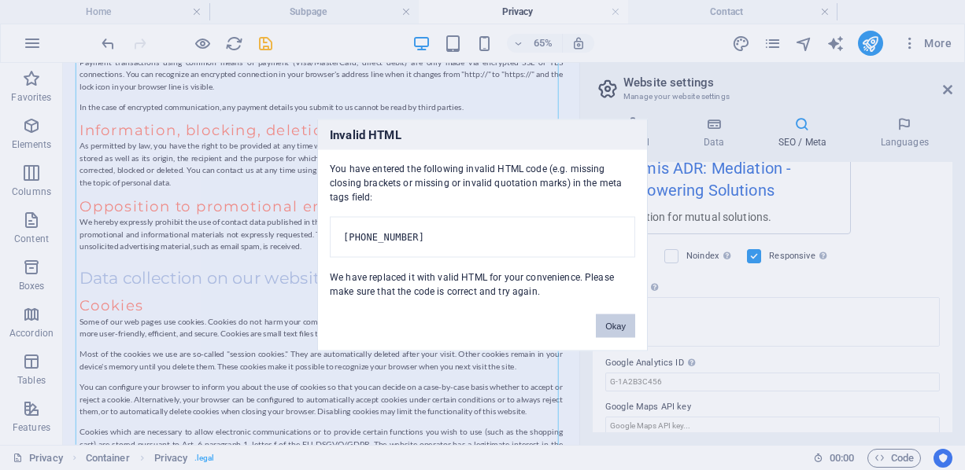
click at [598, 332] on button "Okay" at bounding box center [615, 327] width 39 height 24
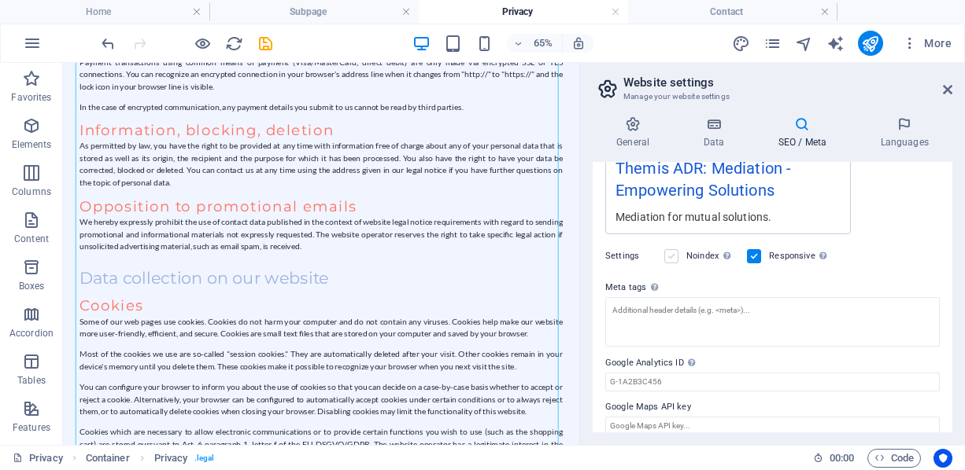
click at [671, 258] on label at bounding box center [671, 256] width 14 height 14
click at [0, 0] on input "Noindex Instruct search engines to exclude this website from search results." at bounding box center [0, 0] width 0 height 0
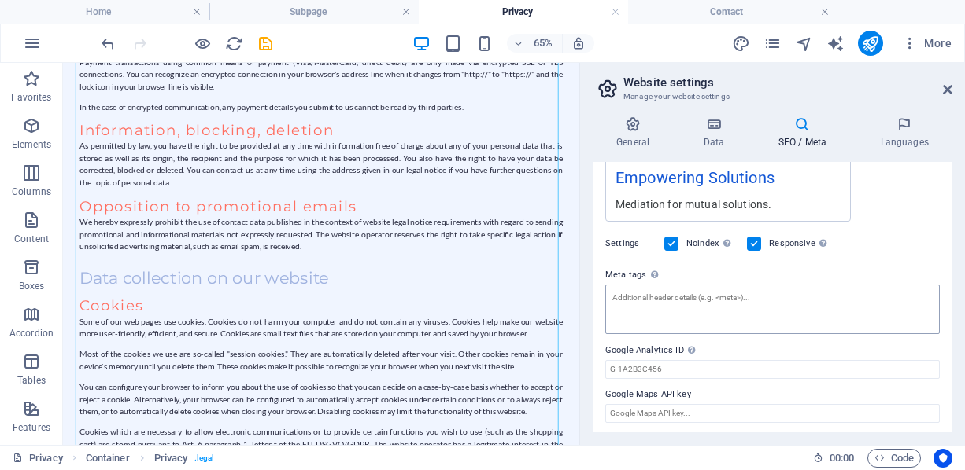
scroll to position [328, 0]
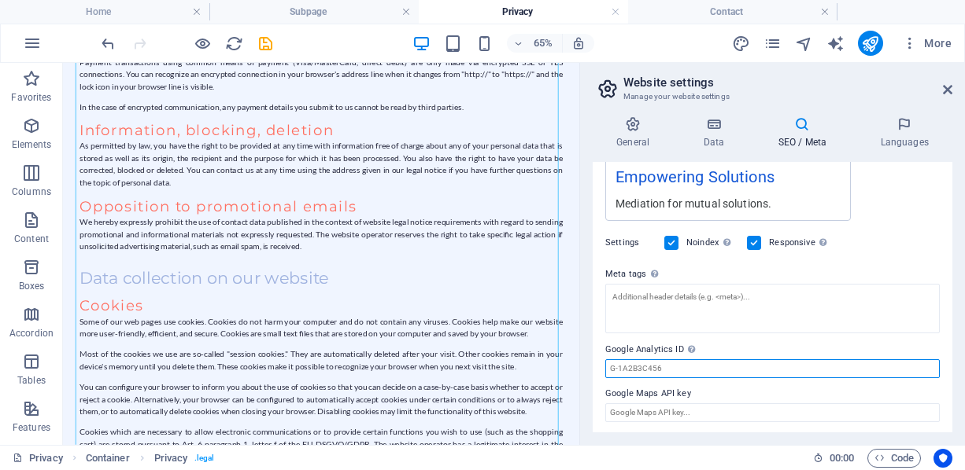
click at [664, 372] on input "Google Analytics ID Please only add the Google Analytics ID. We automatically i…" at bounding box center [772, 369] width 334 height 19
paste input "G-F2PCZ43XPM"
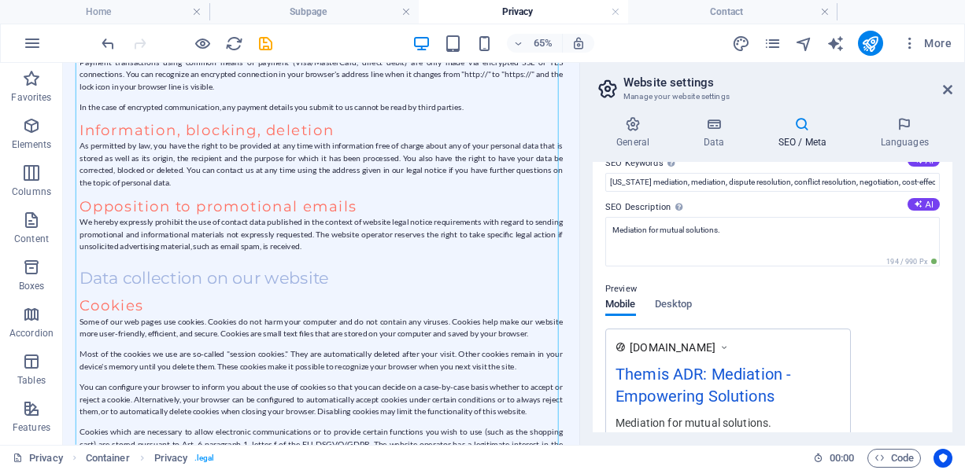
scroll to position [13, 0]
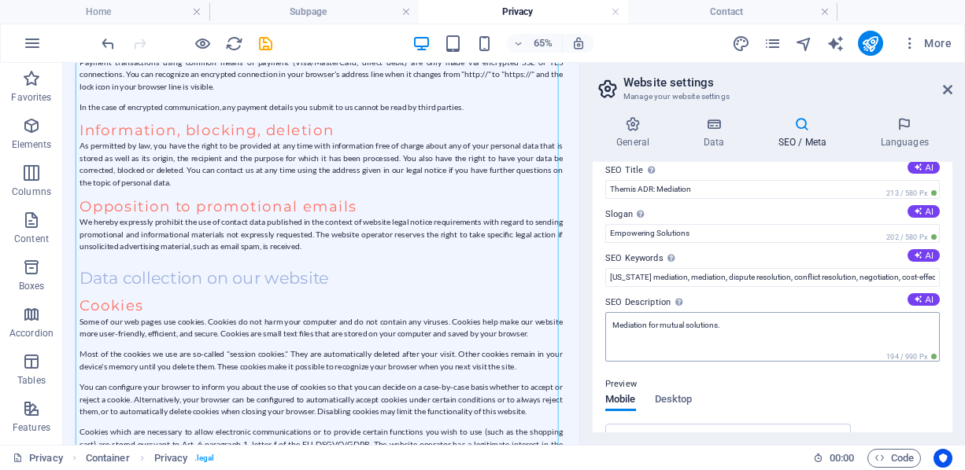
type input "G-F2PCZ43XPM"
click at [616, 326] on textarea "Mediation for mutual solutions." at bounding box center [772, 337] width 334 height 50
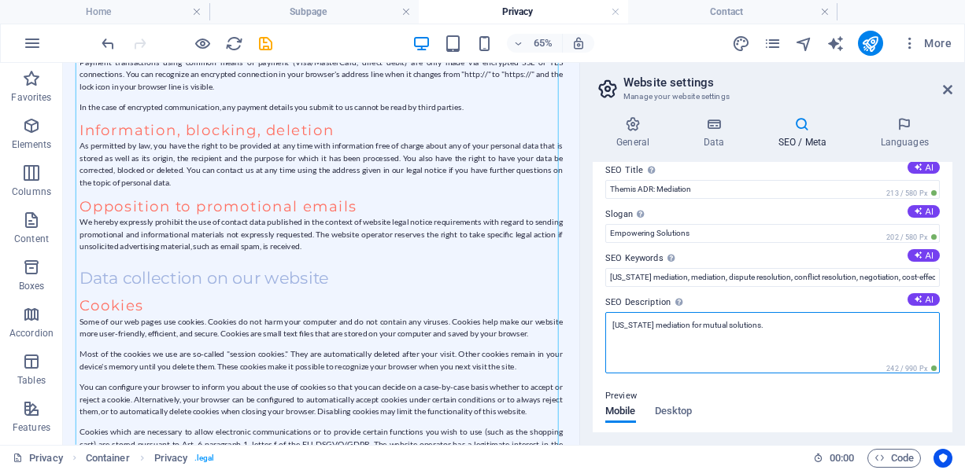
click at [680, 321] on textarea "[US_STATE] mediation for mutual solutions." at bounding box center [772, 342] width 334 height 61
click at [783, 327] on textarea "[US_STATE] mediation for mutual solutions." at bounding box center [772, 342] width 334 height 61
type textarea "[US_STATE] mediation for mutual solutions."
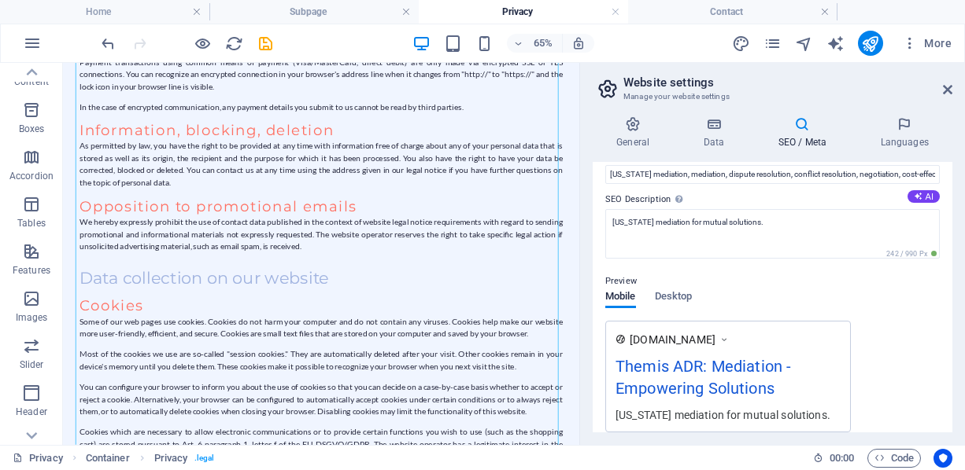
scroll to position [92, 0]
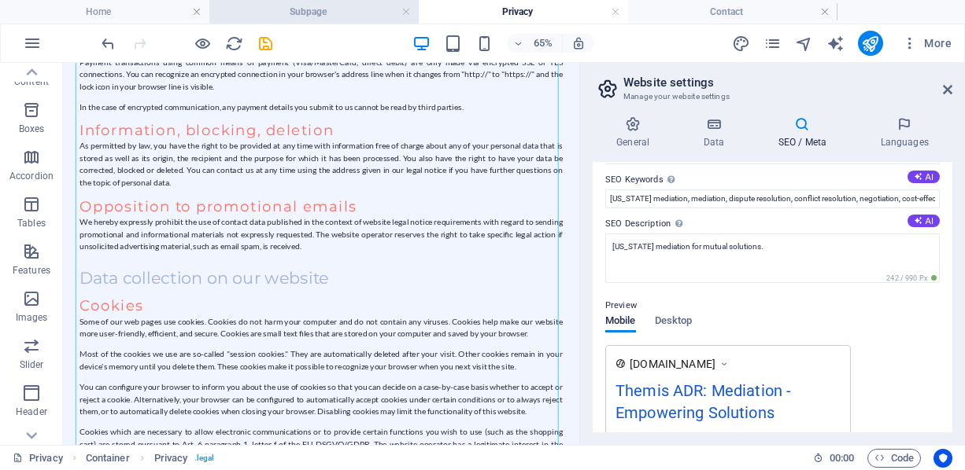
click at [345, 3] on h4 "Subpage" at bounding box center [313, 11] width 209 height 17
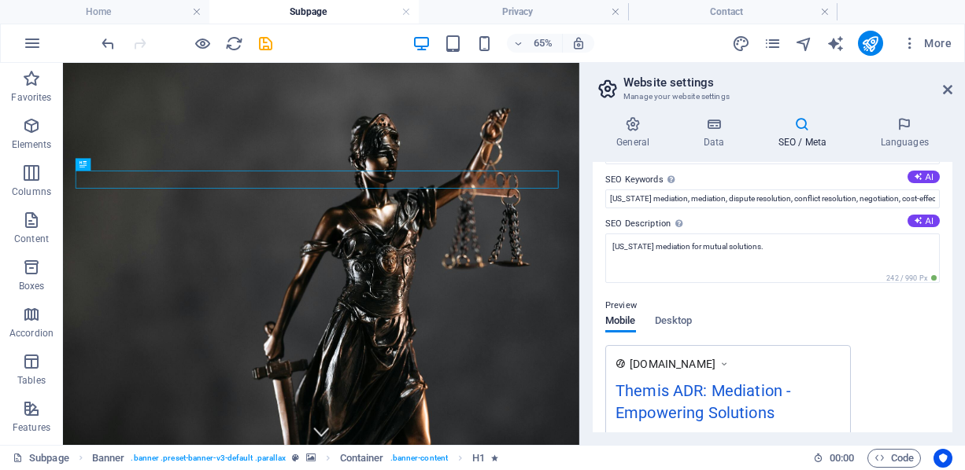
scroll to position [0, 0]
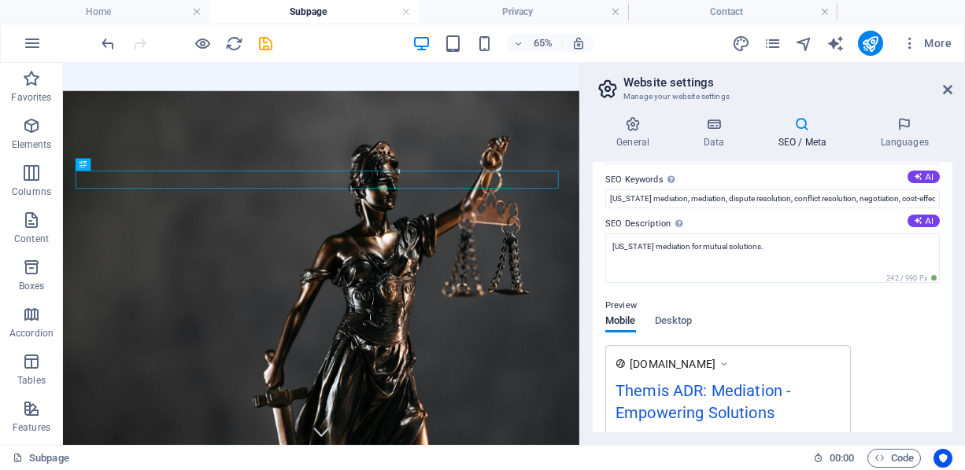
click at [299, 9] on h4 "Subpage" at bounding box center [313, 11] width 209 height 17
click at [635, 130] on icon at bounding box center [632, 124] width 80 height 16
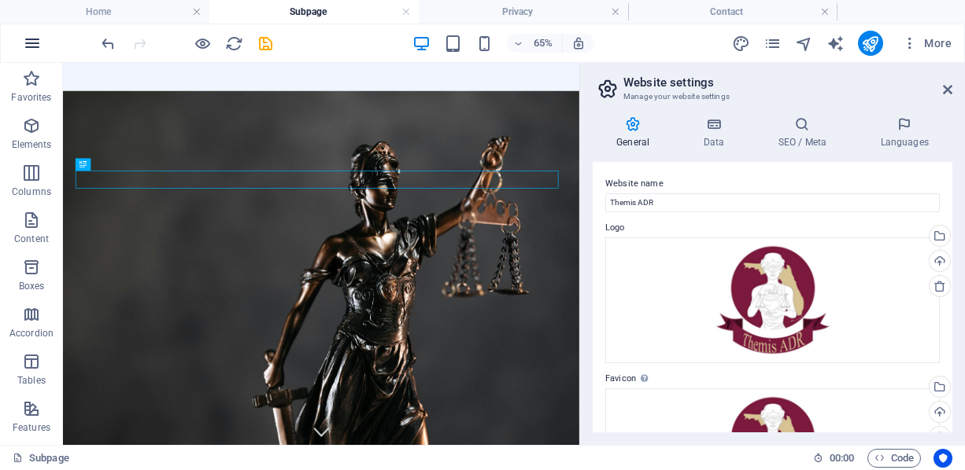
click at [39, 50] on icon "button" at bounding box center [32, 43] width 19 height 19
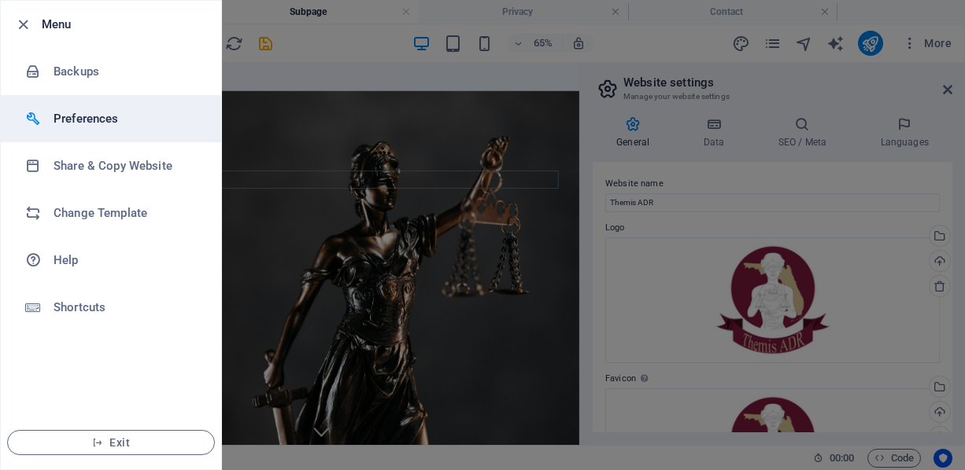
click at [75, 116] on h6 "Preferences" at bounding box center [126, 118] width 146 height 19
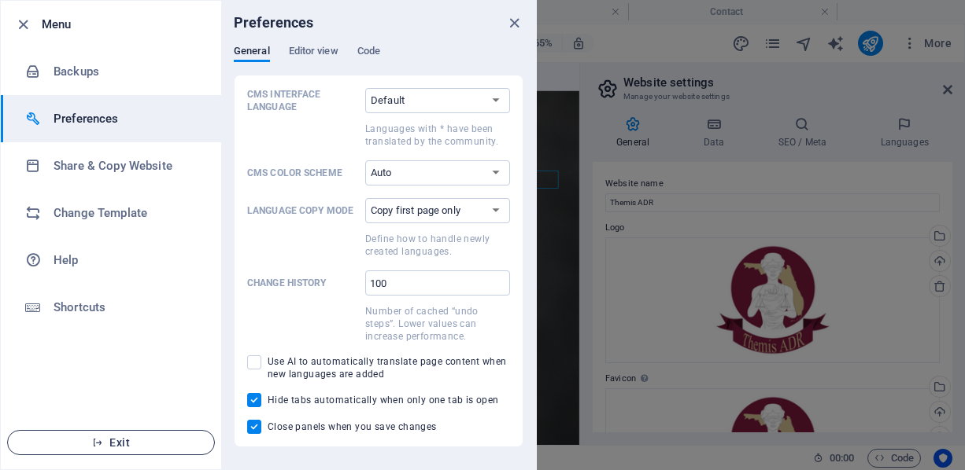
click at [156, 444] on span "Exit" at bounding box center [110, 443] width 181 height 13
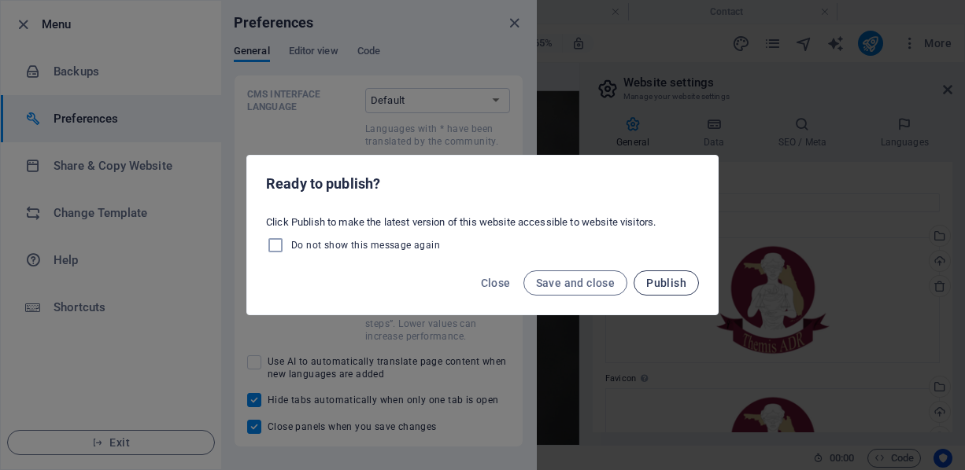
click at [666, 281] on span "Publish" at bounding box center [666, 283] width 40 height 13
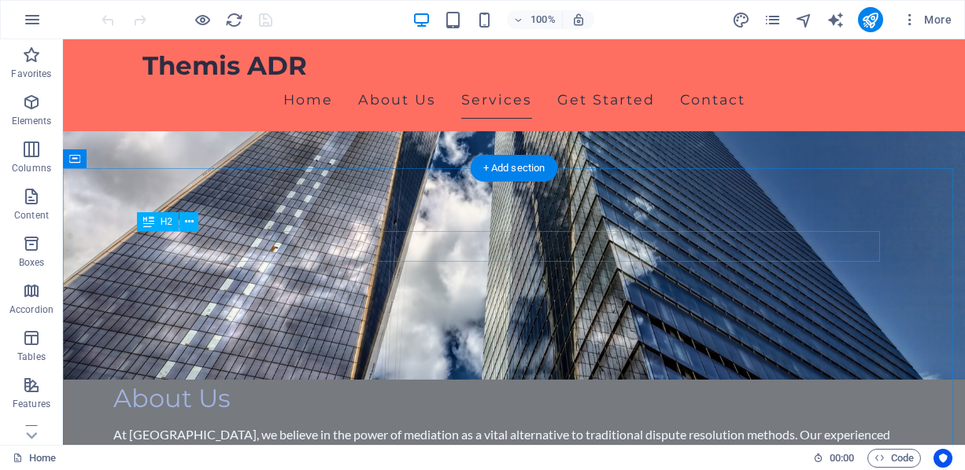
scroll to position [865, 0]
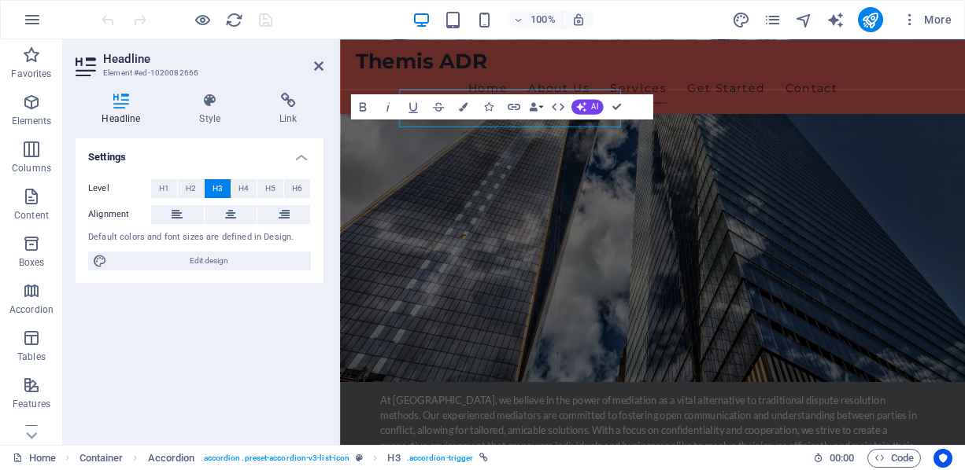
scroll to position [903, 0]
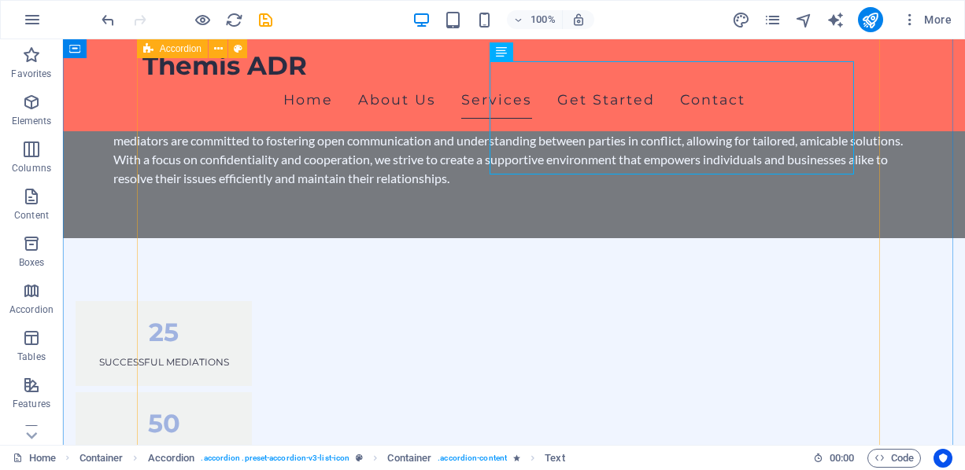
scroll to position [1101, 0]
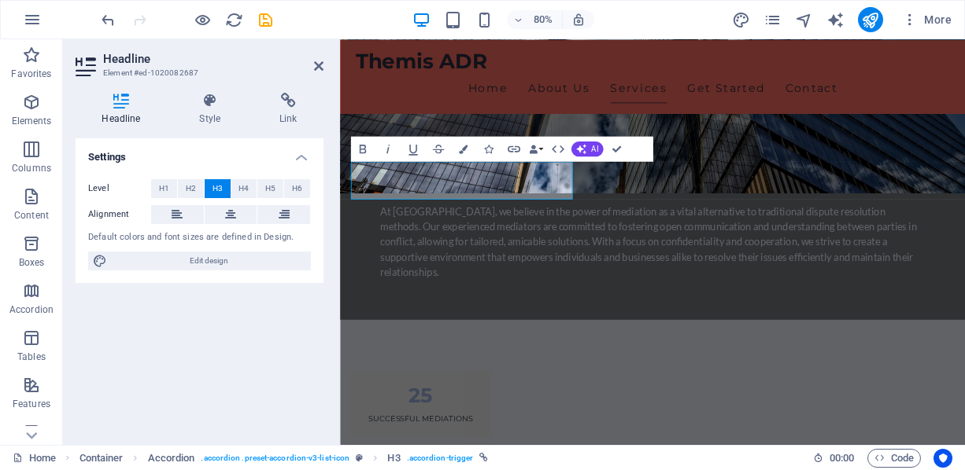
scroll to position [1139, 0]
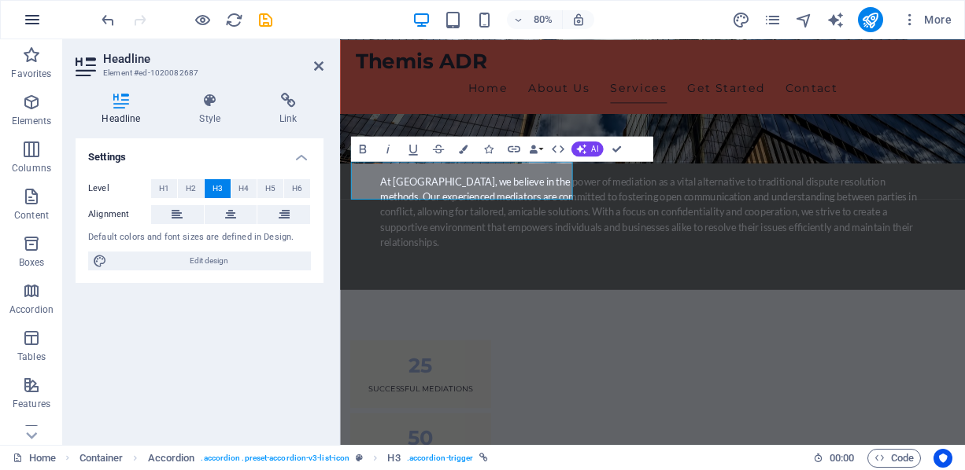
click at [34, 13] on icon "button" at bounding box center [32, 19] width 19 height 19
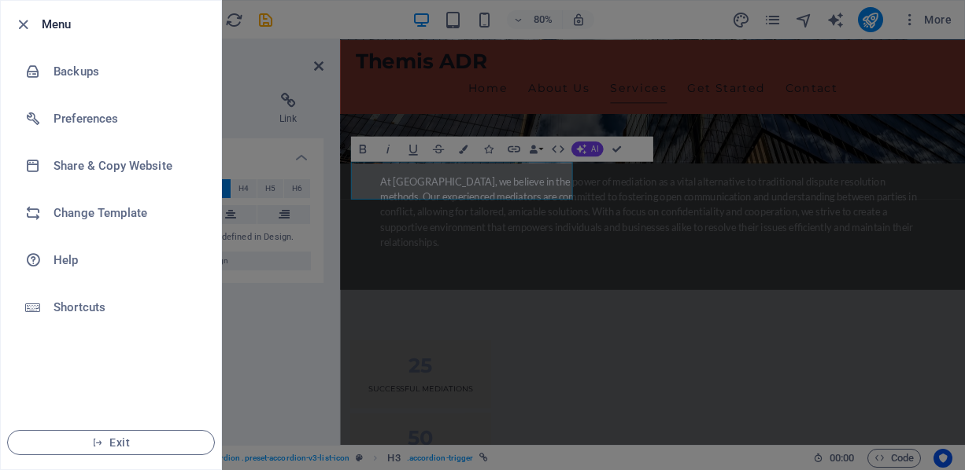
click at [649, 22] on div at bounding box center [482, 235] width 965 height 470
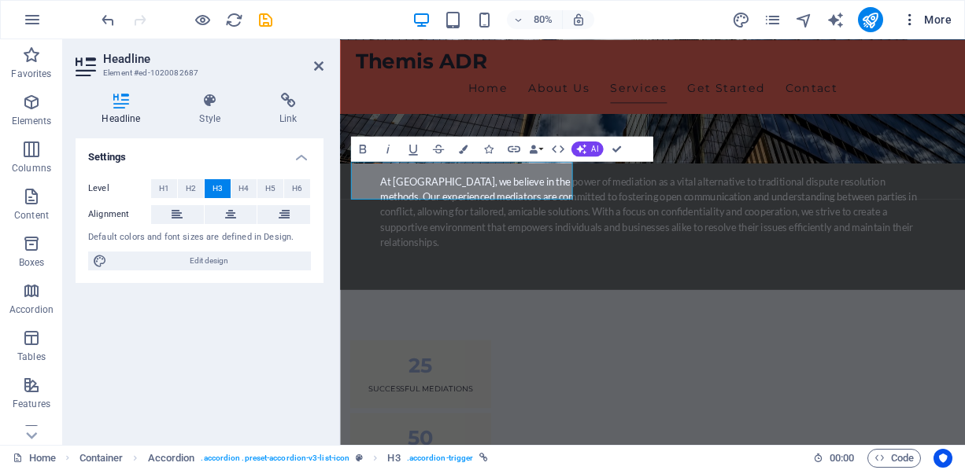
click at [913, 13] on icon "button" at bounding box center [910, 20] width 16 height 16
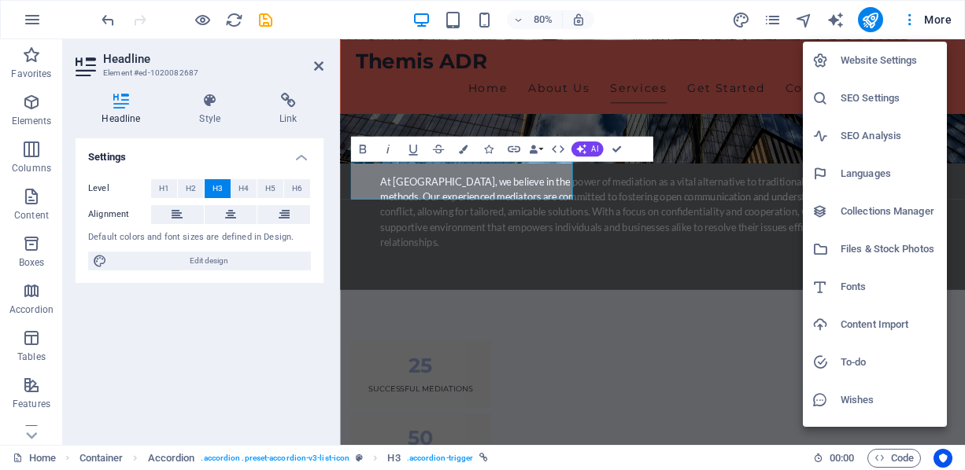
click at [879, 63] on h6 "Website Settings" at bounding box center [888, 60] width 97 height 19
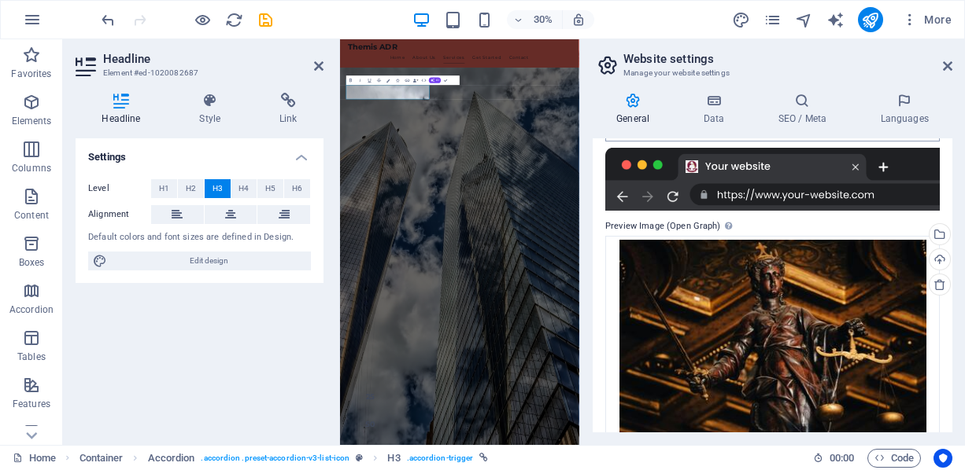
scroll to position [366, 0]
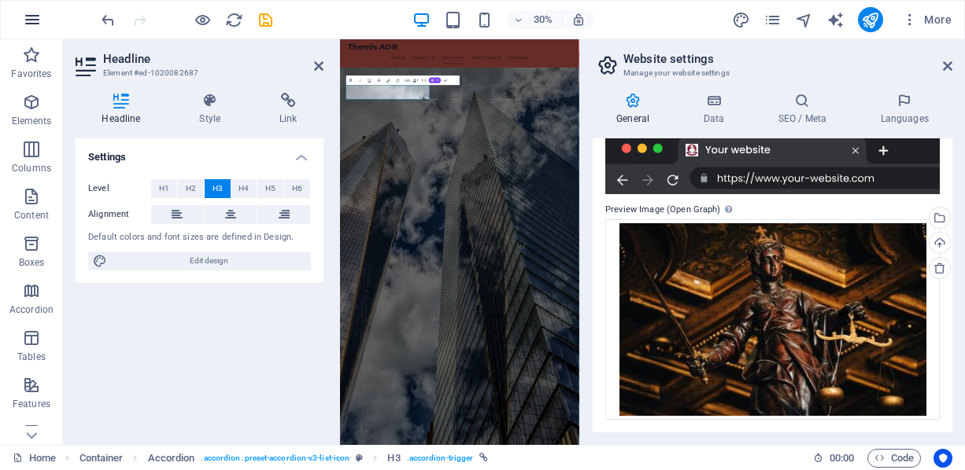
click at [34, 16] on icon "button" at bounding box center [32, 19] width 19 height 19
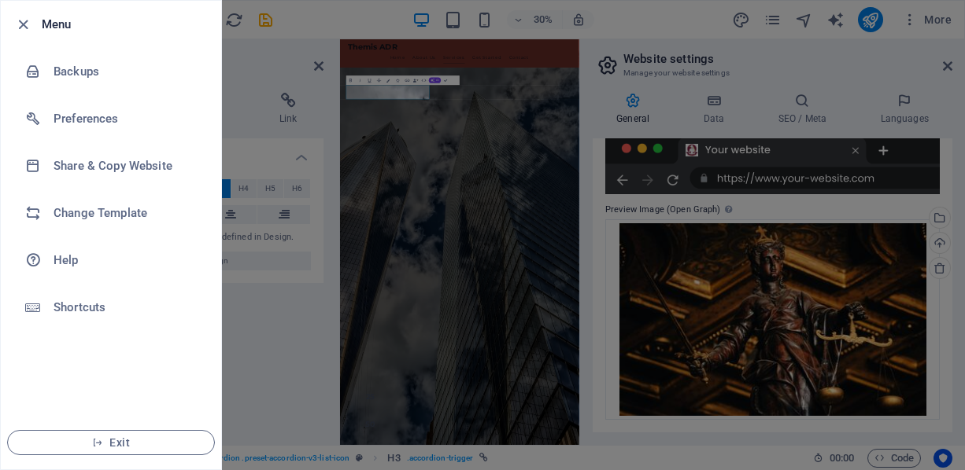
click at [318, 17] on div at bounding box center [482, 235] width 965 height 470
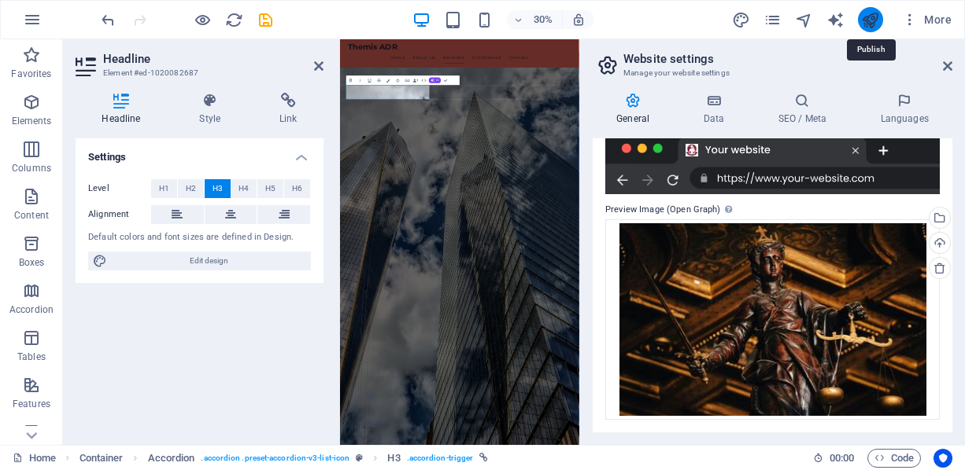
click at [868, 17] on icon "publish" at bounding box center [870, 20] width 18 height 18
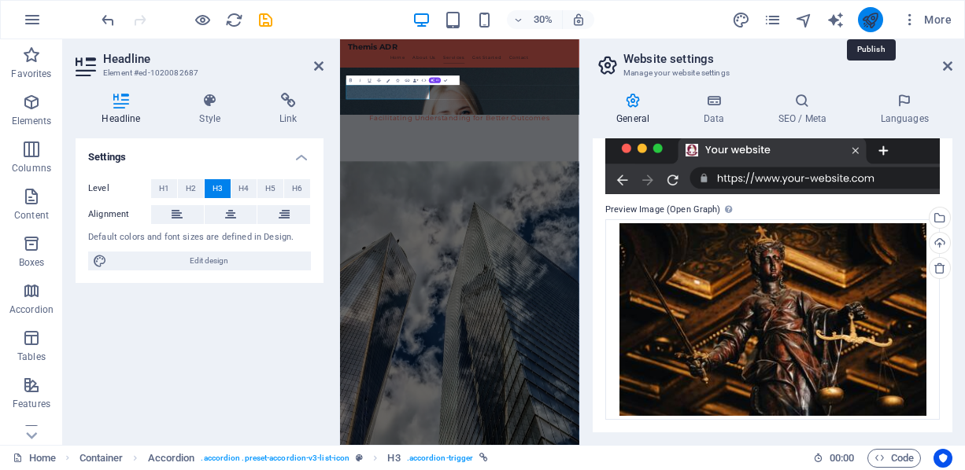
checkbox input "false"
